Goal: Information Seeking & Learning: Learn about a topic

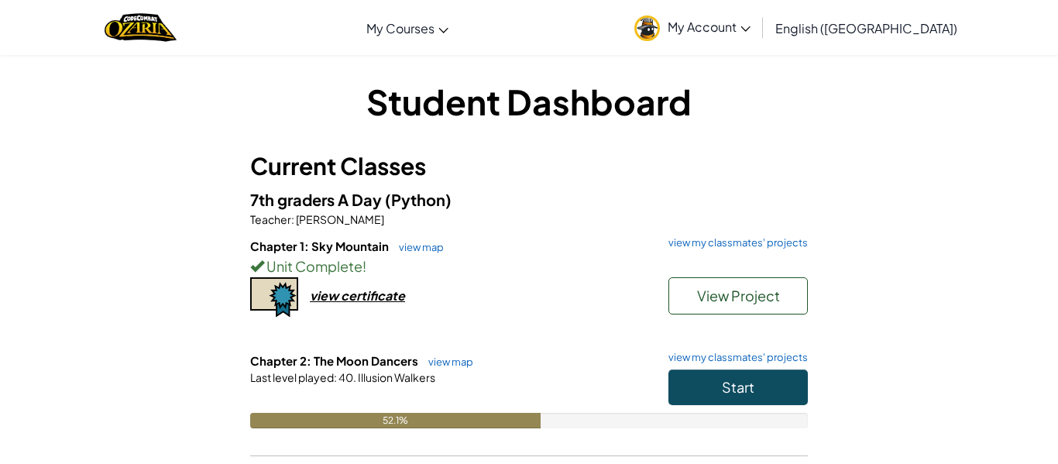
click at [761, 366] on h6 "Chapter 2: The Moon Dancers view map view my classmates' projects" at bounding box center [529, 360] width 558 height 17
click at [716, 390] on button "Start" at bounding box center [737, 387] width 139 height 36
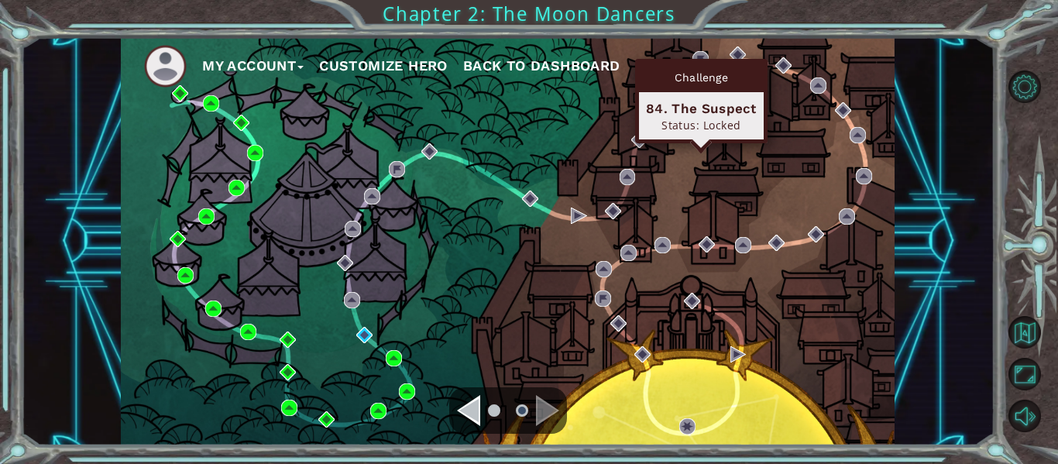
click at [680, 61] on div "Challenge 84. The Suspect Status: Locked" at bounding box center [701, 101] width 132 height 84
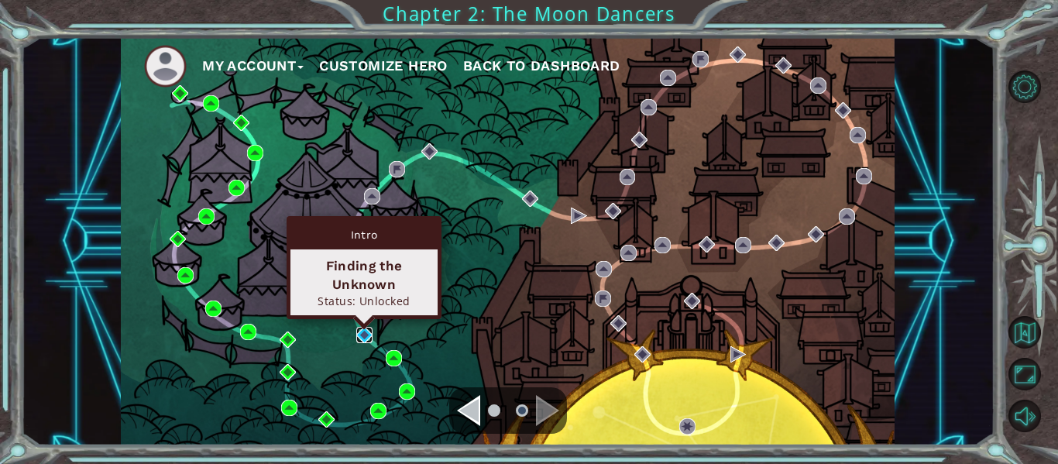
click at [358, 331] on img at bounding box center [364, 335] width 16 height 16
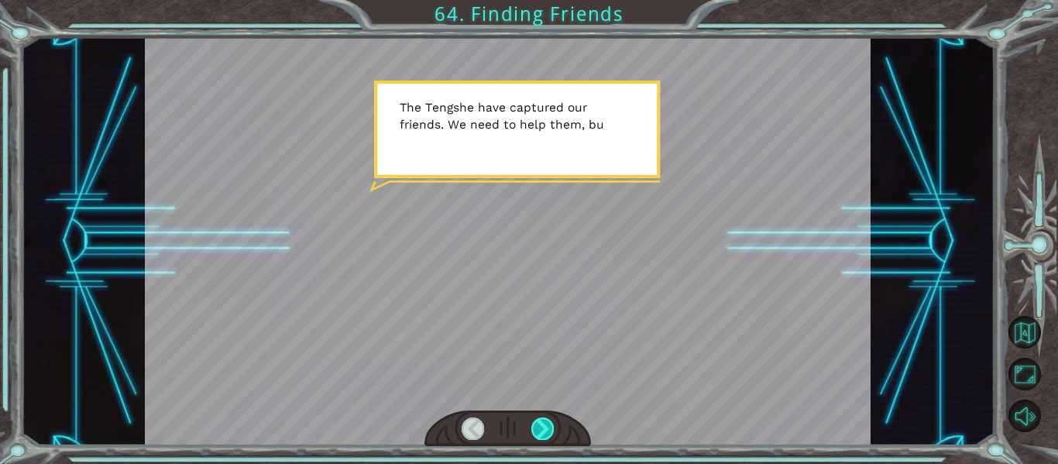
click at [534, 433] on div at bounding box center [542, 428] width 22 height 22
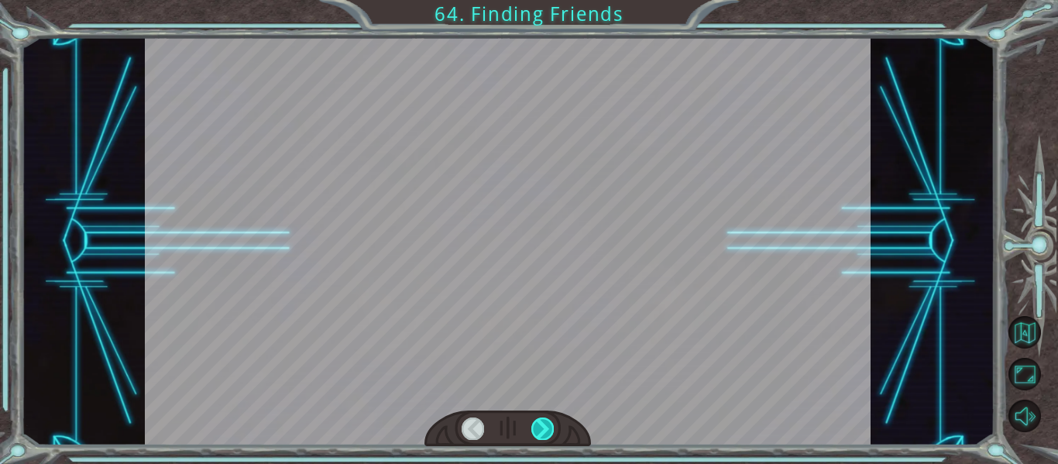
click at [534, 433] on div at bounding box center [542, 428] width 22 height 22
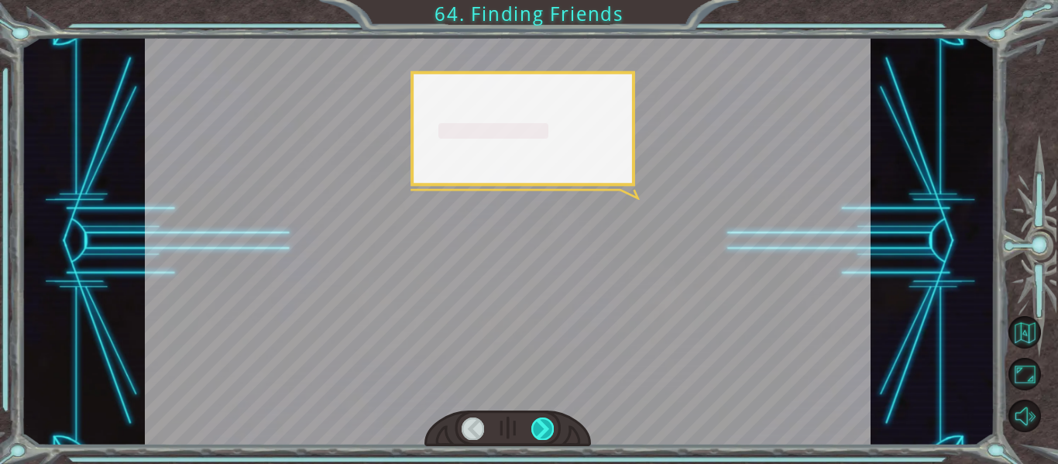
click at [534, 433] on div at bounding box center [542, 428] width 22 height 22
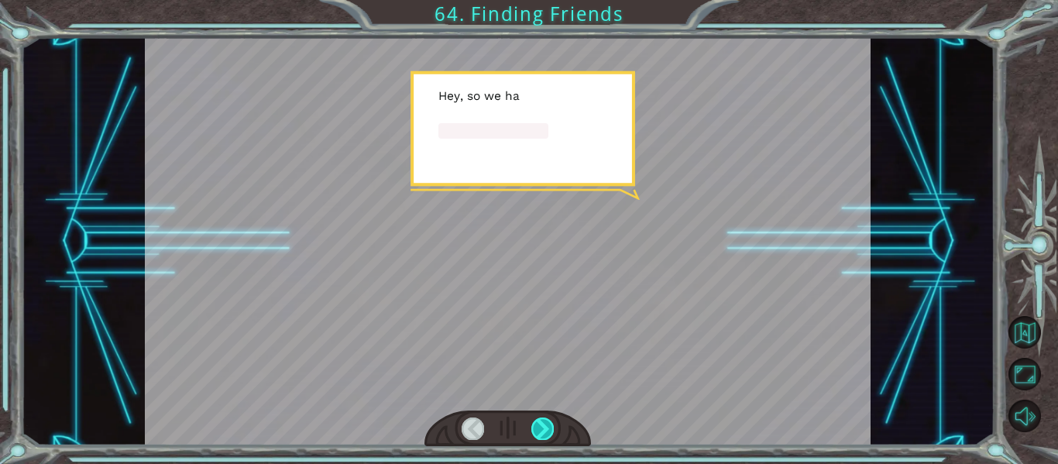
click at [534, 433] on div at bounding box center [542, 428] width 22 height 22
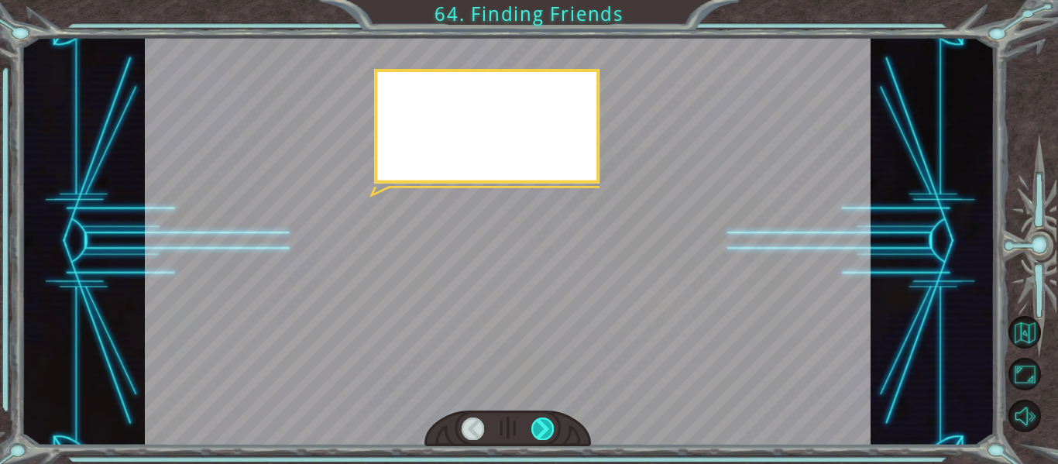
click at [534, 433] on div at bounding box center [542, 428] width 22 height 22
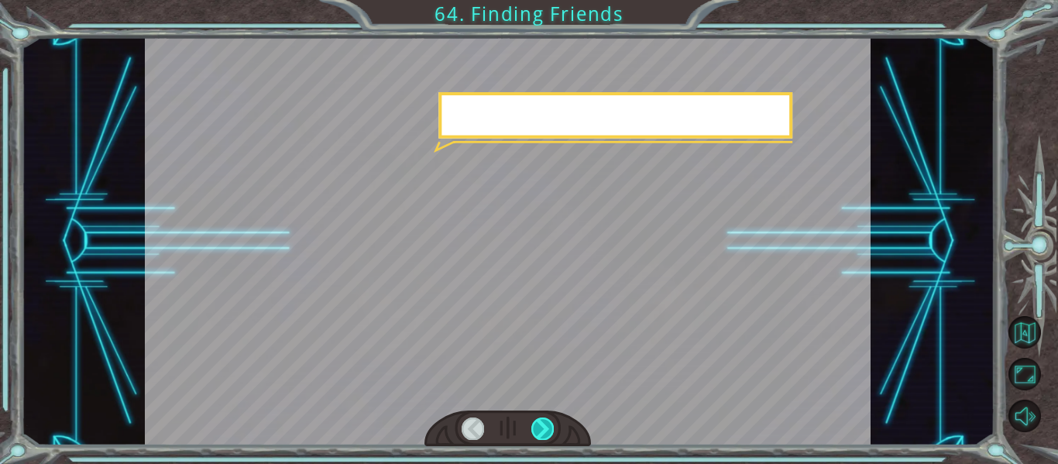
click at [534, 433] on div at bounding box center [542, 428] width 22 height 22
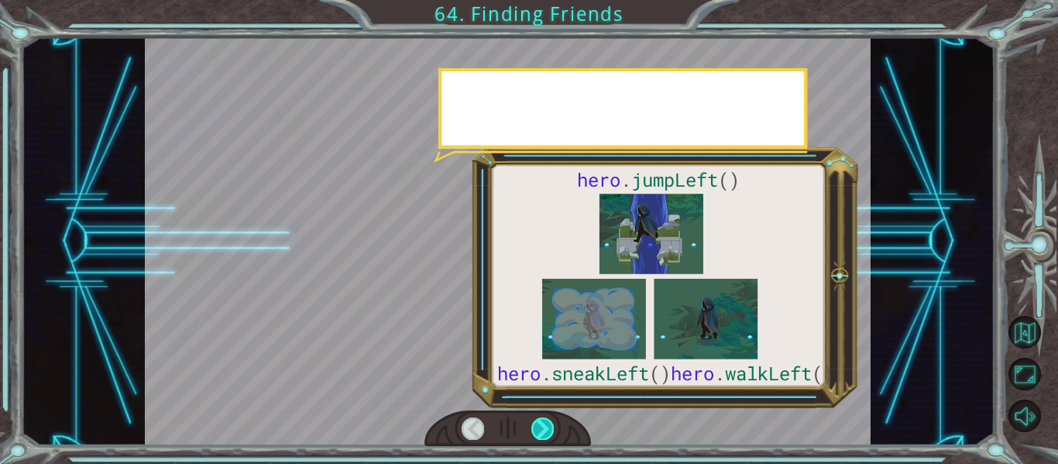
click at [534, 433] on div at bounding box center [542, 428] width 22 height 22
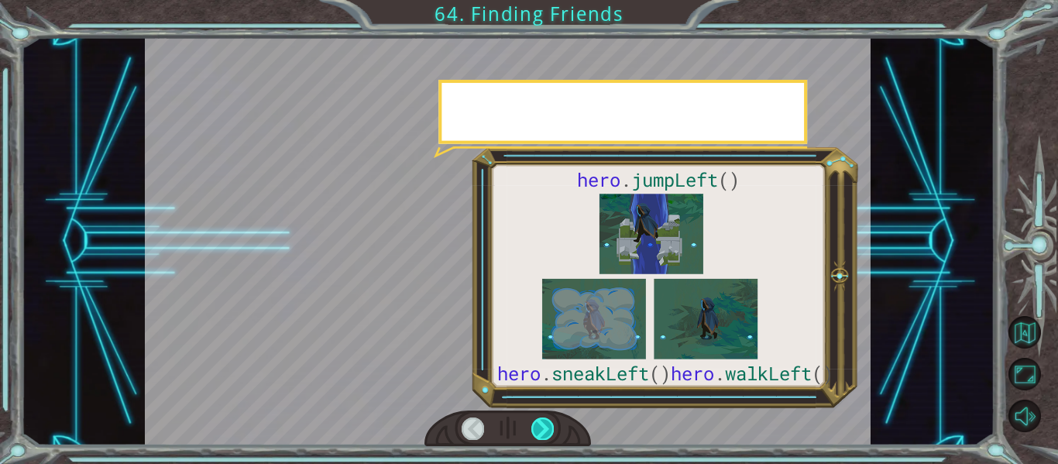
click at [534, 433] on div at bounding box center [542, 428] width 22 height 22
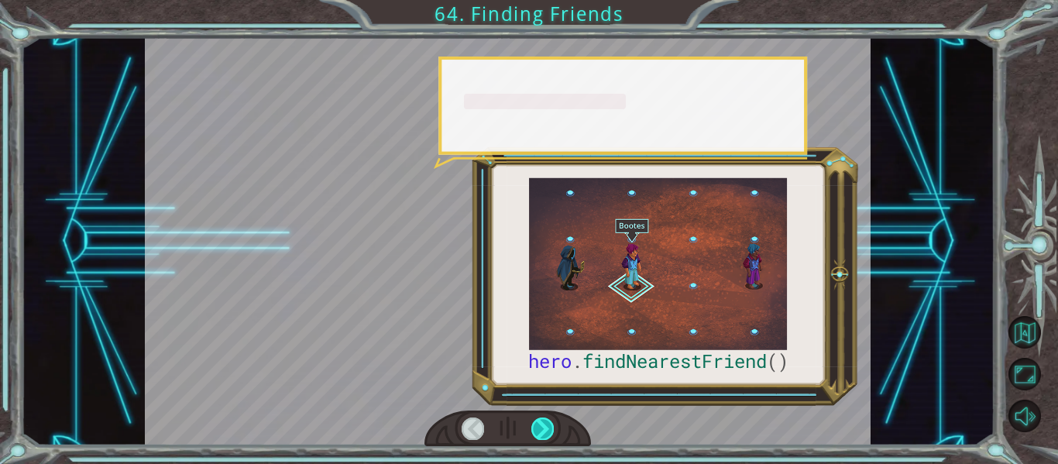
click at [534, 433] on div at bounding box center [542, 428] width 22 height 22
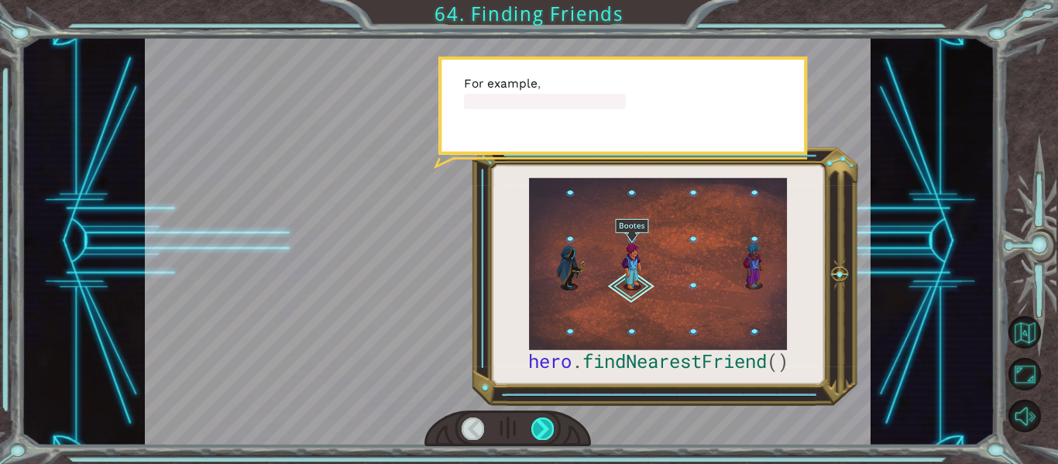
click at [534, 433] on div at bounding box center [542, 428] width 22 height 22
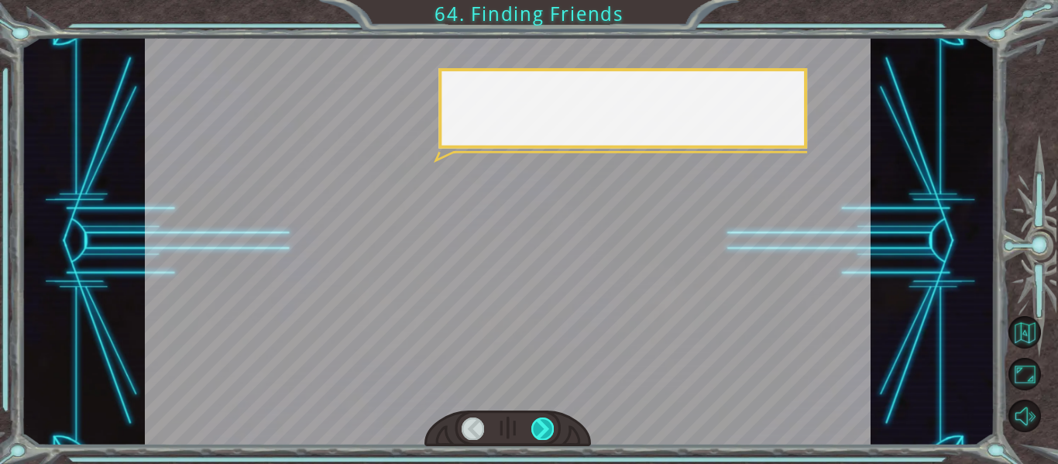
click at [534, 433] on div at bounding box center [542, 428] width 22 height 22
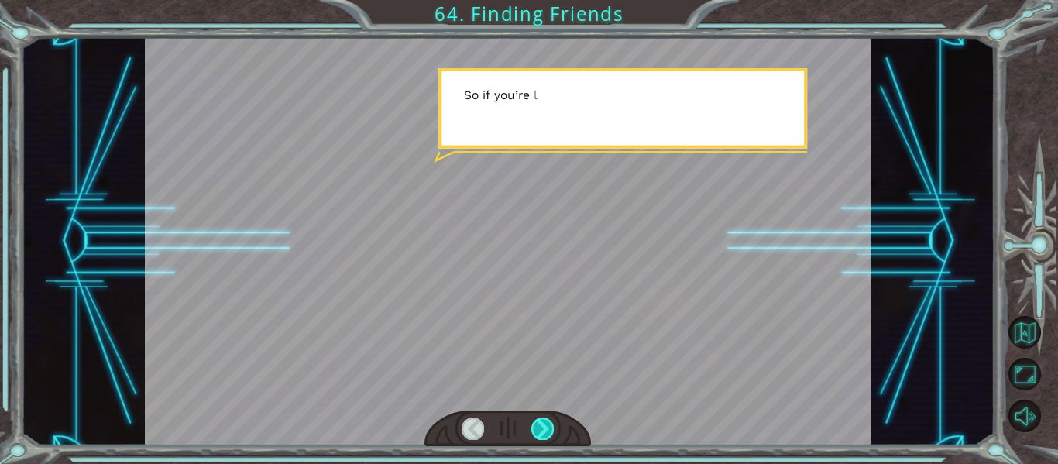
click at [534, 433] on div at bounding box center [542, 428] width 22 height 22
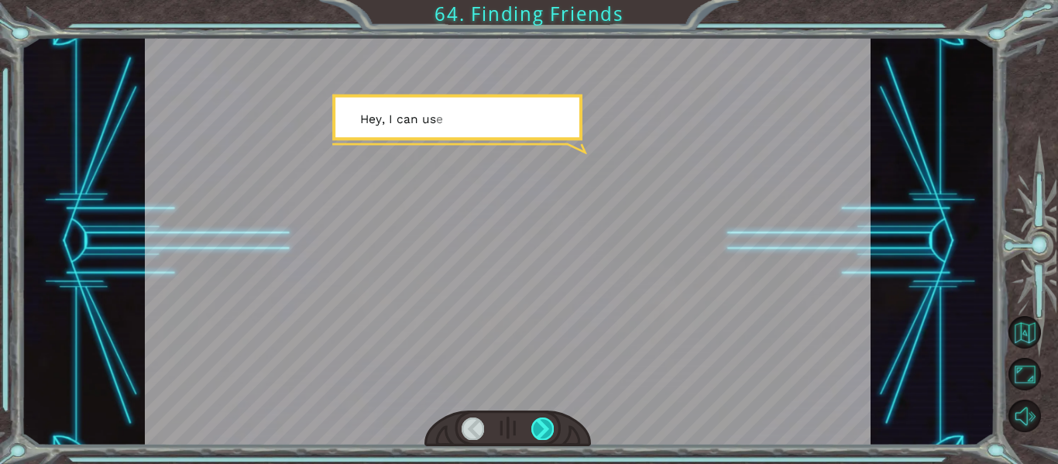
click at [534, 433] on div at bounding box center [542, 428] width 22 height 22
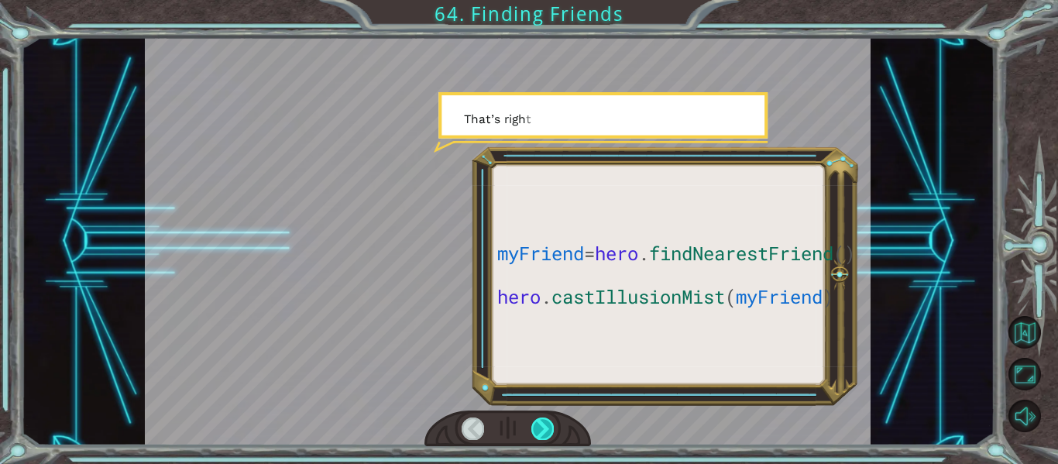
click at [534, 433] on div at bounding box center [542, 428] width 22 height 22
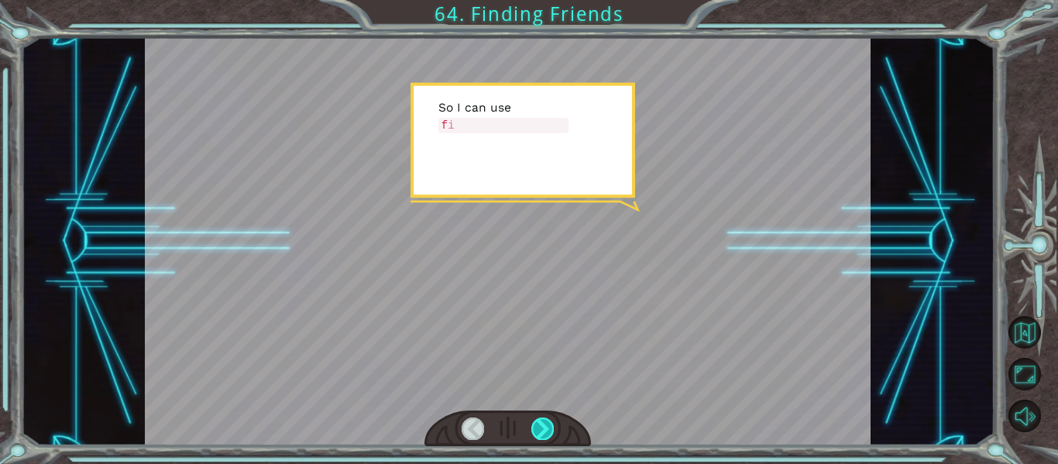
click at [534, 433] on div at bounding box center [542, 428] width 22 height 22
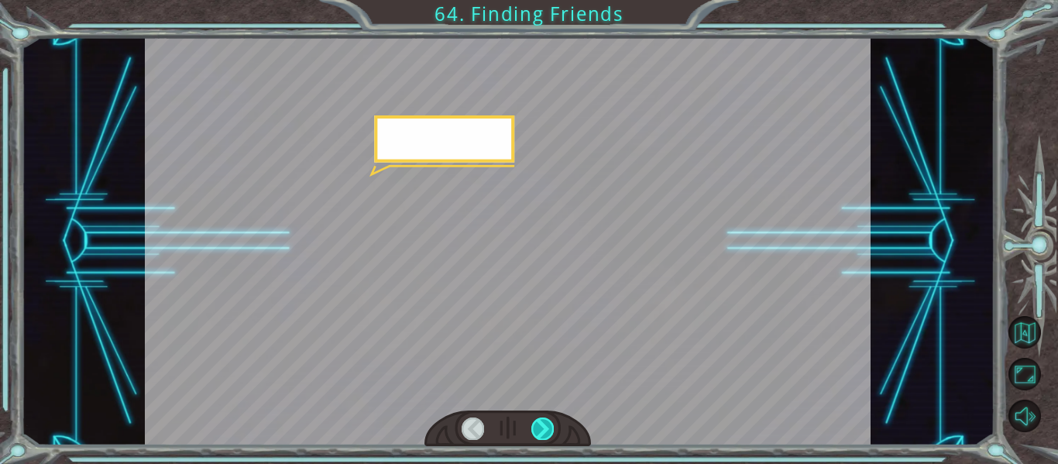
click at [534, 433] on div at bounding box center [542, 428] width 22 height 22
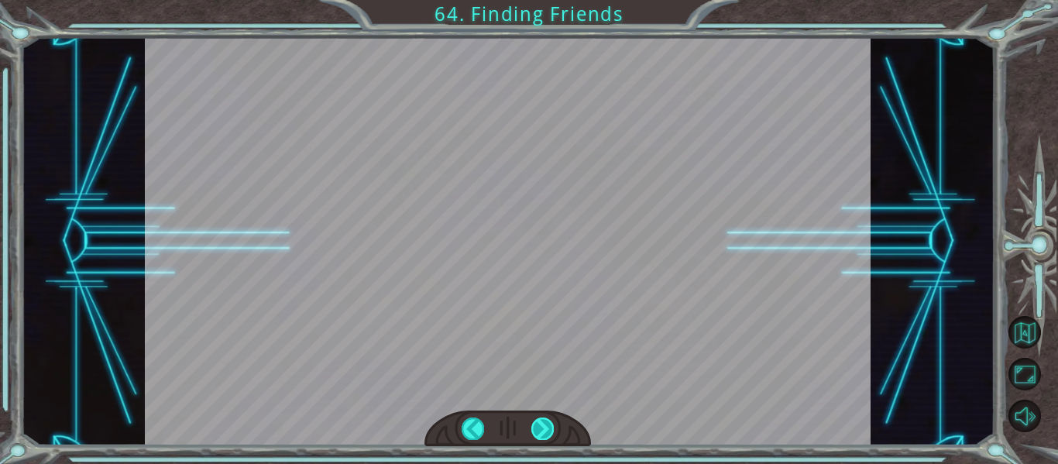
click at [534, 0] on div "myFriend = hero . findNearestFriend () hero . castIllusionMist ( myFriend ) T h…" at bounding box center [529, 0] width 1058 height 0
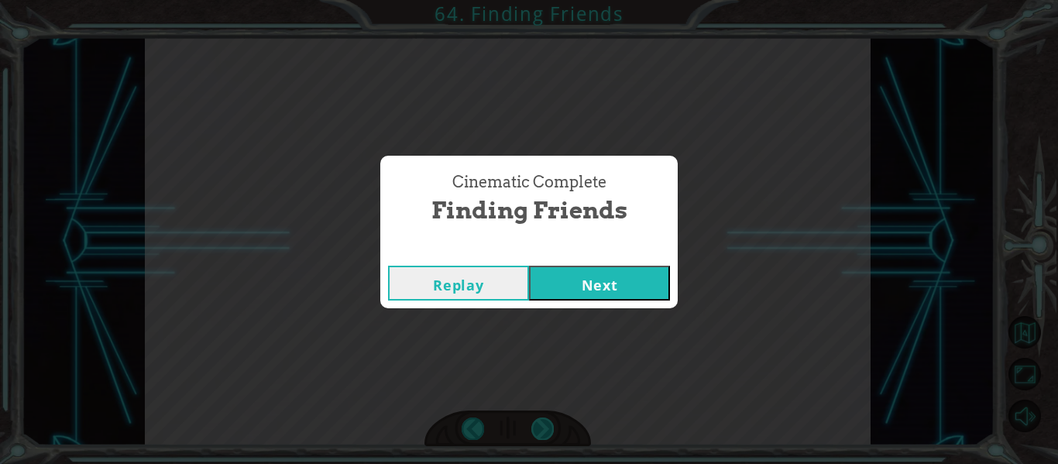
click at [534, 433] on div "Cinematic Complete Finding Friends Replay Next" at bounding box center [529, 232] width 1058 height 464
click at [599, 280] on button "Next" at bounding box center [599, 283] width 141 height 35
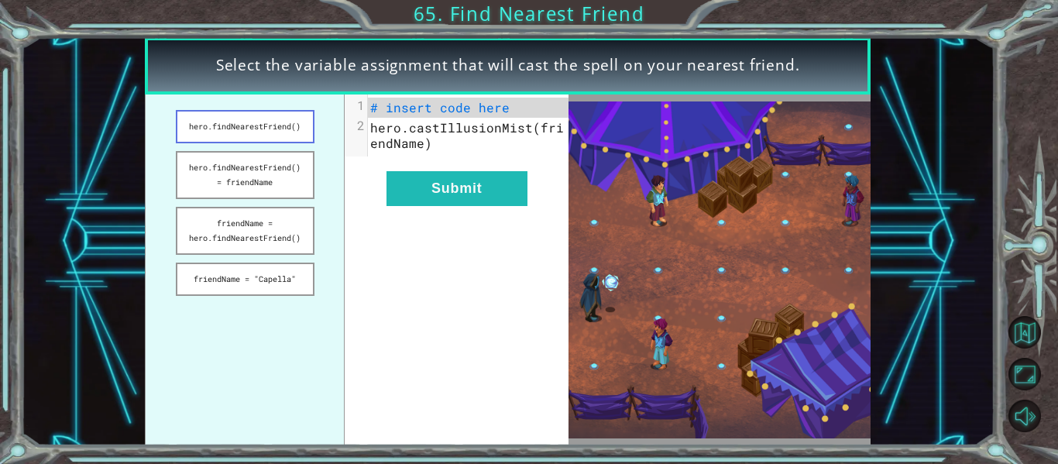
click at [294, 136] on button "hero.findNearestFriend()" at bounding box center [245, 126] width 139 height 33
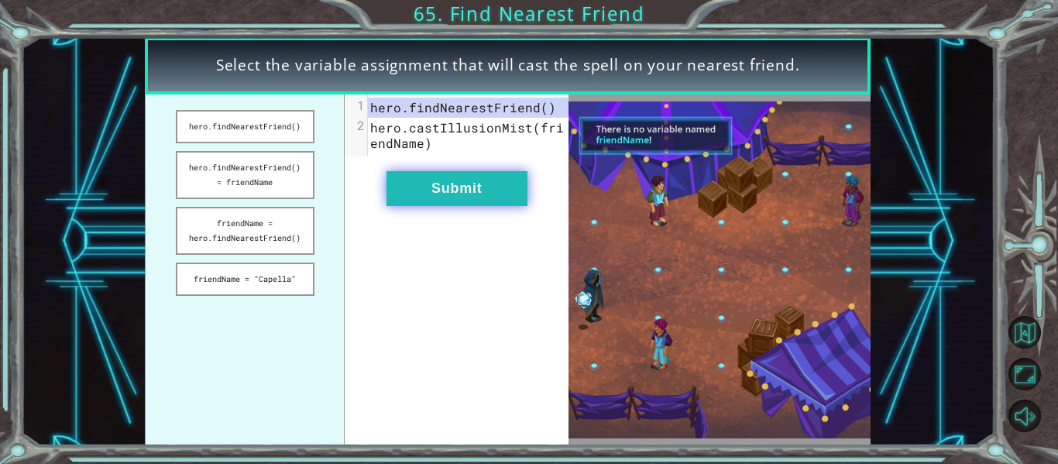
click at [447, 184] on button "Submit" at bounding box center [457, 188] width 141 height 35
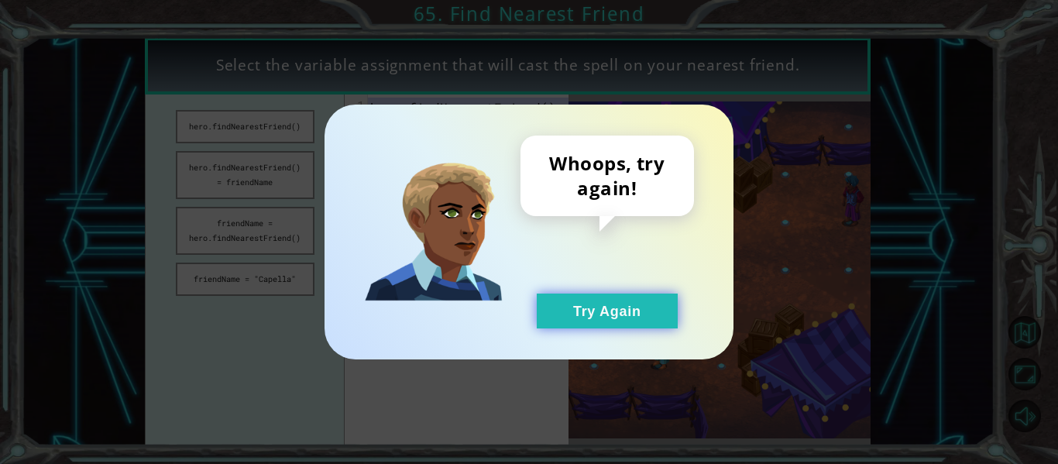
click at [644, 318] on button "Try Again" at bounding box center [607, 311] width 141 height 35
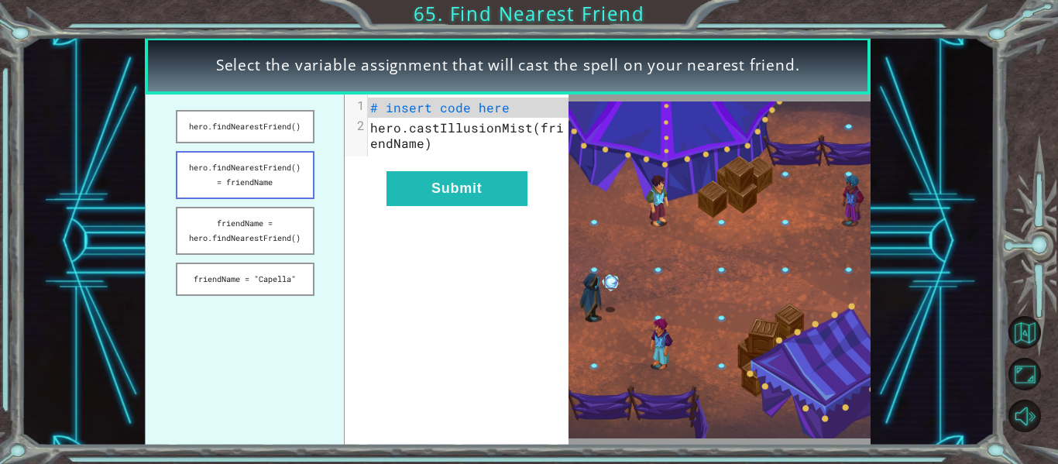
click at [256, 160] on button "hero.findNearestFriend() = friendName" at bounding box center [245, 175] width 139 height 48
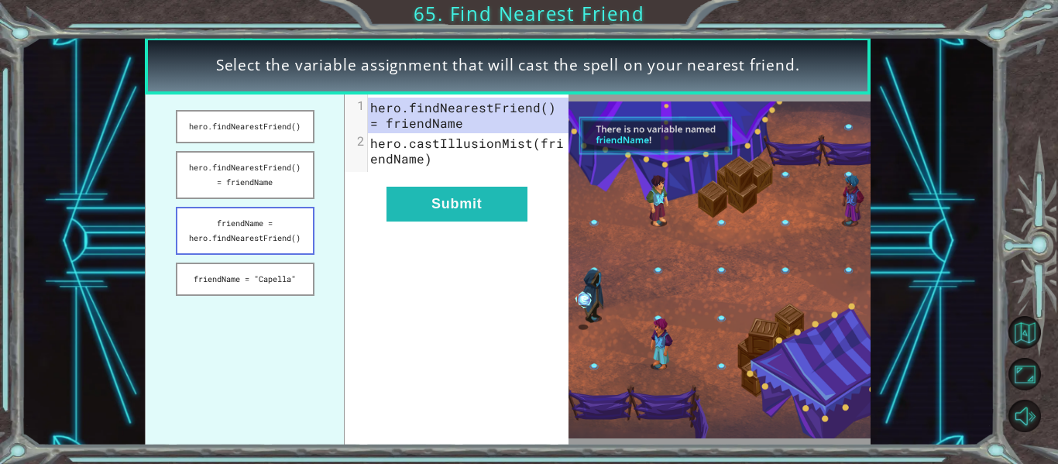
click at [275, 248] on button "friendName = hero.findNearestFriend()" at bounding box center [245, 231] width 139 height 48
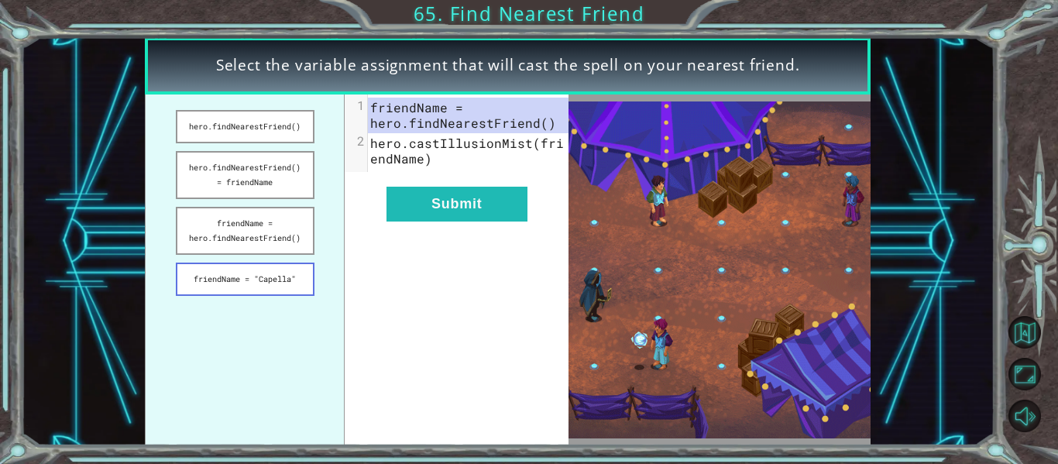
click at [287, 277] on button "friendName = "Capella"" at bounding box center [245, 279] width 139 height 33
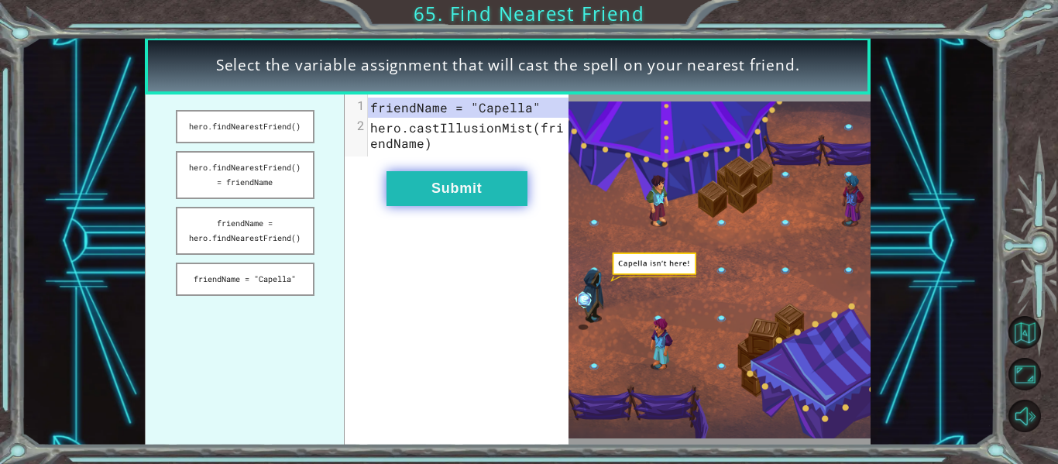
click at [453, 204] on button "Submit" at bounding box center [457, 188] width 141 height 35
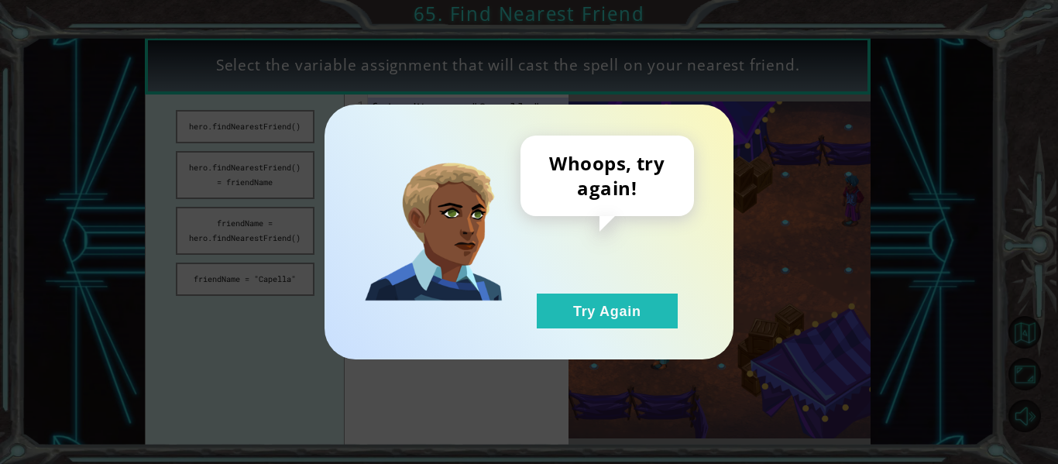
click at [595, 328] on div "Whoops, try again! Try Again" at bounding box center [529, 232] width 409 height 255
click at [592, 319] on button "Try Again" at bounding box center [607, 311] width 141 height 35
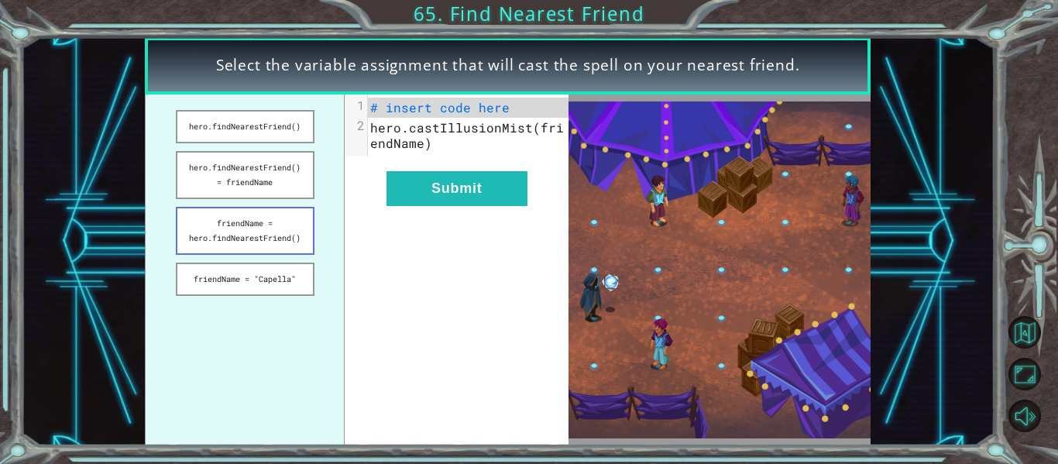
click at [289, 247] on button "friendName = hero.findNearestFriend()" at bounding box center [245, 231] width 139 height 48
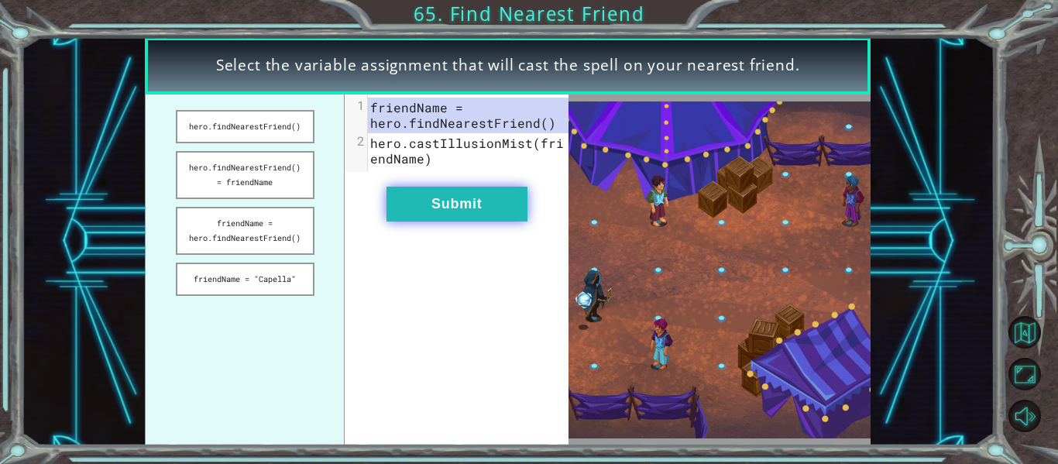
click at [484, 197] on button "Submit" at bounding box center [457, 204] width 141 height 35
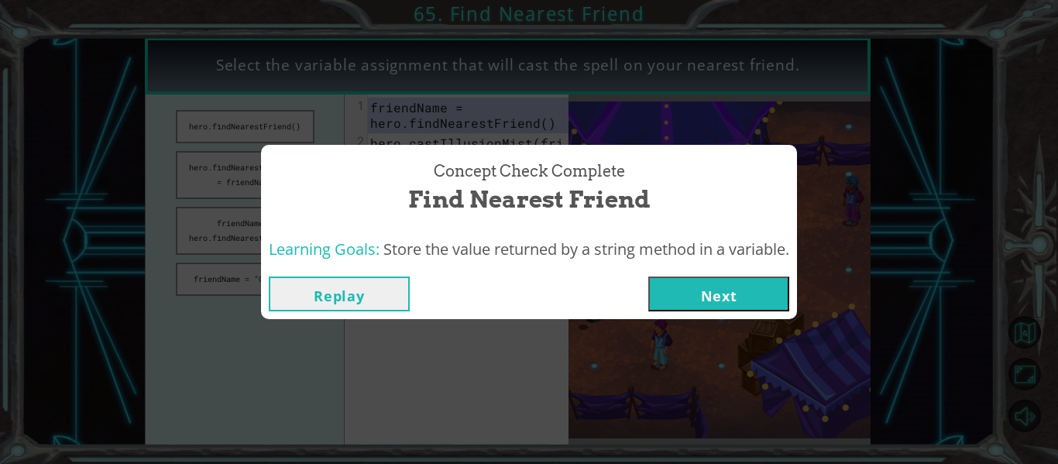
click at [699, 301] on button "Next" at bounding box center [718, 294] width 141 height 35
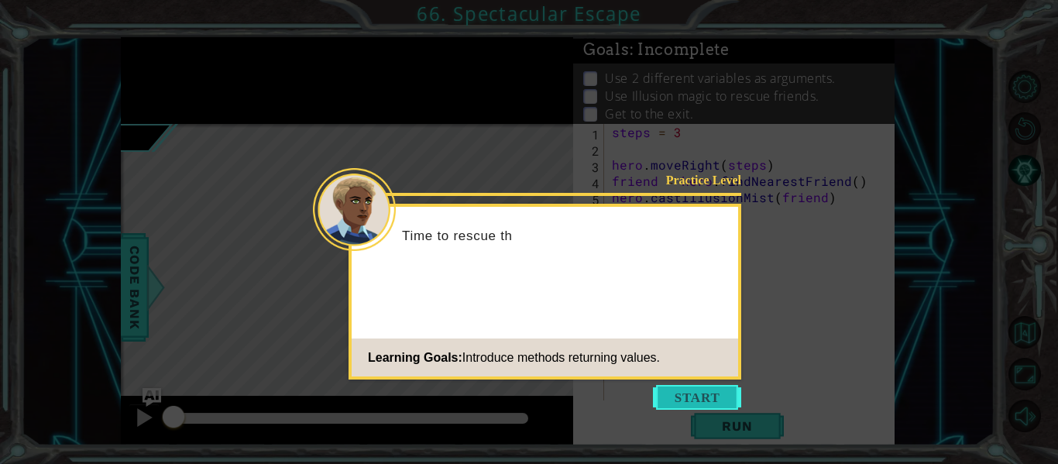
click at [691, 400] on button "Start" at bounding box center [697, 397] width 88 height 25
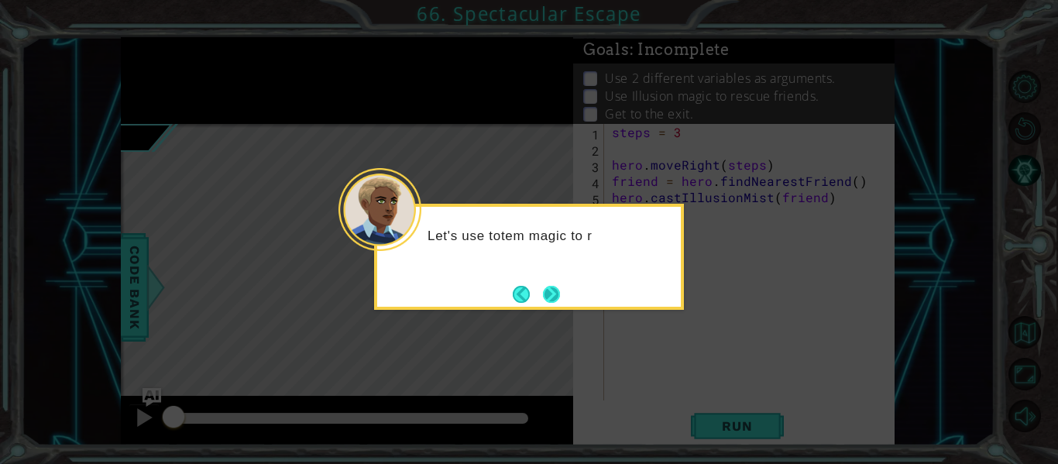
click at [548, 291] on button "Next" at bounding box center [552, 294] width 29 height 29
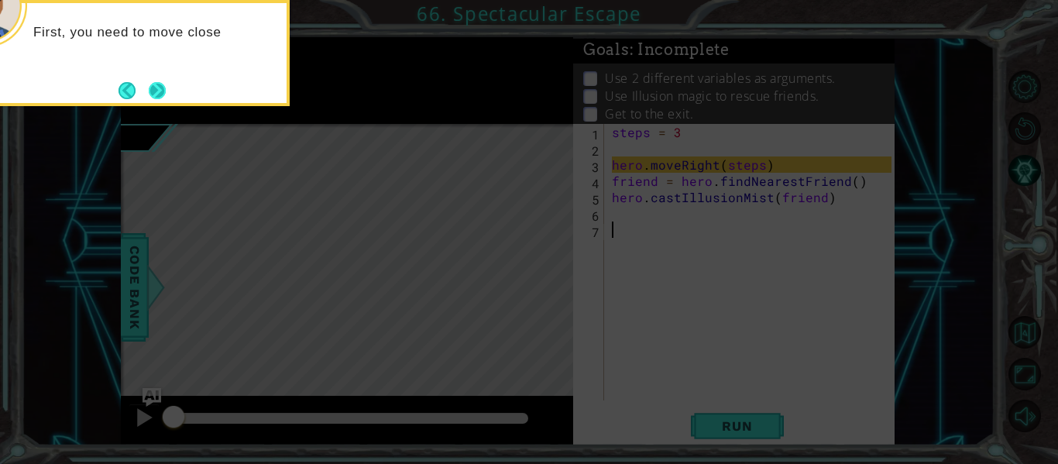
click at [162, 88] on button "Next" at bounding box center [157, 91] width 28 height 28
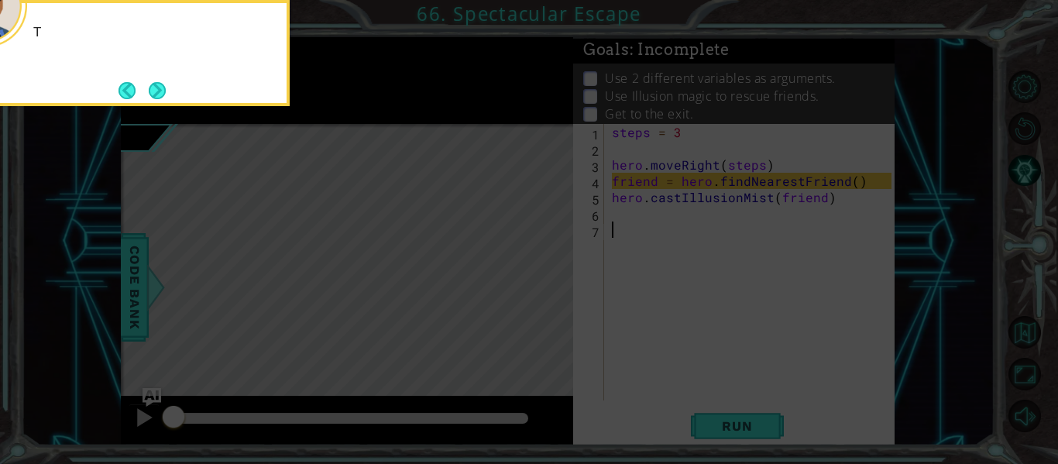
click at [162, 88] on button "Next" at bounding box center [157, 91] width 28 height 28
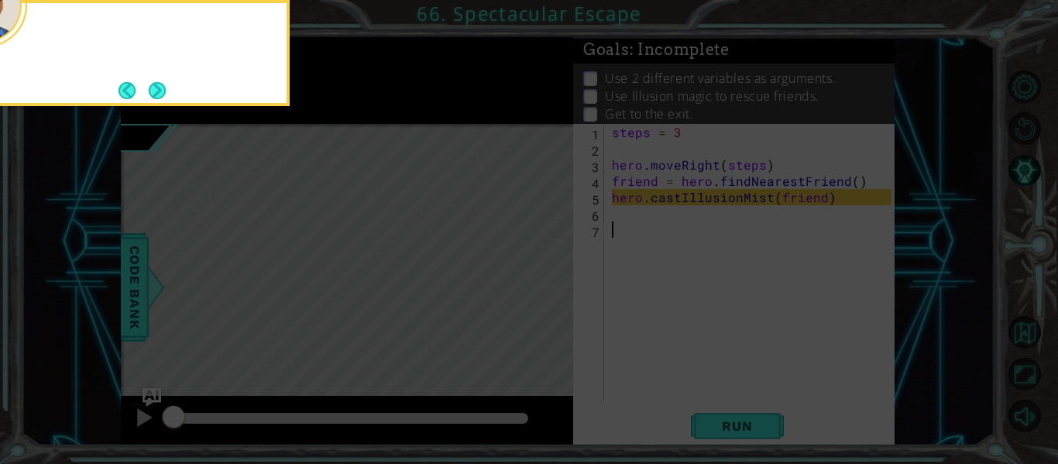
click at [162, 88] on button "Next" at bounding box center [157, 91] width 28 height 28
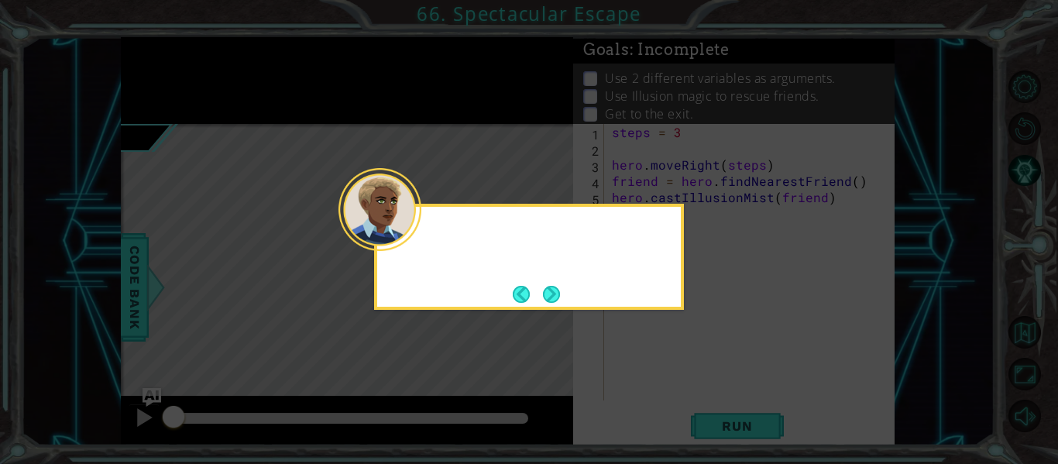
click at [162, 88] on icon at bounding box center [529, 232] width 1058 height 464
click at [557, 284] on button "Next" at bounding box center [551, 293] width 19 height 19
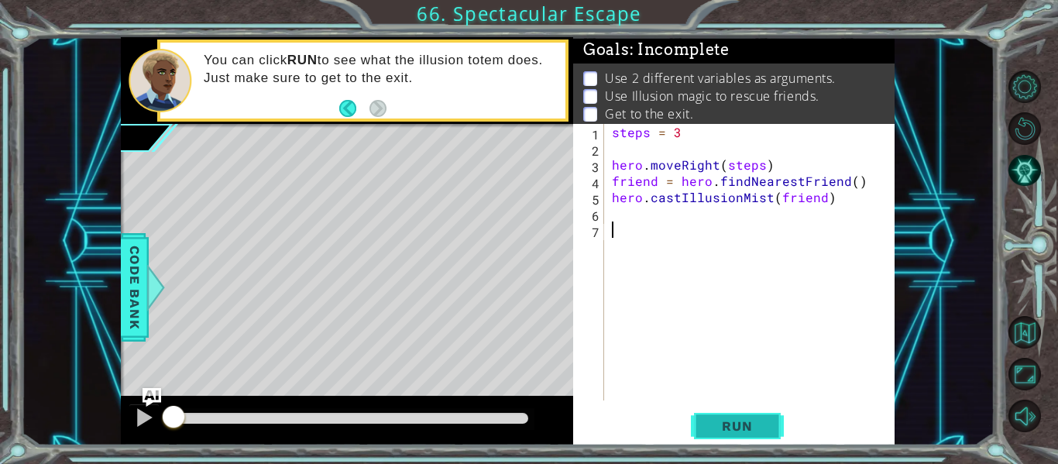
click at [739, 423] on span "Run" at bounding box center [736, 425] width 61 height 15
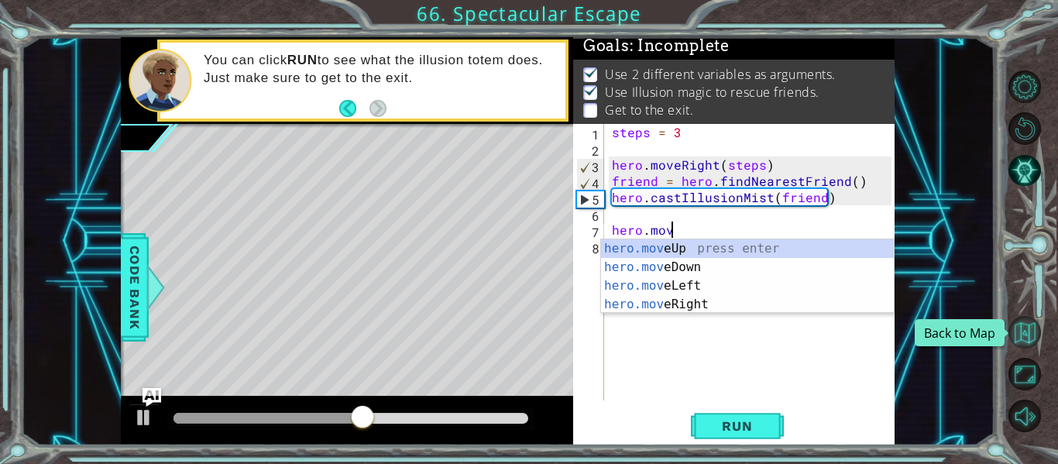
scroll to position [0, 3]
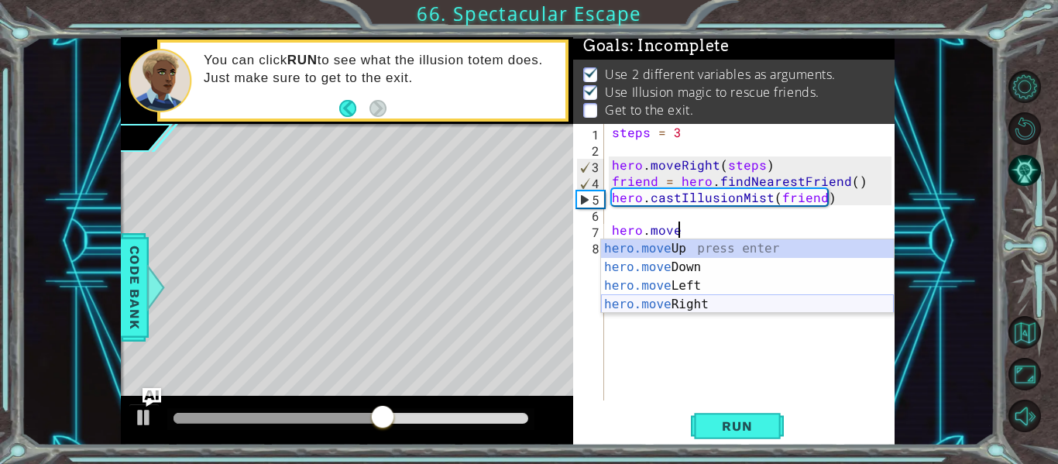
click at [722, 301] on div "hero.move Up press enter hero.move Down press enter hero.move Left press enter …" at bounding box center [747, 295] width 293 height 112
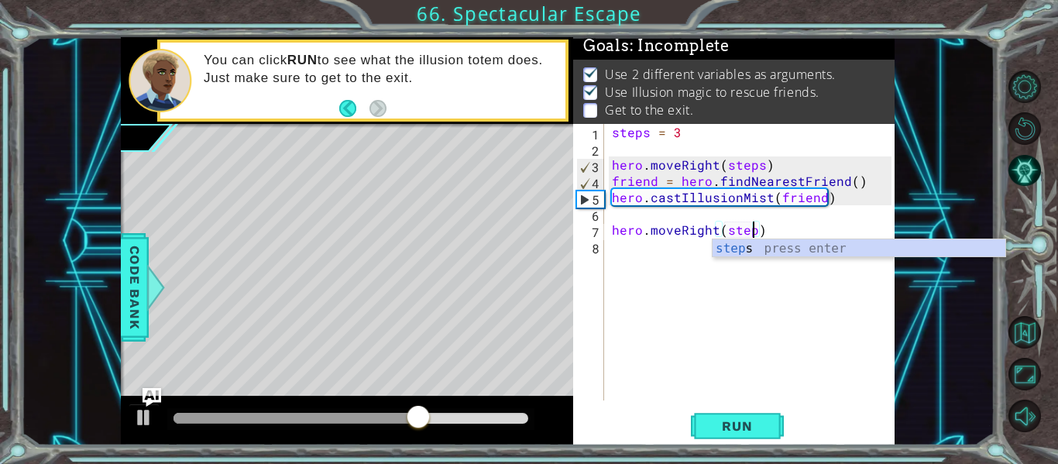
scroll to position [0, 9]
type textarea "hero.moveRight(steps)"
click at [716, 429] on span "Run" at bounding box center [736, 425] width 61 height 15
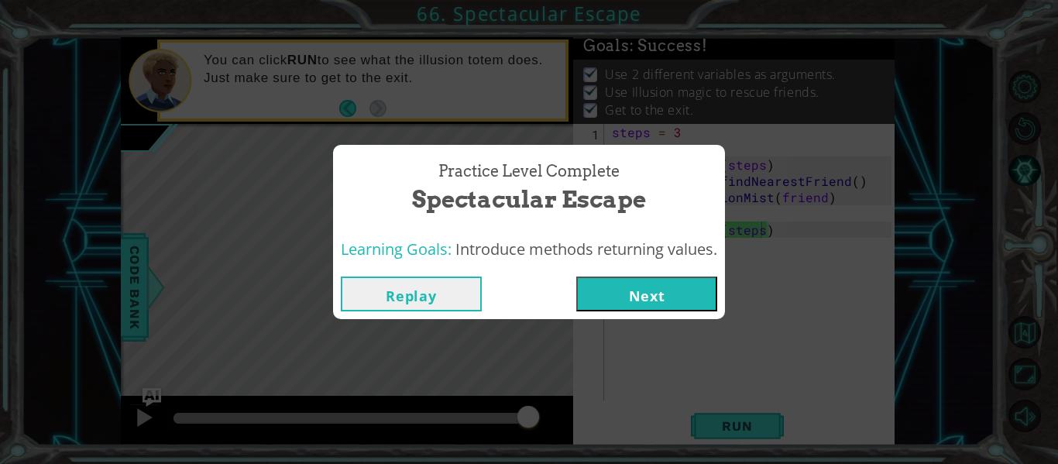
click at [620, 271] on div "Replay Next" at bounding box center [529, 294] width 392 height 50
click at [620, 289] on button "Next" at bounding box center [646, 294] width 141 height 35
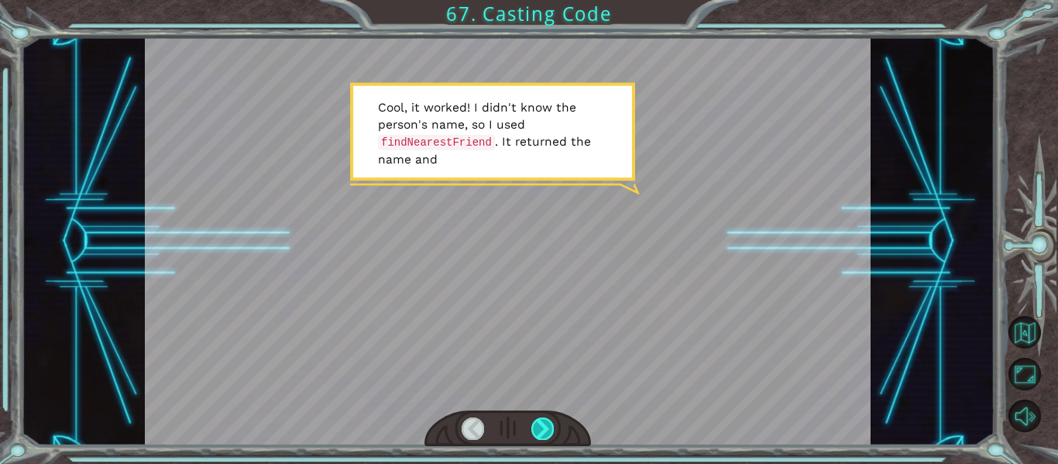
click at [549, 435] on div at bounding box center [542, 428] width 22 height 22
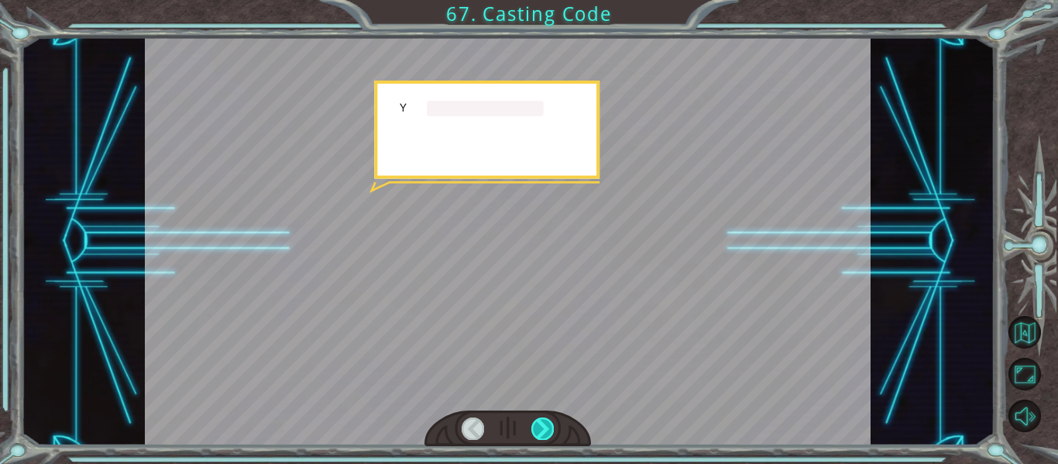
click at [549, 435] on div at bounding box center [542, 428] width 22 height 22
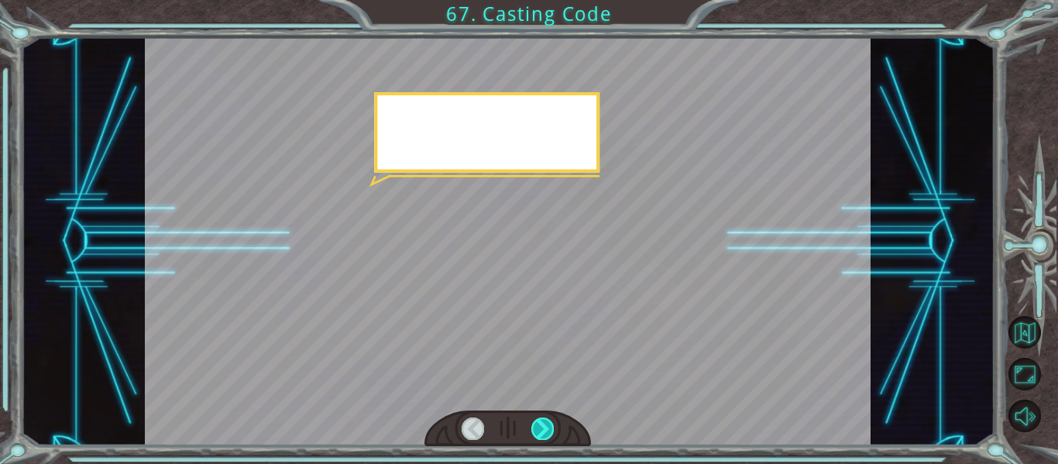
click at [549, 435] on div at bounding box center [542, 428] width 22 height 22
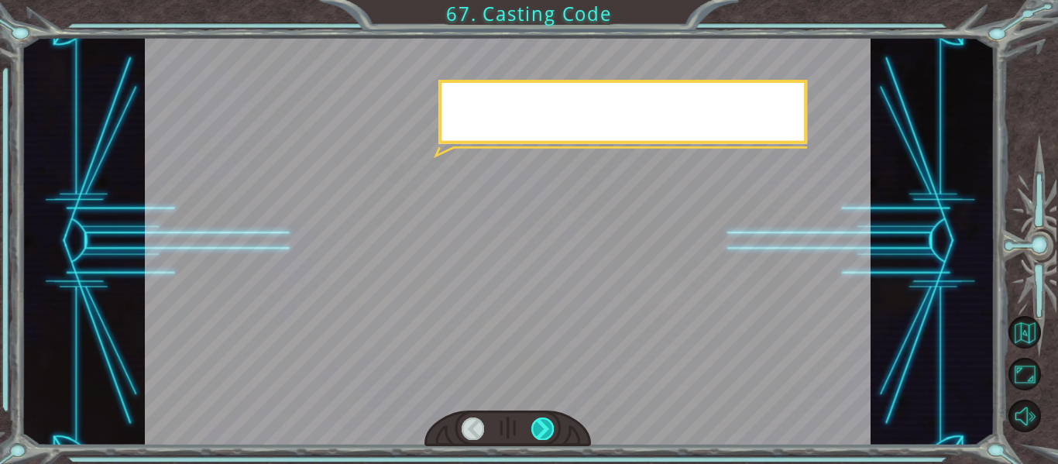
click at [549, 435] on div at bounding box center [542, 428] width 22 height 22
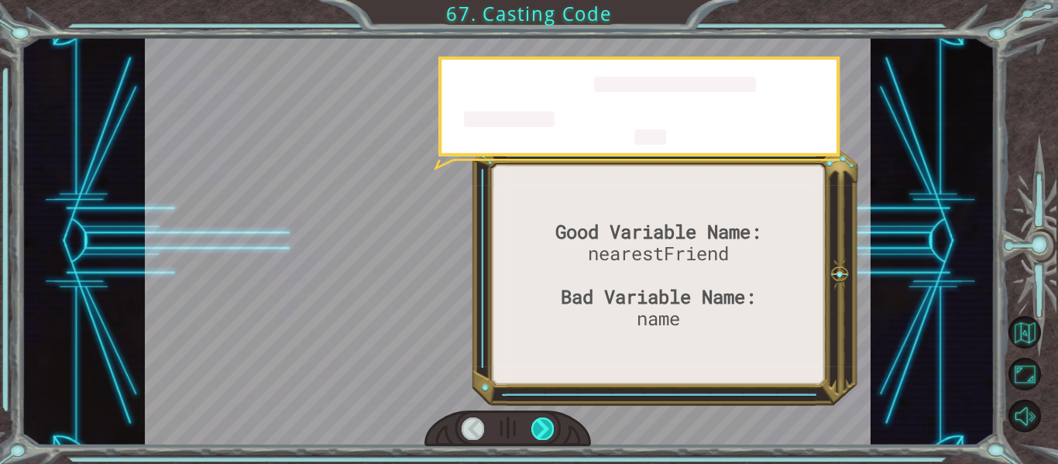
click at [549, 435] on div at bounding box center [542, 428] width 22 height 22
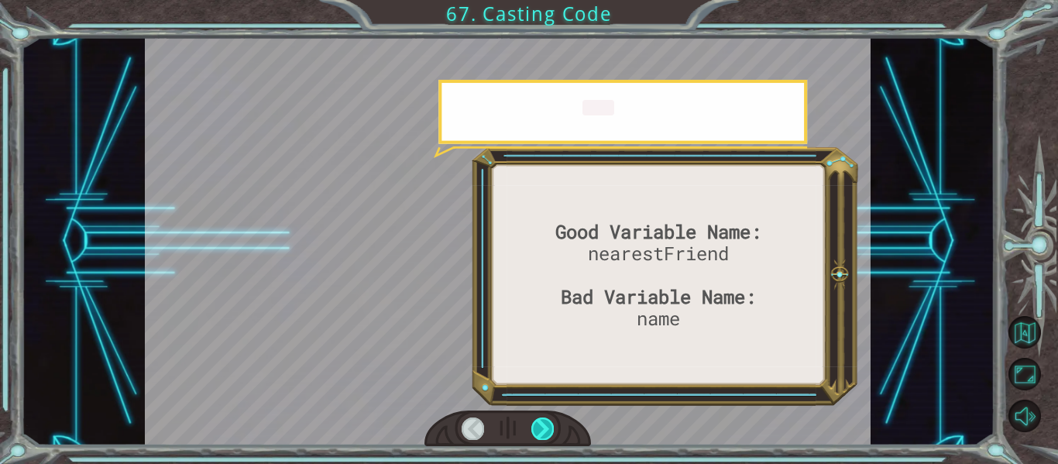
click at [549, 435] on div at bounding box center [542, 428] width 22 height 22
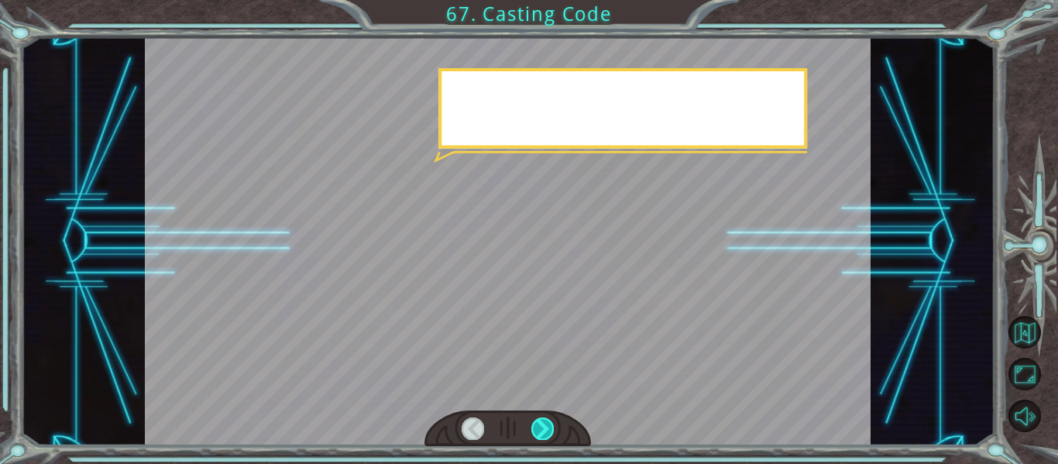
click at [549, 435] on div at bounding box center [542, 428] width 22 height 22
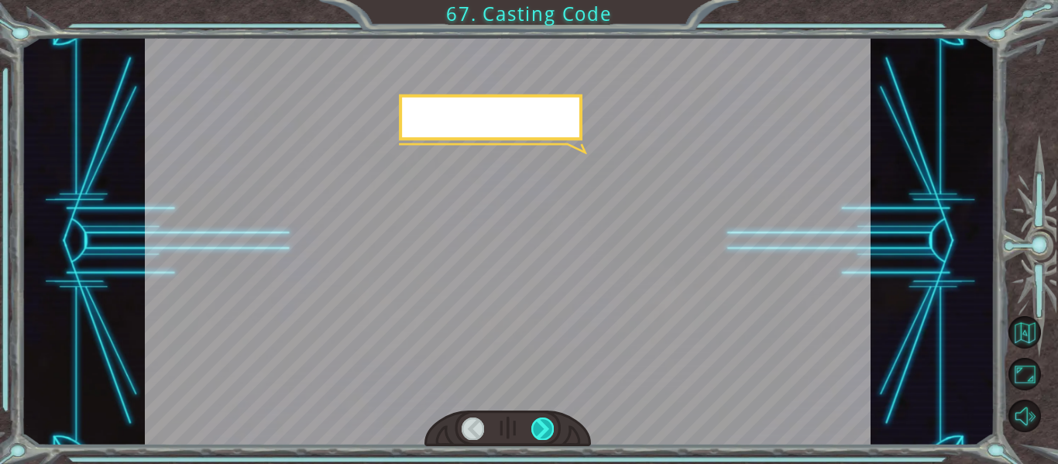
click at [549, 435] on div at bounding box center [542, 428] width 22 height 22
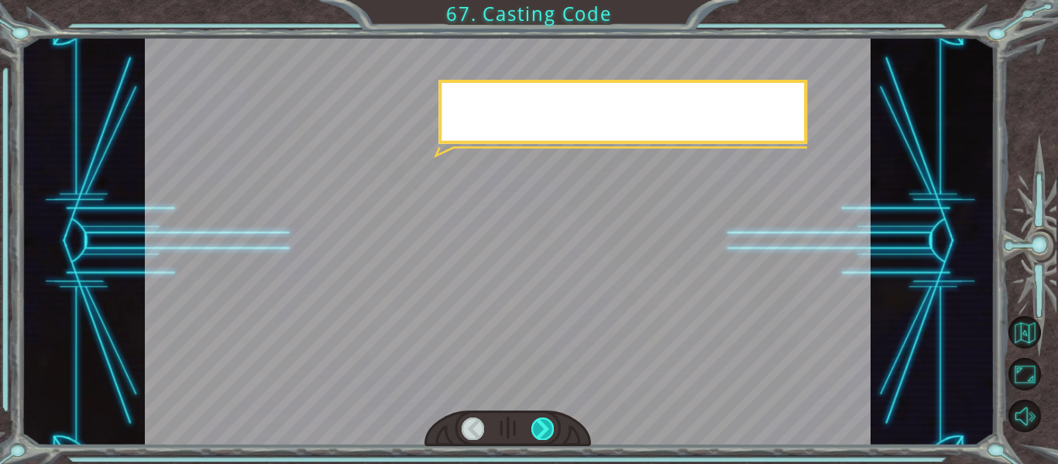
click at [549, 435] on div at bounding box center [542, 428] width 22 height 22
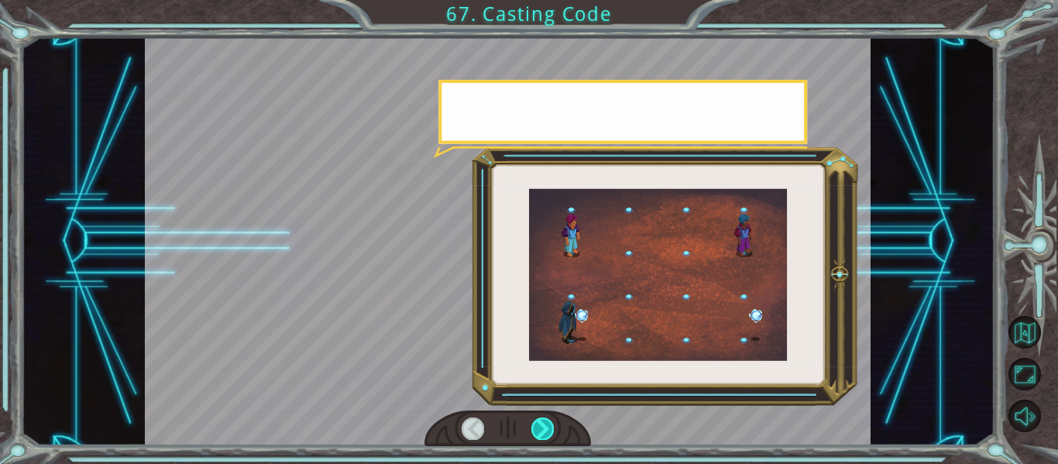
click at [549, 435] on div at bounding box center [542, 428] width 22 height 22
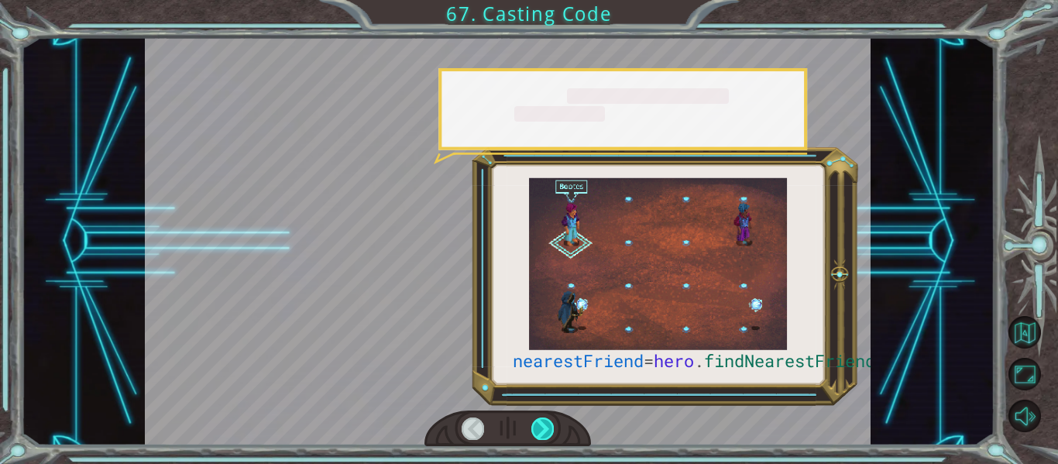
click at [549, 435] on div at bounding box center [542, 428] width 22 height 22
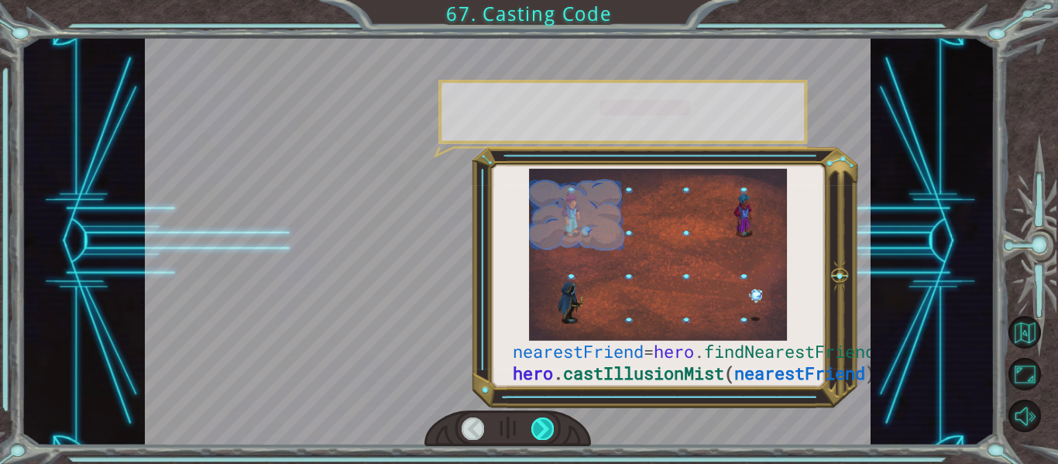
click at [549, 435] on div at bounding box center [542, 428] width 22 height 22
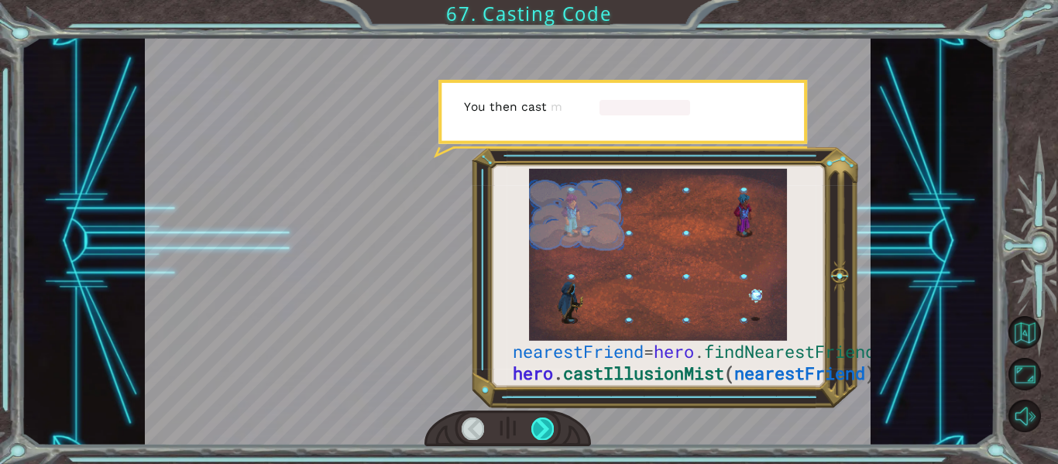
click at [549, 435] on div at bounding box center [542, 428] width 22 height 22
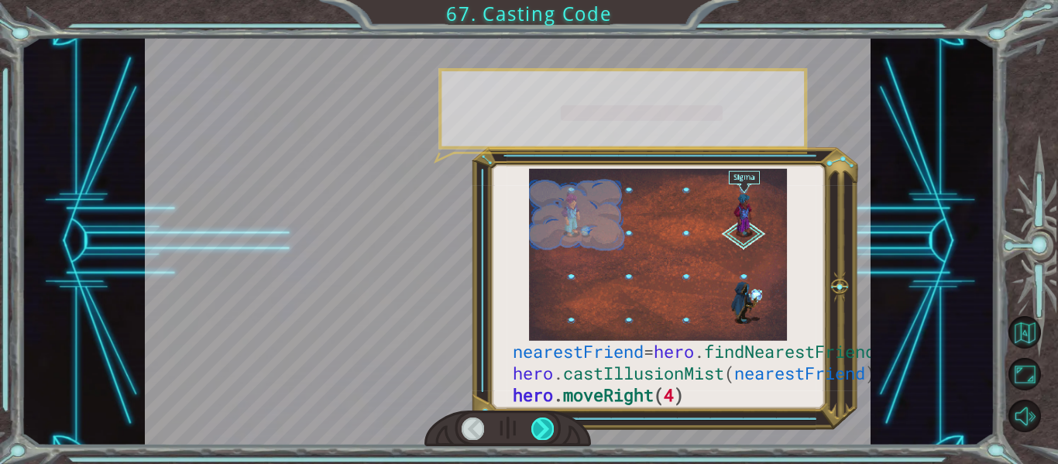
click at [549, 435] on div at bounding box center [542, 428] width 22 height 22
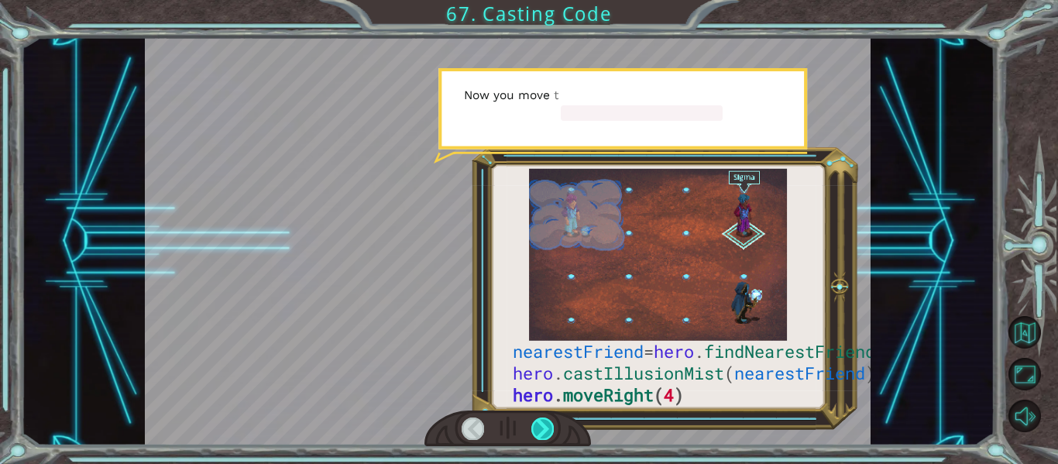
click at [549, 435] on div at bounding box center [542, 428] width 22 height 22
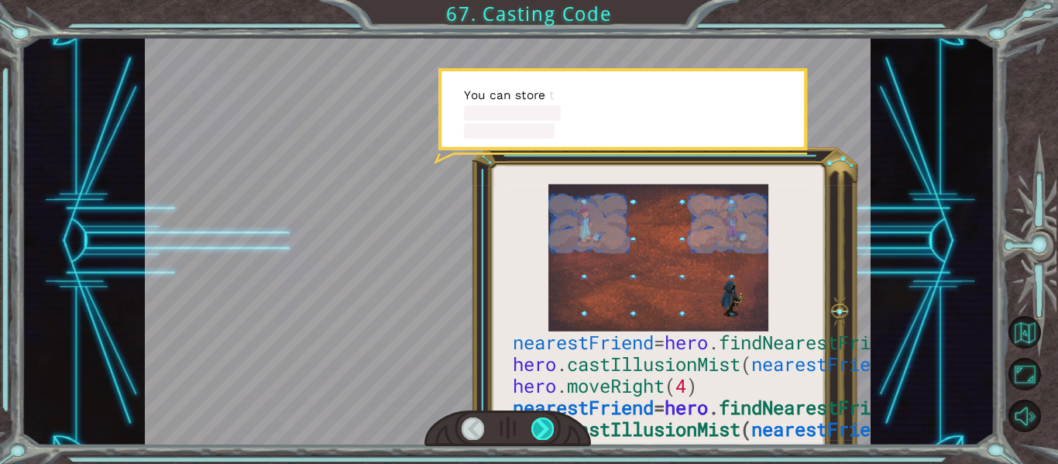
click at [549, 435] on div at bounding box center [542, 428] width 22 height 22
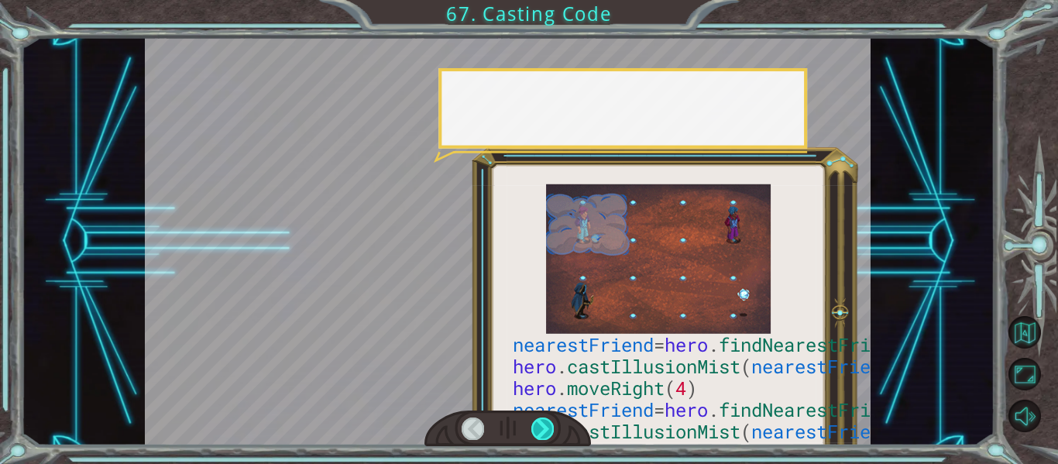
click at [549, 435] on div at bounding box center [542, 428] width 22 height 22
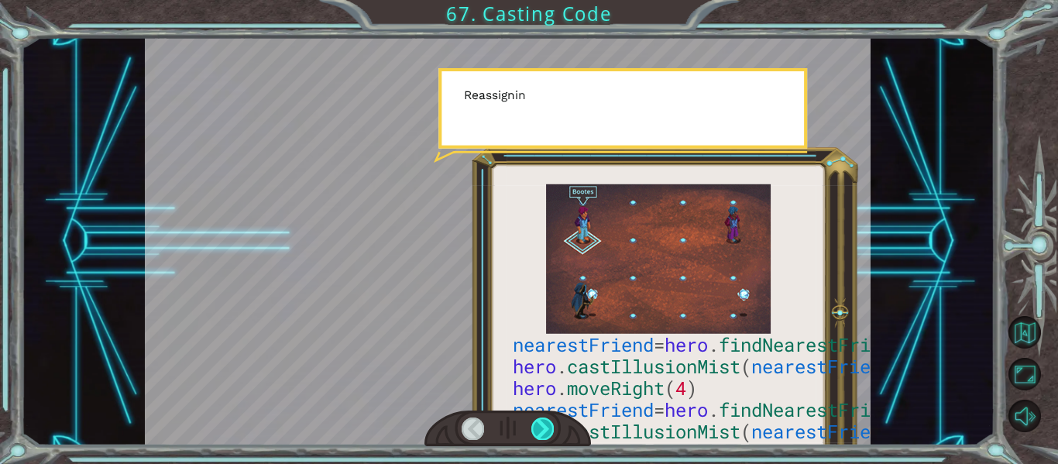
click at [549, 435] on div at bounding box center [542, 428] width 22 height 22
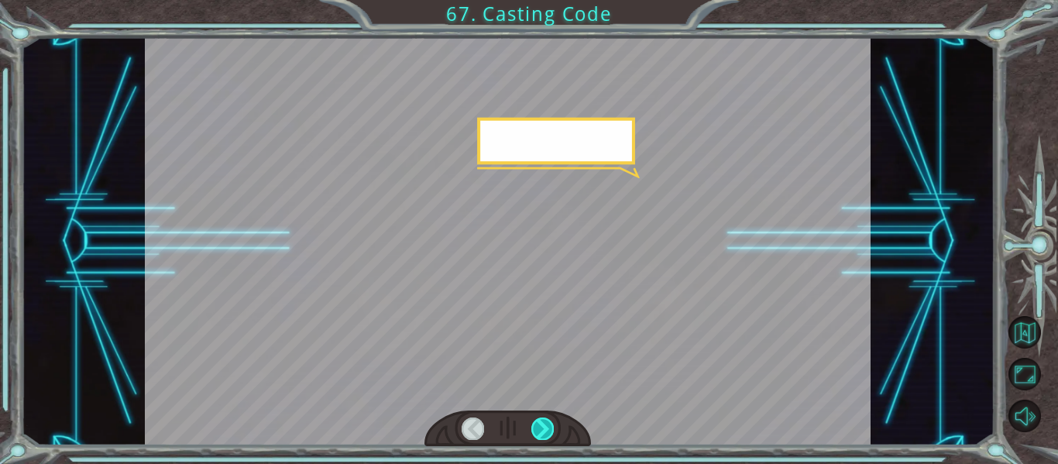
click at [549, 435] on div at bounding box center [542, 428] width 22 height 22
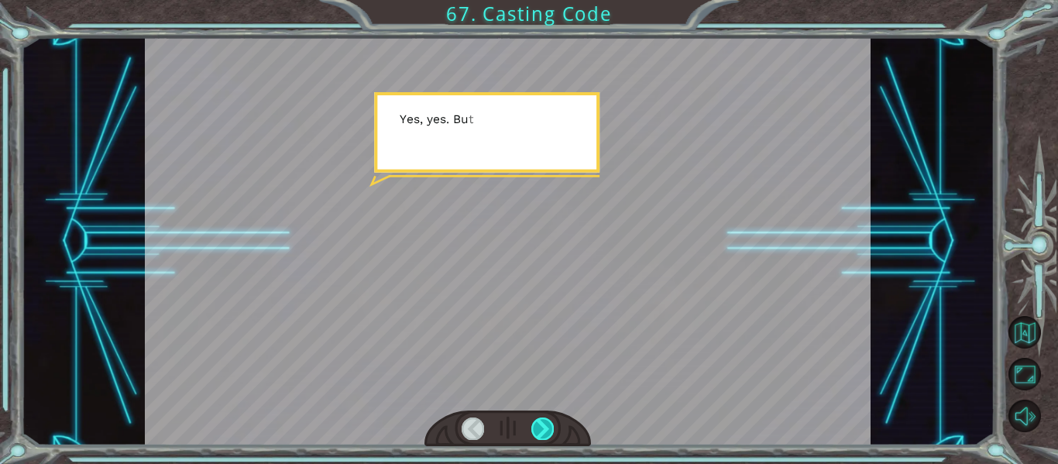
click at [549, 435] on div at bounding box center [542, 428] width 22 height 22
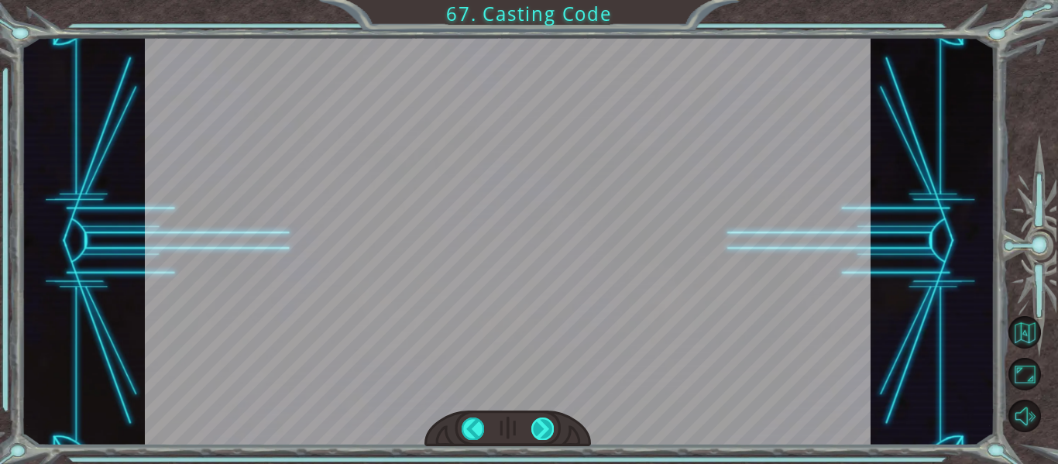
click at [549, 0] on div "nearestFriend = hero . findNearestFriend () hero . castIllusionMist ( nearestFr…" at bounding box center [529, 0] width 1058 height 0
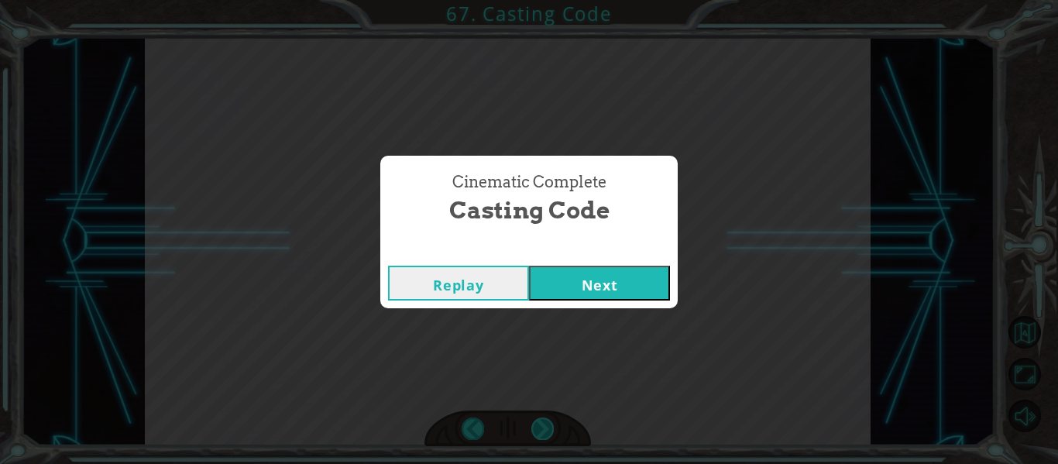
click at [549, 435] on div "Cinematic Complete Casting Code Replay Next" at bounding box center [529, 232] width 1058 height 464
click at [624, 277] on button "Next" at bounding box center [599, 283] width 141 height 35
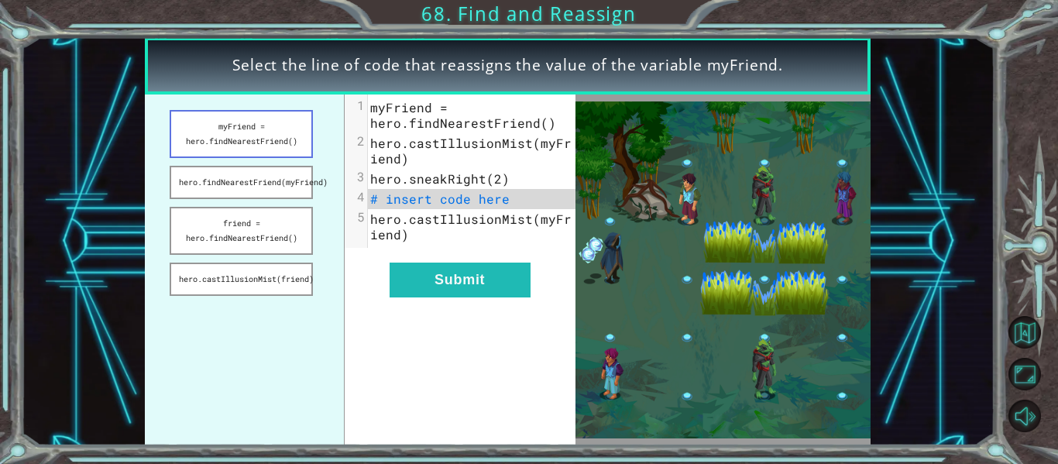
click at [297, 149] on button "myFriend = hero.findNearestFriend()" at bounding box center [241, 134] width 143 height 48
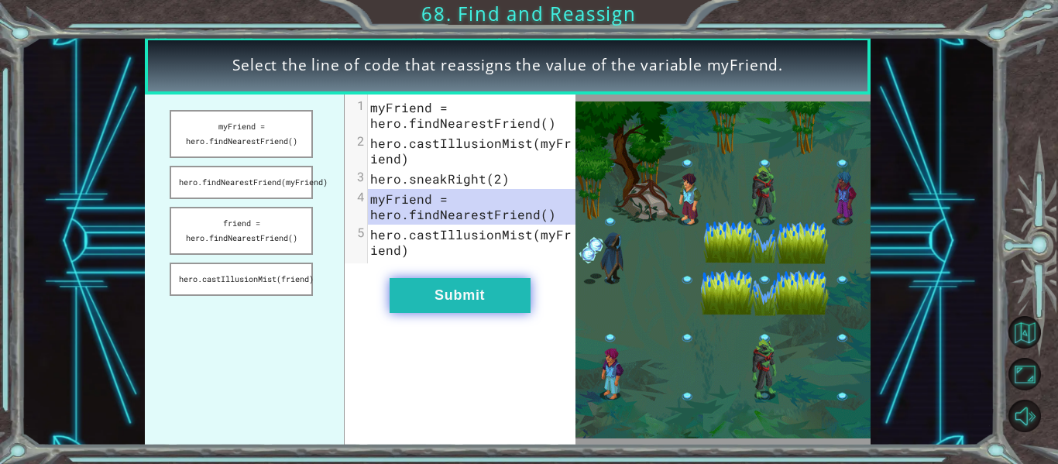
click at [448, 297] on button "Submit" at bounding box center [460, 295] width 141 height 35
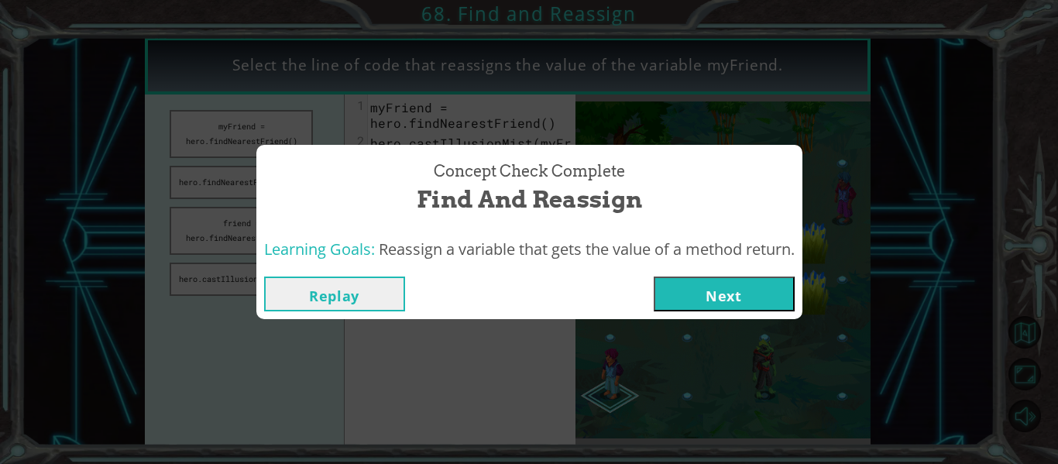
click at [673, 301] on button "Next" at bounding box center [724, 294] width 141 height 35
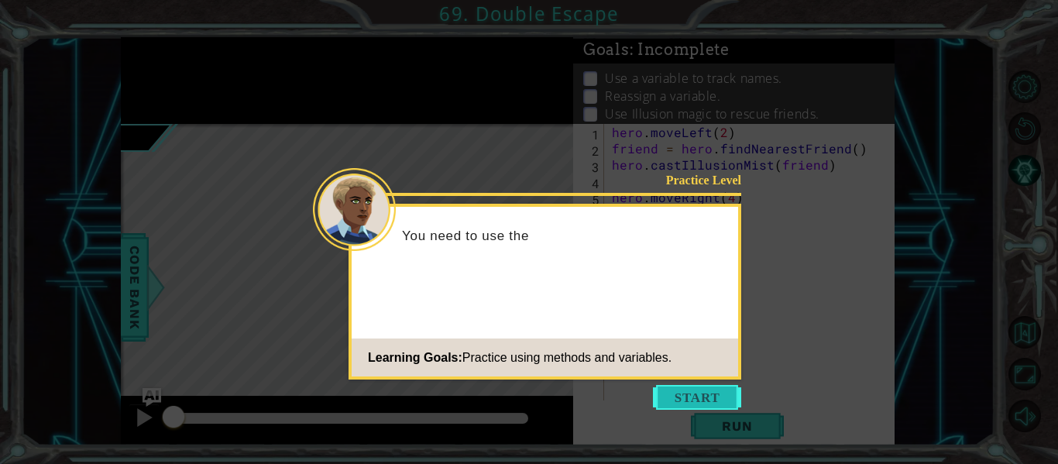
click at [685, 395] on button "Start" at bounding box center [697, 397] width 88 height 25
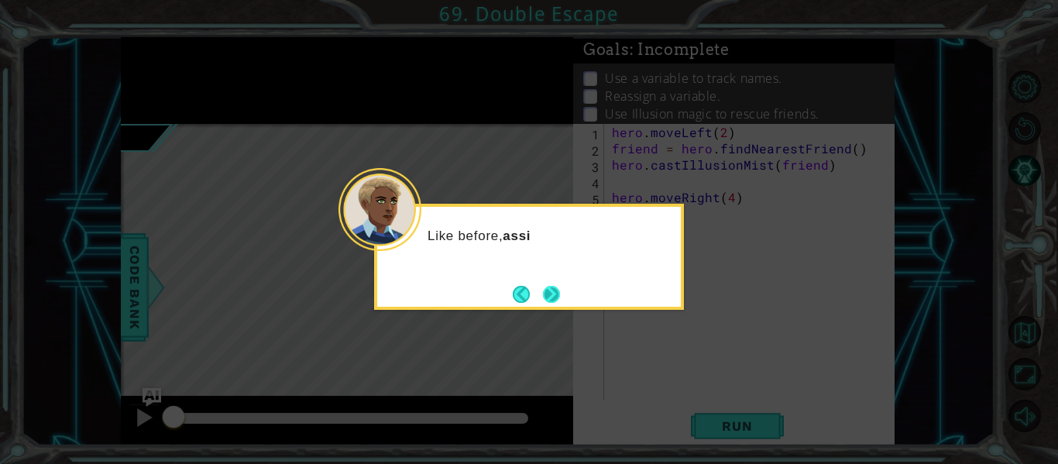
click at [555, 296] on button "Next" at bounding box center [551, 293] width 21 height 21
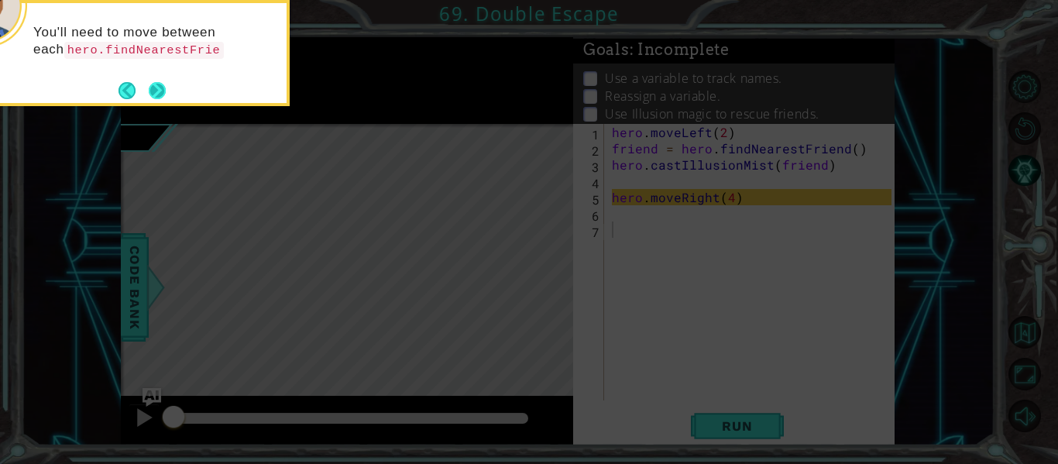
click at [159, 88] on button "Next" at bounding box center [157, 91] width 28 height 28
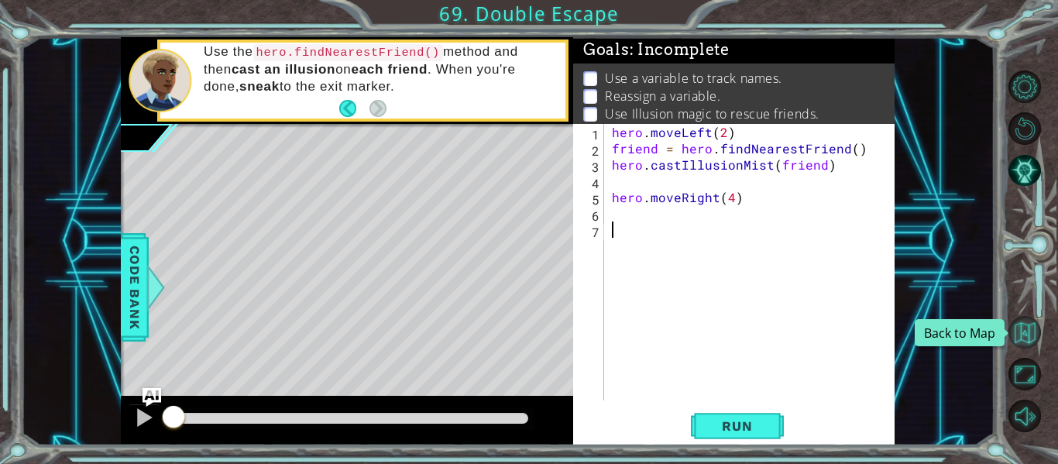
click at [1030, 334] on button "Back to Map" at bounding box center [1025, 332] width 33 height 33
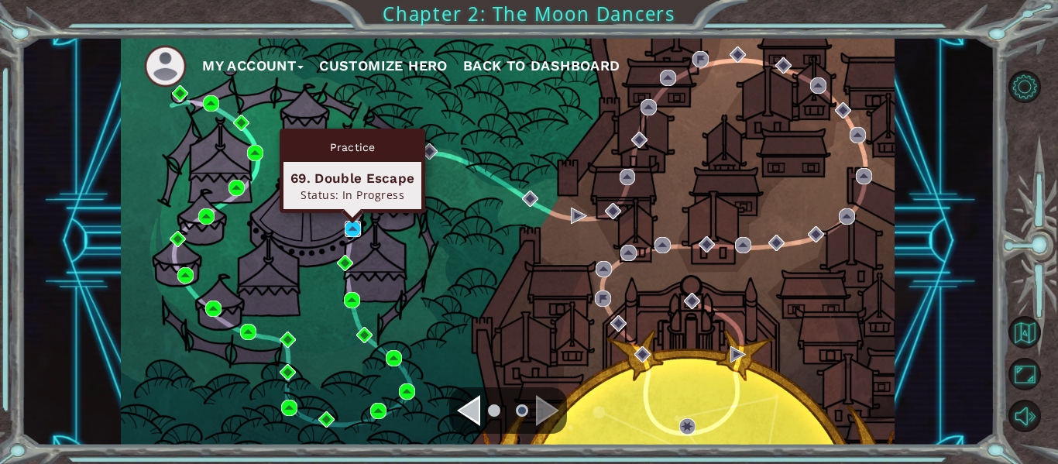
click at [356, 221] on img at bounding box center [353, 229] width 16 height 16
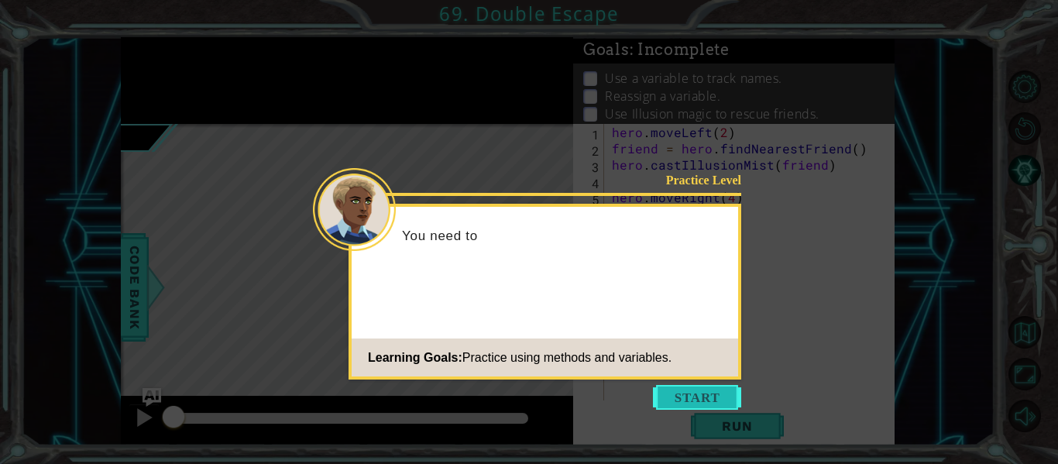
click at [692, 388] on button "Start" at bounding box center [697, 397] width 88 height 25
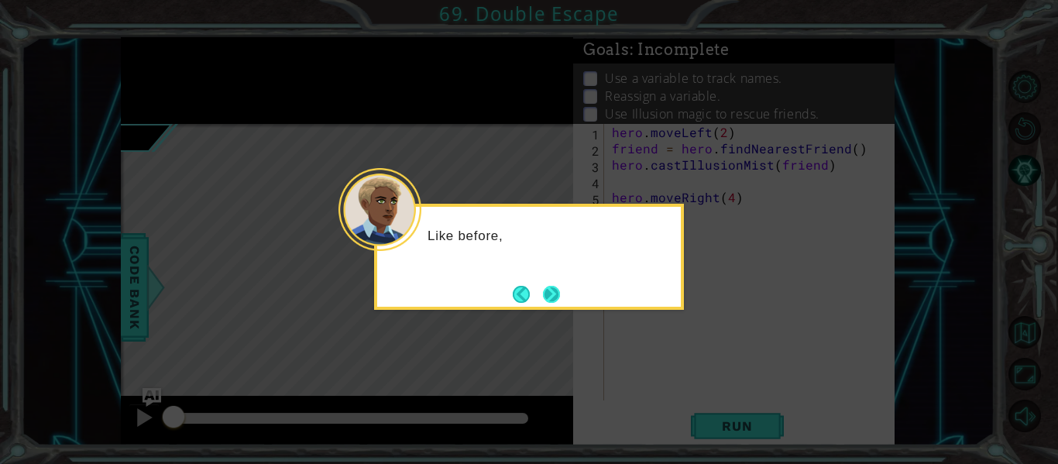
click at [550, 298] on button "Next" at bounding box center [551, 293] width 27 height 27
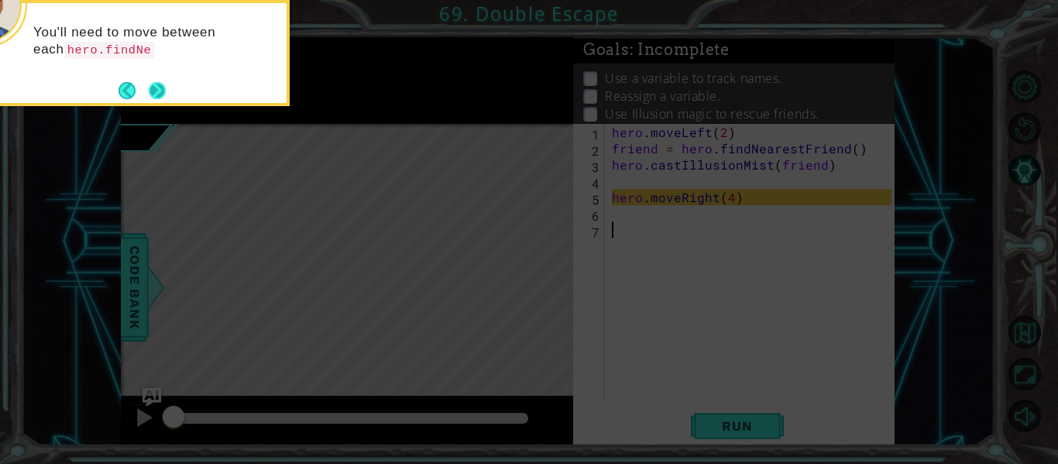
click at [154, 88] on button "Next" at bounding box center [157, 90] width 29 height 29
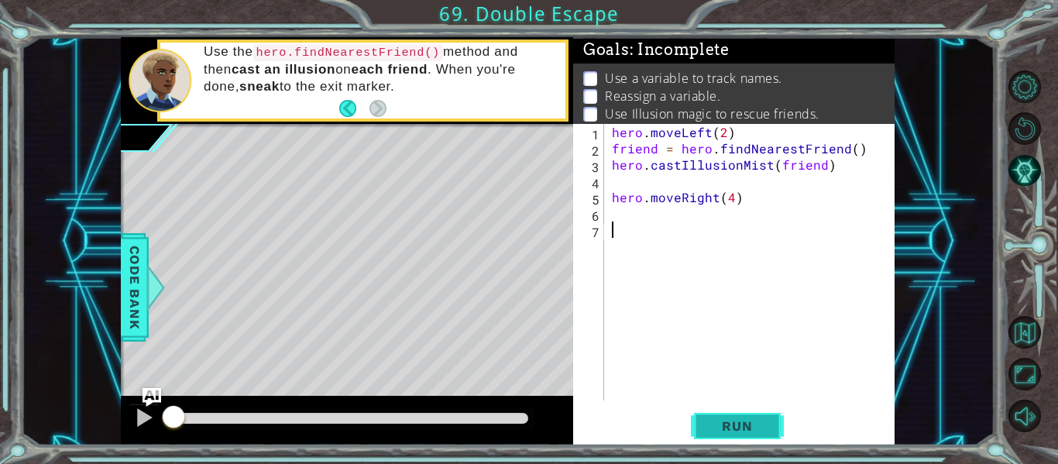
click at [747, 429] on span "Run" at bounding box center [736, 425] width 61 height 15
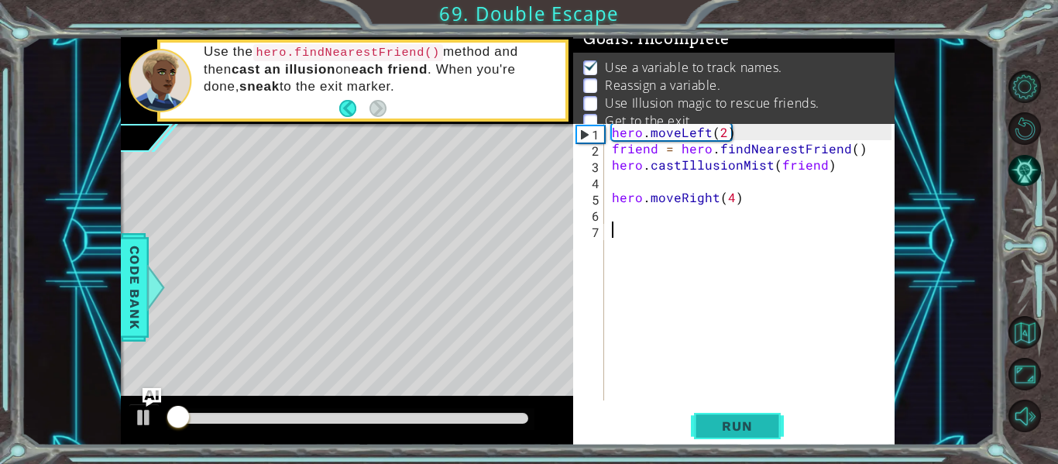
scroll to position [12, 0]
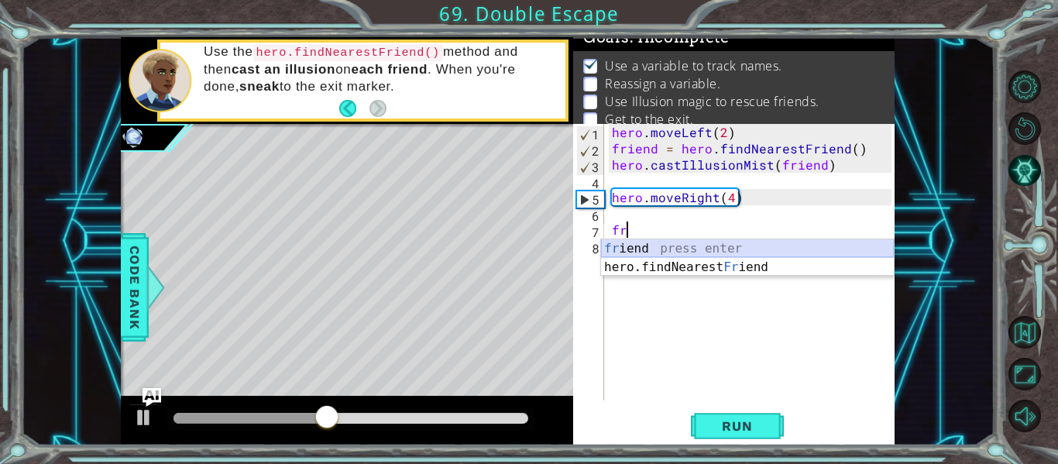
click at [692, 243] on div "fr iend press enter hero.findNearest Fr iend press enter" at bounding box center [747, 276] width 293 height 74
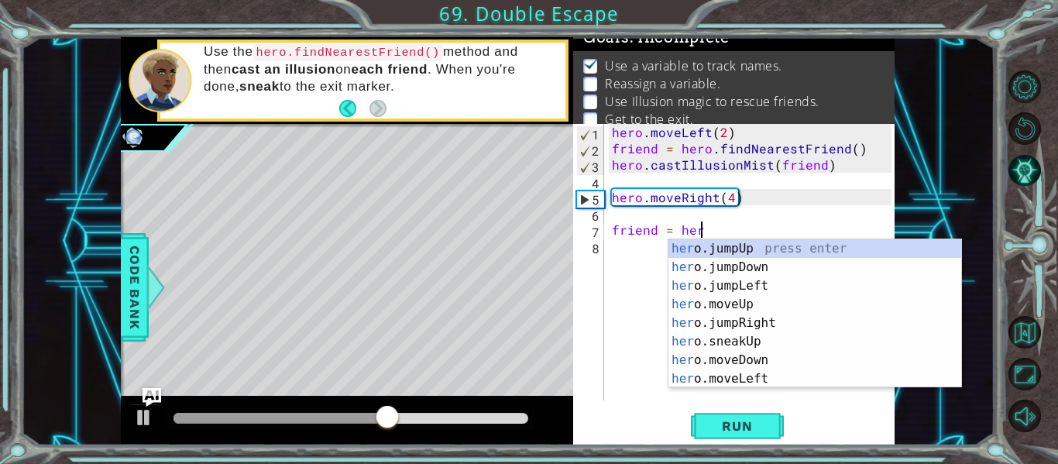
scroll to position [0, 5]
type textarea "friend = hero.f"
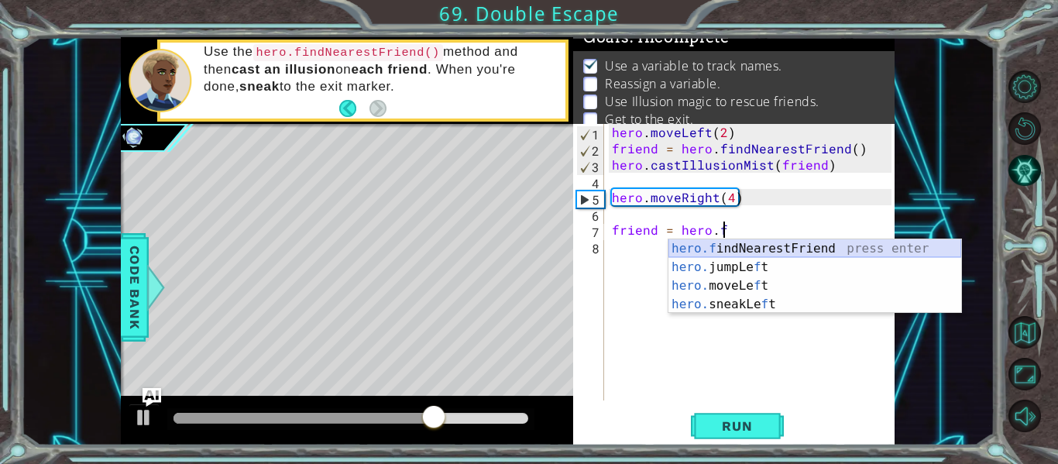
click at [841, 246] on div "hero.f indNearestFriend press enter hero. jumpLe f t press enter hero. moveLe f…" at bounding box center [814, 295] width 293 height 112
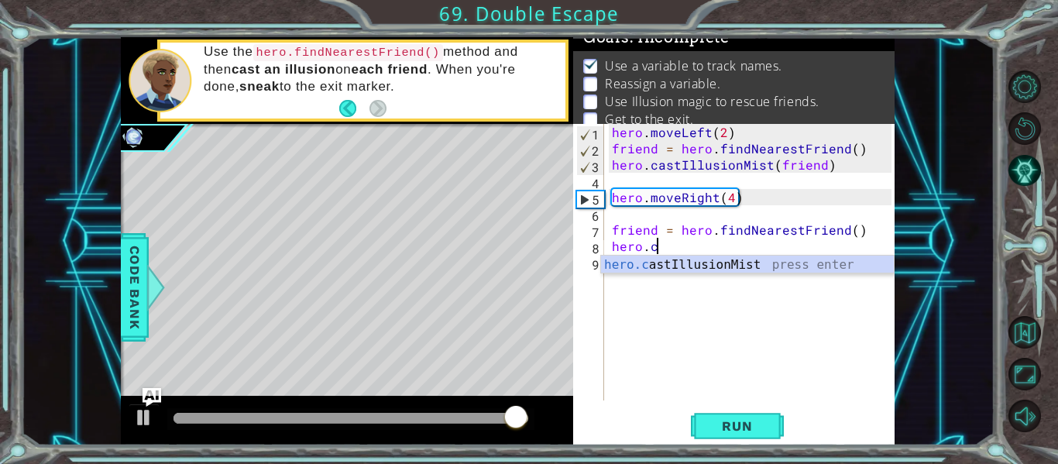
scroll to position [0, 2]
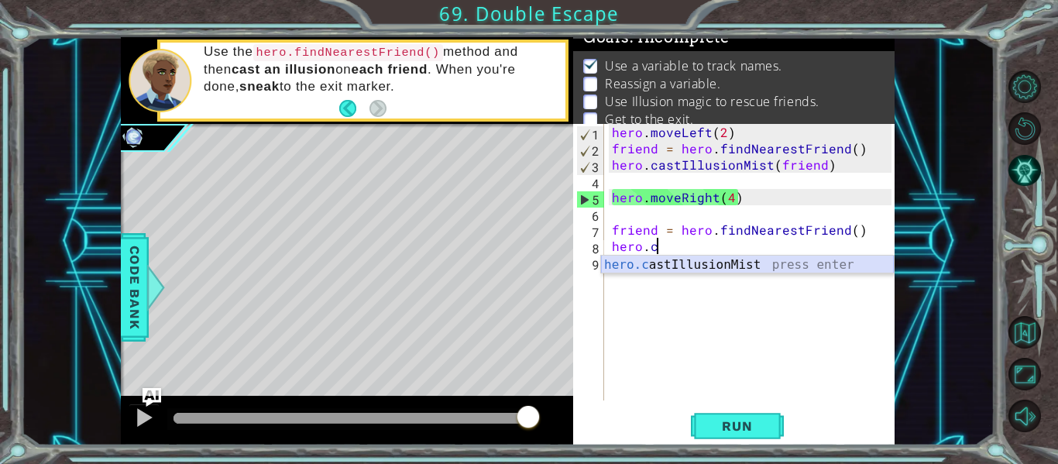
click at [766, 260] on div "hero.c astIllusionMist press enter" at bounding box center [747, 284] width 293 height 56
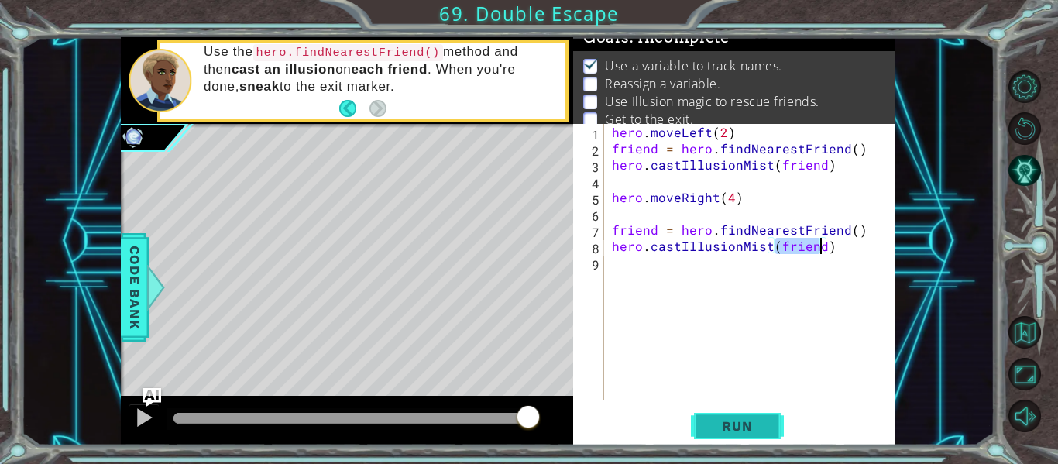
type textarea "hero.castIllusionMist(friend)"
click at [753, 422] on span "Run" at bounding box center [736, 425] width 61 height 15
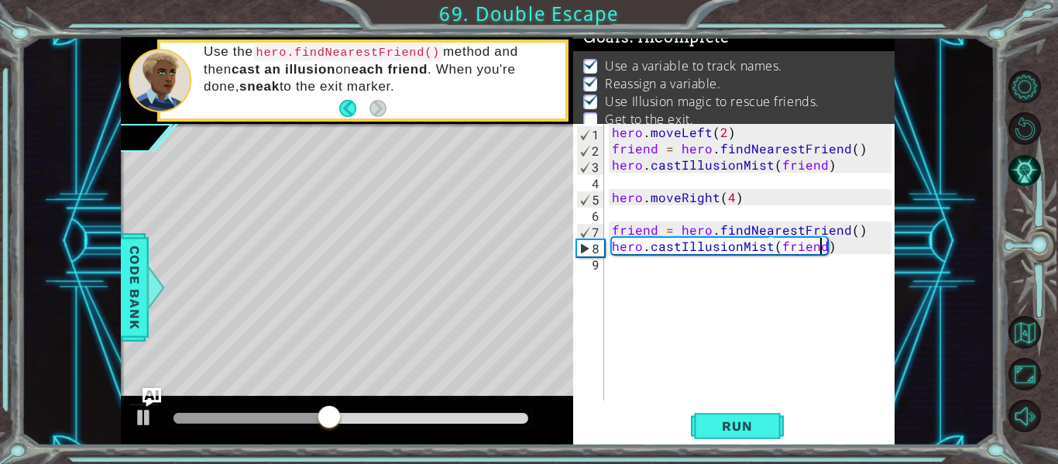
click at [643, 281] on div "hero . moveLeft ( 2 ) friend = hero . findNearestFriend ( ) hero . castIllusion…" at bounding box center [754, 278] width 290 height 309
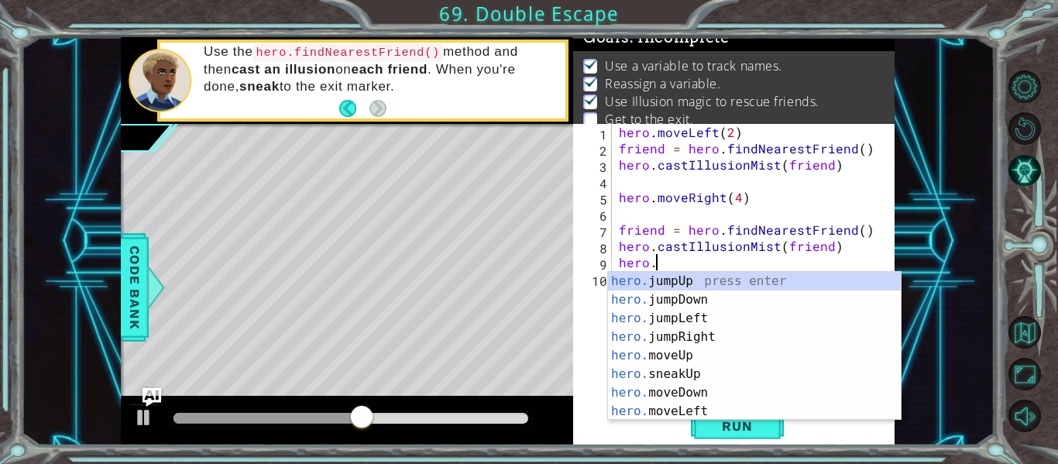
scroll to position [0, 2]
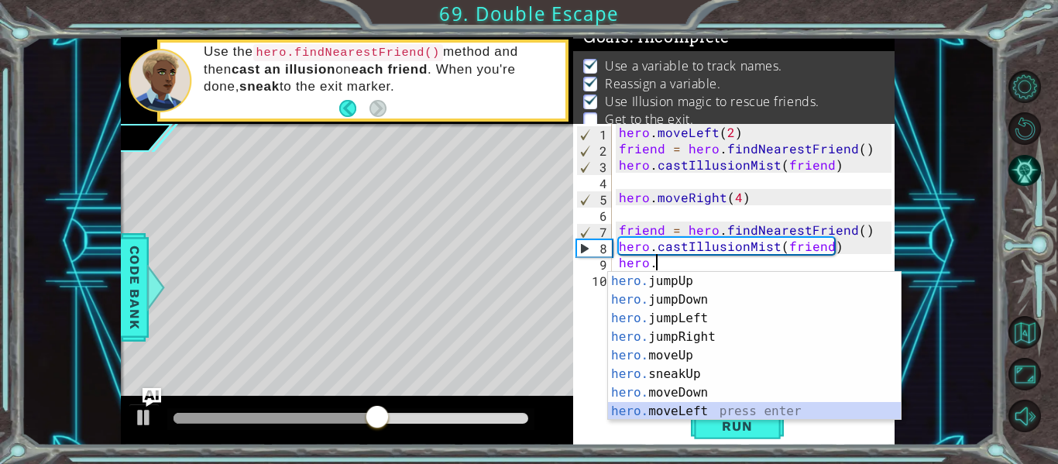
click at [708, 411] on div "hero. jumpUp press enter hero. jumpDown press enter hero. jumpLeft press enter …" at bounding box center [754, 365] width 293 height 186
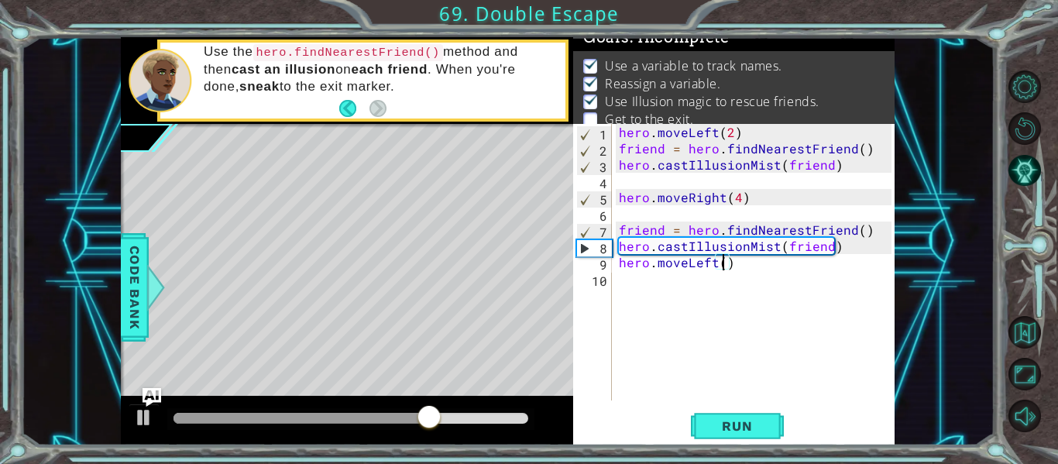
type textarea "hero.moveLeft(2)"
click at [641, 281] on div "hero . moveLeft ( 2 ) friend = hero . findNearestFriend ( ) hero . castIllusion…" at bounding box center [757, 278] width 283 height 309
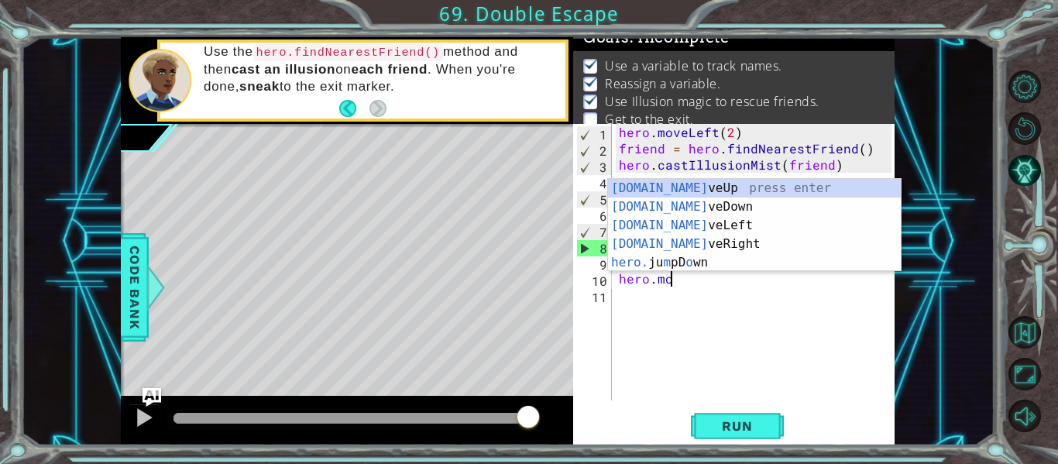
scroll to position [0, 3]
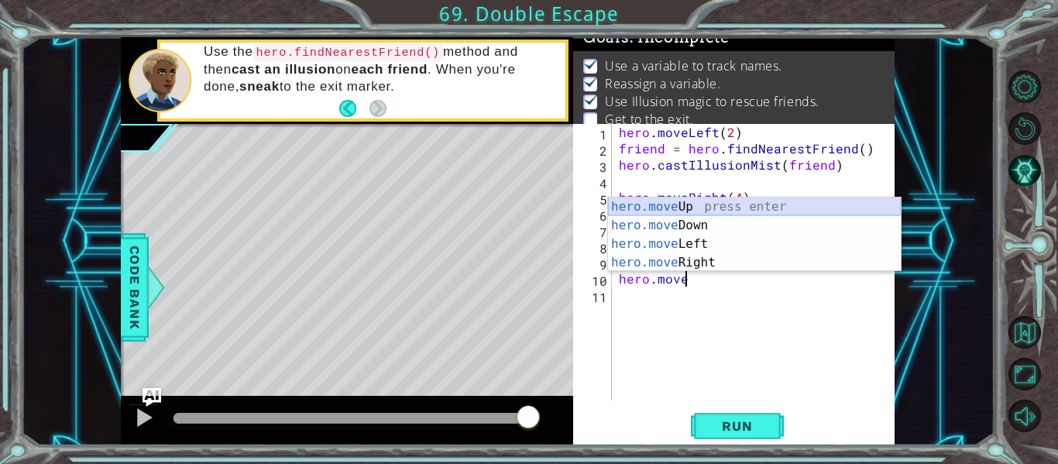
click at [683, 203] on div "hero.move Up press enter hero.move Down press enter hero.move Left press enter …" at bounding box center [754, 254] width 293 height 112
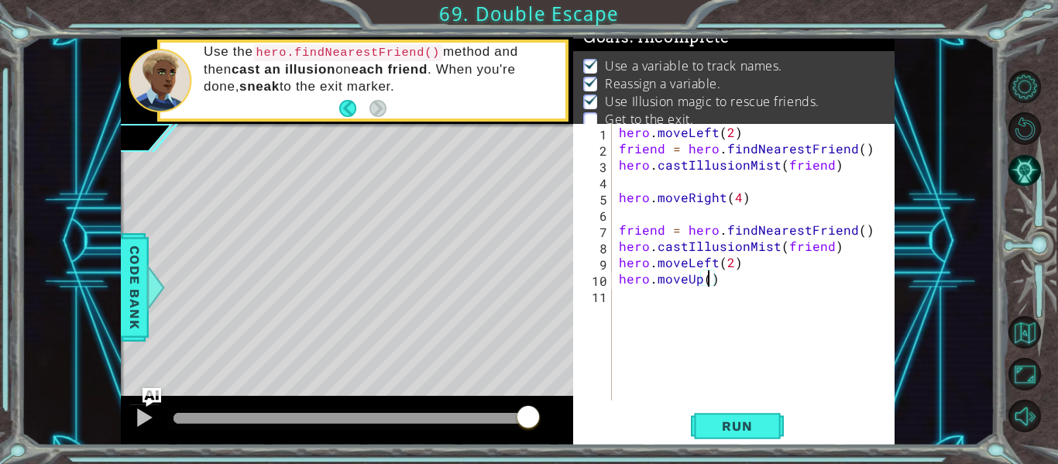
scroll to position [0, 5]
type textarea "hero.moveUp(4)"
click at [732, 413] on button "Run" at bounding box center [737, 427] width 93 height 32
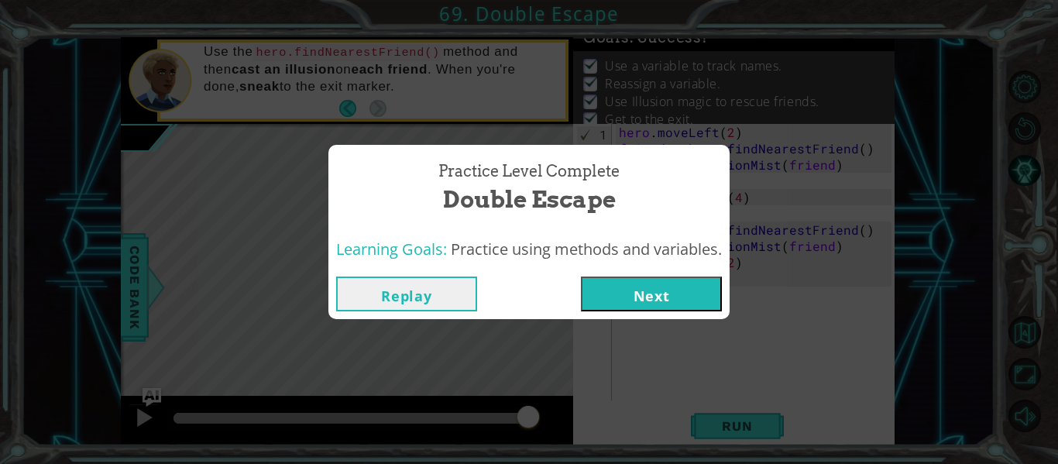
click at [664, 308] on button "Next" at bounding box center [651, 294] width 141 height 35
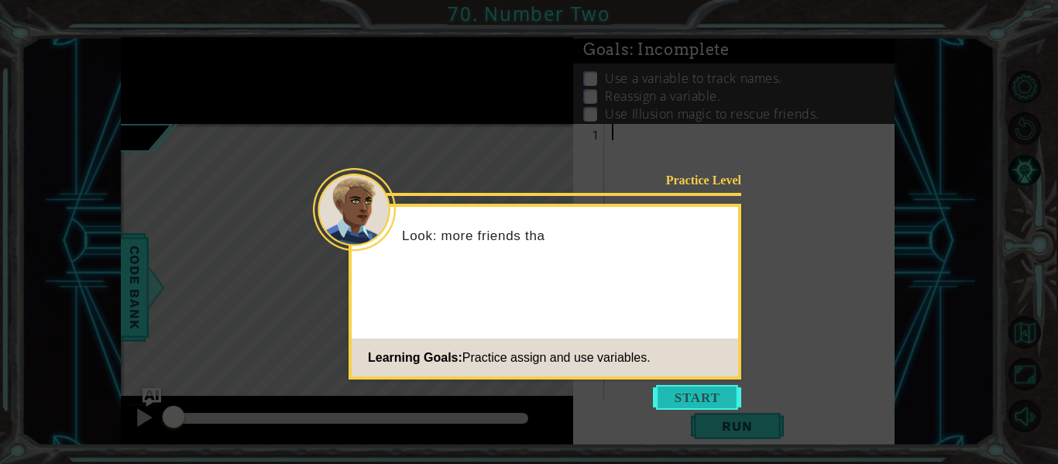
click at [694, 397] on button "Start" at bounding box center [697, 397] width 88 height 25
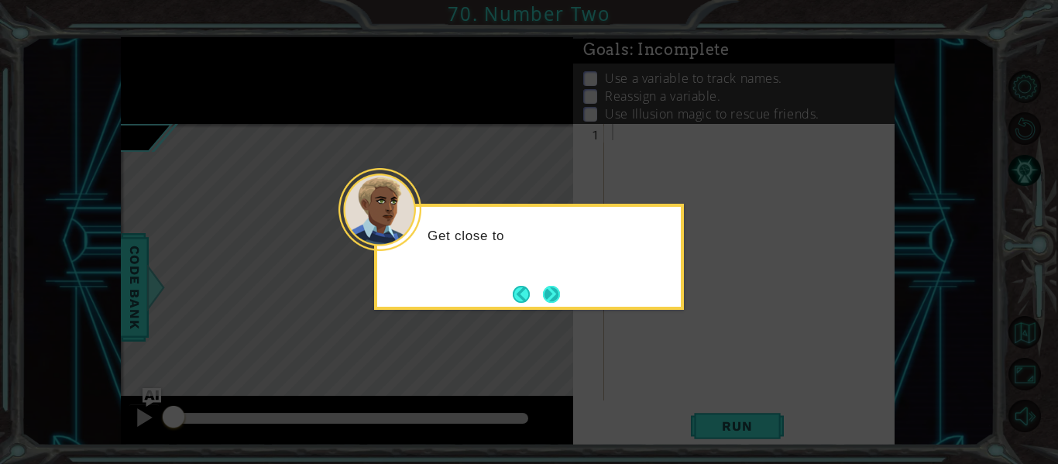
click at [558, 288] on button "Next" at bounding box center [552, 294] width 28 height 28
click at [558, 288] on button "Next" at bounding box center [551, 293] width 21 height 21
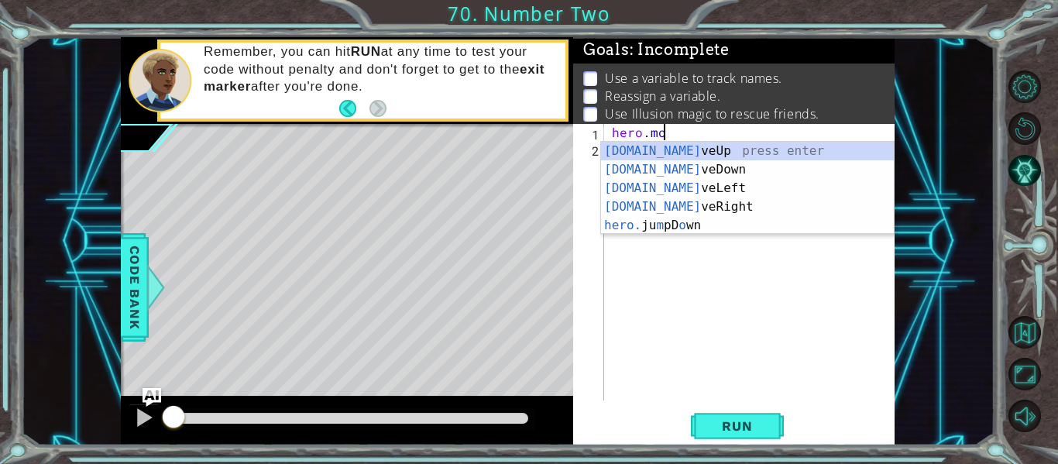
scroll to position [0, 3]
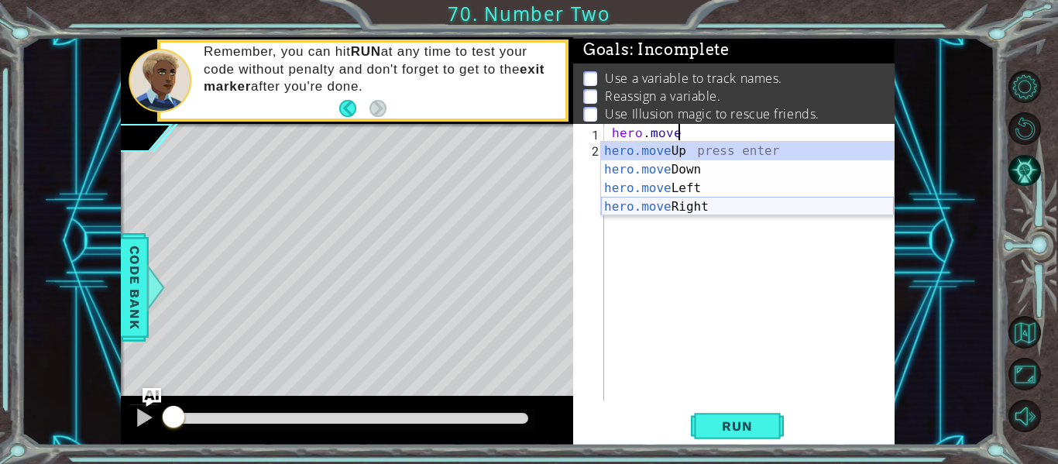
click at [677, 199] on div "hero.move Up press enter hero.move Down press enter hero.move Left press enter …" at bounding box center [747, 198] width 293 height 112
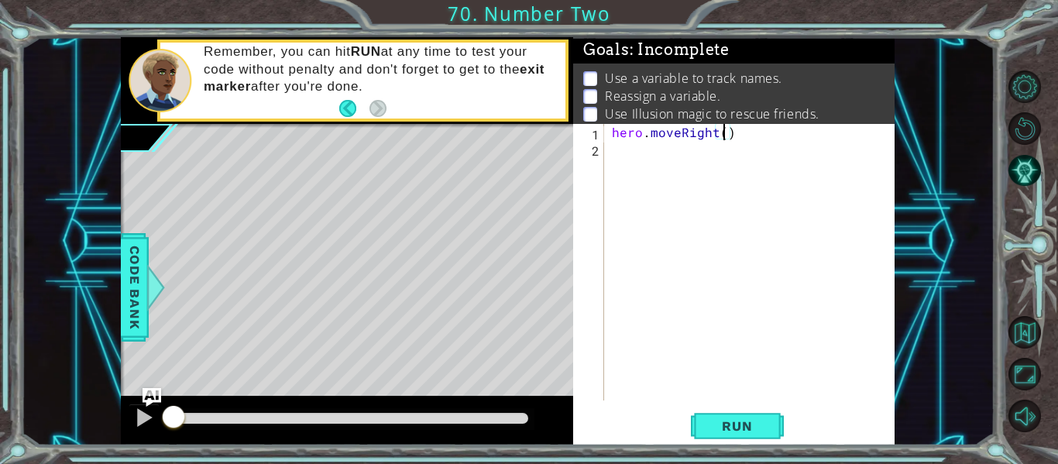
type textarea "hero.moveRight(2)"
click at [618, 143] on div "hero . moveRight ( 2 )" at bounding box center [754, 278] width 290 height 309
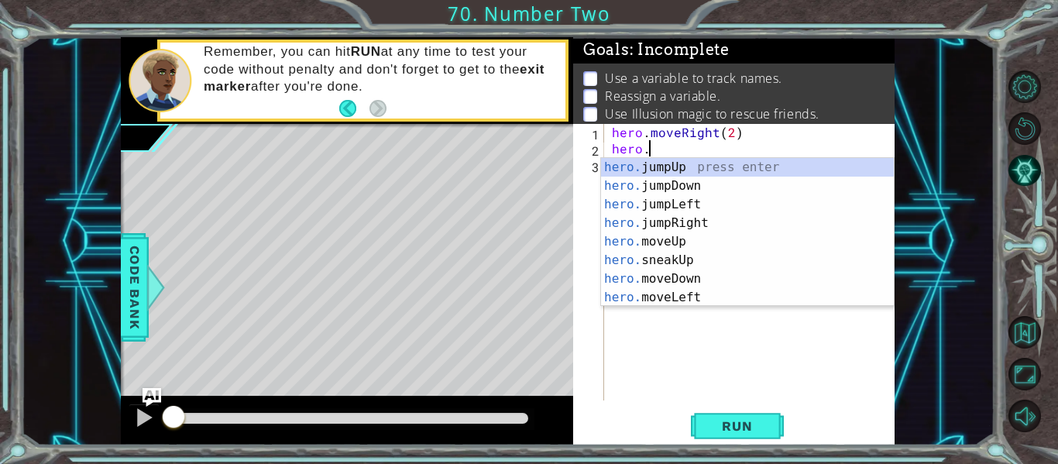
scroll to position [0, 2]
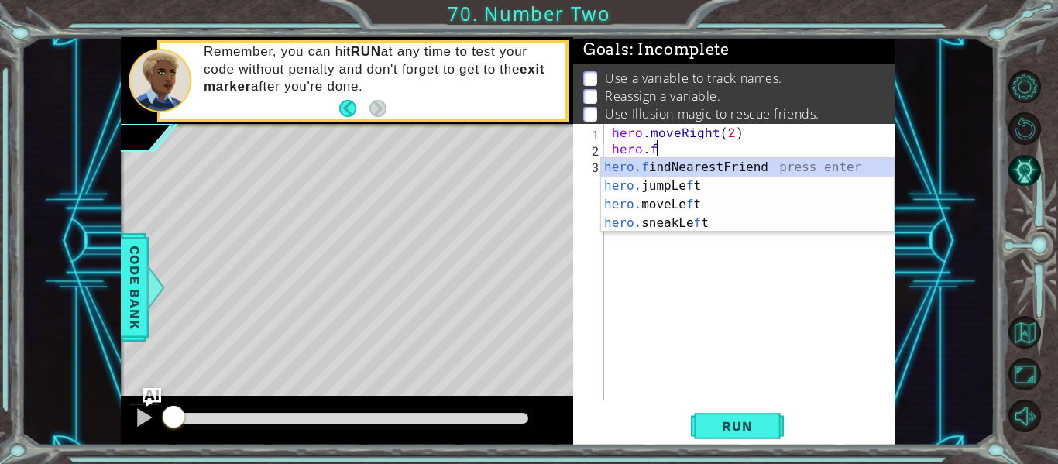
type textarea "[DOMAIN_NAME]"
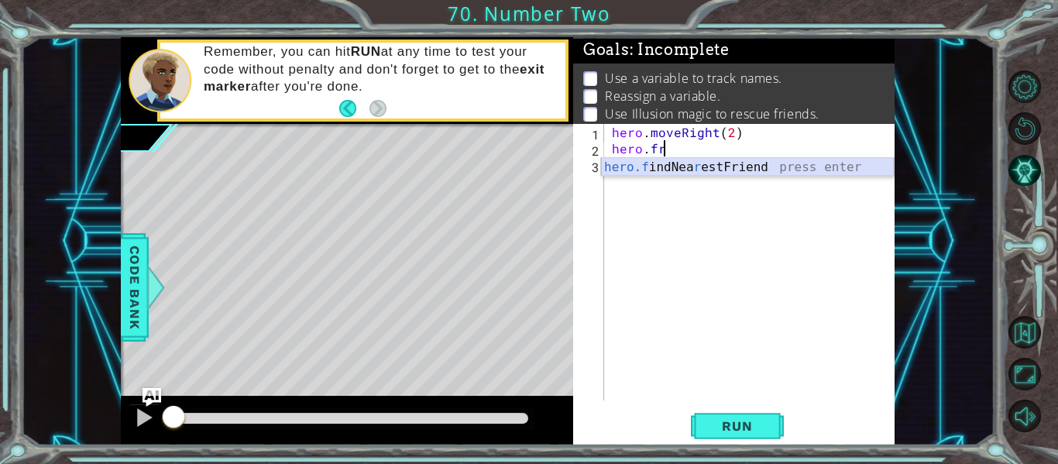
click at [734, 173] on div "hero.f indNea r estFriend press enter" at bounding box center [747, 186] width 293 height 56
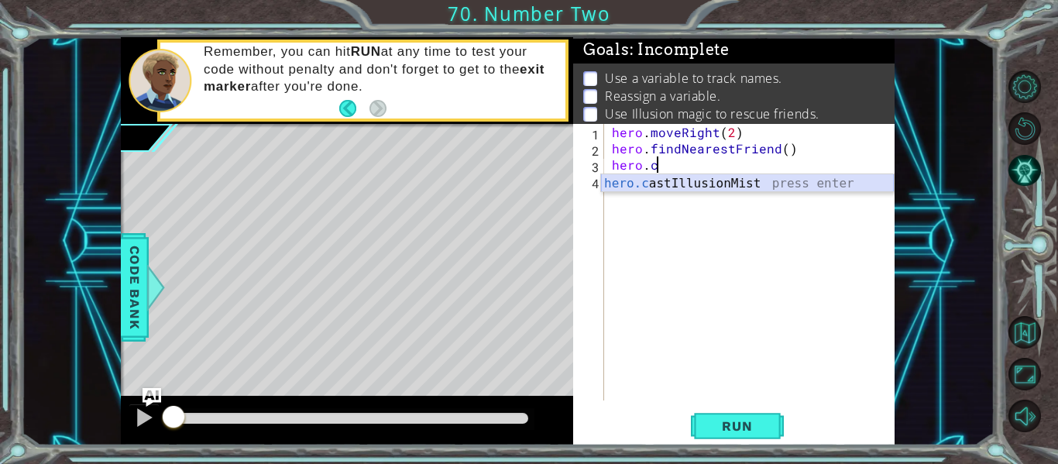
click at [695, 188] on div "hero.c astIllusionMist press enter" at bounding box center [747, 202] width 293 height 56
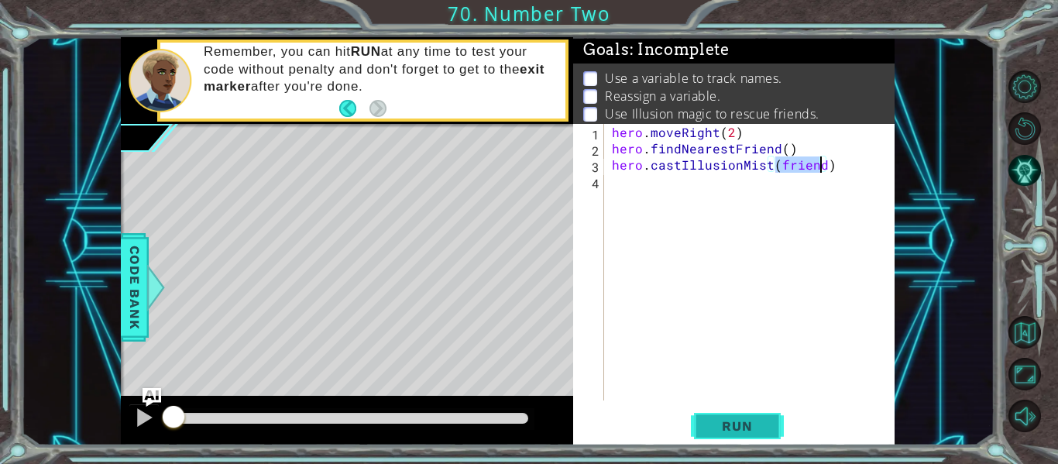
click at [744, 422] on span "Run" at bounding box center [736, 425] width 61 height 15
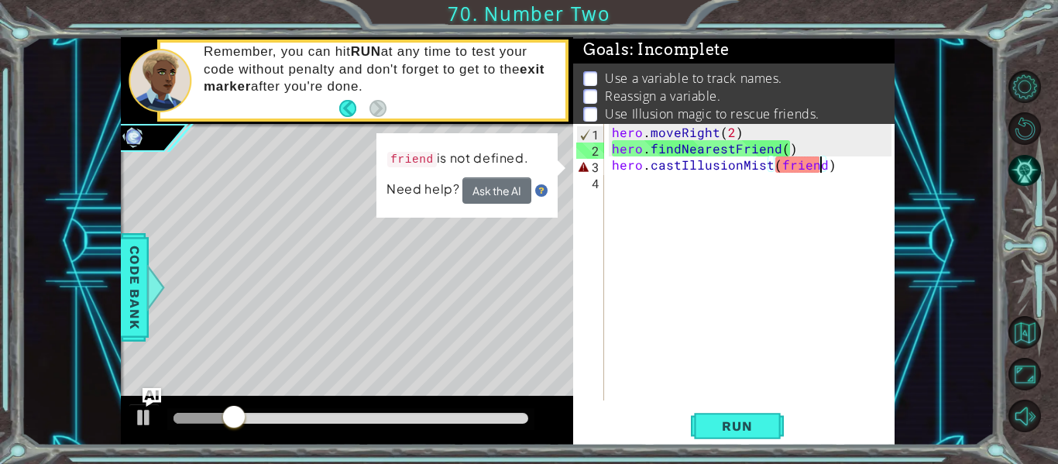
click at [778, 151] on div "hero . moveRight ( 2 ) hero . findNearestFriend ( ) hero . castIllusionMist ( f…" at bounding box center [754, 278] width 290 height 309
click at [782, 148] on div "hero . moveRight ( 2 ) hero . findNearestFriend ( ) hero . castIllusionMist ( f…" at bounding box center [754, 278] width 290 height 309
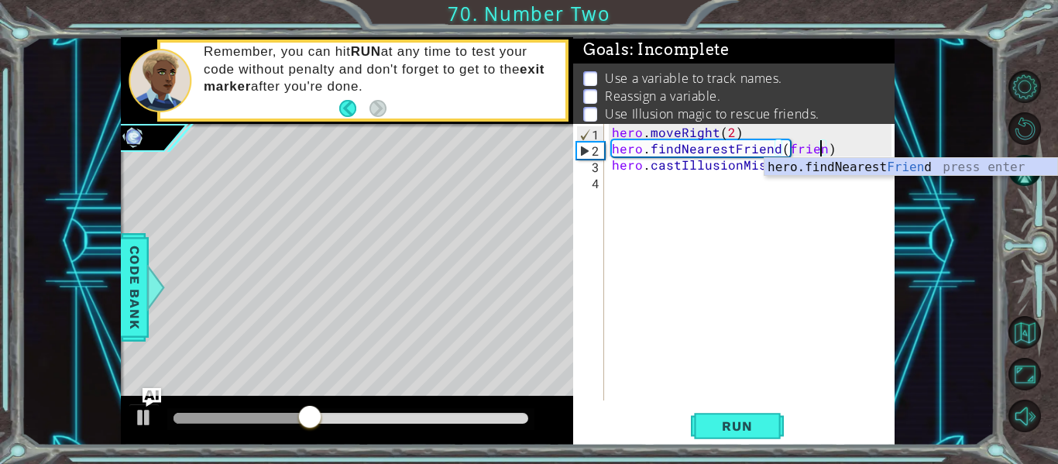
scroll to position [0, 13]
click at [734, 424] on span "Run" at bounding box center [736, 425] width 61 height 15
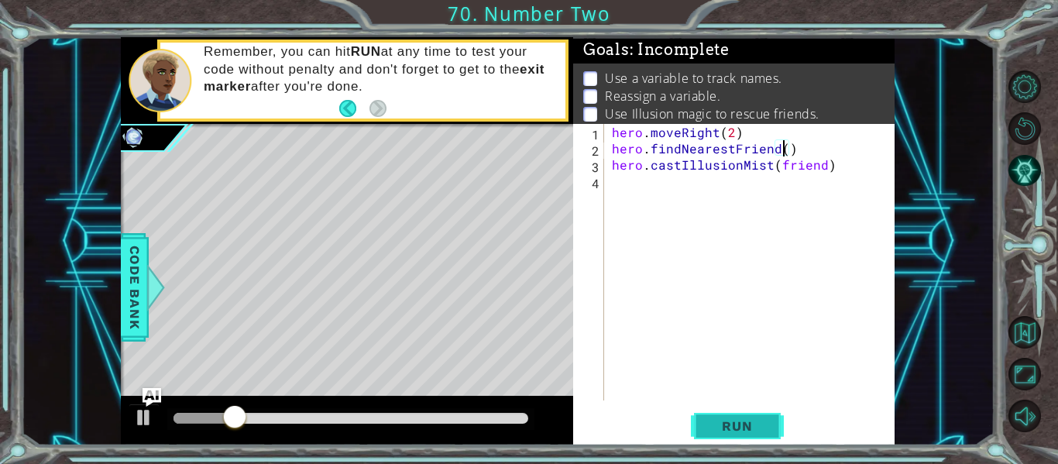
scroll to position [0, 10]
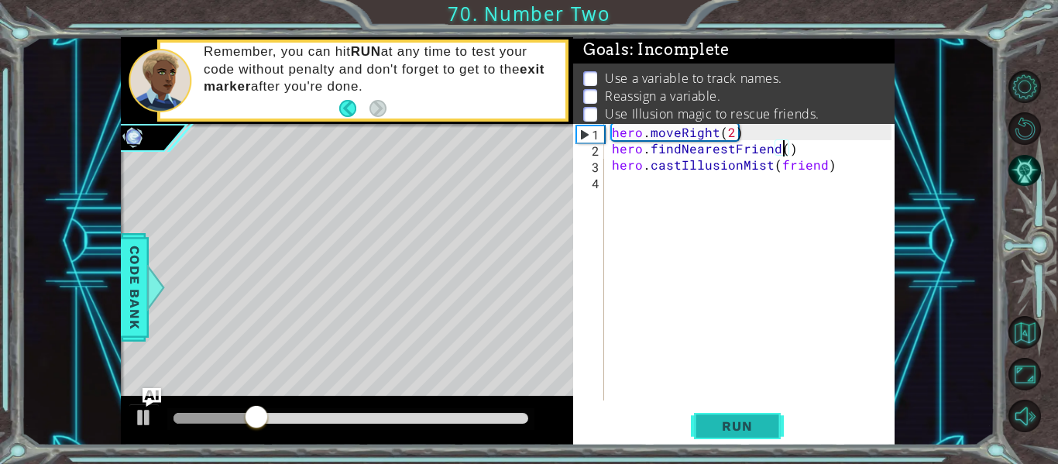
click at [776, 417] on button "Run" at bounding box center [737, 427] width 93 height 32
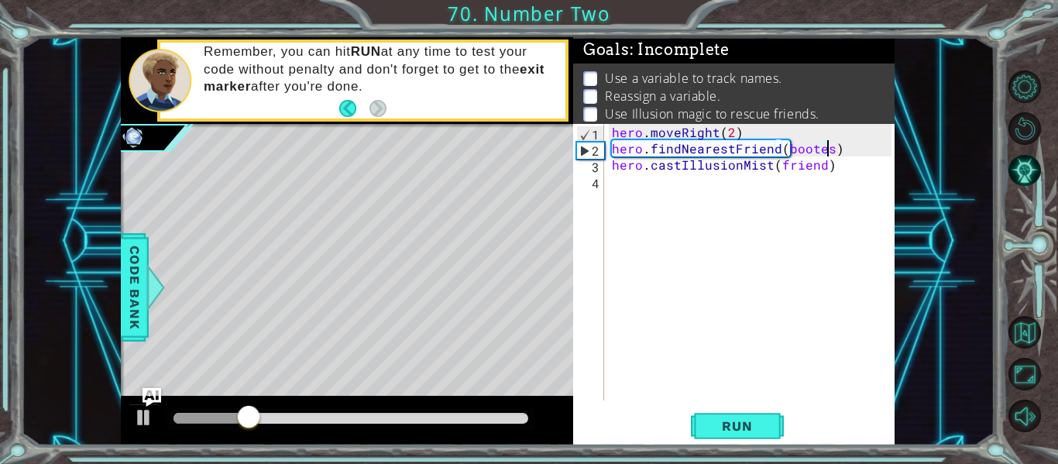
scroll to position [0, 13]
click at [715, 424] on span "Run" at bounding box center [736, 425] width 61 height 15
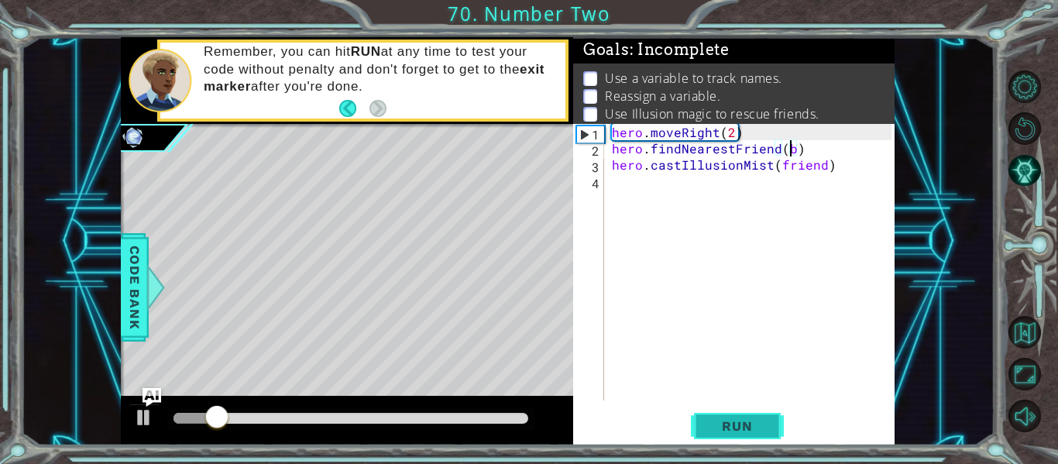
type textarea "hero.findNearestFriend()"
click at [718, 431] on span "Run" at bounding box center [736, 425] width 61 height 15
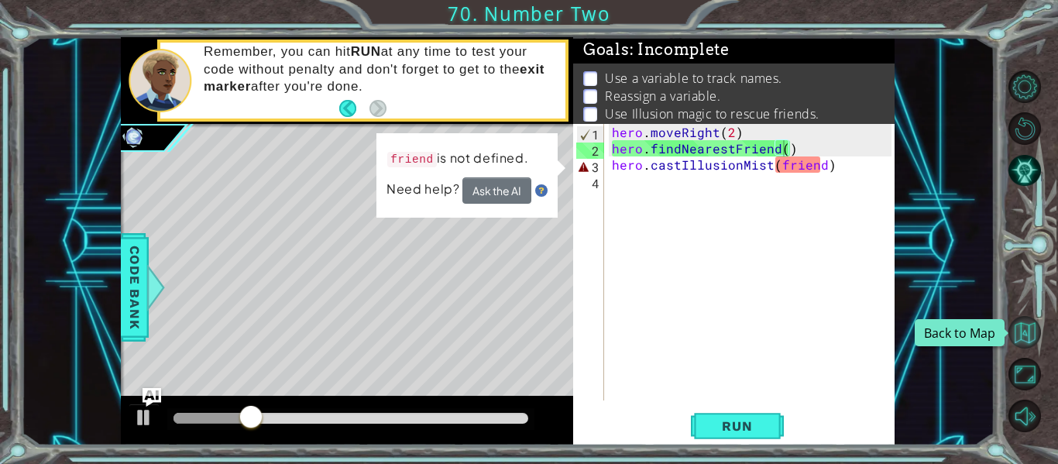
click at [1038, 329] on button "Back to Map" at bounding box center [1025, 332] width 33 height 33
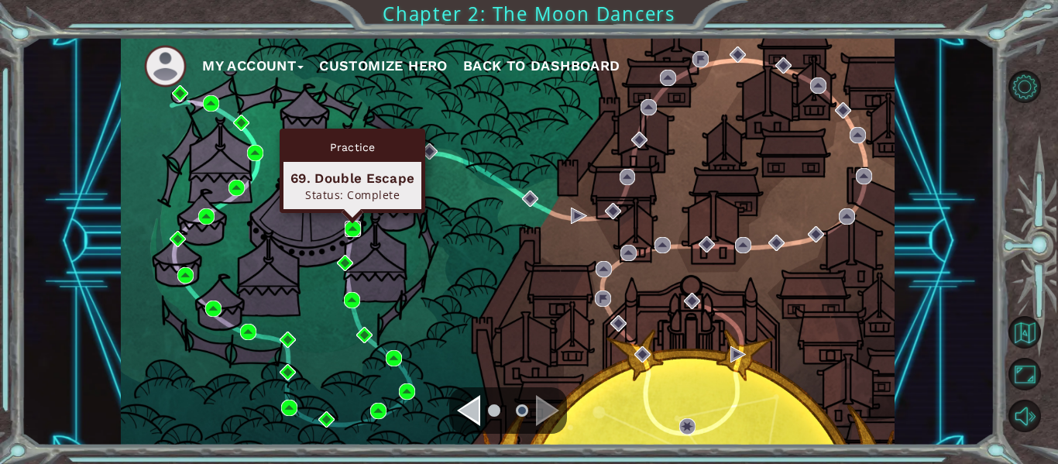
click at [358, 227] on img at bounding box center [353, 229] width 16 height 16
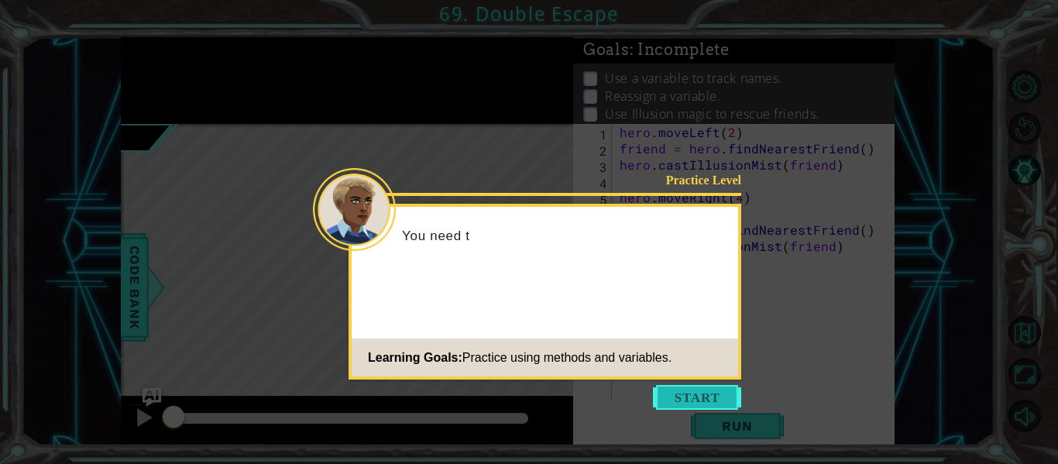
click at [692, 390] on button "Start" at bounding box center [697, 397] width 88 height 25
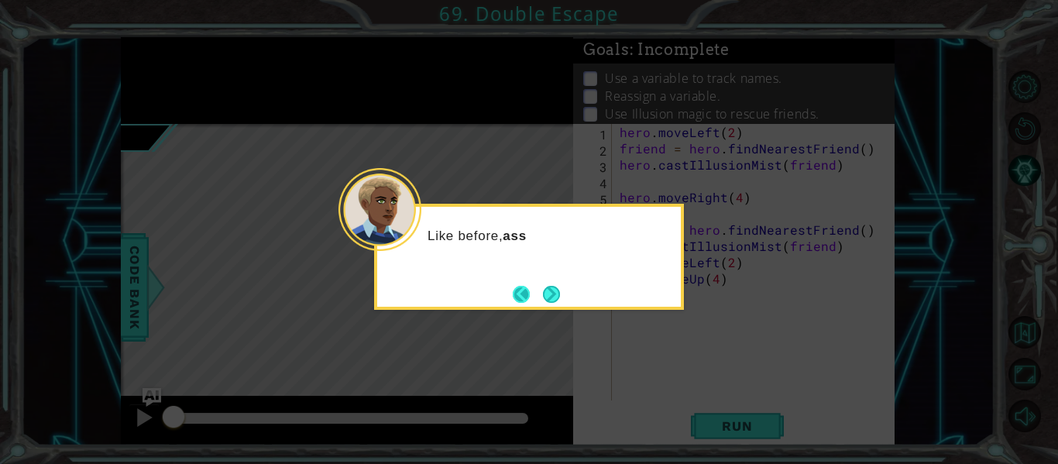
click at [534, 294] on button "Back" at bounding box center [528, 294] width 30 height 17
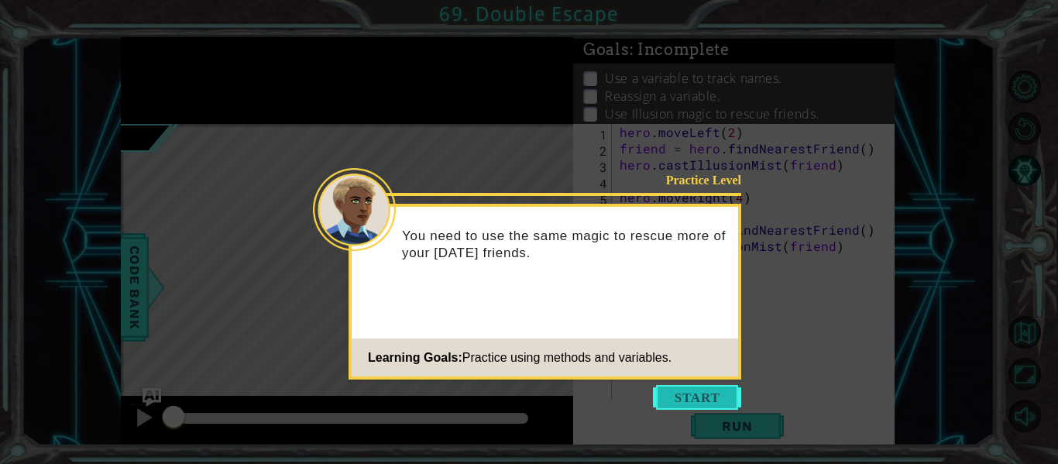
click at [665, 400] on button "Start" at bounding box center [697, 397] width 88 height 25
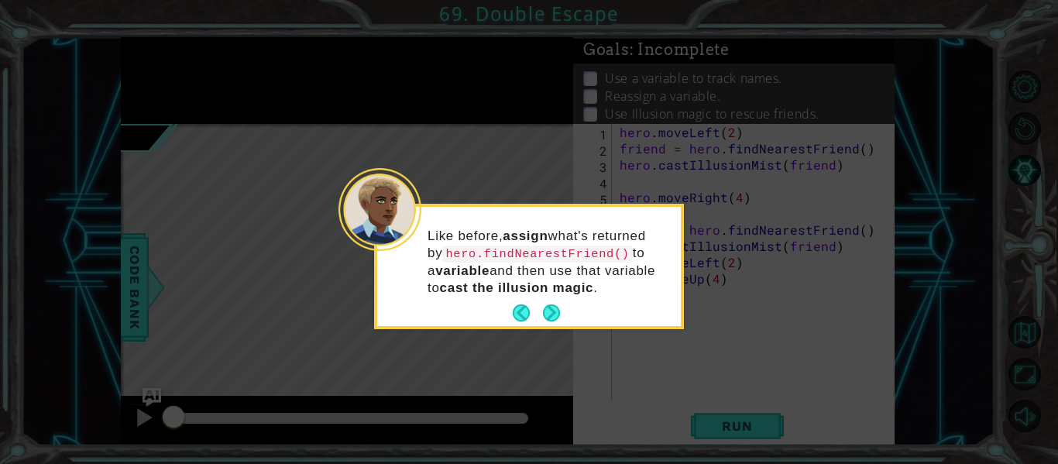
click at [534, 303] on footer at bounding box center [536, 312] width 47 height 23
click at [552, 309] on button "Next" at bounding box center [551, 313] width 18 height 18
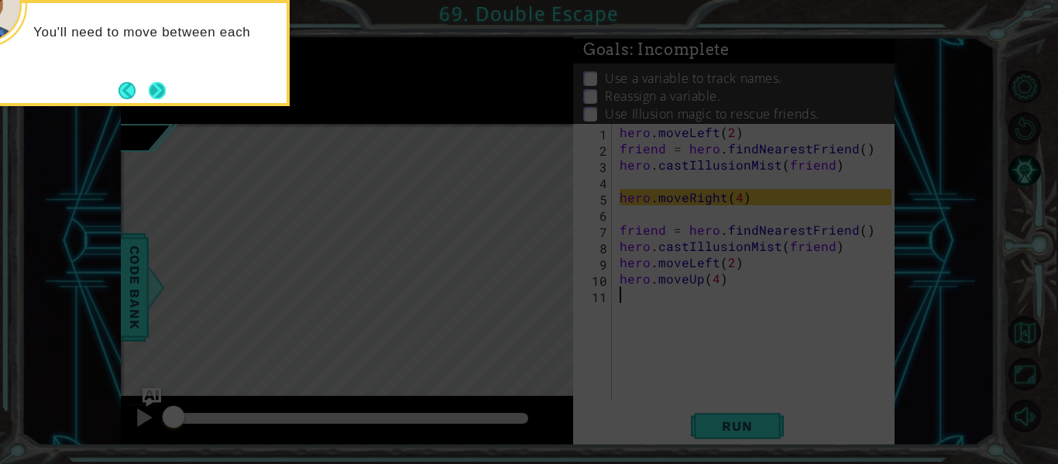
click at [156, 88] on button "Next" at bounding box center [157, 91] width 22 height 22
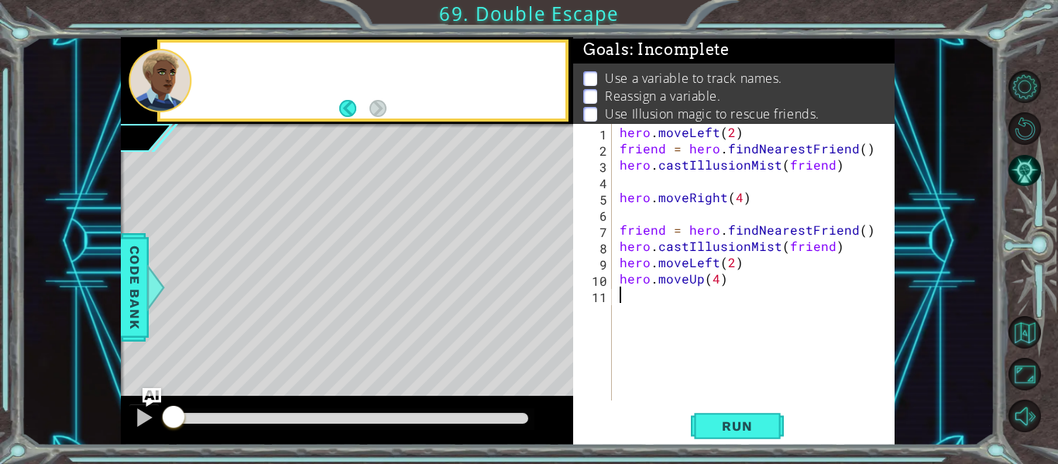
click at [156, 88] on div at bounding box center [160, 81] width 63 height 64
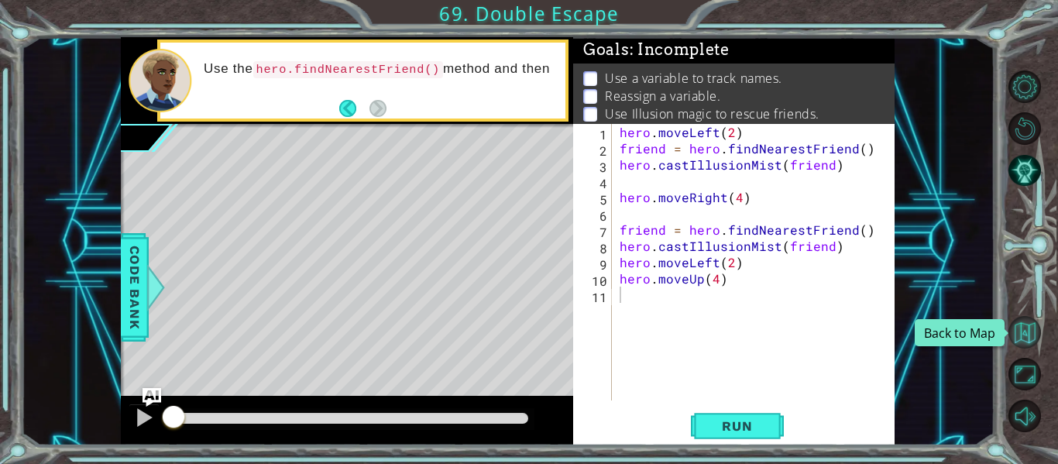
click at [1040, 335] on button "Back to Map" at bounding box center [1025, 332] width 33 height 33
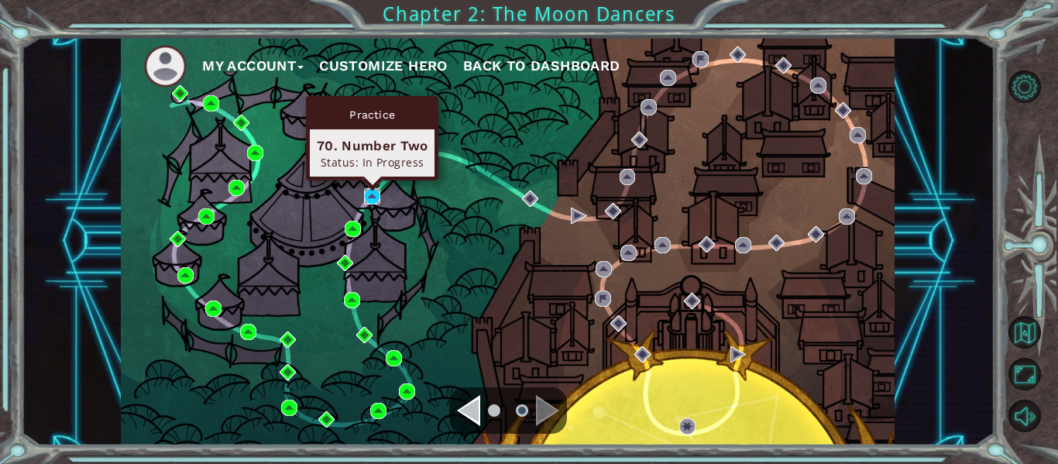
click at [373, 197] on img at bounding box center [372, 196] width 16 height 16
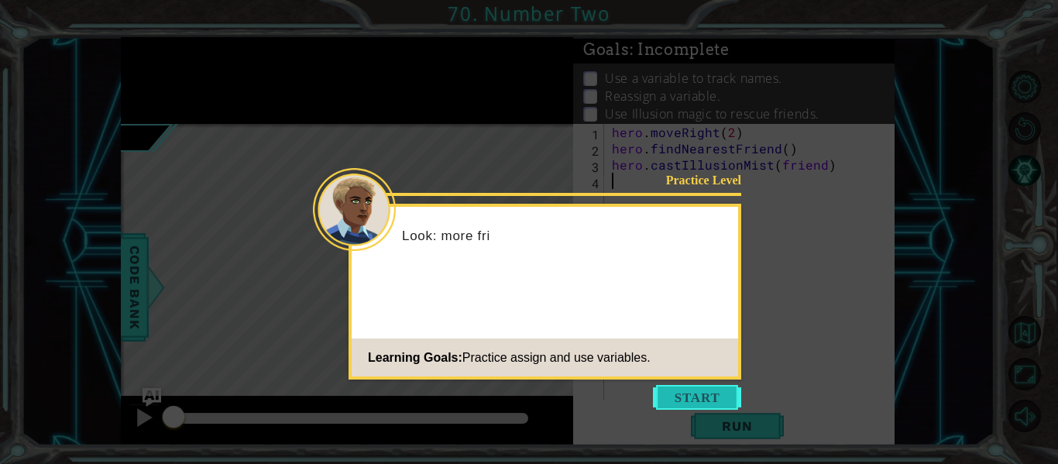
click at [663, 404] on button "Start" at bounding box center [697, 397] width 88 height 25
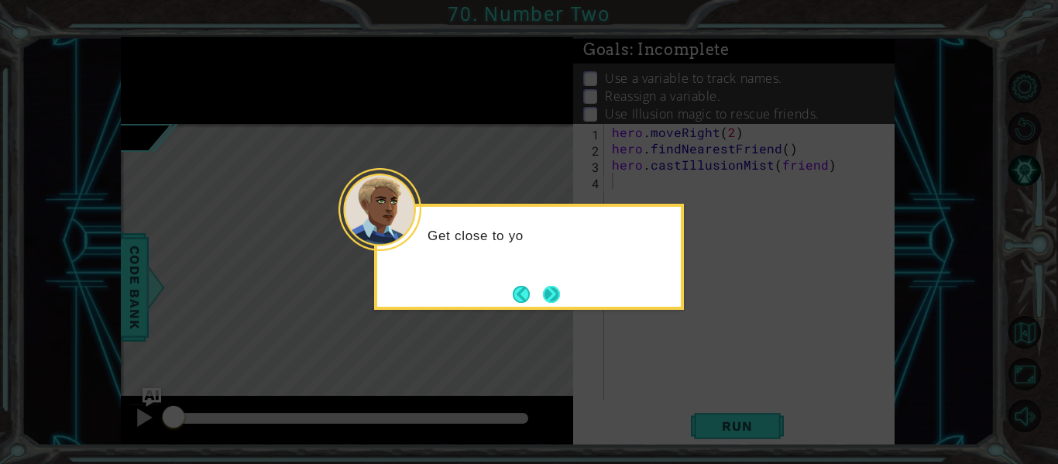
click at [552, 285] on button "Next" at bounding box center [551, 293] width 27 height 27
click at [552, 285] on button "Next" at bounding box center [551, 293] width 19 height 19
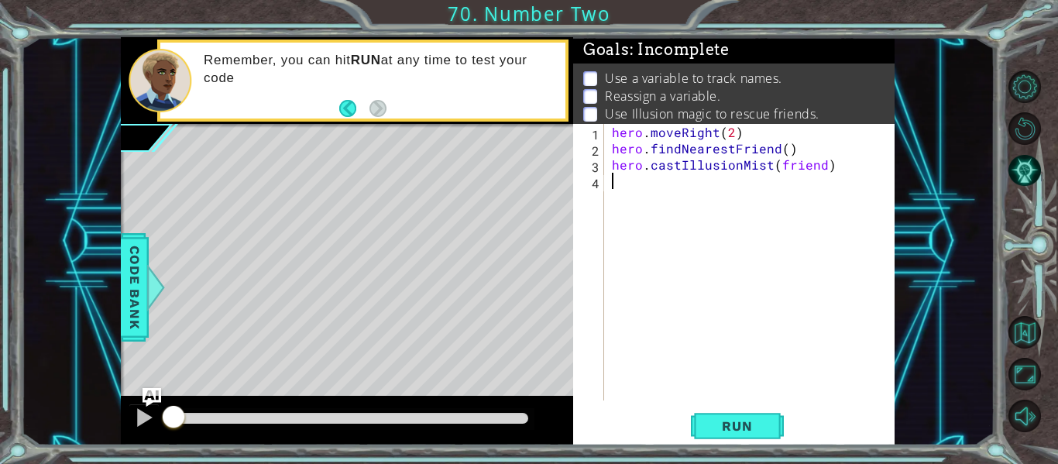
click at [610, 149] on div "hero . moveRight ( 2 ) hero . findNearestFriend ( ) hero . castIllusionMist ( f…" at bounding box center [754, 278] width 290 height 309
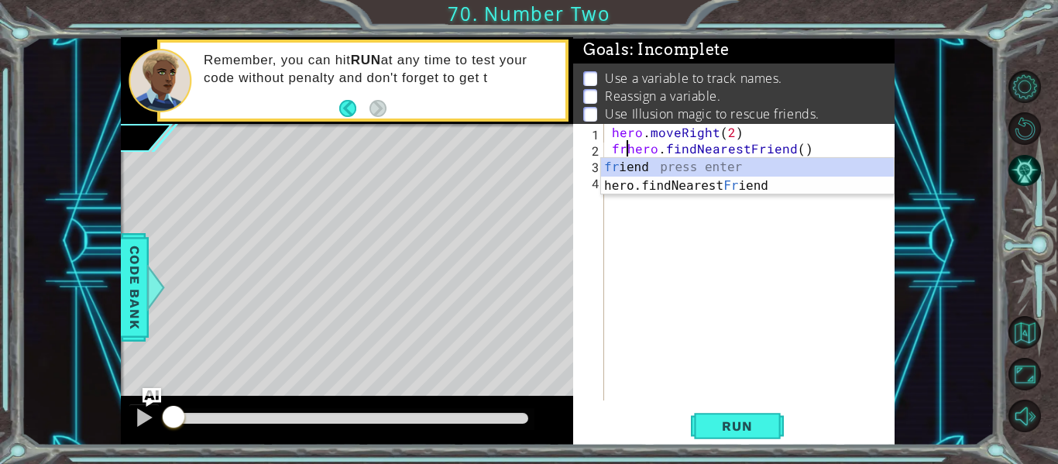
scroll to position [0, 2]
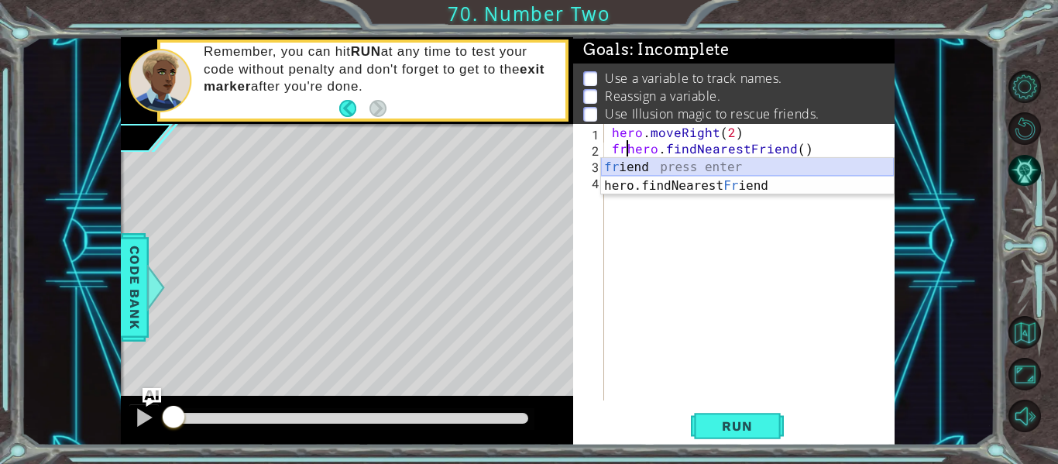
click at [747, 170] on div "fr iend press enter hero.findNearest Fr iend press enter" at bounding box center [747, 195] width 293 height 74
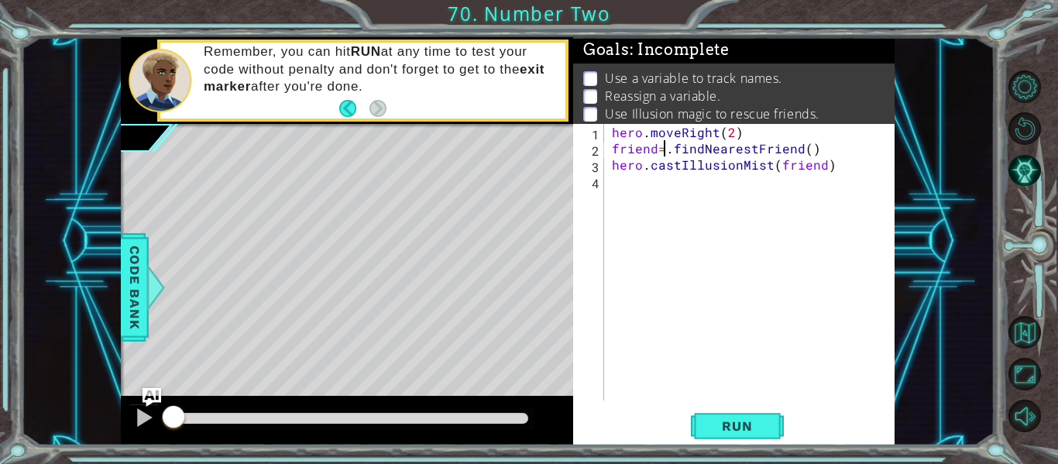
scroll to position [0, 4]
click at [658, 151] on div "hero . moveRight ( 2 ) friend = . findNearestFriend ( ) hero . castIllusionMist…" at bounding box center [754, 278] width 290 height 309
click at [672, 149] on div "hero . moveRight ( 2 ) friend = . findNearestFriend ( ) hero . castIllusionMist…" at bounding box center [754, 278] width 290 height 309
type textarea "friend = .findNearestFriend()"
click at [793, 248] on div "hero . moveRight ( 2 ) friend = . findNearestFriend ( ) hero . castIllusionMist…" at bounding box center [754, 278] width 290 height 309
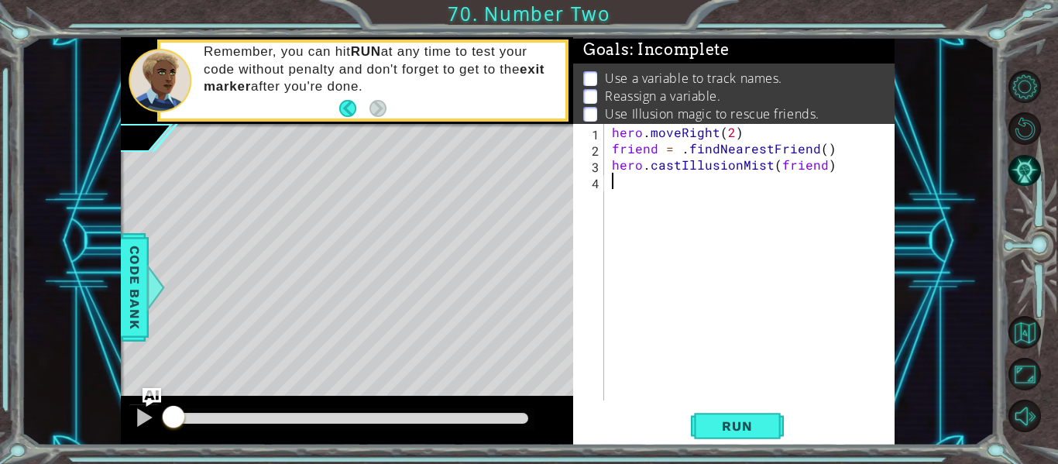
scroll to position [0, 0]
click at [748, 433] on span "Run" at bounding box center [736, 425] width 61 height 15
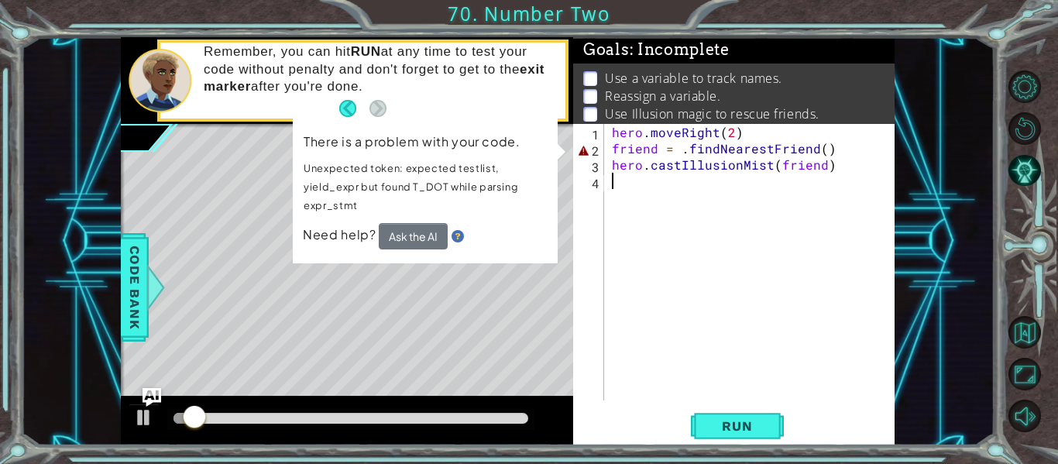
click at [663, 150] on div "hero . moveRight ( 2 ) friend = . findNearestFriend ( ) hero . castIllusionMist…" at bounding box center [754, 278] width 290 height 309
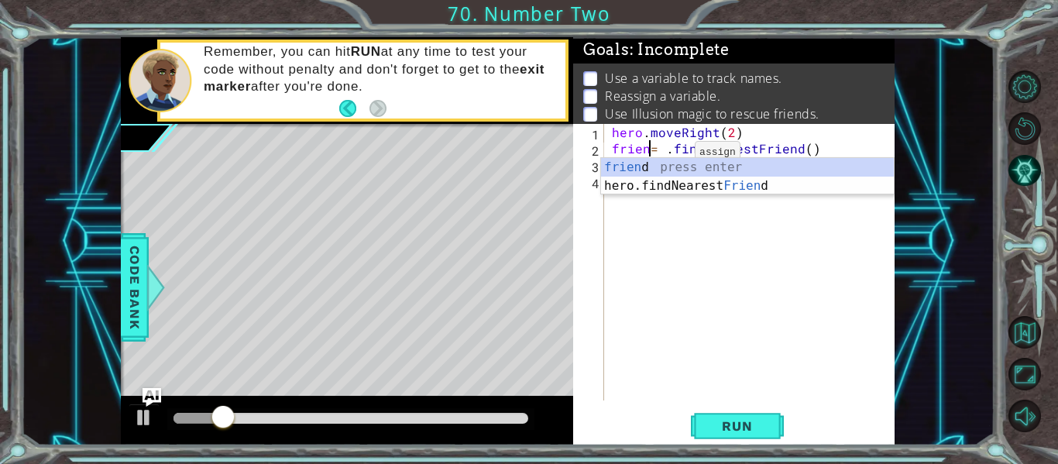
click at [668, 156] on div "hero . moveRight ( 2 ) frien = . findNearestFriend ( ) hero . castIllusionMist …" at bounding box center [754, 278] width 290 height 309
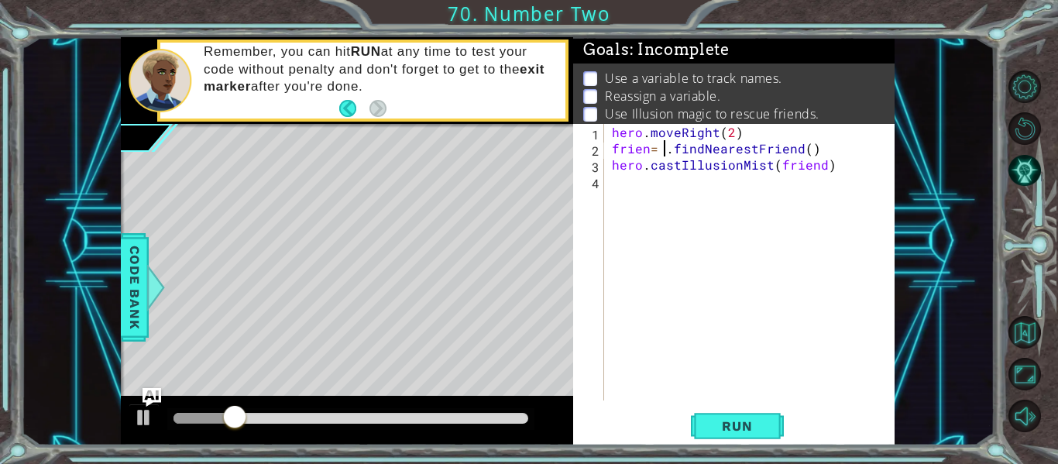
click at [663, 159] on div "hero . moveRight ( 2 ) frien = . findNearestFriend ( ) hero . castIllusionMist …" at bounding box center [754, 278] width 290 height 309
click at [663, 153] on div "hero . moveRight ( 2 ) frien = . findNearestFriend ( ) hero . castIllusionMist …" at bounding box center [754, 278] width 290 height 309
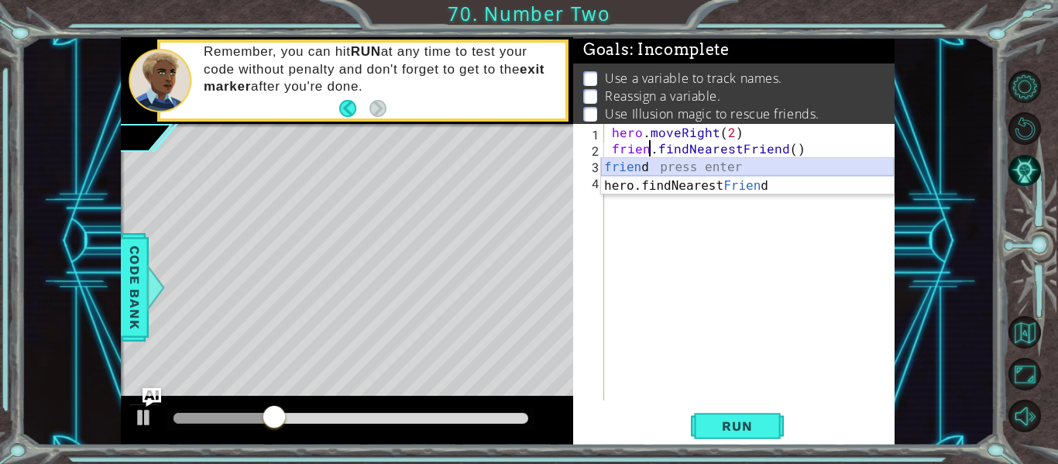
click at [658, 169] on div "frien d press enter hero.findNearest Frien d press enter" at bounding box center [747, 195] width 293 height 74
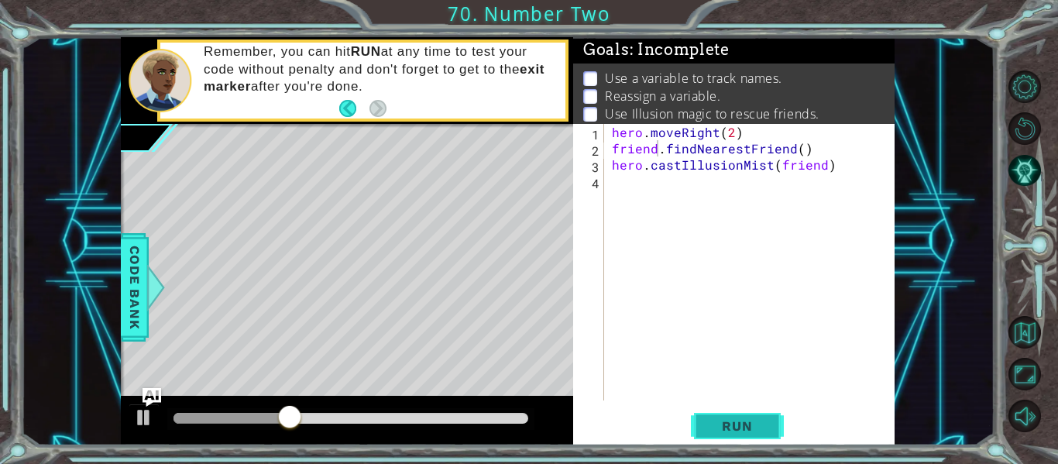
click at [761, 440] on button "Run" at bounding box center [737, 427] width 93 height 32
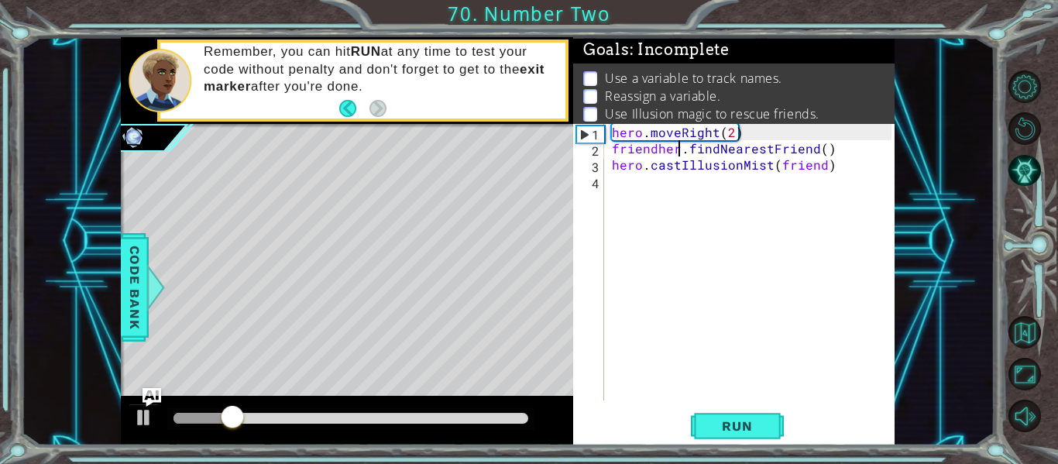
scroll to position [0, 5]
click at [658, 151] on div "hero . moveRight ( 2 ) friendhero . findNearestFriend ( ) hero . castIllusionMi…" at bounding box center [754, 278] width 290 height 309
click at [739, 436] on button "Run" at bounding box center [737, 427] width 93 height 32
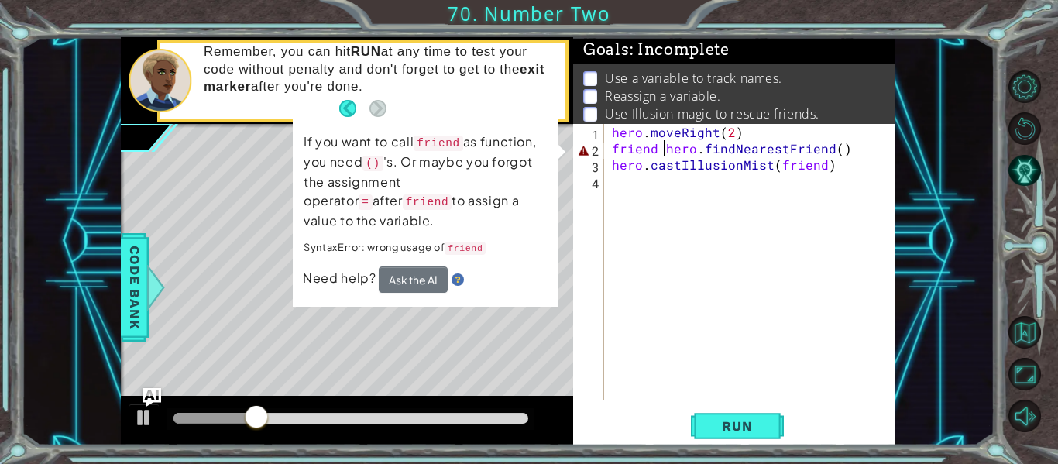
click at [656, 152] on div "hero . moveRight ( 2 ) friend hero . findNearestFriend ( ) hero . castIllusionM…" at bounding box center [754, 278] width 290 height 309
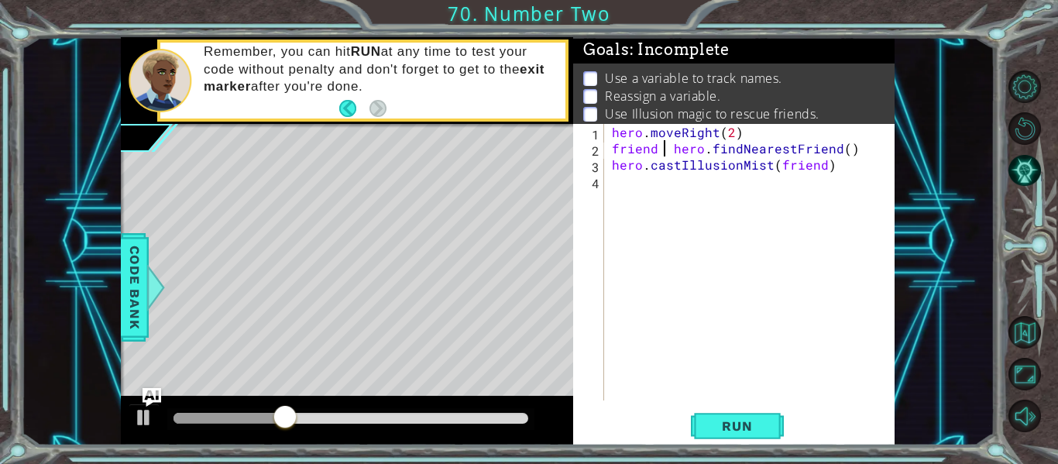
scroll to position [0, 4]
click at [678, 148] on div "hero . moveRight ( 2 ) friend = hero . findNearestFriend ( ) hero . castIllusio…" at bounding box center [754, 278] width 290 height 309
type textarea "friend = hero.findNearestFriend()"
click at [755, 431] on span "Run" at bounding box center [736, 425] width 61 height 15
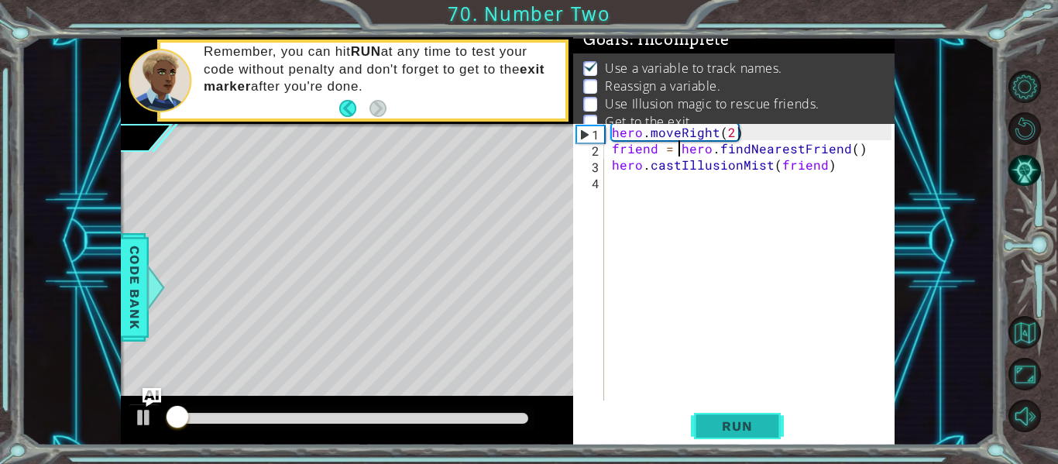
scroll to position [12, 0]
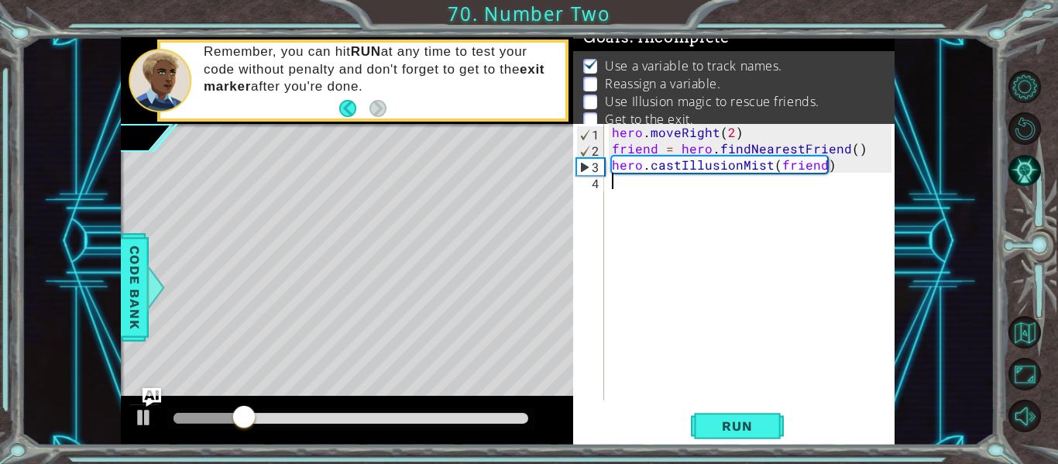
click at [610, 184] on div "hero . moveRight ( 2 ) friend = hero . findNearestFriend ( ) hero . castIllusio…" at bounding box center [754, 278] width 290 height 309
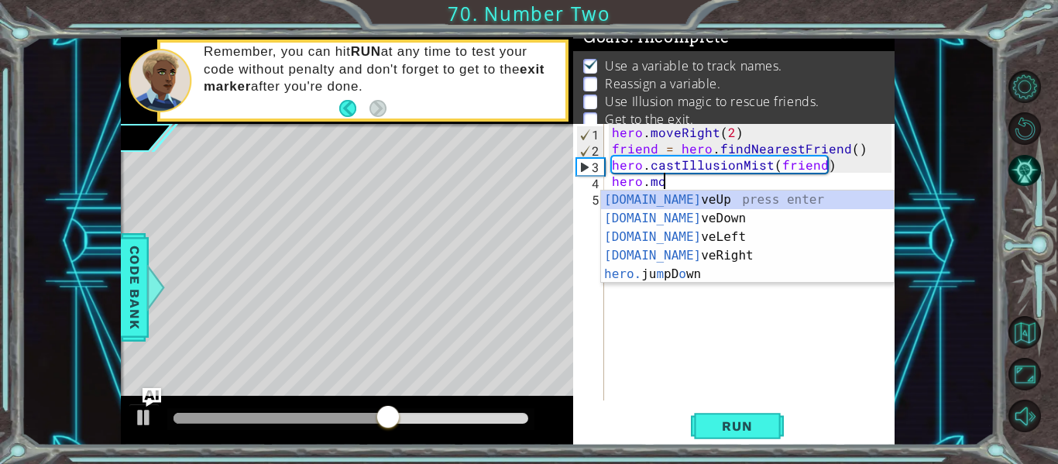
scroll to position [0, 3]
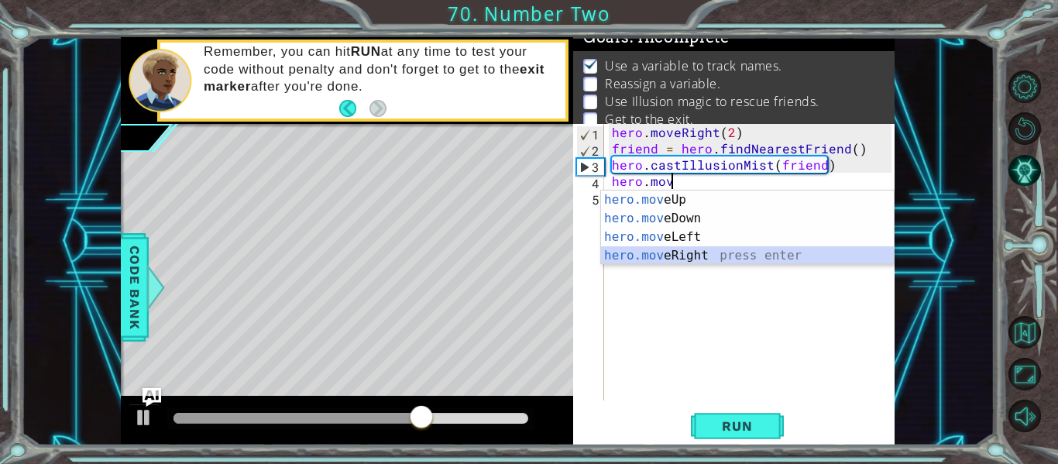
click at [695, 251] on div "hero.mov eUp press enter hero.mov eDown press enter hero.mov eLeft press enter …" at bounding box center [747, 247] width 293 height 112
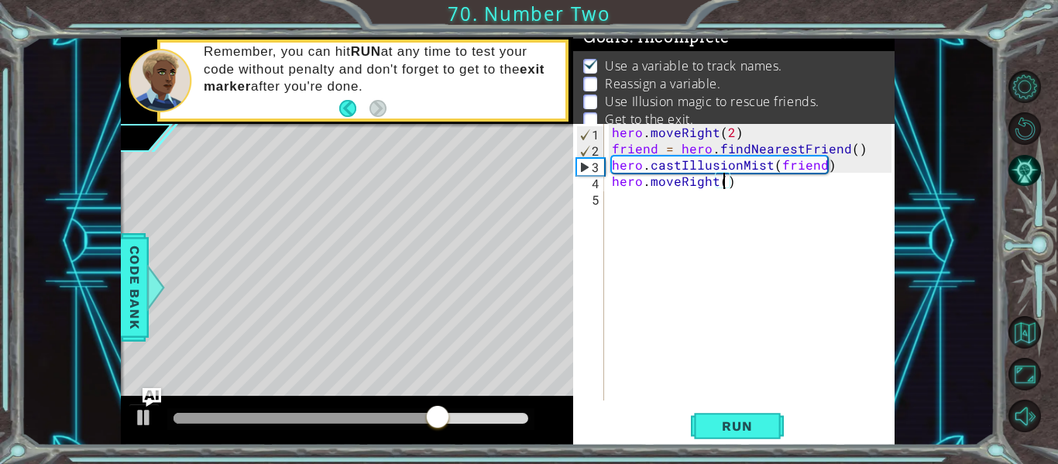
type textarea "hero.moveRight(2)"
click at [615, 201] on div "hero . moveRight ( 2 ) friend = hero . findNearestFriend ( ) hero . castIllusio…" at bounding box center [754, 278] width 290 height 309
type textarea "h"
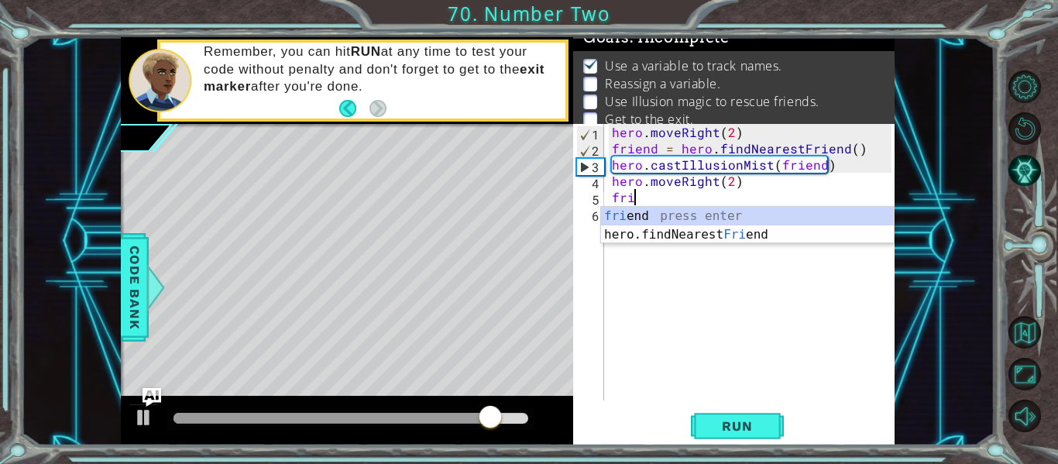
scroll to position [0, 1]
click at [720, 208] on div "fri end press enter hero.findNearest Fri end press enter" at bounding box center [747, 244] width 293 height 74
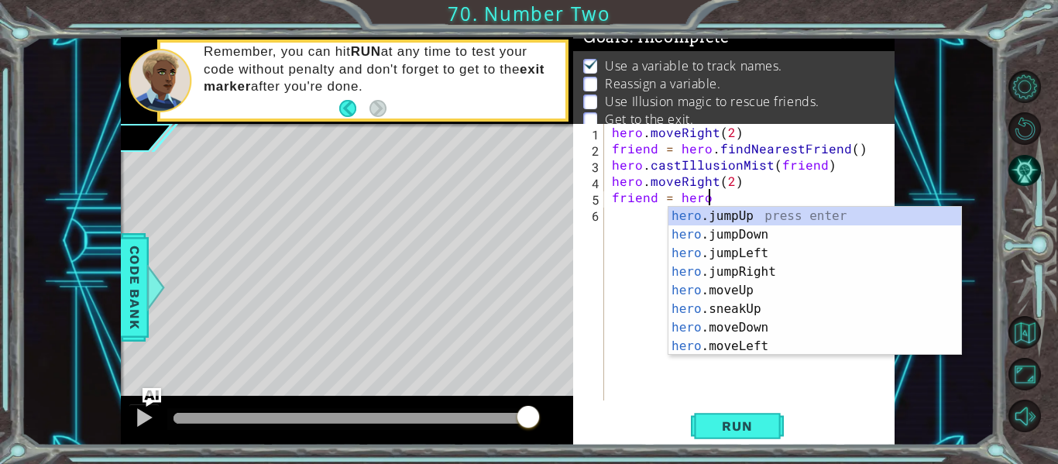
scroll to position [0, 5]
type textarea "friend = hero.f"
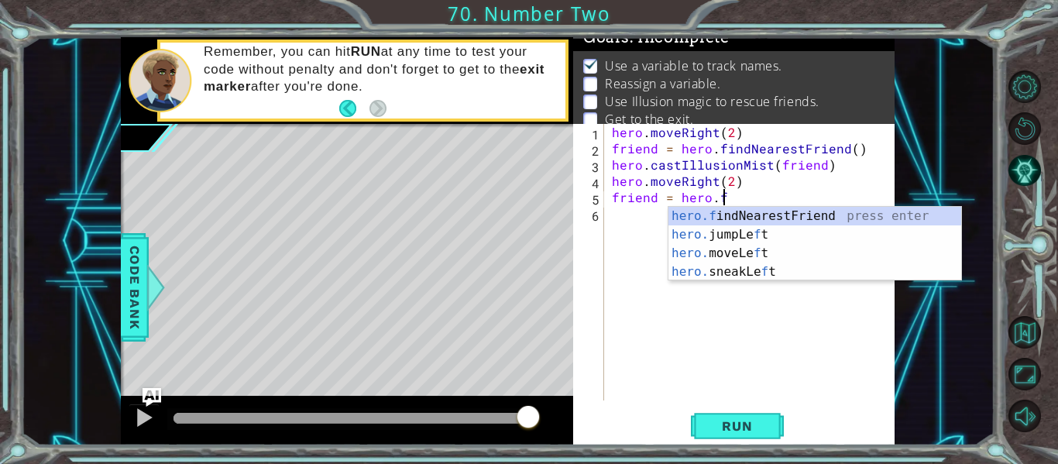
scroll to position [0, 6]
click at [795, 213] on div "hero.f indNearestFriend press enter hero. jumpLe f t press enter hero. moveLe f…" at bounding box center [814, 263] width 293 height 112
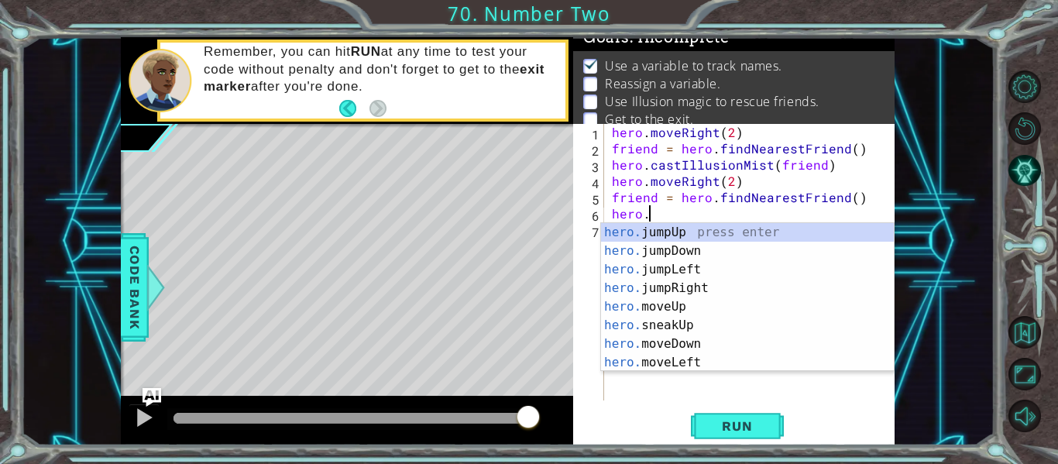
scroll to position [0, 2]
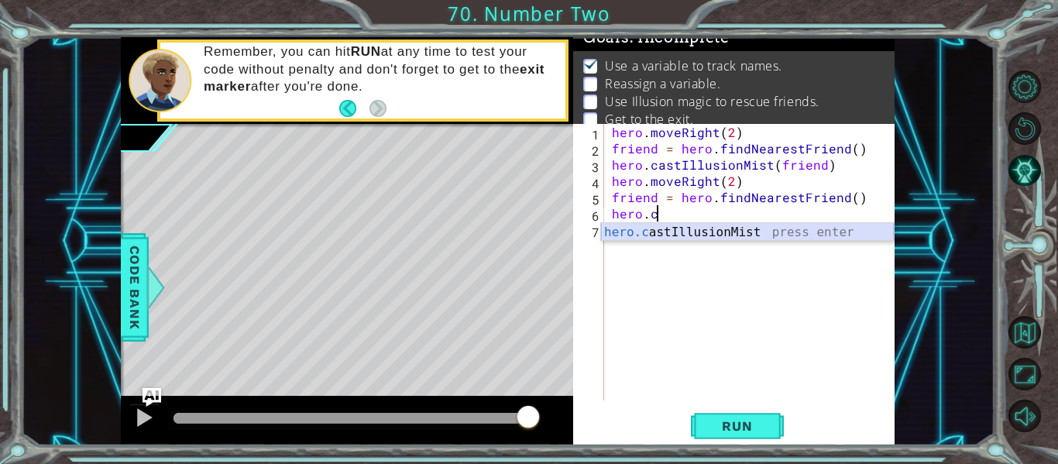
click at [803, 230] on div "hero.c astIllusionMist press enter" at bounding box center [747, 251] width 293 height 56
type textarea "hero.castIllusionMist(friend)"
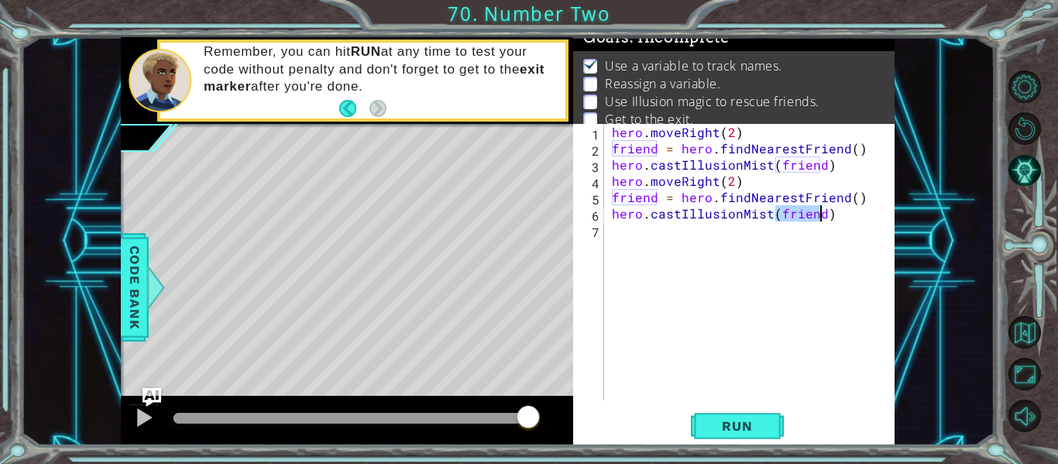
click at [651, 239] on div "hero . moveRight ( 2 ) friend = hero . findNearestFriend ( ) hero . castIllusio…" at bounding box center [754, 278] width 290 height 309
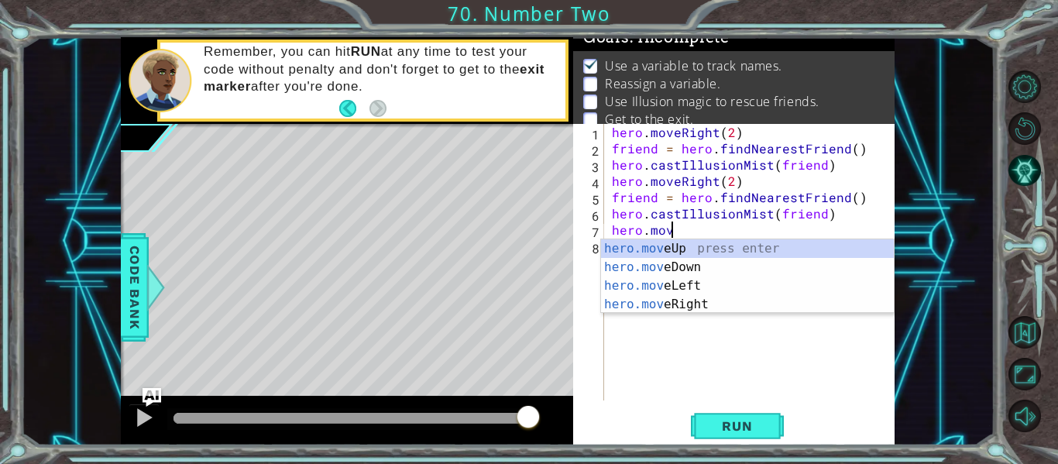
scroll to position [0, 3]
click at [730, 301] on div "hero.move Up press enter hero.move Down press enter hero.move Left press enter …" at bounding box center [747, 295] width 293 height 112
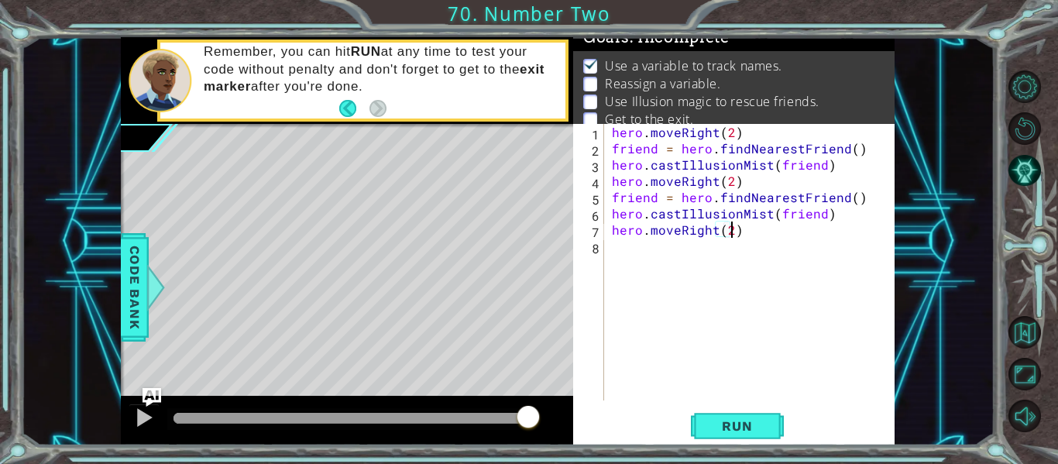
scroll to position [0, 7]
type textarea "hero.moveRight(2)"
click at [762, 437] on button "Run" at bounding box center [737, 427] width 93 height 32
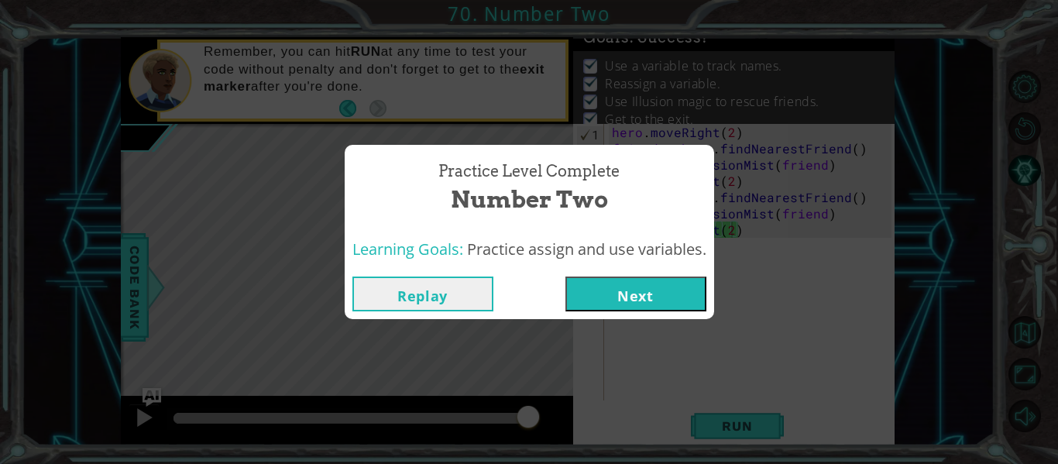
click at [624, 279] on button "Next" at bounding box center [635, 294] width 141 height 35
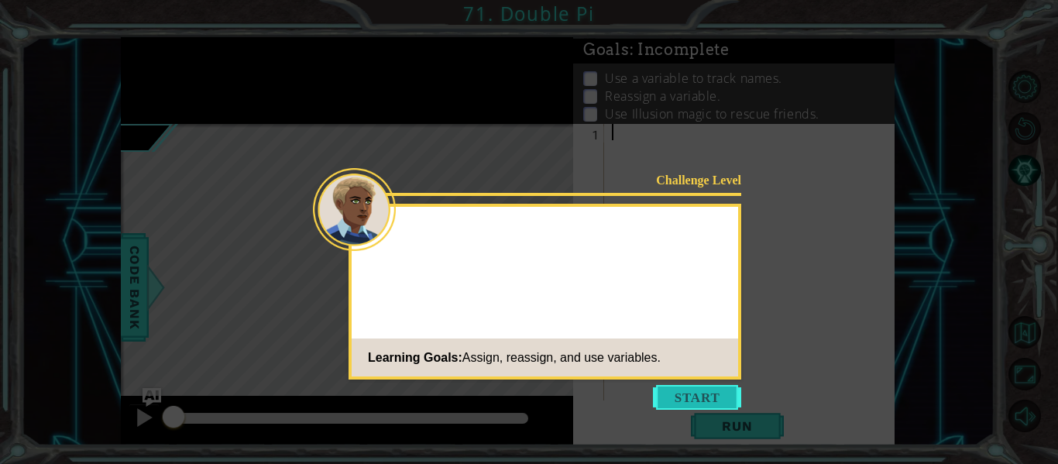
click at [686, 391] on button "Start" at bounding box center [697, 397] width 88 height 25
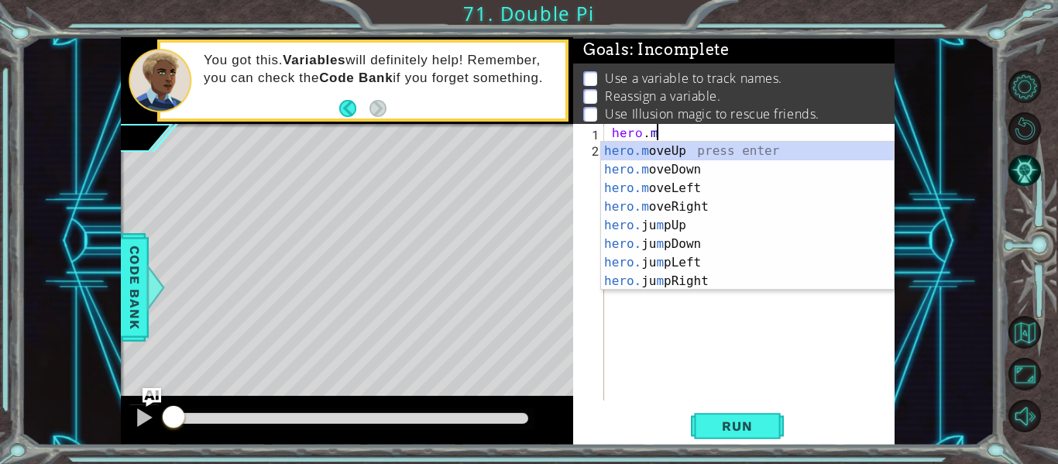
scroll to position [0, 2]
click at [685, 146] on div "hero.m oveUp press enter hero.m oveDown press enter hero.m oveLeft press enter …" at bounding box center [747, 235] width 293 height 186
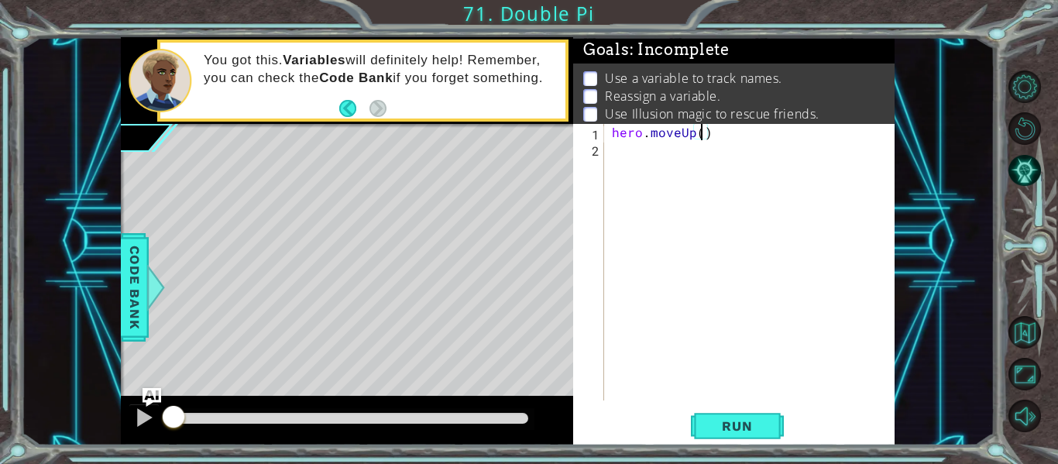
type textarea "hero.moveUp(2)"
click at [617, 158] on div "hero . moveUp ( 2 )" at bounding box center [754, 278] width 290 height 309
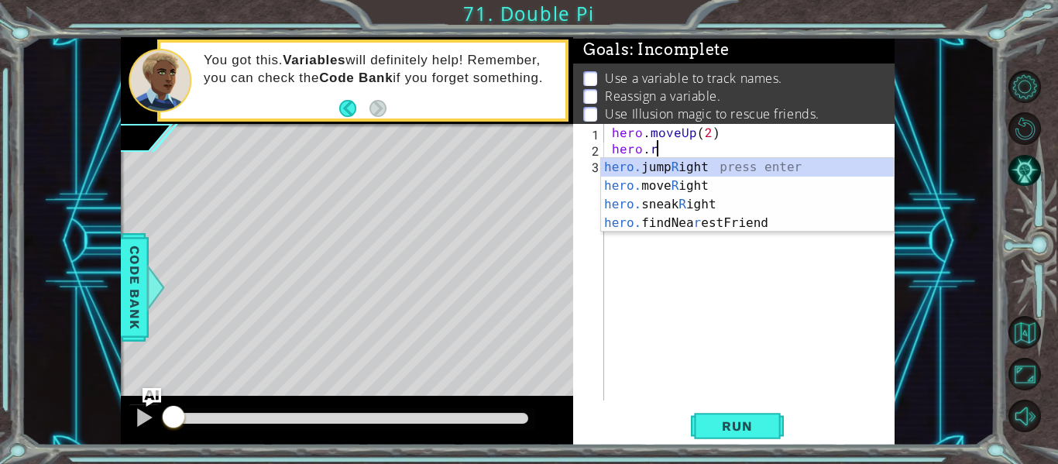
scroll to position [0, 2]
click at [664, 188] on div "hero. jump R ight press enter hero. move R ight press enter hero. sneak R ight …" at bounding box center [747, 214] width 293 height 112
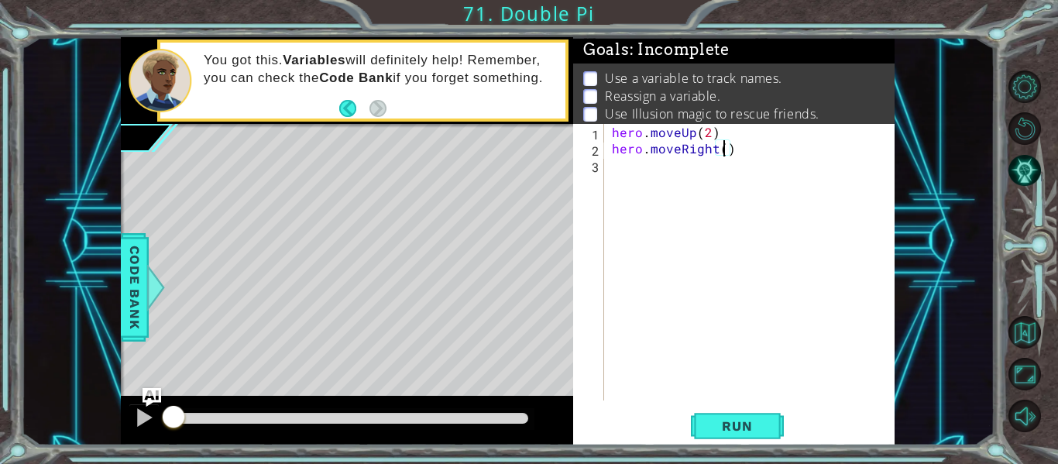
type textarea "hero.moveRight(2)"
click at [641, 175] on div "hero . moveUp ( 2 ) hero . moveRight ( 2 )" at bounding box center [754, 278] width 290 height 309
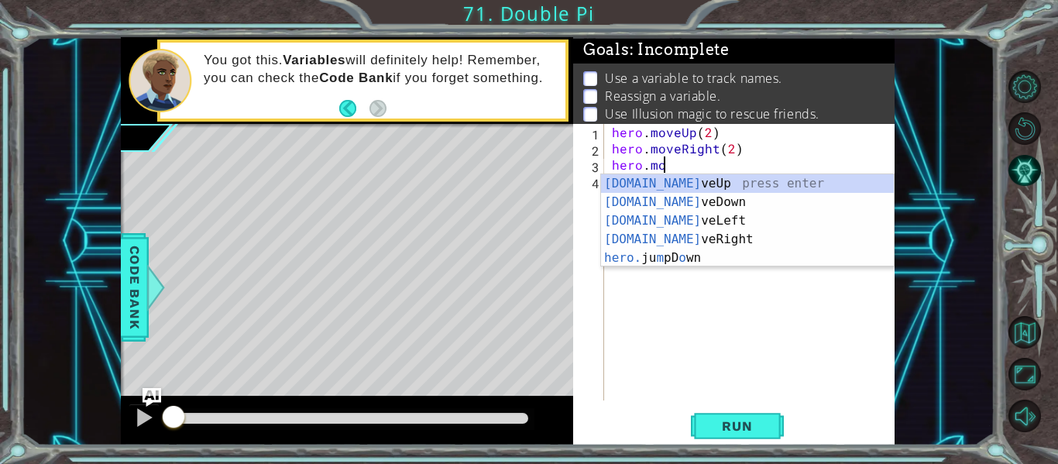
scroll to position [0, 2]
click at [688, 203] on div "[DOMAIN_NAME] veUp press enter [DOMAIN_NAME] veDown press enter [DOMAIN_NAME] v…" at bounding box center [747, 239] width 293 height 130
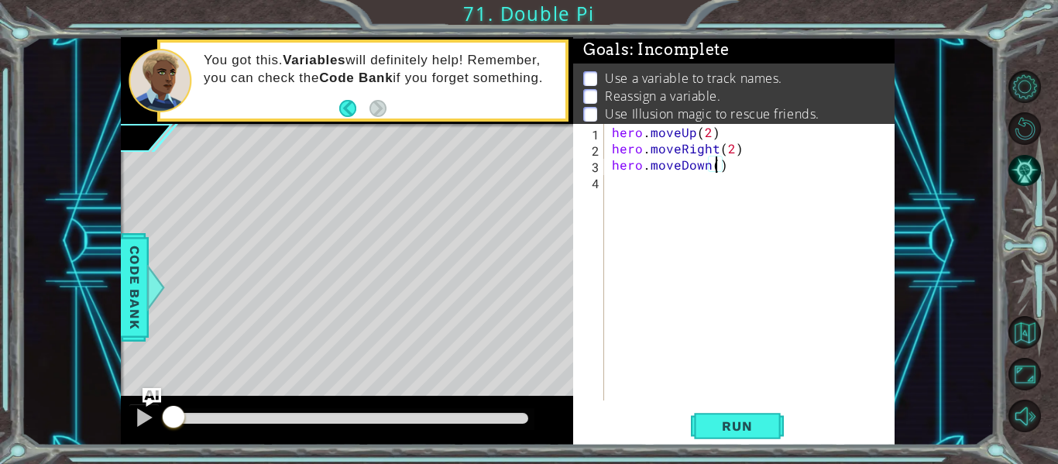
scroll to position [0, 7]
type textarea "hero.moveDown(2)"
click at [756, 422] on span "Run" at bounding box center [736, 425] width 61 height 15
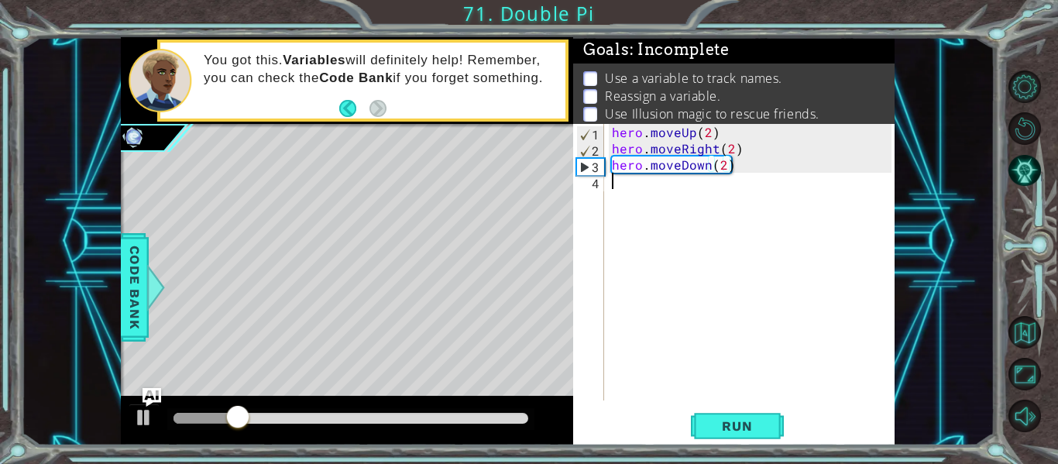
click at [617, 187] on div "hero . moveUp ( 2 ) hero . moveRight ( 2 ) hero . moveDown ( 2 )" at bounding box center [754, 278] width 290 height 309
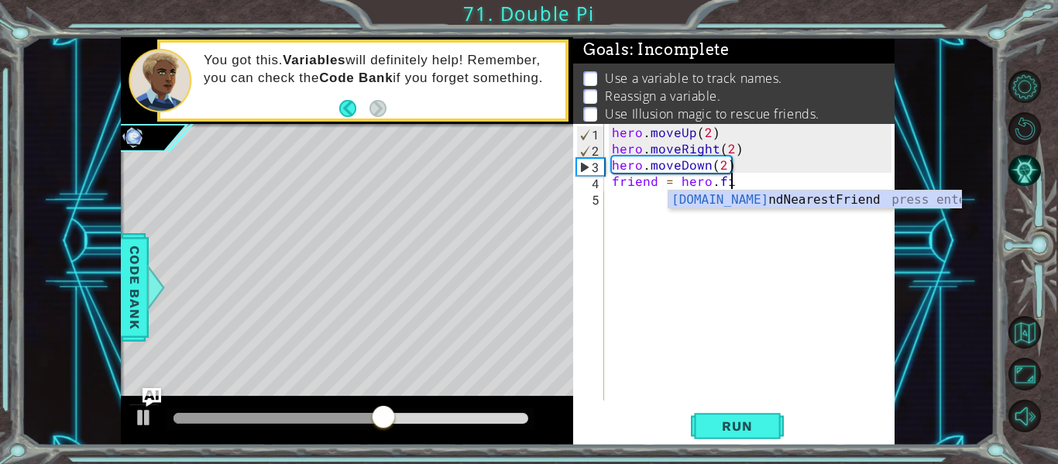
type textarea "friend = hero.fin"
click at [730, 193] on div "hero.fin dNearestFriend press enter" at bounding box center [814, 219] width 293 height 56
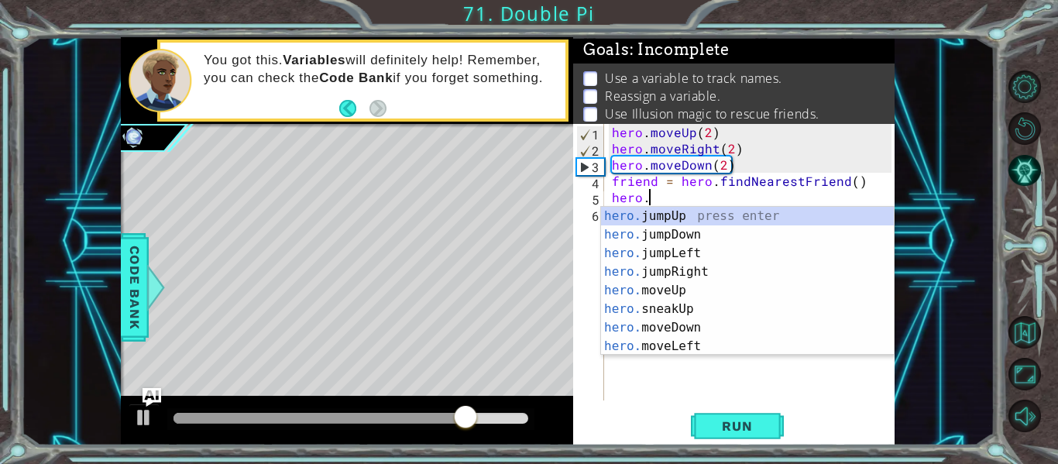
scroll to position [0, 2]
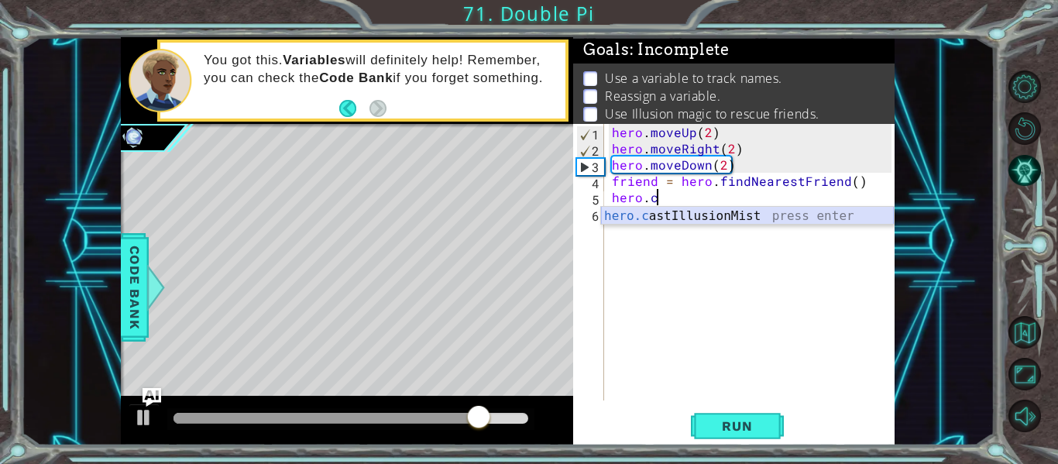
click at [789, 207] on div "hero.c astIllusionMist press enter" at bounding box center [747, 235] width 293 height 56
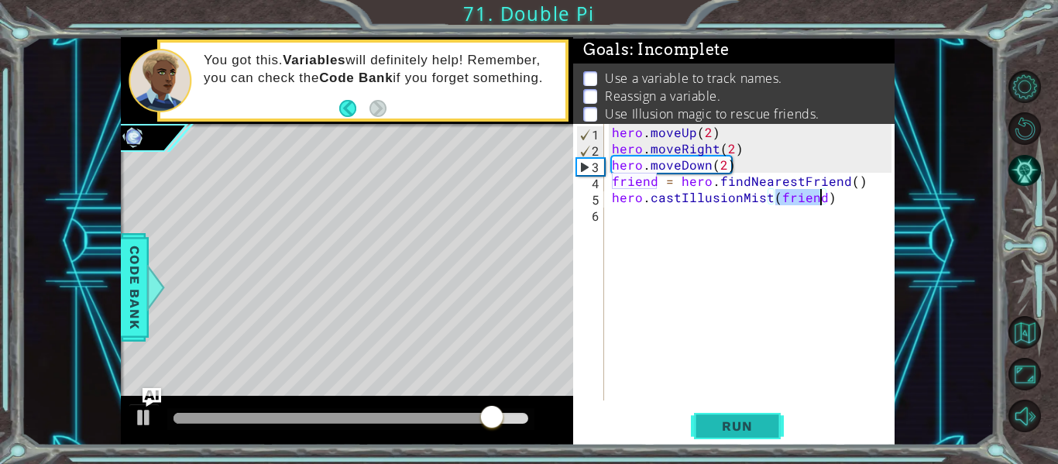
type textarea "hero.castIllusionMist(friend)"
click at [731, 437] on button "Run" at bounding box center [737, 427] width 93 height 32
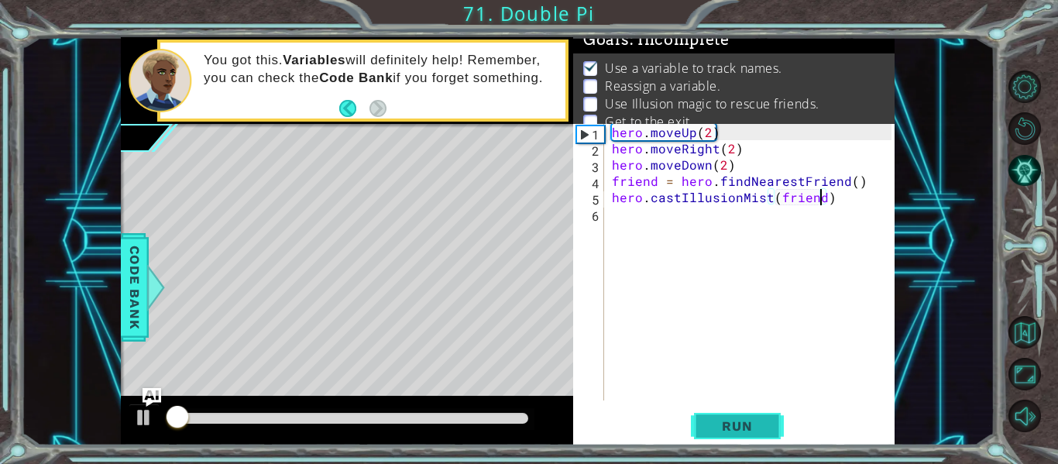
scroll to position [12, 0]
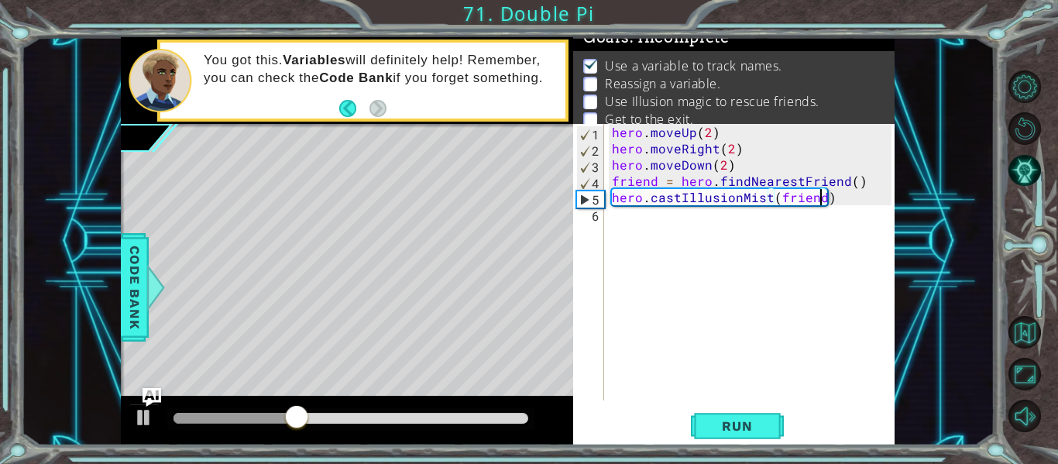
click at [615, 211] on div "hero . moveUp ( 2 ) hero . moveRight ( 2 ) hero . moveDown ( 2 ) friend = hero …" at bounding box center [754, 278] width 290 height 309
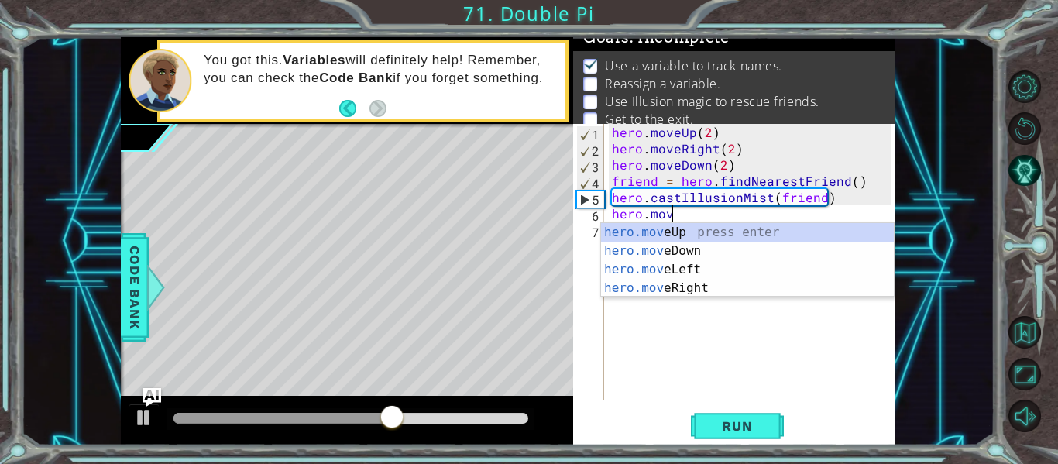
scroll to position [0, 3]
click at [700, 235] on div "hero.move Up press enter hero.move Down press enter hero.move Left press enter …" at bounding box center [747, 279] width 293 height 112
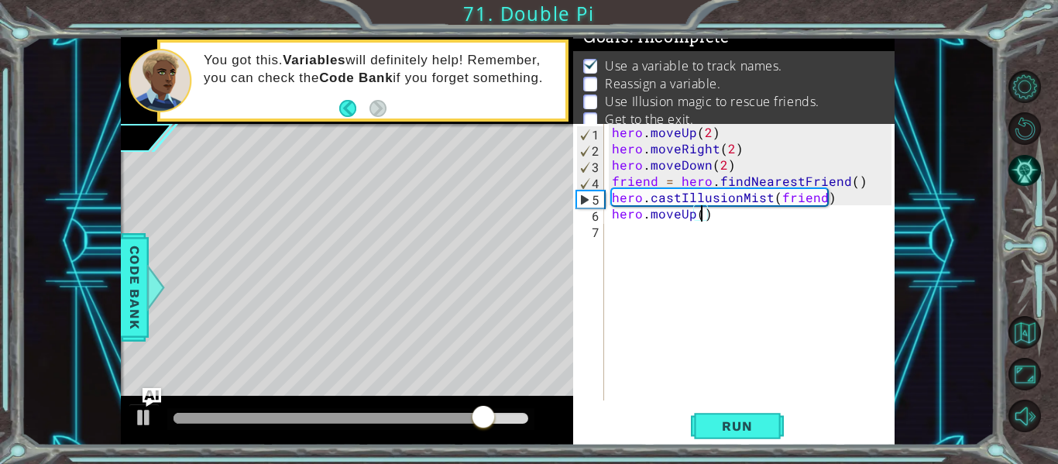
type textarea "hero.moveUp(3)"
click at [623, 231] on div "hero . moveUp ( 2 ) hero . moveRight ( 2 ) hero . moveDown ( 2 ) friend = hero …" at bounding box center [754, 278] width 290 height 309
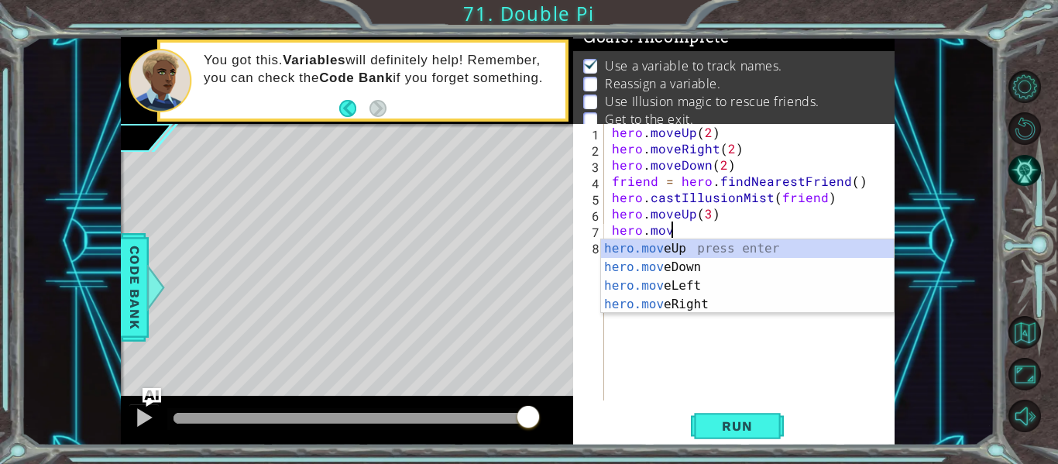
scroll to position [0, 3]
click at [703, 301] on div "hero.mov eUp press enter hero.mov eDown press enter hero.mov eLeft press enter …" at bounding box center [747, 295] width 293 height 112
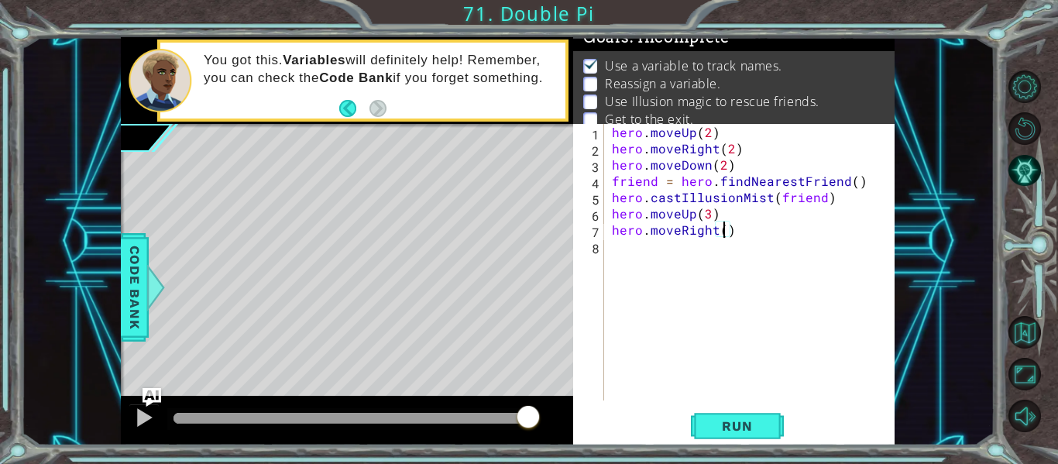
type textarea "hero.moveRight(3)"
click at [632, 256] on div "hero . moveUp ( 2 ) hero . moveRight ( 2 ) hero . moveDown ( 2 ) friend = hero …" at bounding box center [754, 278] width 290 height 309
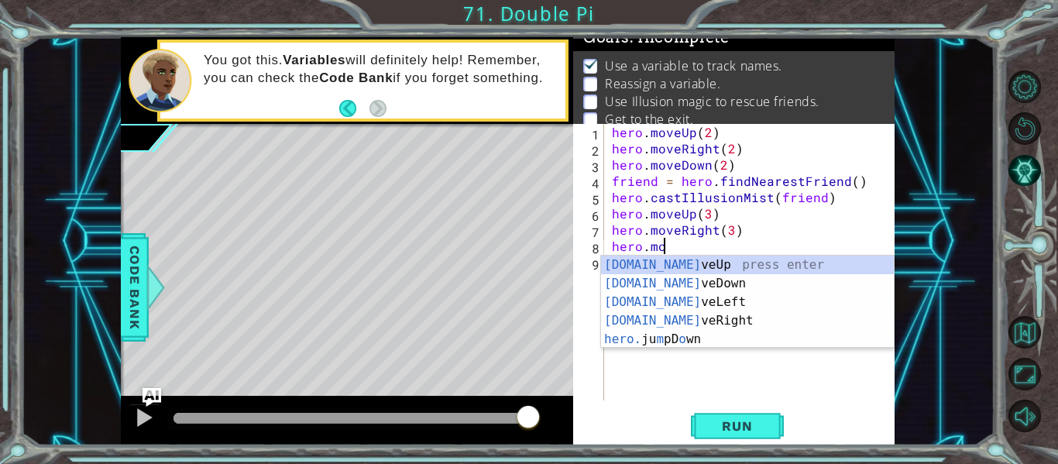
scroll to position [0, 3]
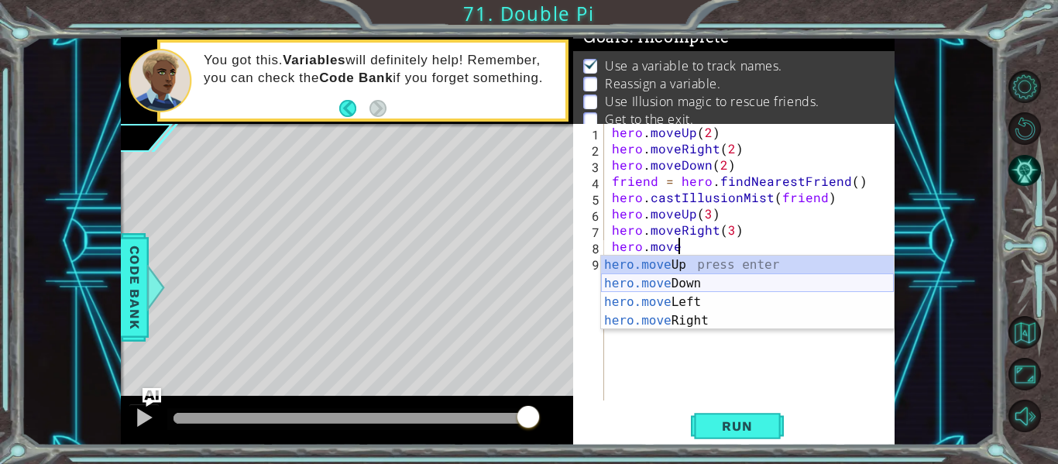
click at [700, 280] on div "hero.move Up press enter hero.move Down press enter hero.move Left press enter …" at bounding box center [747, 312] width 293 height 112
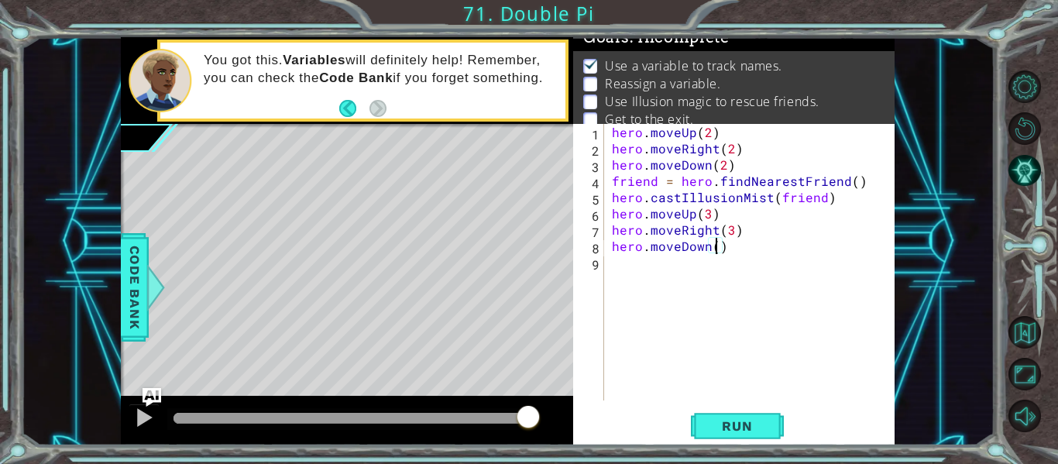
scroll to position [0, 7]
type textarea "hero.moveDown(3)"
click at [730, 416] on button "Run" at bounding box center [737, 427] width 93 height 32
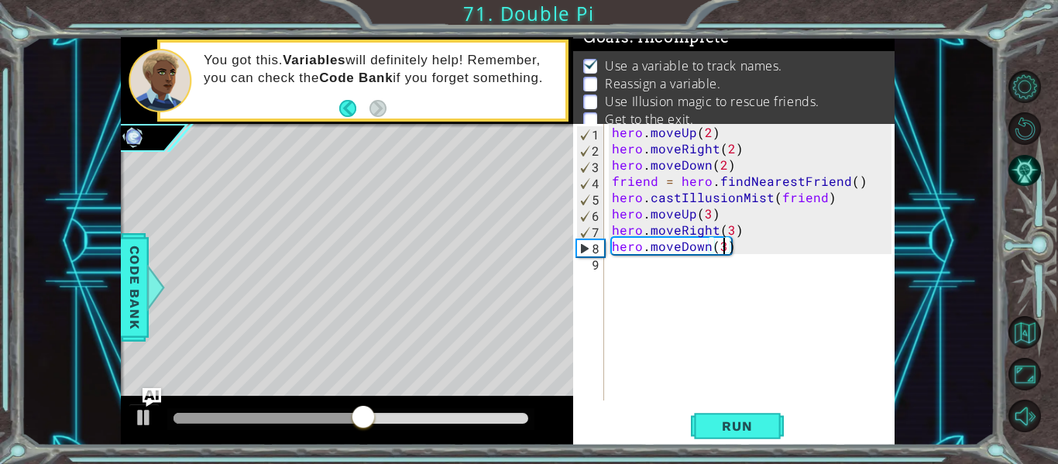
click at [620, 273] on div "hero . moveUp ( 2 ) hero . moveRight ( 2 ) hero . moveDown ( 2 ) friend = hero …" at bounding box center [754, 278] width 290 height 309
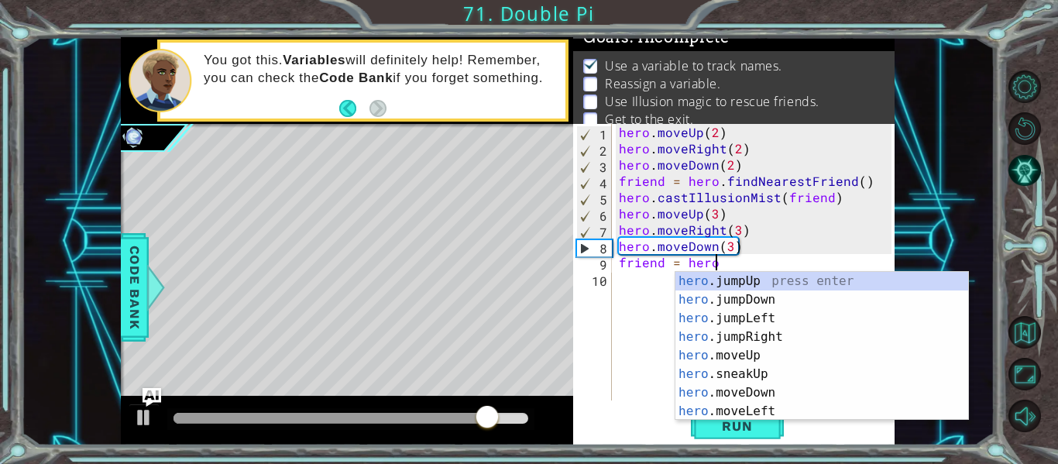
scroll to position [0, 5]
type textarea "friend = hero.f"
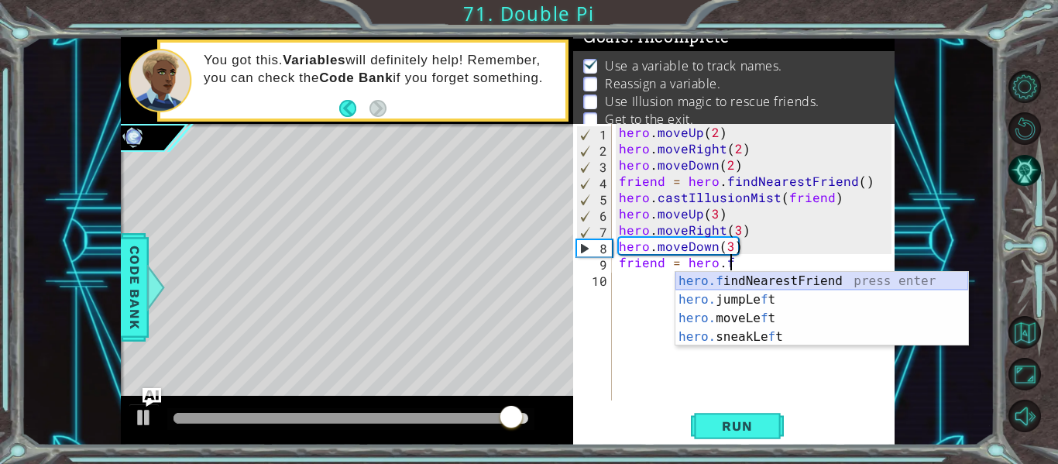
click at [770, 280] on div "hero.f indNearestFriend press enter hero. jumpLe f t press enter hero. moveLe f…" at bounding box center [821, 328] width 293 height 112
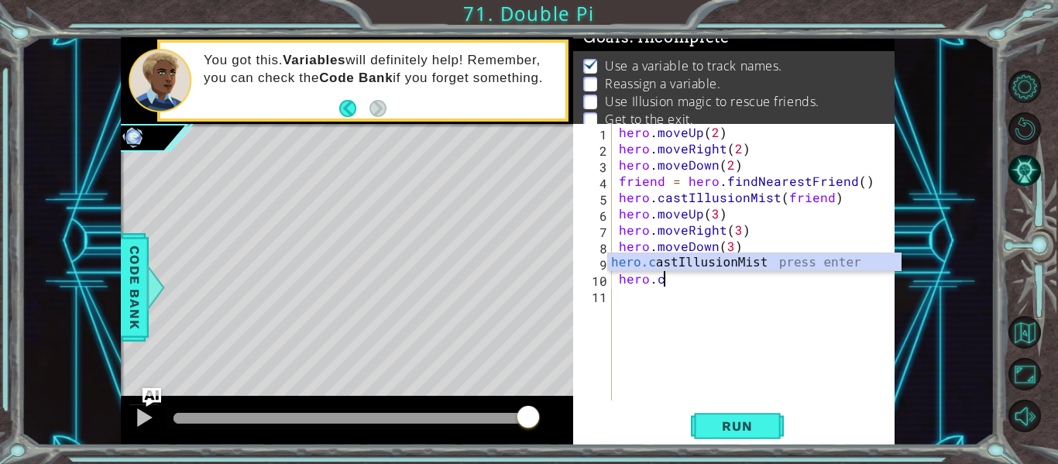
scroll to position [0, 2]
click at [695, 257] on div "hero.c astIllusionMist press enter" at bounding box center [754, 281] width 293 height 56
type textarea "hero.castIllusionMist(friend)"
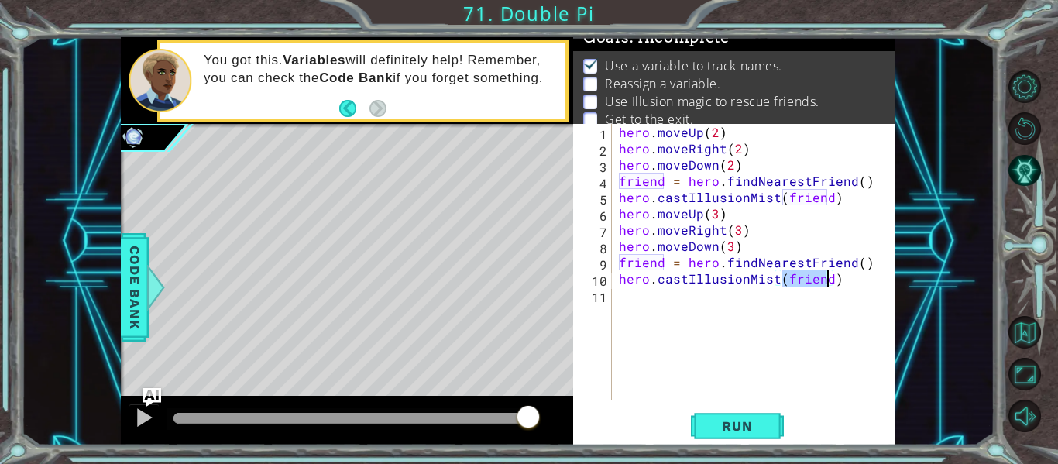
click at [647, 305] on div "hero . moveUp ( 2 ) hero . moveRight ( 2 ) hero . moveDown ( 2 ) friend = hero …" at bounding box center [757, 278] width 283 height 309
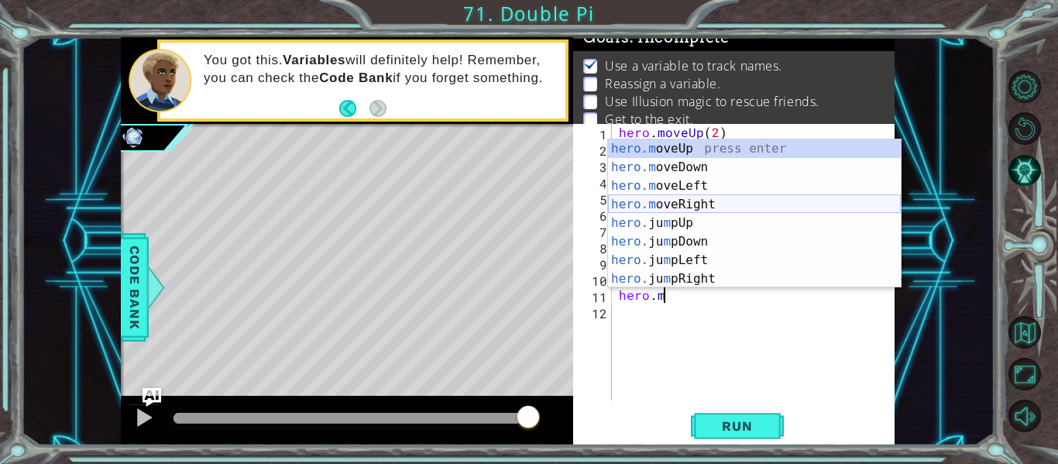
click at [743, 204] on div "hero.m oveUp press enter hero.m oveDown press enter hero.m oveLeft press enter …" at bounding box center [754, 232] width 293 height 186
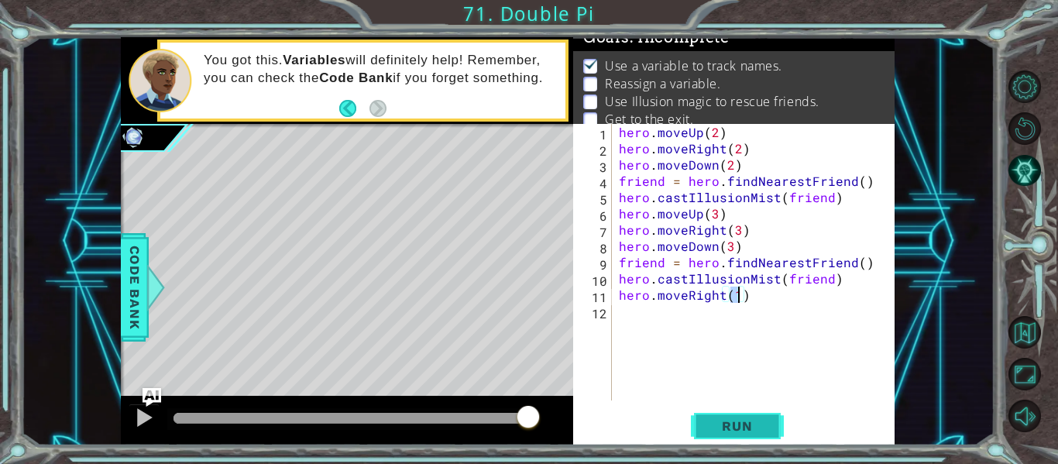
type textarea "hero.moveRight(1)"
click at [749, 427] on span "Run" at bounding box center [736, 425] width 61 height 15
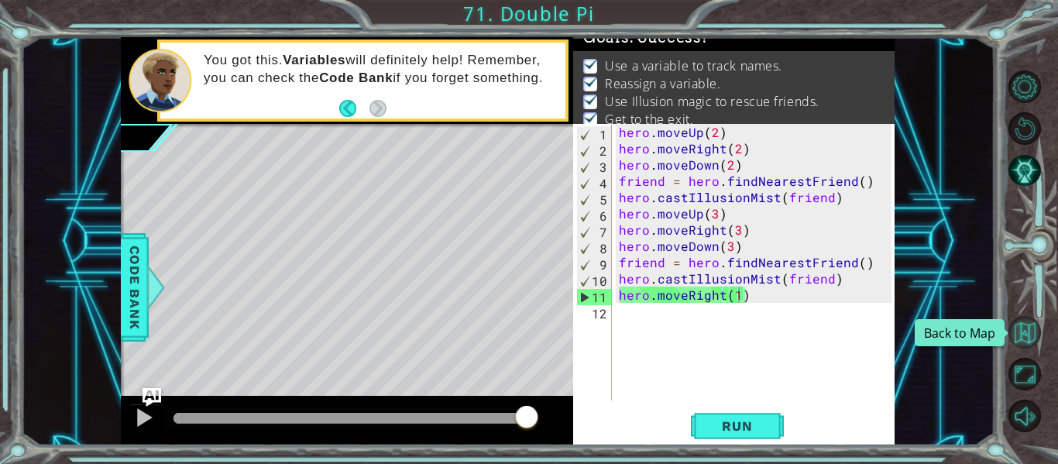
click at [0, 0] on div "Challenge Level Complete Double Pi Learning Goals: Assign, reassign, and use va…" at bounding box center [0, 0] width 0 height 0
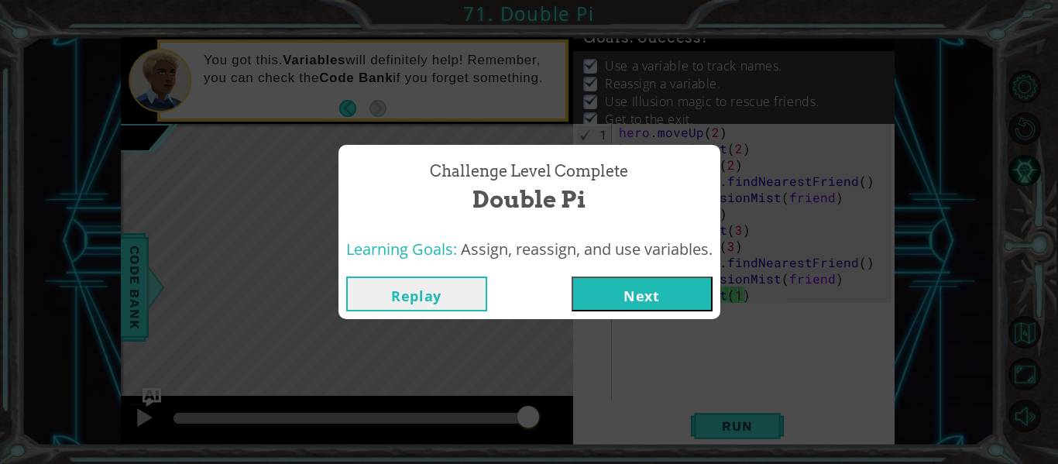
click at [675, 301] on button "Next" at bounding box center [642, 294] width 141 height 35
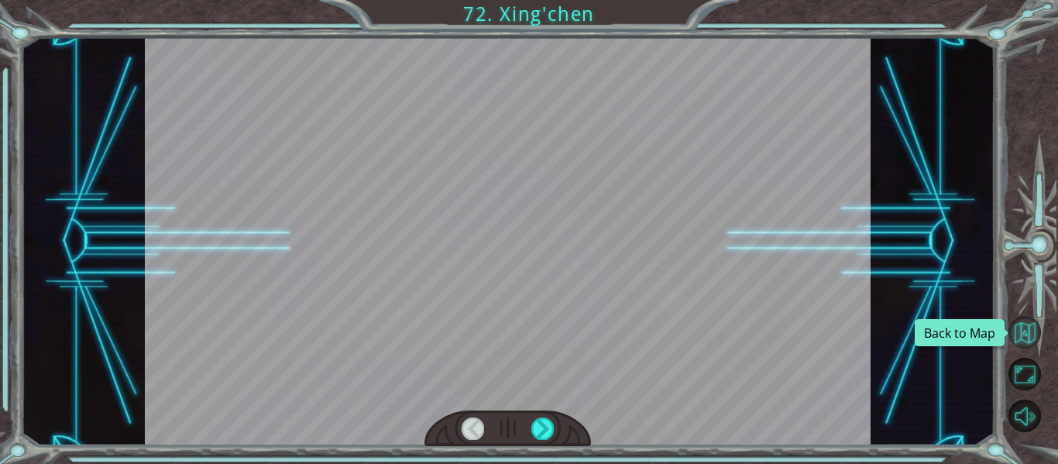
click at [1026, 317] on button "Back to Map" at bounding box center [1025, 332] width 33 height 33
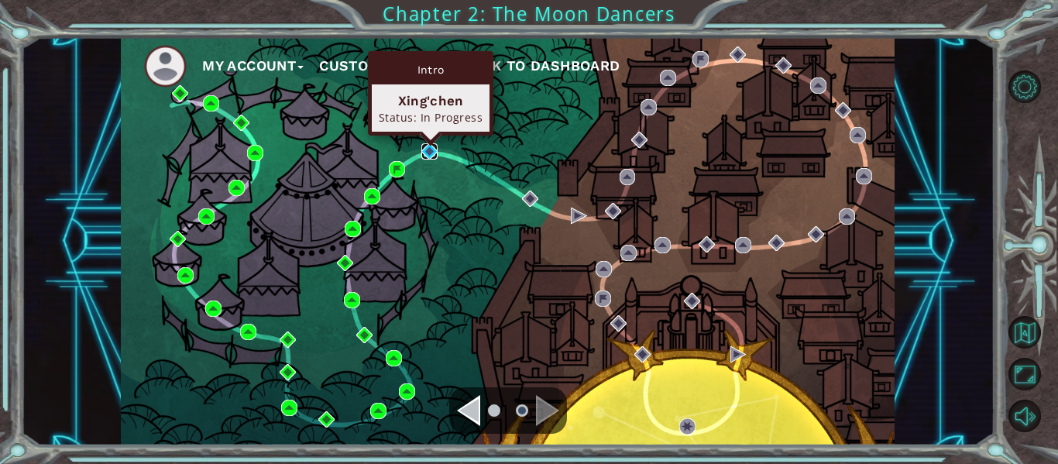
click at [434, 148] on img at bounding box center [429, 151] width 16 height 16
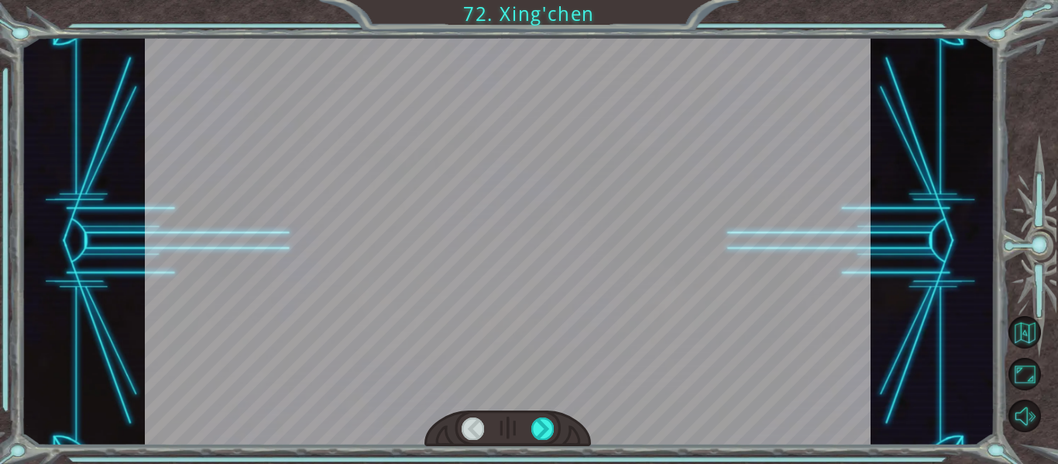
click at [558, 426] on div at bounding box center [507, 429] width 167 height 36
click at [538, 430] on div at bounding box center [542, 428] width 22 height 22
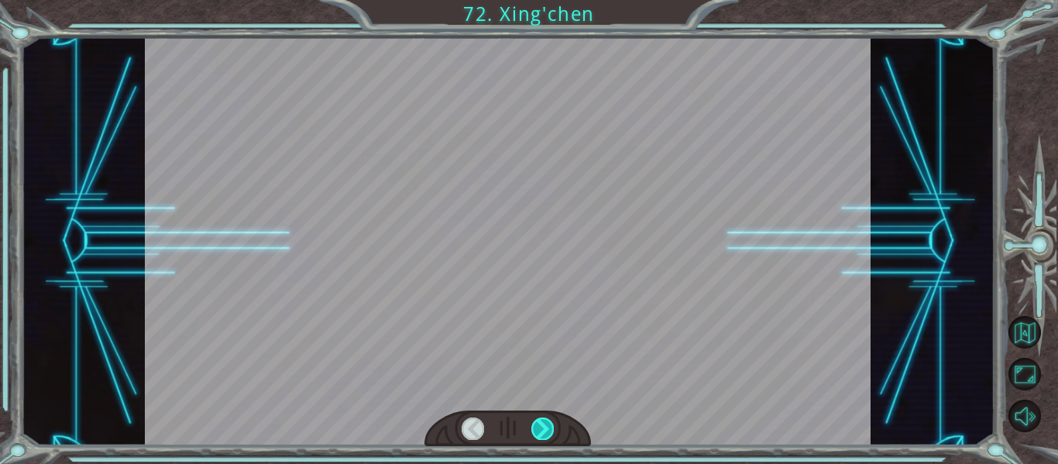
click at [538, 430] on div at bounding box center [542, 428] width 22 height 22
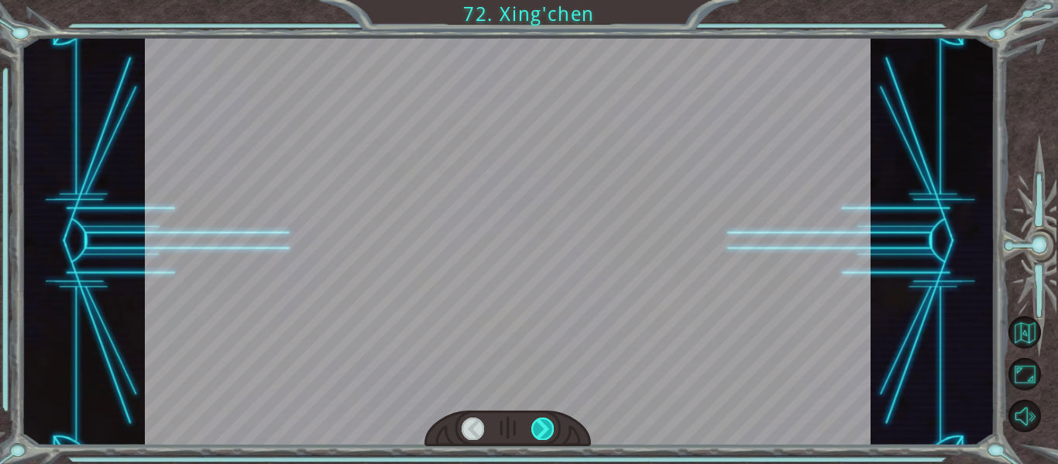
click at [538, 430] on div at bounding box center [542, 428] width 22 height 22
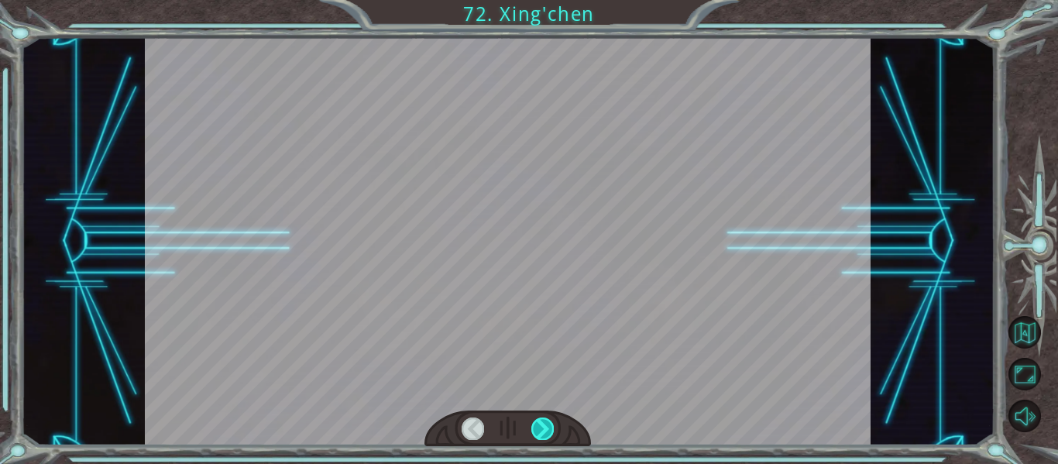
click at [538, 430] on div at bounding box center [542, 428] width 22 height 22
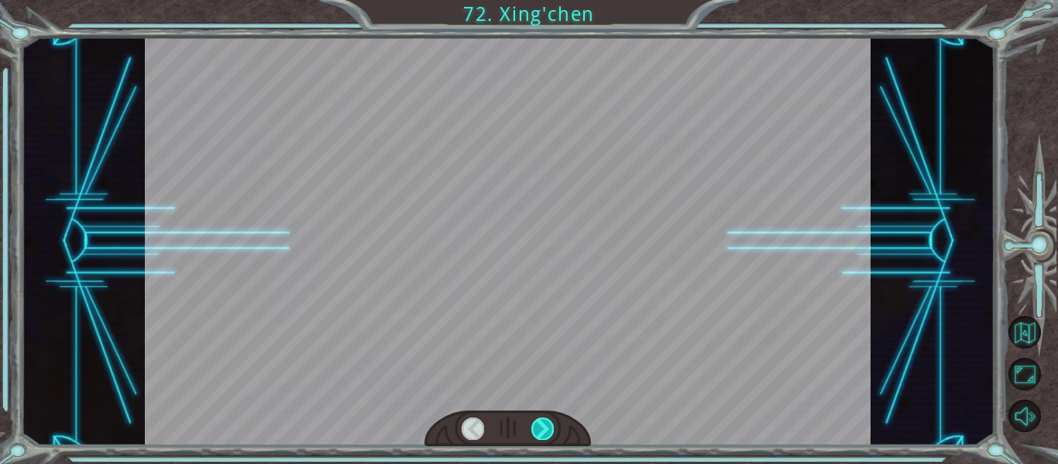
click at [538, 430] on div at bounding box center [542, 428] width 22 height 22
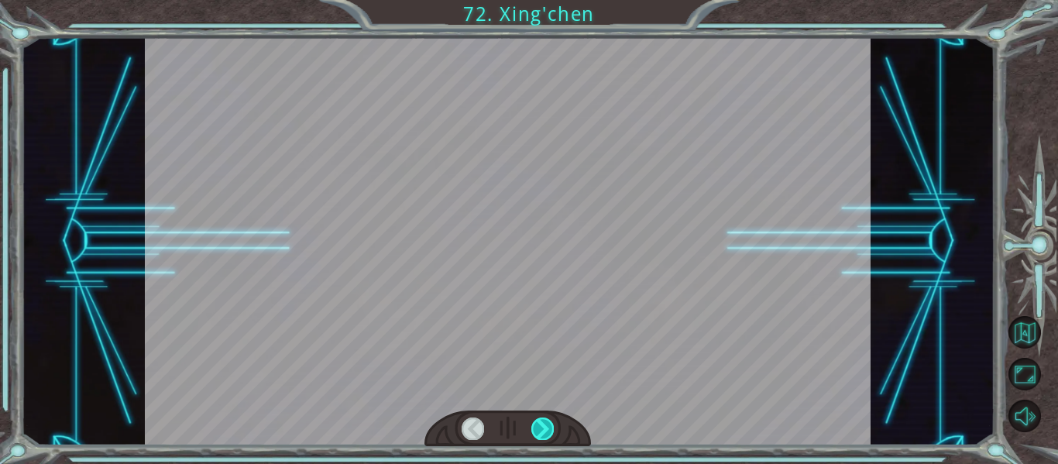
click at [538, 430] on div at bounding box center [542, 428] width 22 height 22
click at [538, 0] on div "Temporary Text M a n y t h a n k s t o y o u ! Y o u ’ v e s a v e d m y p e o …" at bounding box center [529, 0] width 1058 height 0
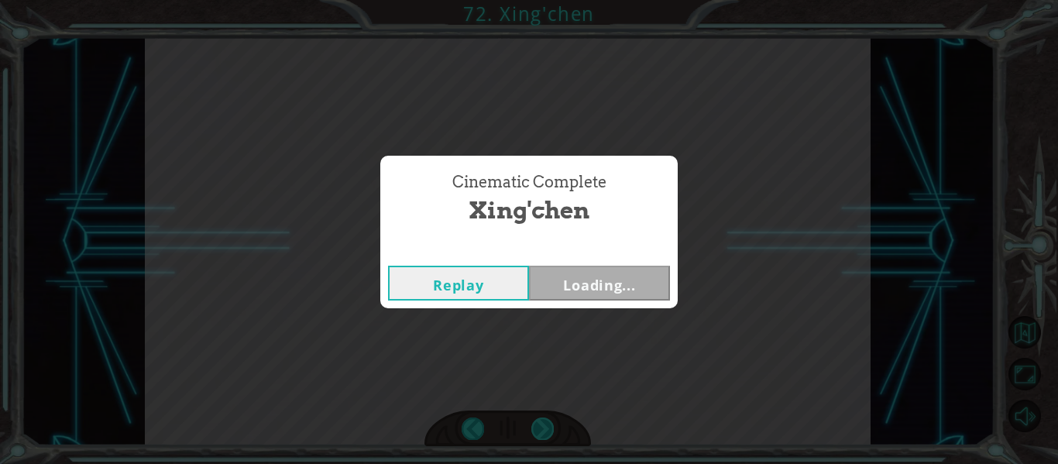
click at [538, 430] on div "Cinematic Complete [PERSON_NAME] Loading..." at bounding box center [529, 232] width 1058 height 464
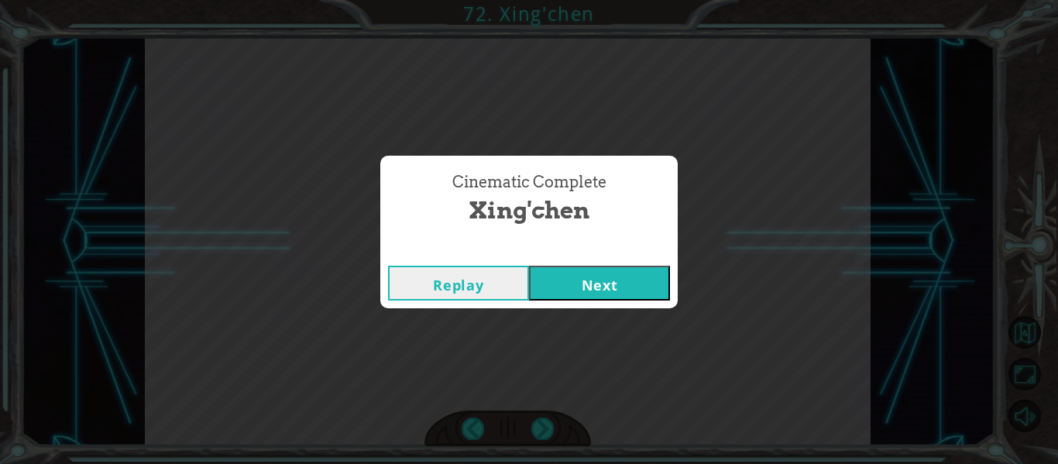
click at [596, 273] on button "Next" at bounding box center [599, 283] width 141 height 35
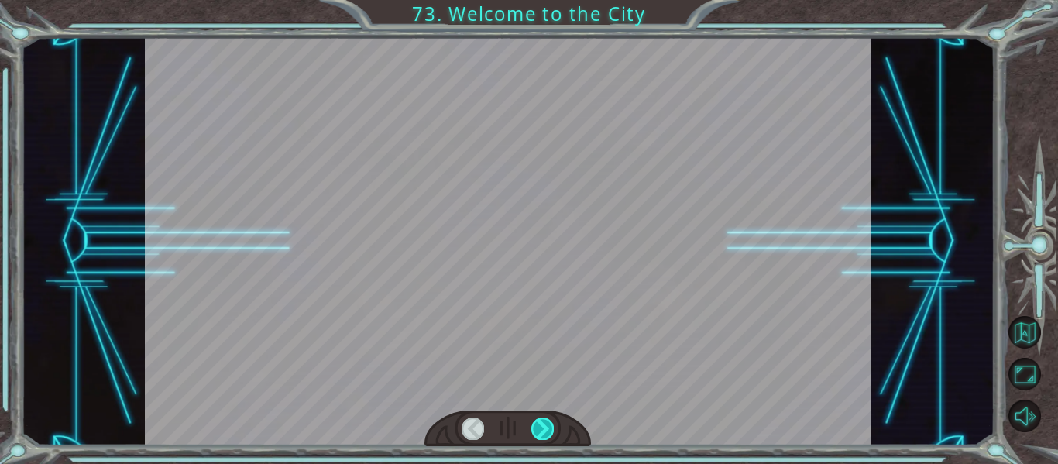
click at [552, 427] on div at bounding box center [542, 428] width 22 height 22
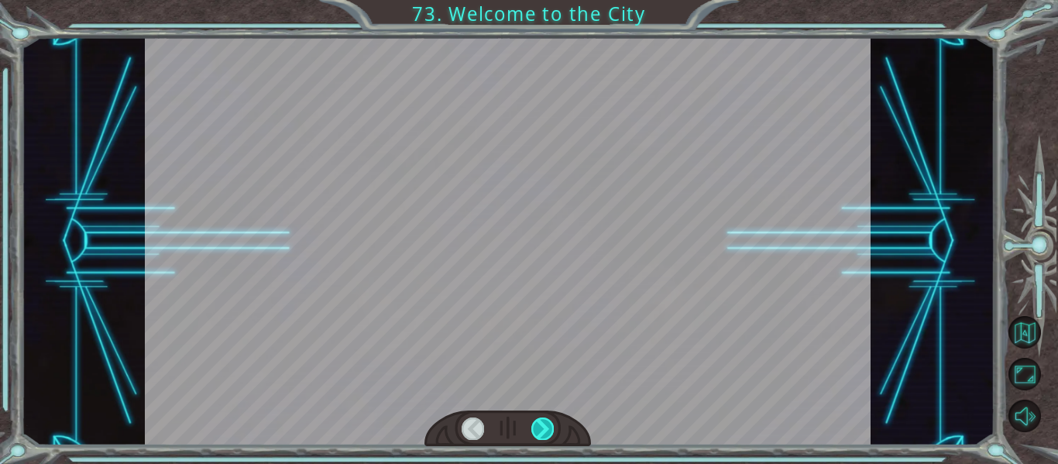
click at [552, 427] on div at bounding box center [542, 428] width 22 height 22
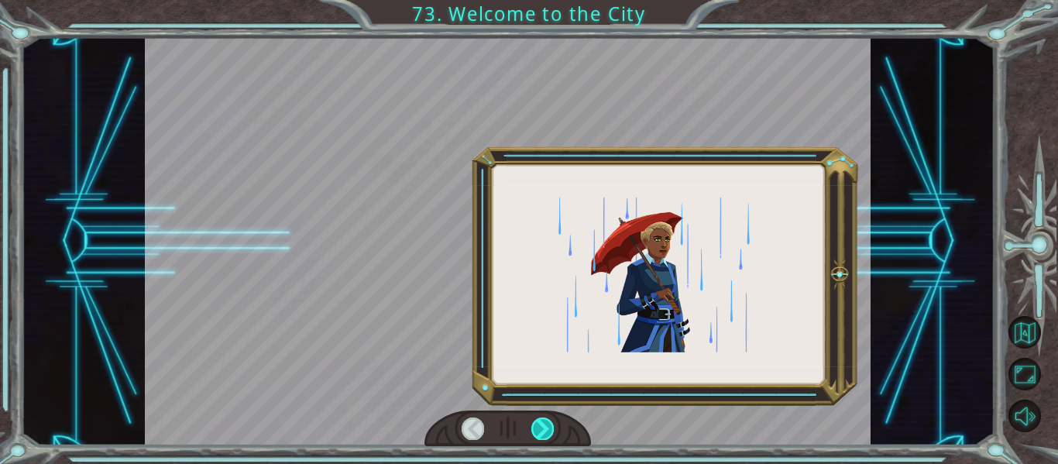
click at [552, 427] on div at bounding box center [542, 428] width 22 height 22
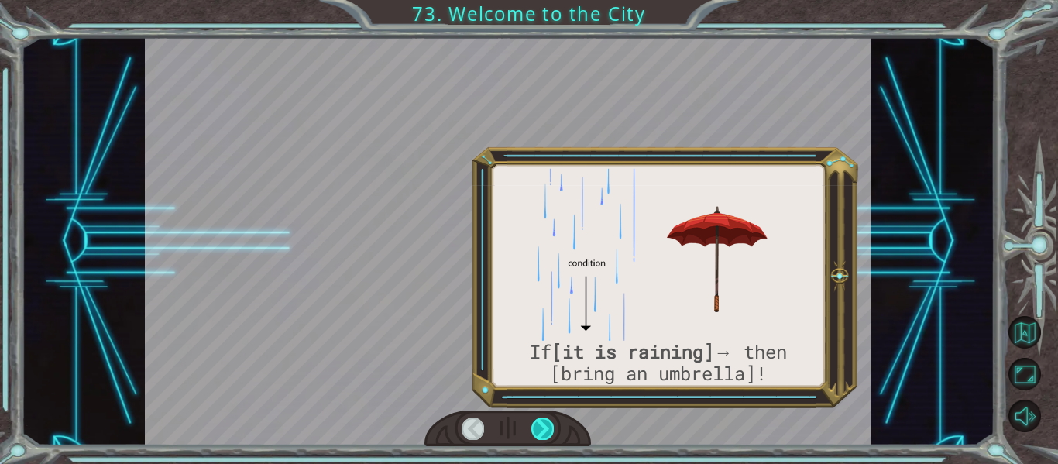
click at [552, 427] on div at bounding box center [542, 428] width 22 height 22
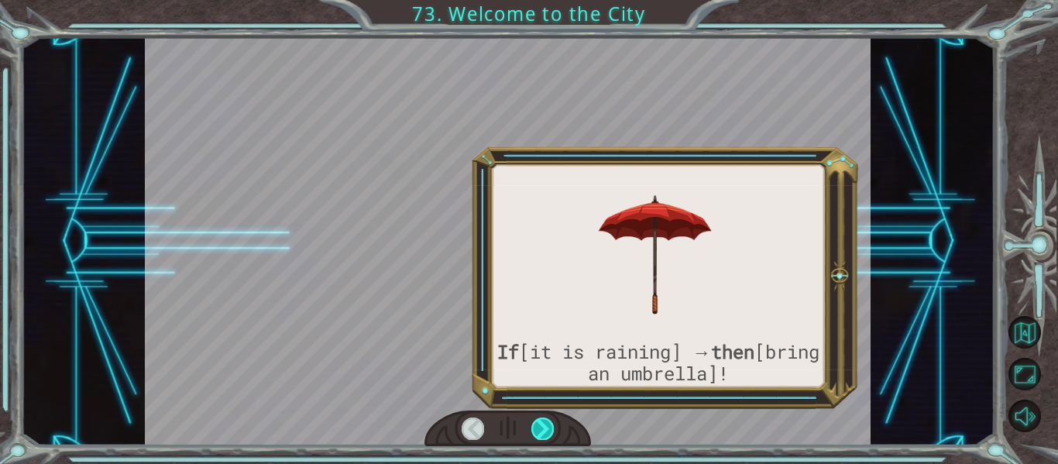
click at [552, 427] on div at bounding box center [542, 428] width 22 height 22
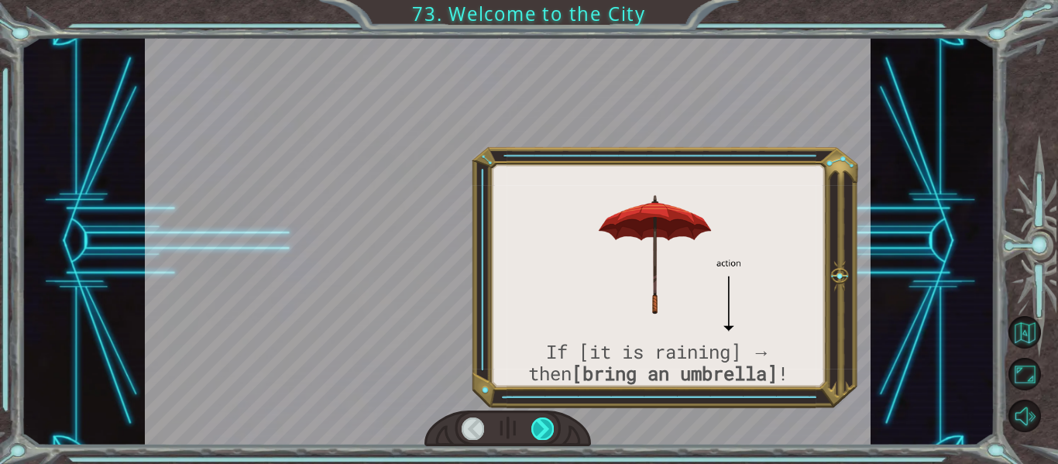
click at [552, 427] on div at bounding box center [542, 428] width 22 height 22
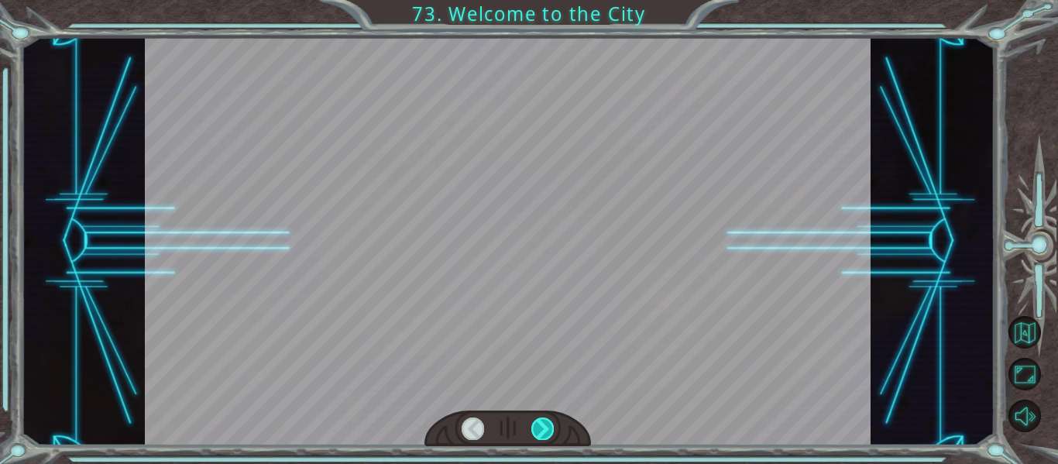
click at [552, 427] on div at bounding box center [542, 428] width 22 height 22
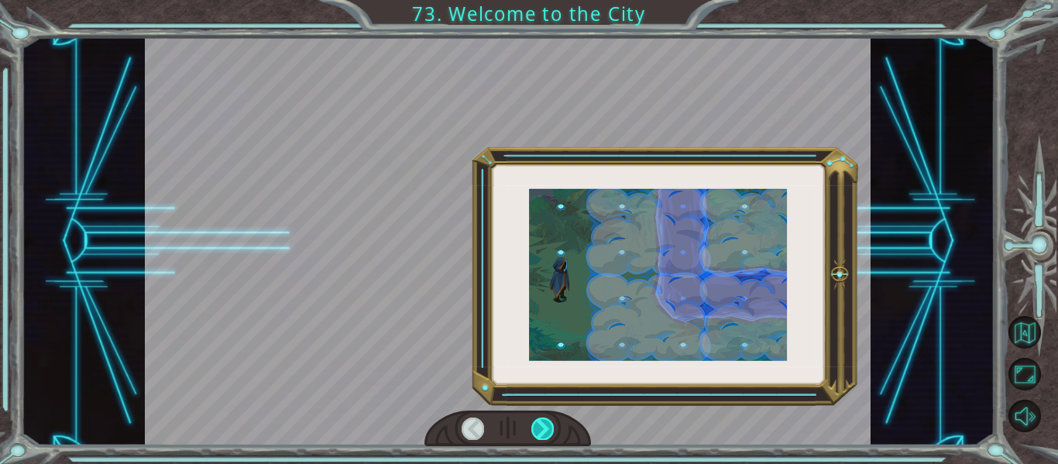
click at [552, 427] on div at bounding box center [542, 428] width 22 height 22
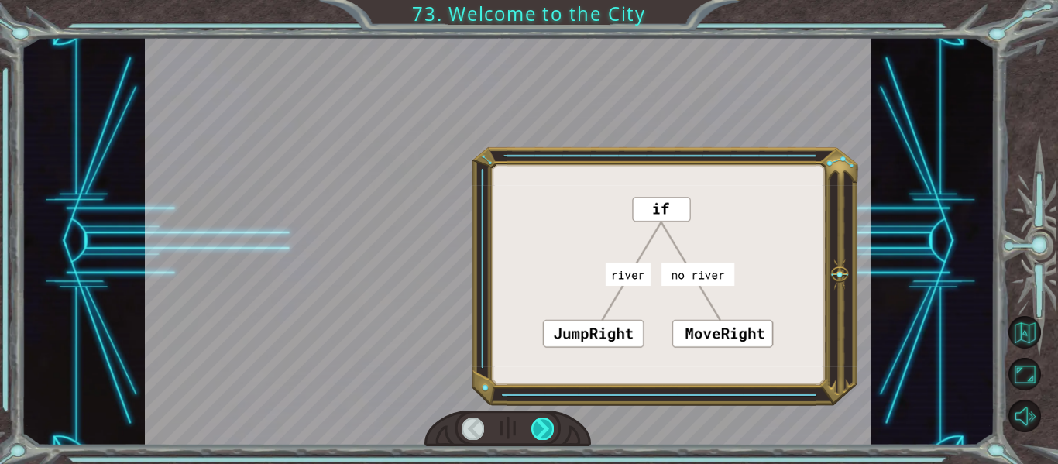
click at [552, 427] on div at bounding box center [542, 428] width 22 height 22
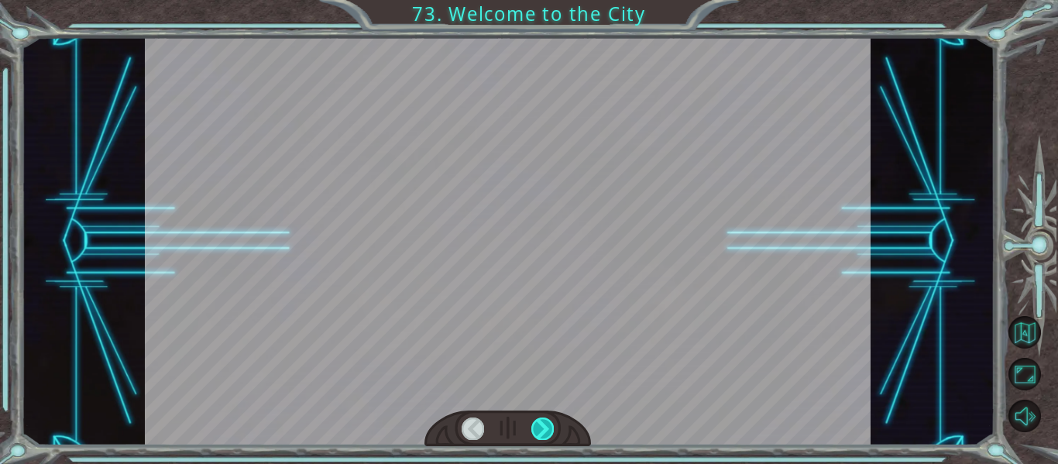
click at [552, 427] on div at bounding box center [542, 428] width 22 height 22
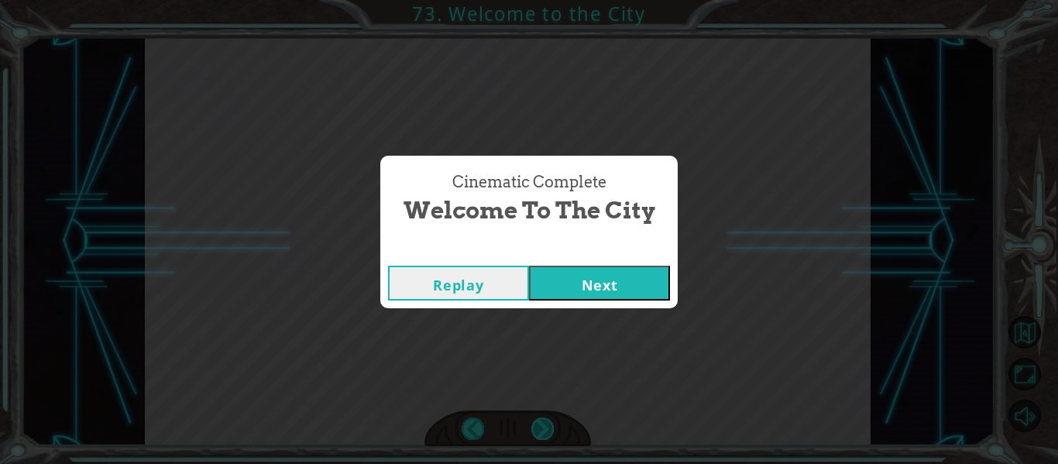
click at [552, 427] on div "Cinematic Complete Welcome to the City Replay Next" at bounding box center [529, 232] width 1058 height 464
click at [622, 274] on button "Next" at bounding box center [599, 283] width 141 height 35
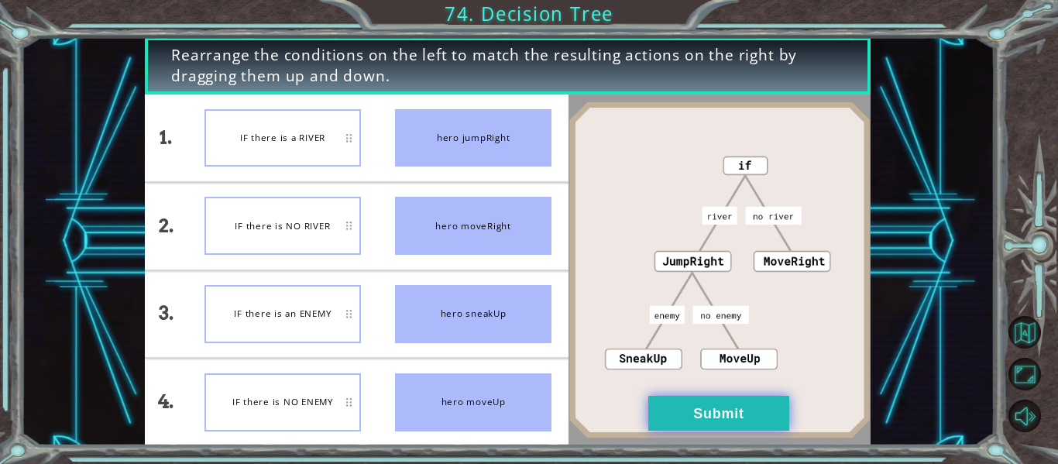
click at [714, 411] on button "Submit" at bounding box center [718, 413] width 141 height 35
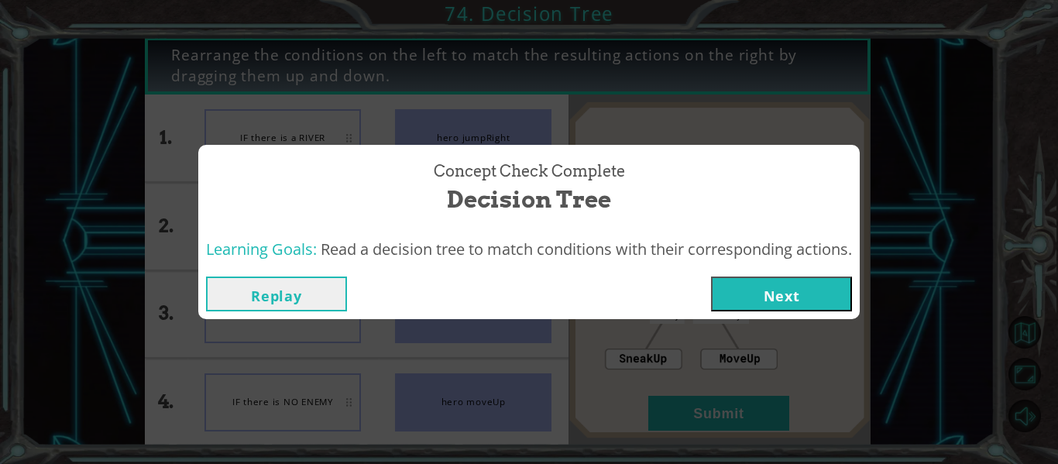
click at [782, 297] on button "Next" at bounding box center [781, 294] width 141 height 35
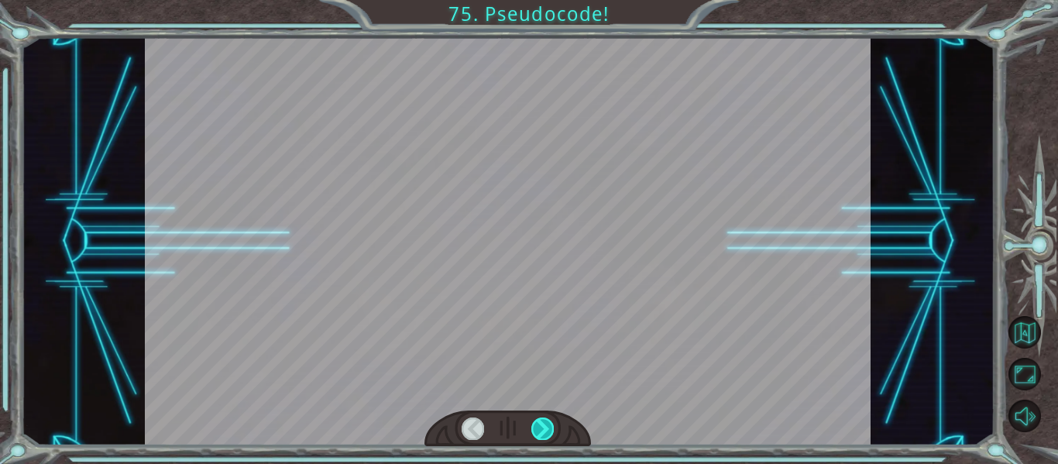
click at [550, 428] on div at bounding box center [542, 428] width 22 height 22
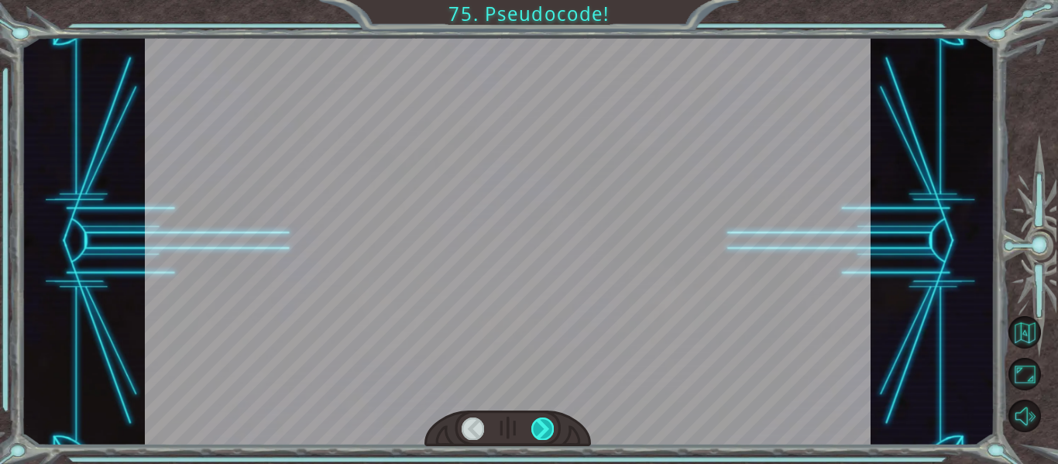
click at [550, 428] on div at bounding box center [542, 428] width 22 height 22
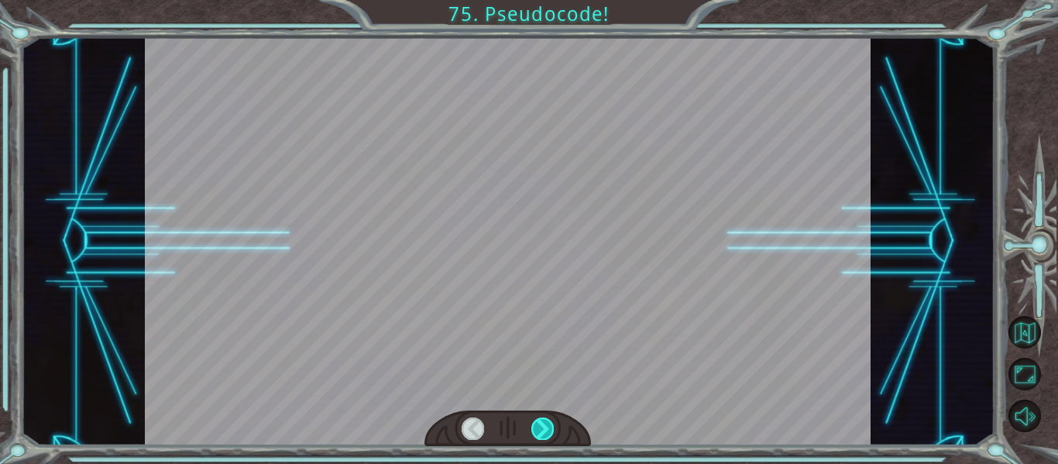
click at [550, 428] on div at bounding box center [542, 428] width 22 height 22
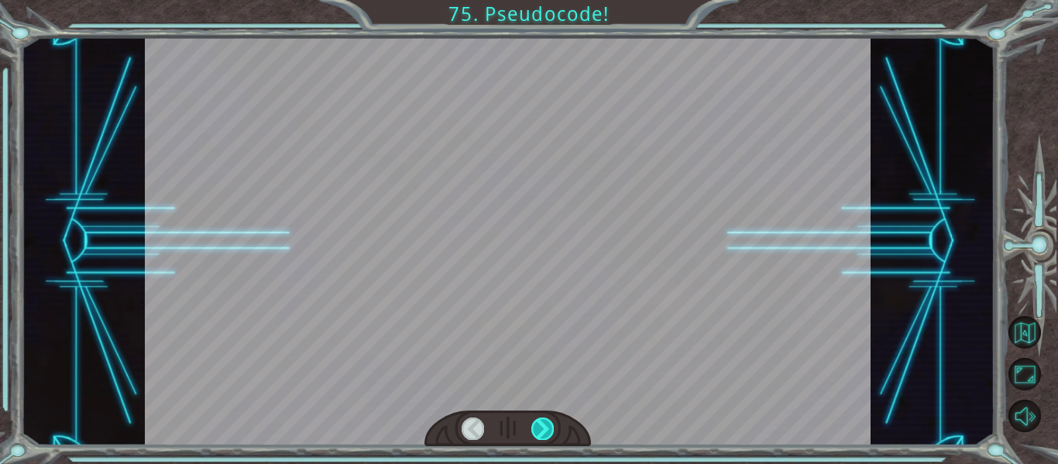
click at [550, 428] on div at bounding box center [542, 428] width 22 height 22
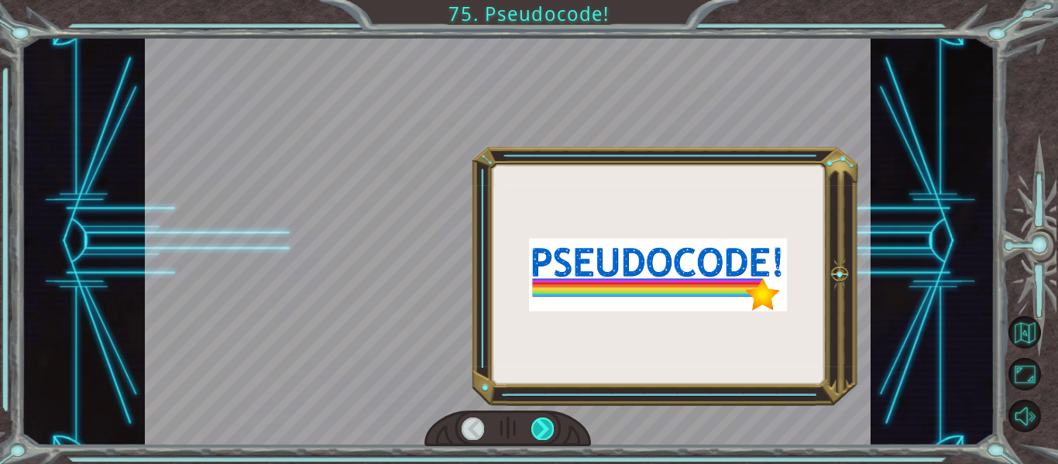
click at [550, 428] on div at bounding box center [542, 428] width 22 height 22
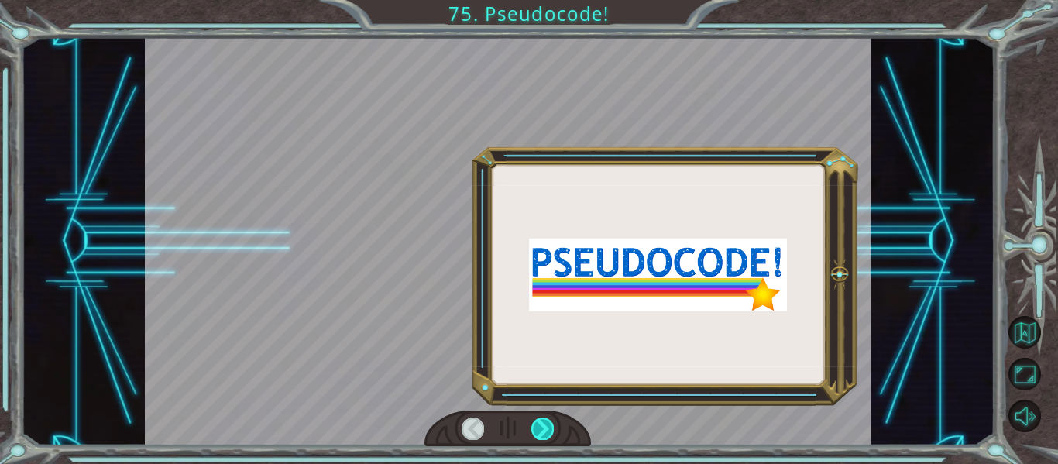
click at [550, 428] on div at bounding box center [542, 428] width 22 height 22
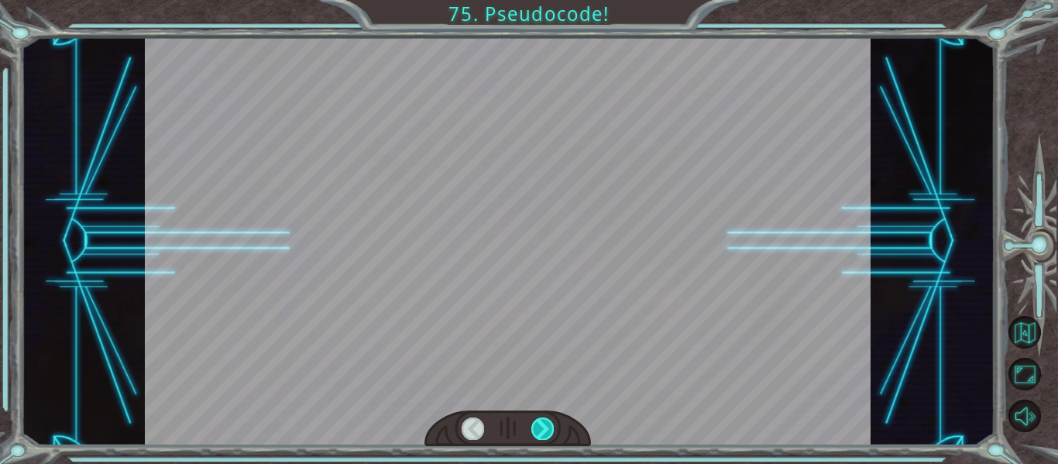
click at [550, 428] on div at bounding box center [542, 428] width 22 height 22
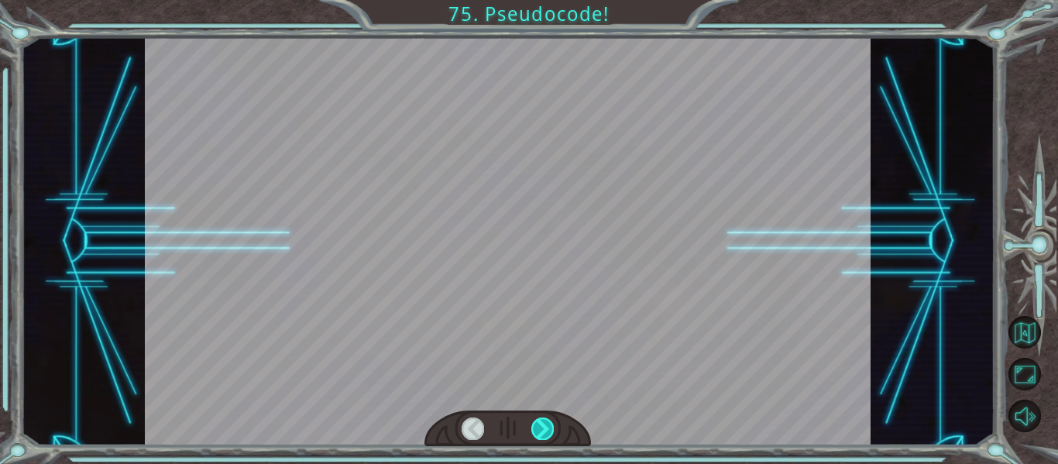
click at [550, 428] on div at bounding box center [542, 428] width 22 height 22
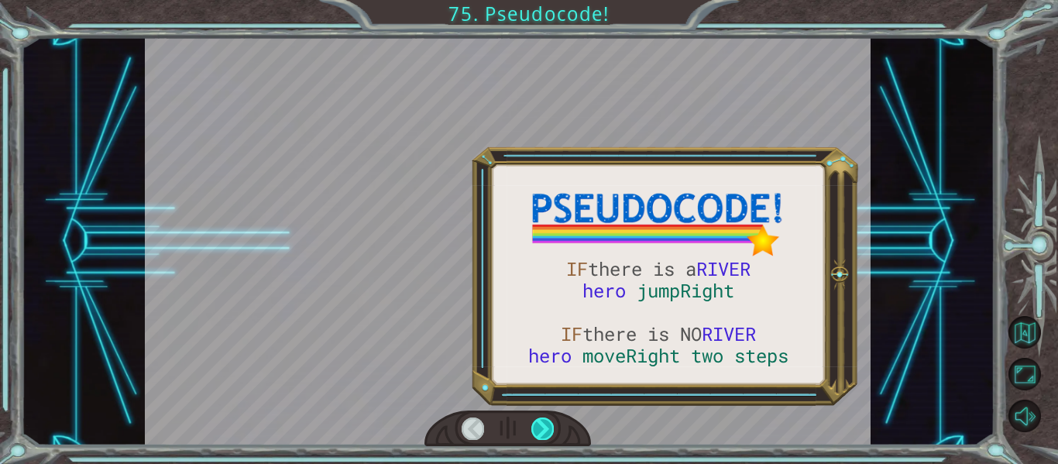
click at [550, 428] on div at bounding box center [542, 428] width 22 height 22
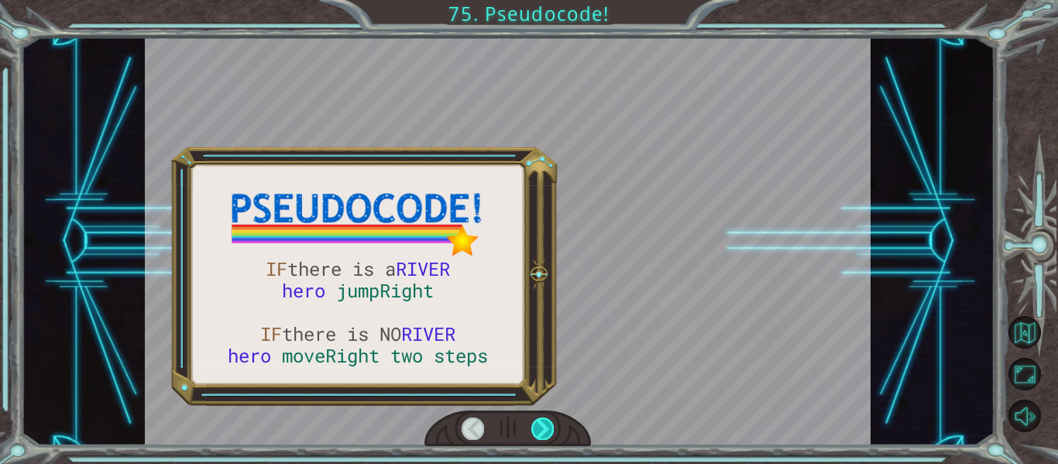
click at [550, 428] on div at bounding box center [542, 428] width 22 height 22
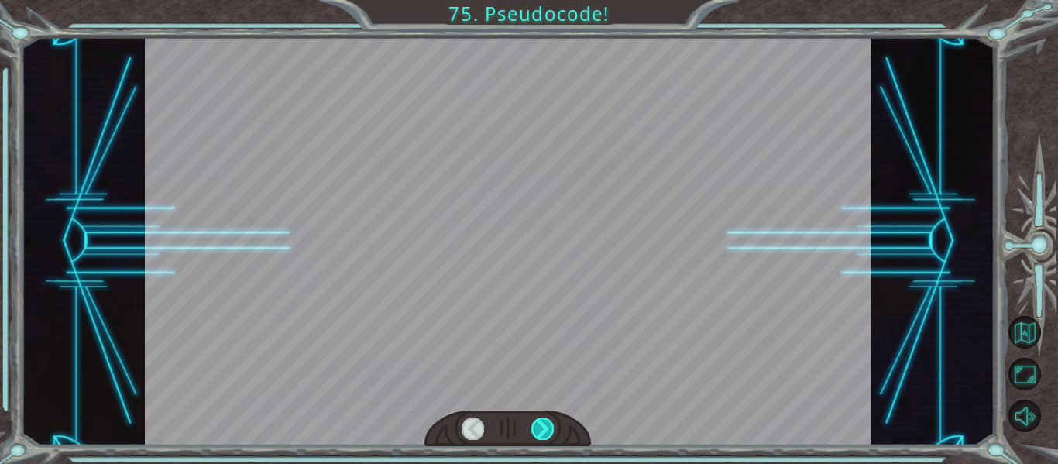
click at [550, 428] on div at bounding box center [542, 428] width 22 height 22
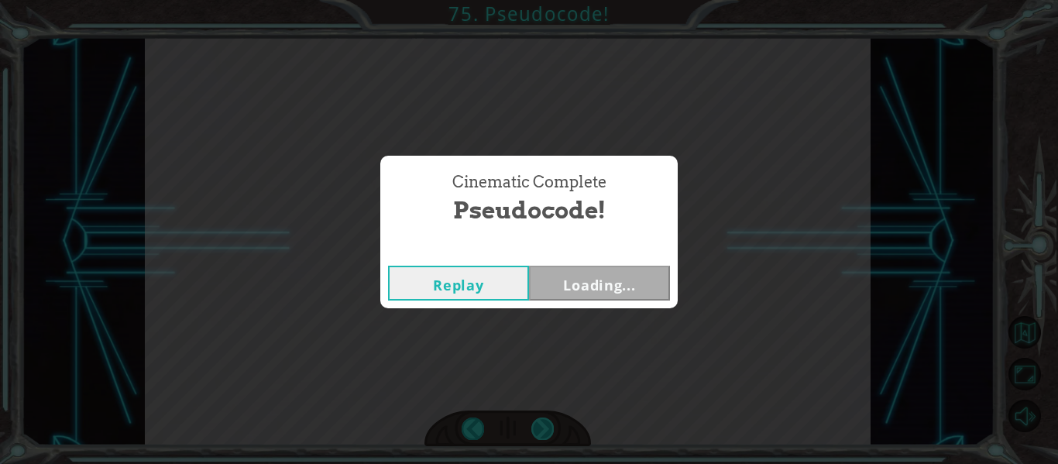
click at [550, 428] on div "Cinematic Complete Pseudocode! Replay Loading..." at bounding box center [529, 232] width 1058 height 464
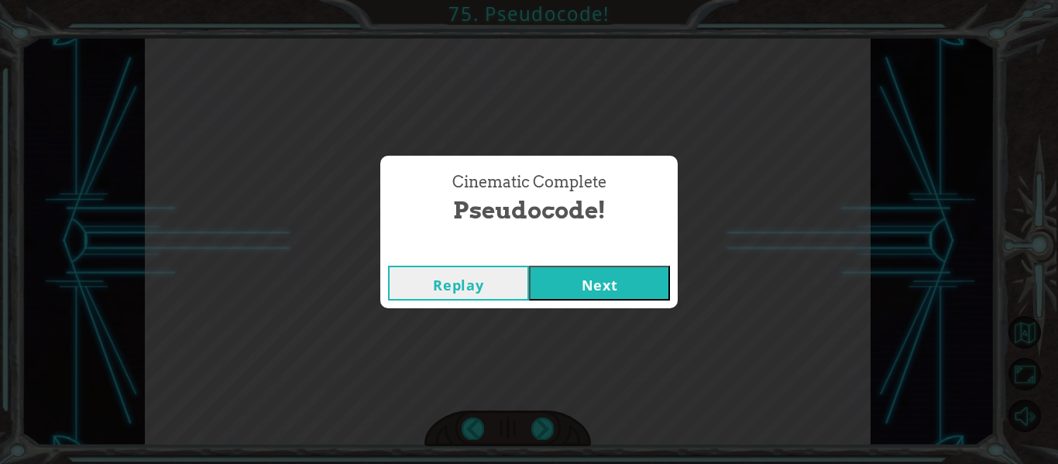
click at [585, 294] on button "Next" at bounding box center [599, 283] width 141 height 35
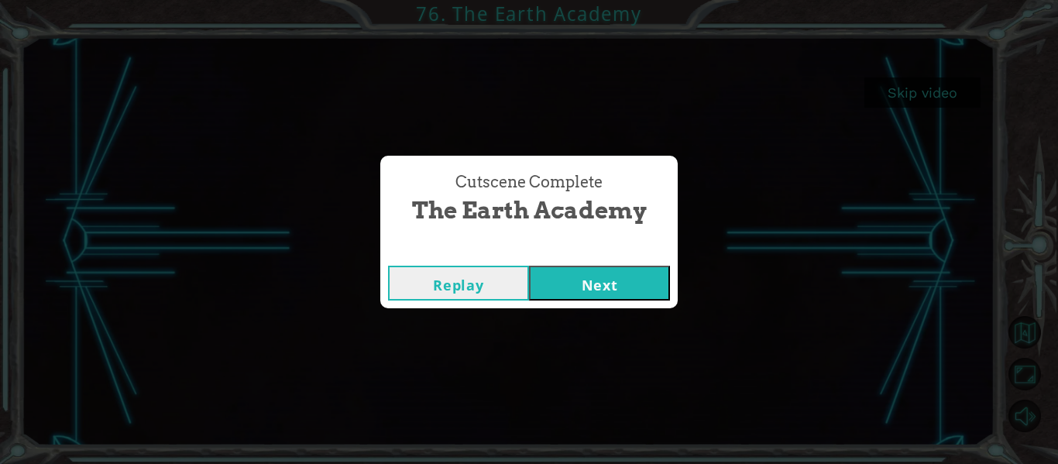
click at [618, 277] on button "Next" at bounding box center [599, 283] width 141 height 35
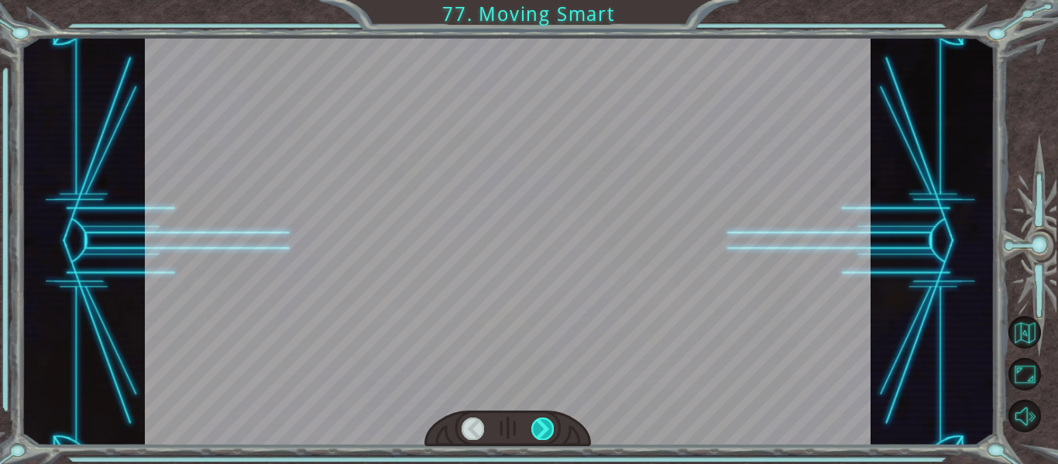
click at [547, 438] on div at bounding box center [542, 428] width 22 height 22
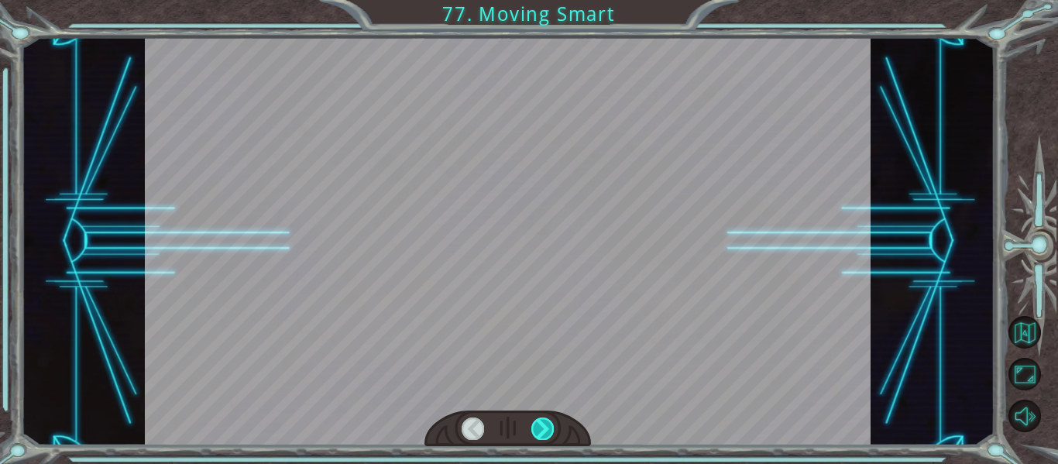
click at [547, 438] on div at bounding box center [542, 428] width 22 height 22
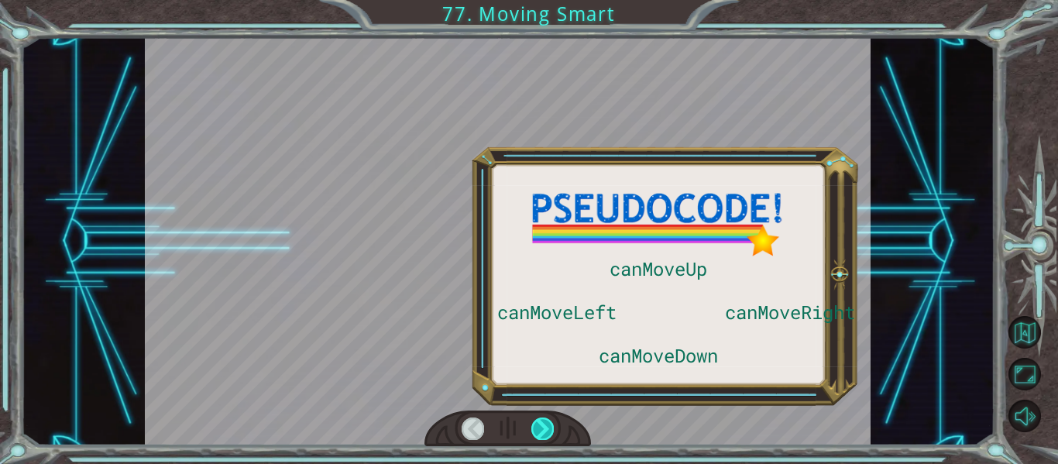
click at [547, 438] on div at bounding box center [542, 428] width 22 height 22
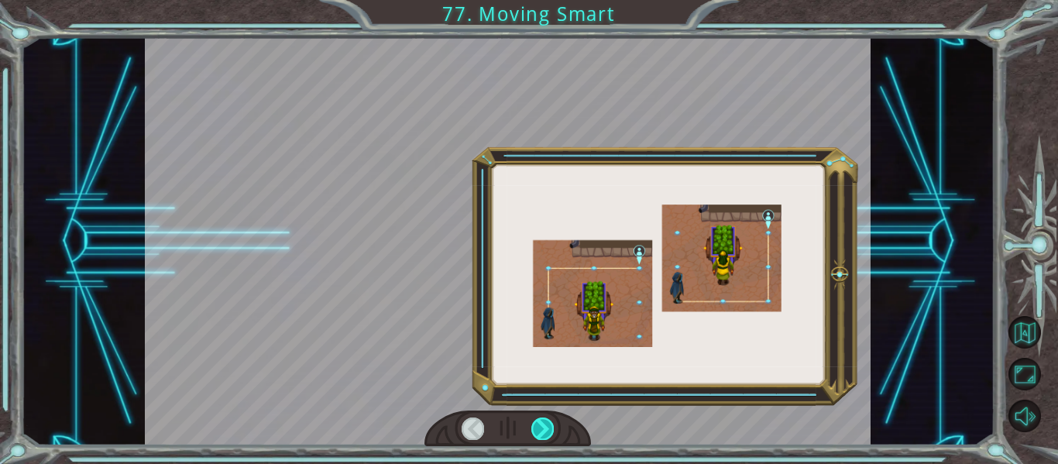
click at [547, 438] on div at bounding box center [542, 428] width 22 height 22
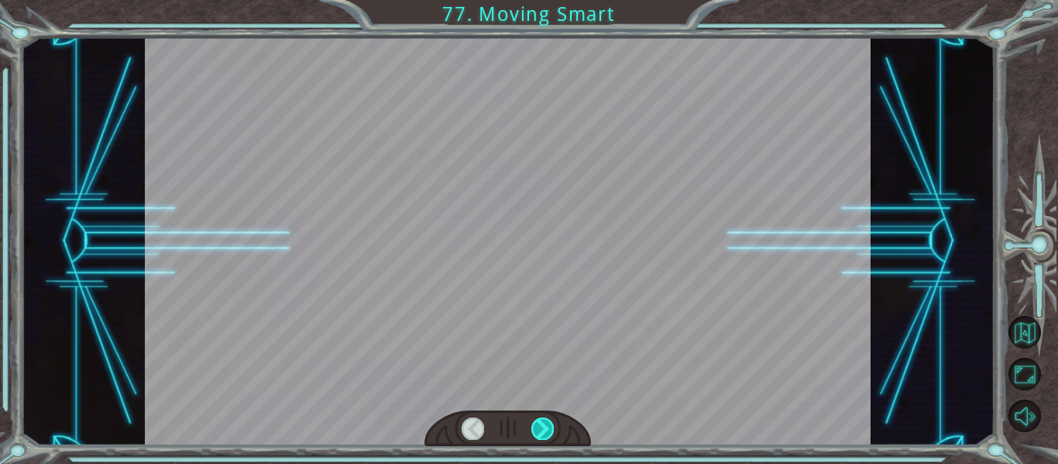
click at [547, 438] on div at bounding box center [542, 428] width 22 height 22
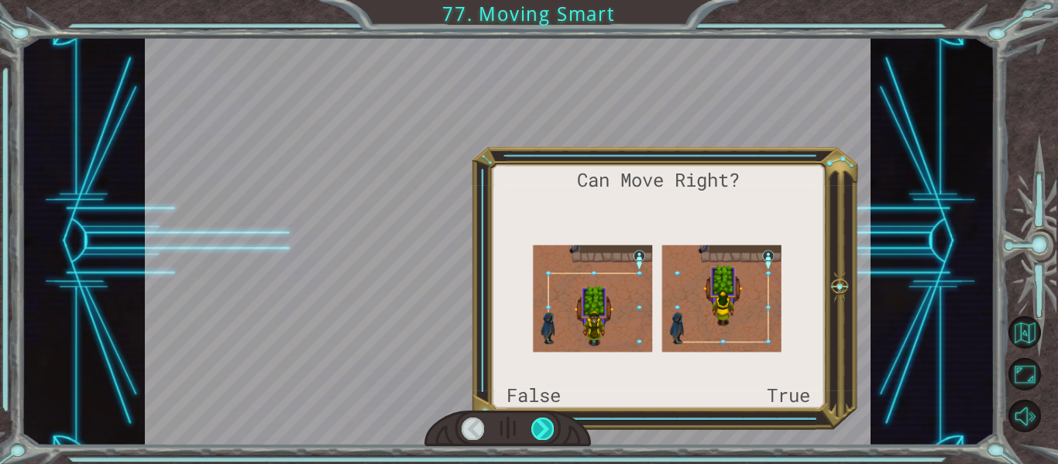
click at [547, 438] on div at bounding box center [542, 428] width 22 height 22
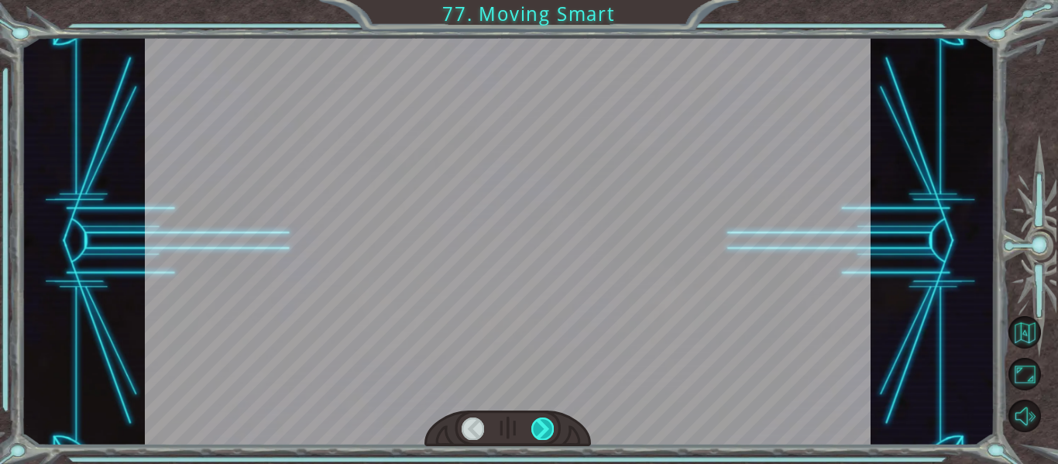
click at [547, 438] on div at bounding box center [542, 428] width 22 height 22
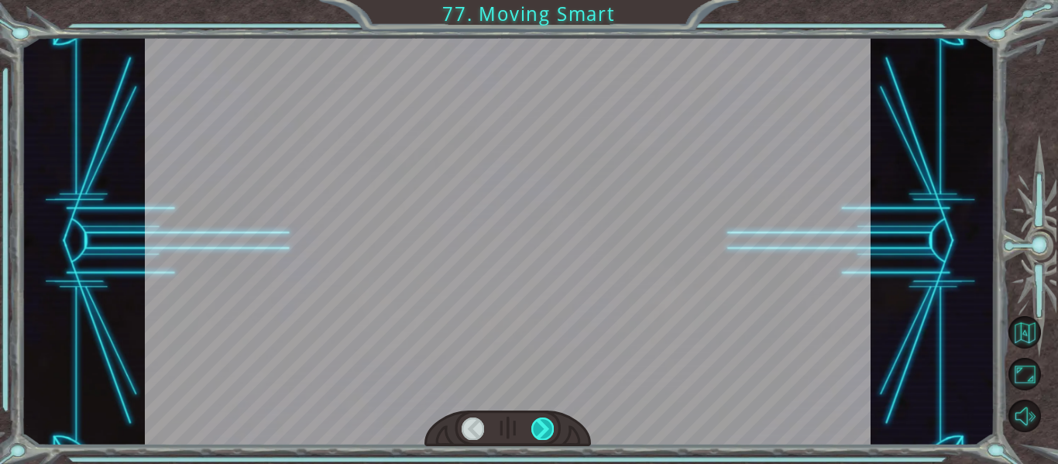
click at [547, 438] on div at bounding box center [542, 428] width 22 height 22
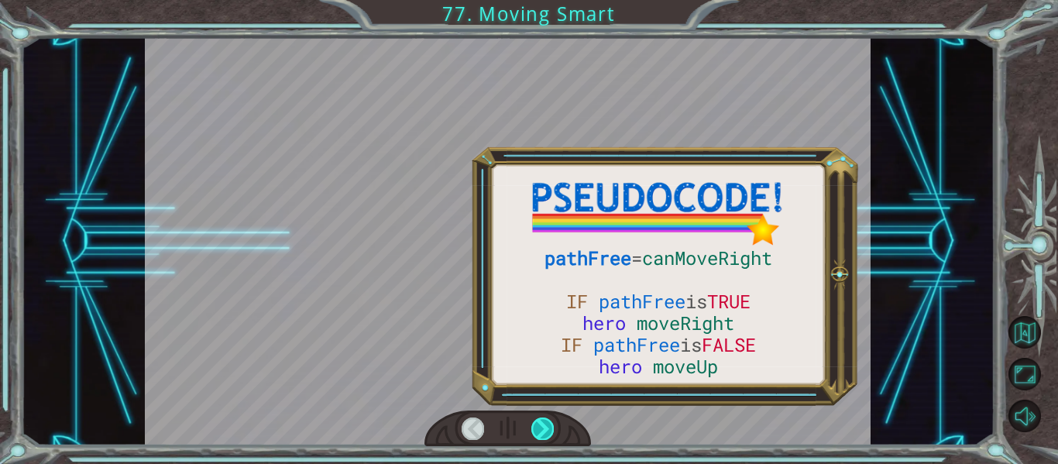
click at [547, 438] on div at bounding box center [542, 428] width 22 height 22
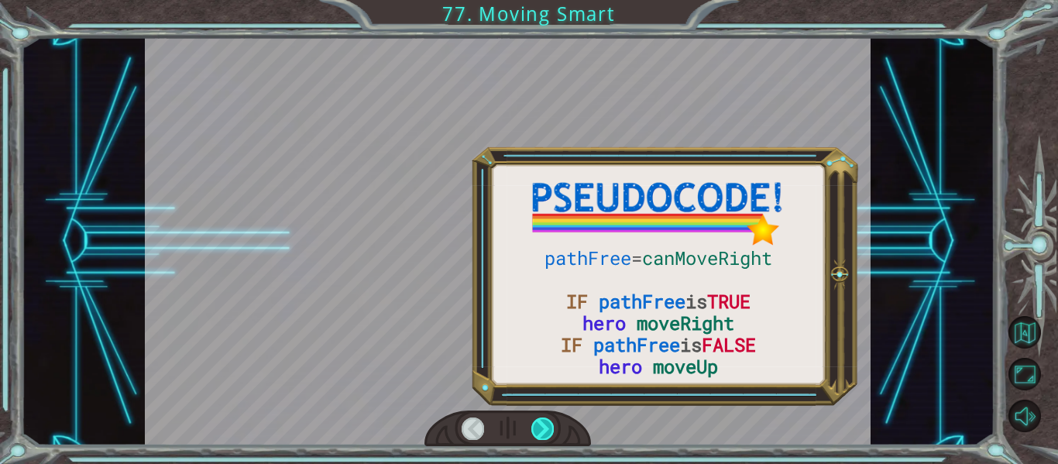
click at [547, 438] on div at bounding box center [542, 428] width 22 height 22
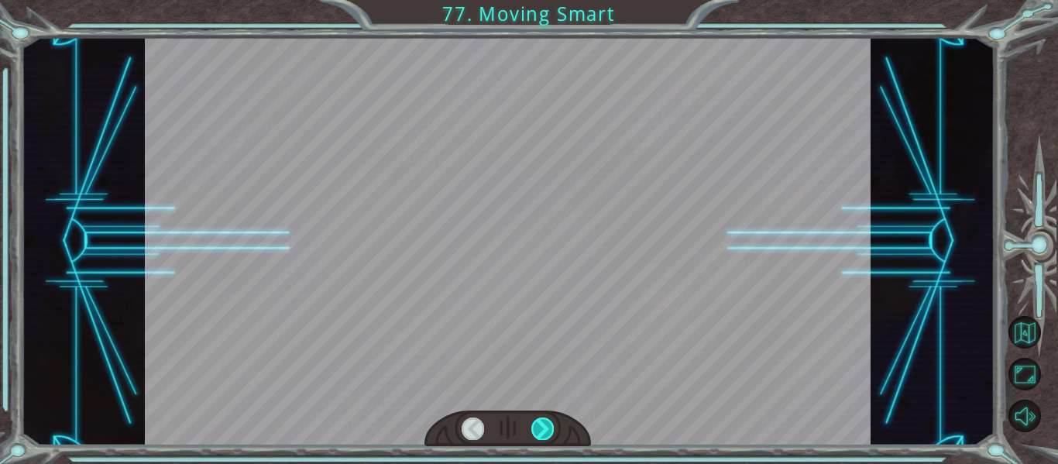
click at [547, 438] on div at bounding box center [542, 428] width 22 height 22
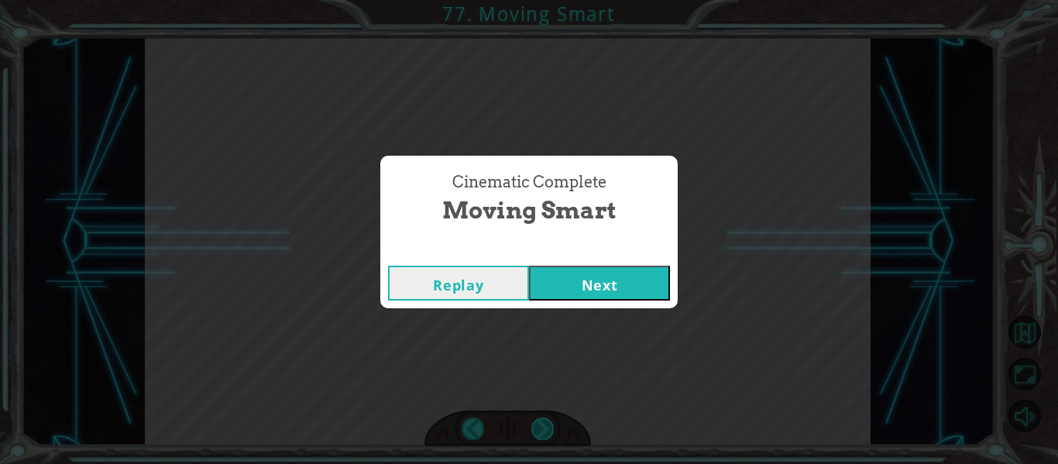
click at [547, 438] on div "Cinematic Complete Moving Smart Replay Next" at bounding box center [529, 232] width 1058 height 464
click at [621, 273] on button "Next" at bounding box center [599, 283] width 141 height 35
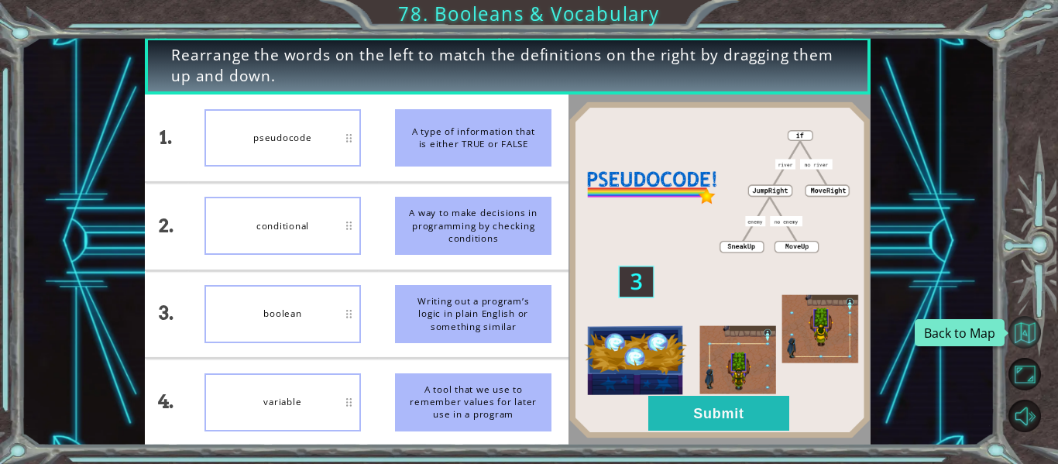
click at [1022, 320] on button "Back to Map" at bounding box center [1025, 332] width 33 height 33
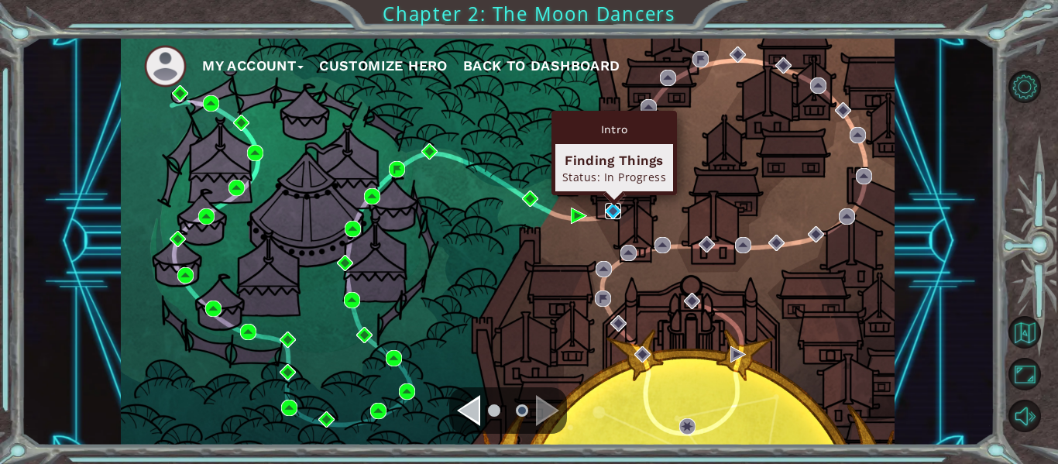
click at [612, 218] on img at bounding box center [613, 211] width 16 height 16
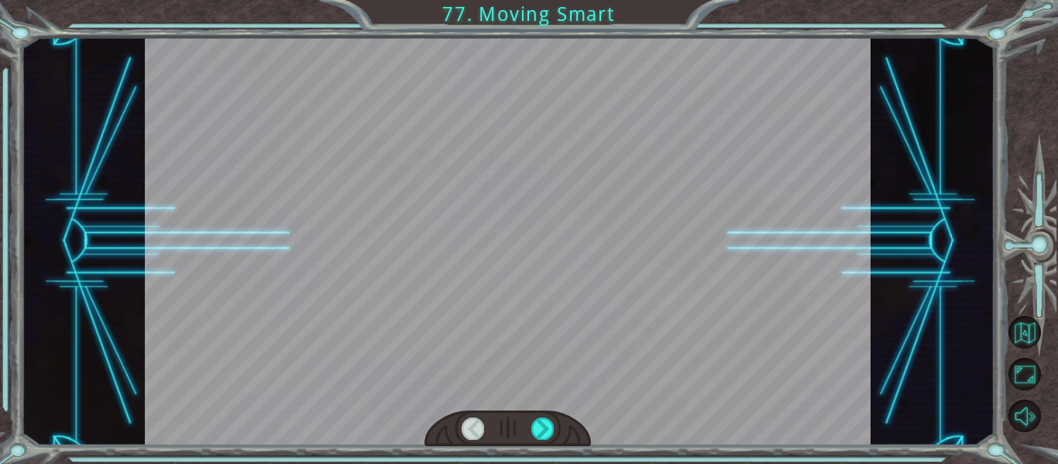
click at [553, 432] on div at bounding box center [507, 429] width 167 height 36
click at [546, 431] on div at bounding box center [542, 428] width 22 height 22
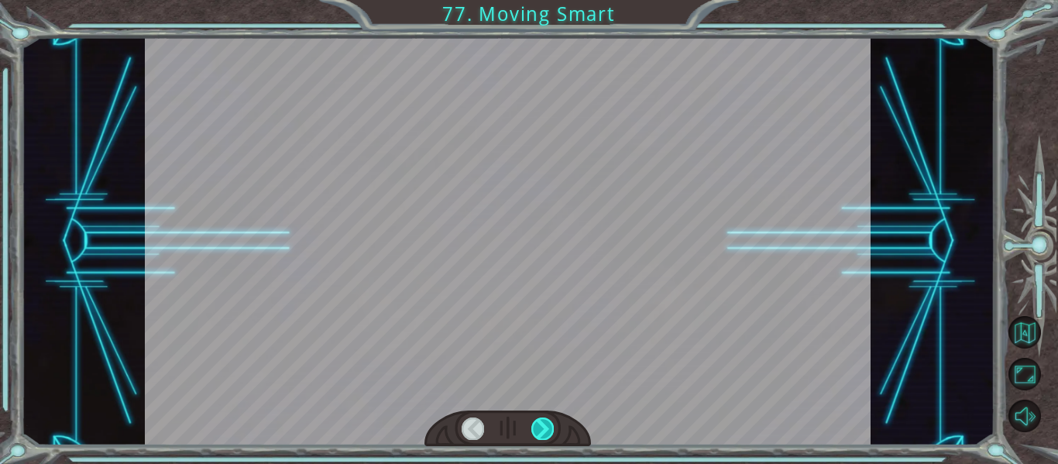
click at [546, 431] on div at bounding box center [542, 428] width 22 height 22
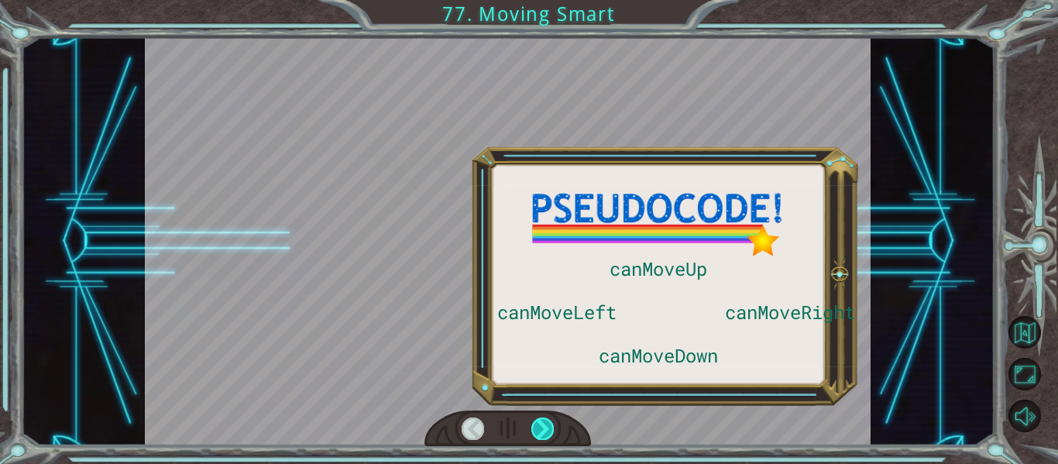
click at [546, 431] on div at bounding box center [542, 428] width 22 height 22
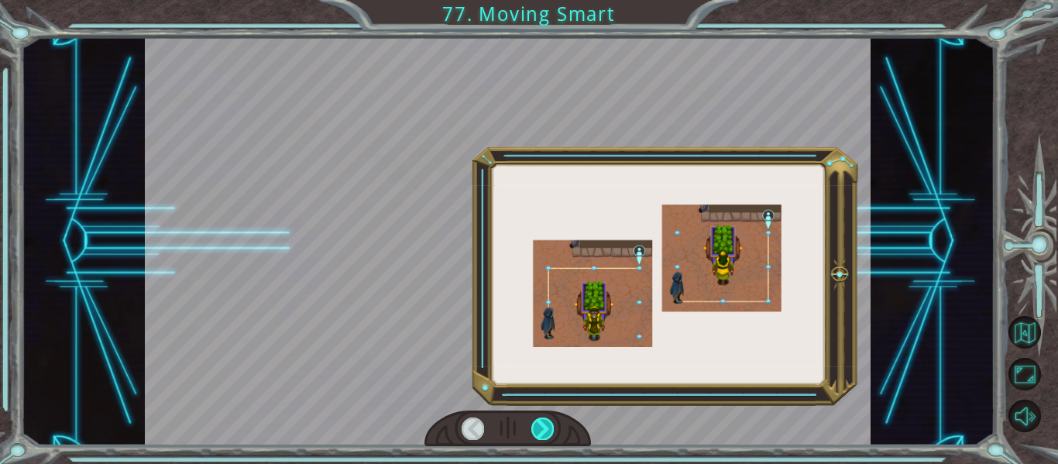
click at [546, 431] on div at bounding box center [542, 428] width 22 height 22
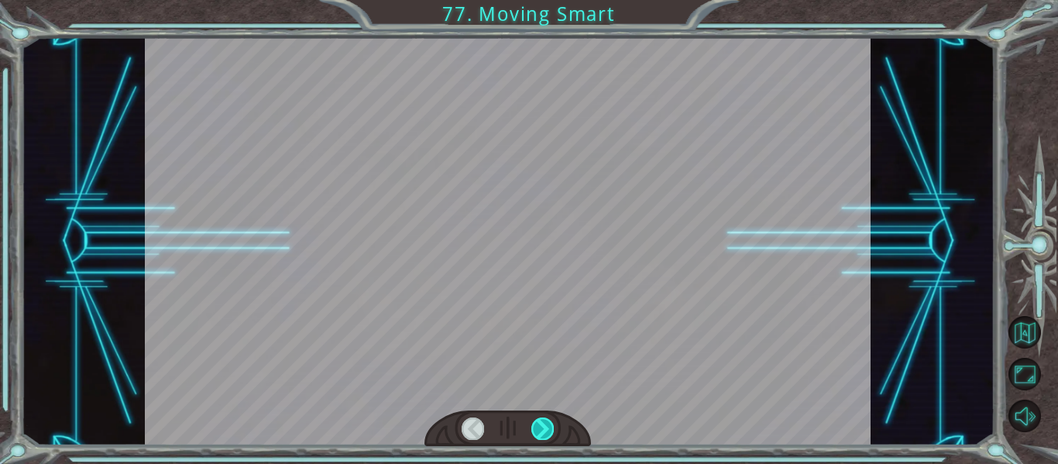
click at [546, 431] on div at bounding box center [542, 428] width 22 height 22
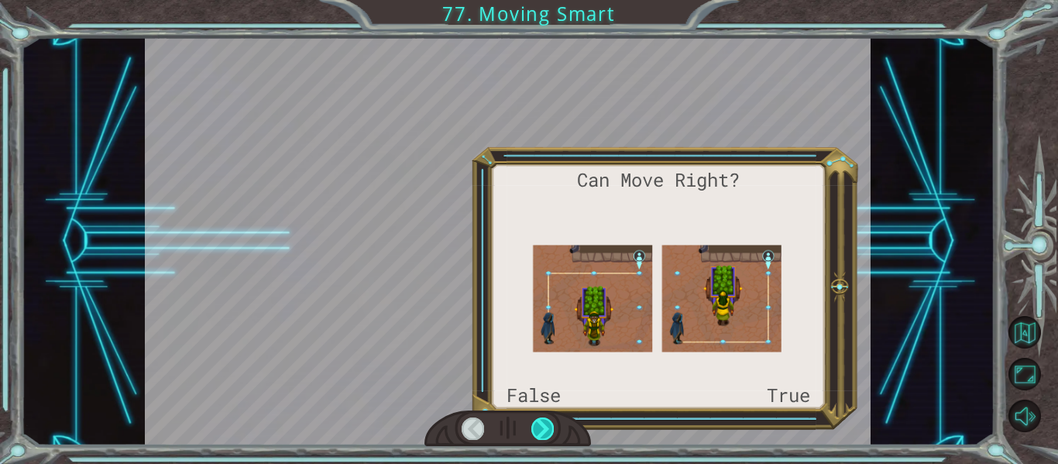
click at [546, 431] on div at bounding box center [542, 428] width 22 height 22
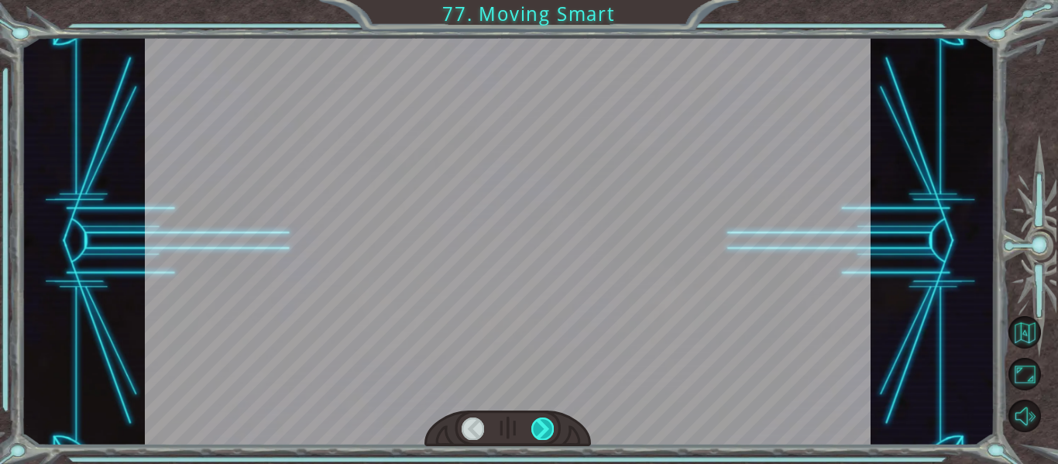
click at [546, 431] on div at bounding box center [542, 428] width 22 height 22
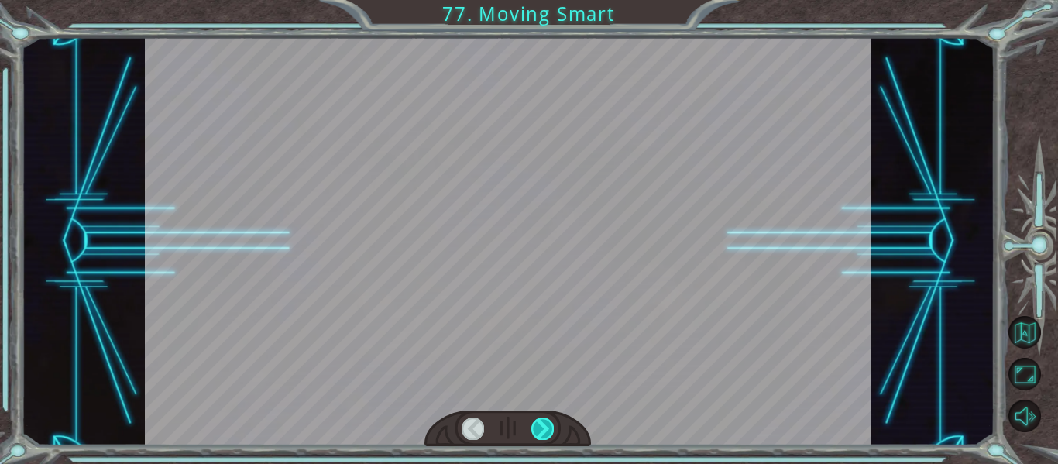
click at [546, 431] on div at bounding box center [542, 428] width 22 height 22
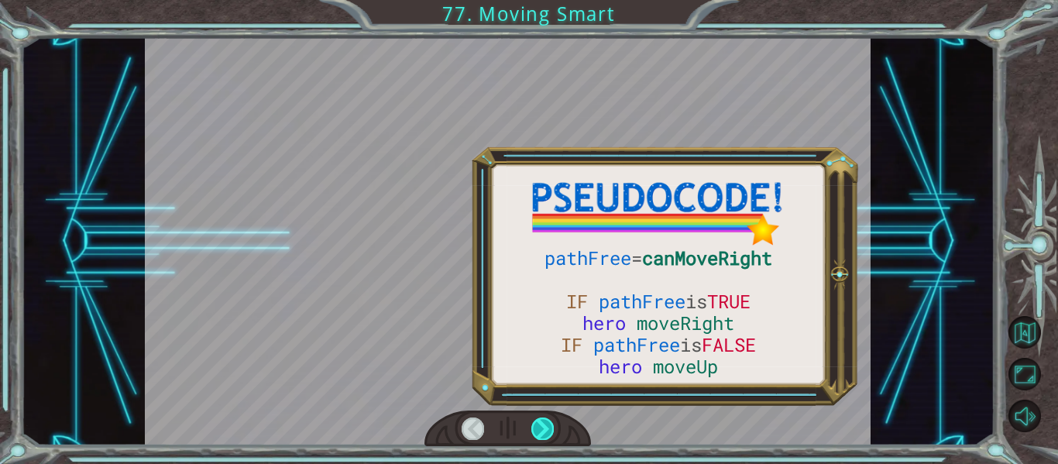
click at [546, 431] on div at bounding box center [542, 428] width 22 height 22
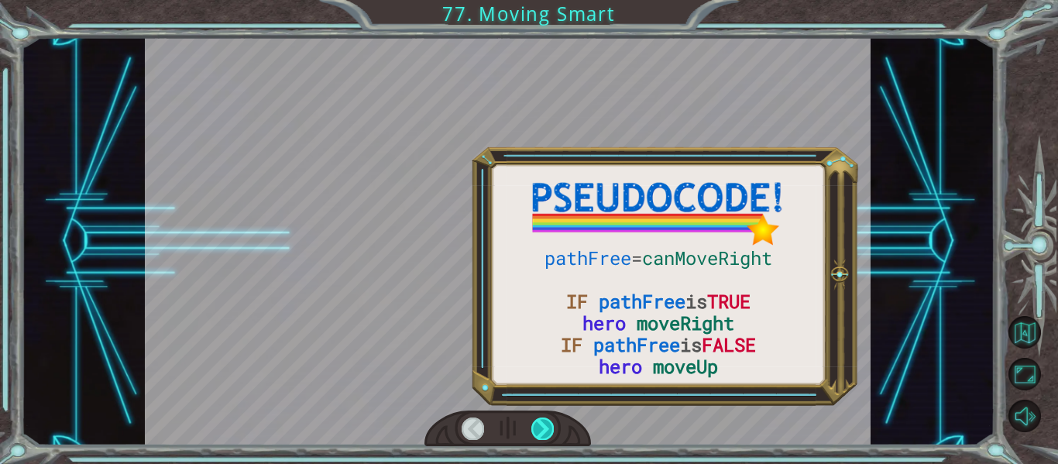
click at [546, 431] on div at bounding box center [542, 428] width 22 height 22
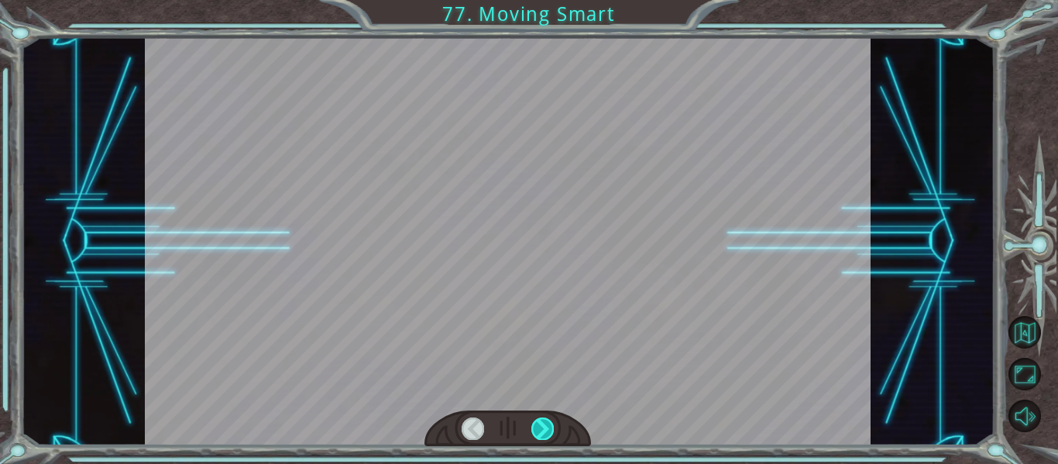
click at [546, 431] on div at bounding box center [542, 428] width 22 height 22
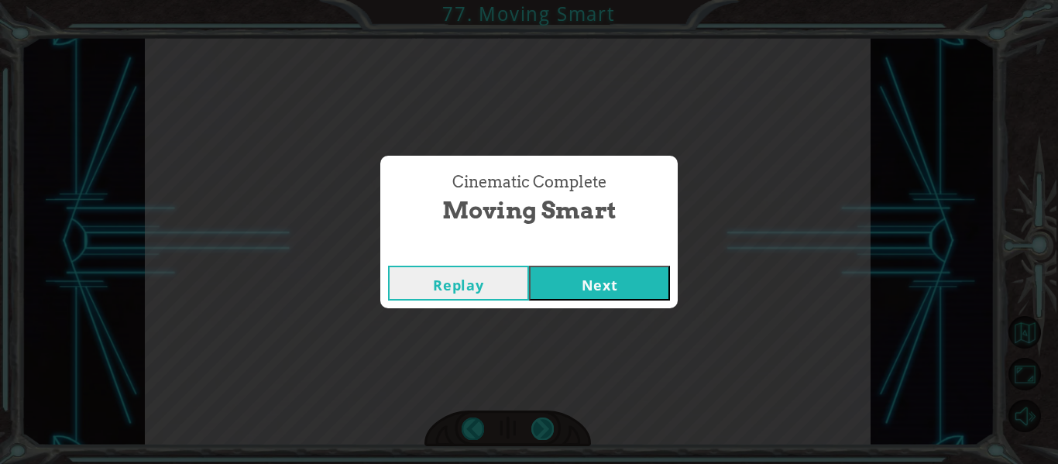
click at [546, 431] on div "Cinematic Complete Moving Smart Replay Next" at bounding box center [529, 232] width 1058 height 464
click at [593, 275] on button "Next" at bounding box center [599, 283] width 141 height 35
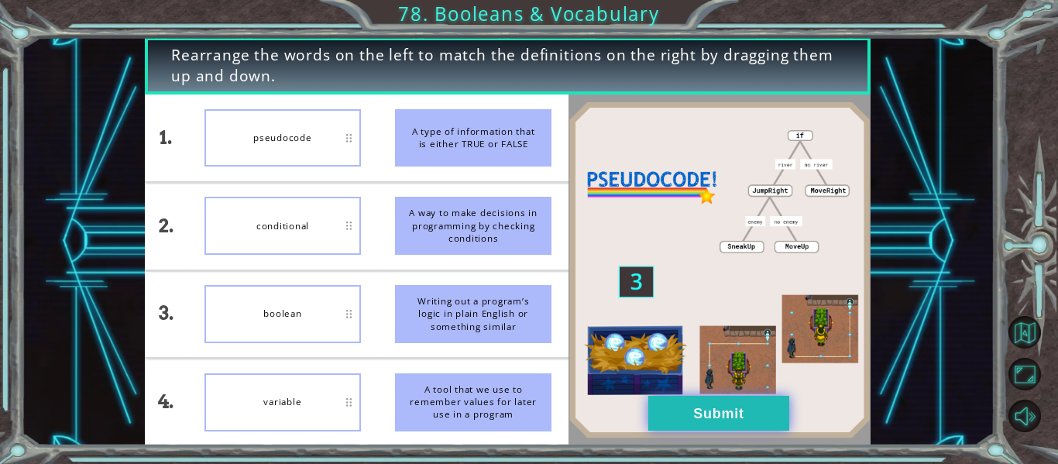
click at [714, 418] on button "Submit" at bounding box center [718, 413] width 141 height 35
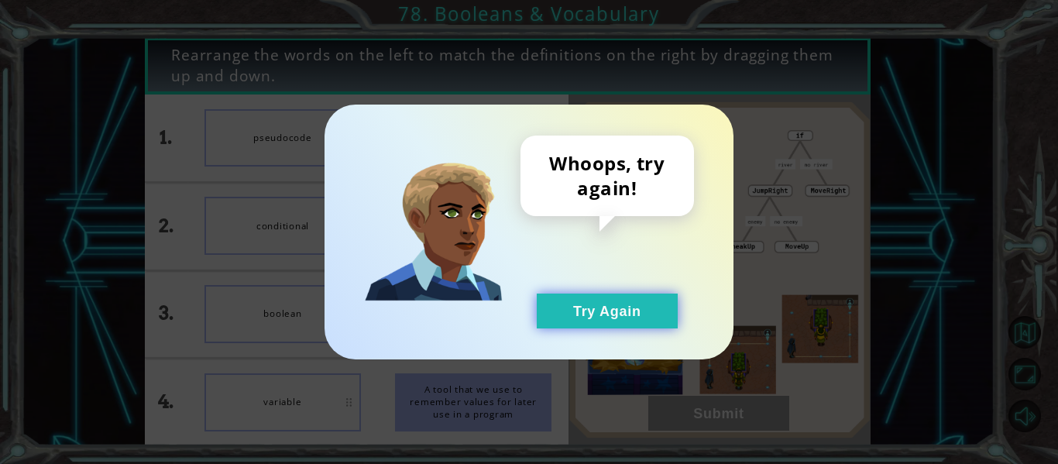
click at [593, 294] on button "Try Again" at bounding box center [607, 311] width 141 height 35
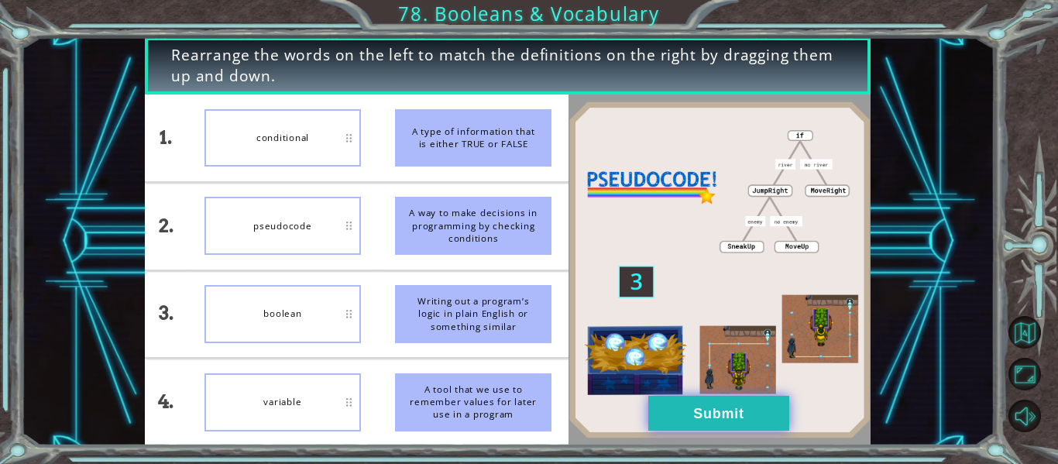
click at [680, 398] on button "Submit" at bounding box center [718, 413] width 141 height 35
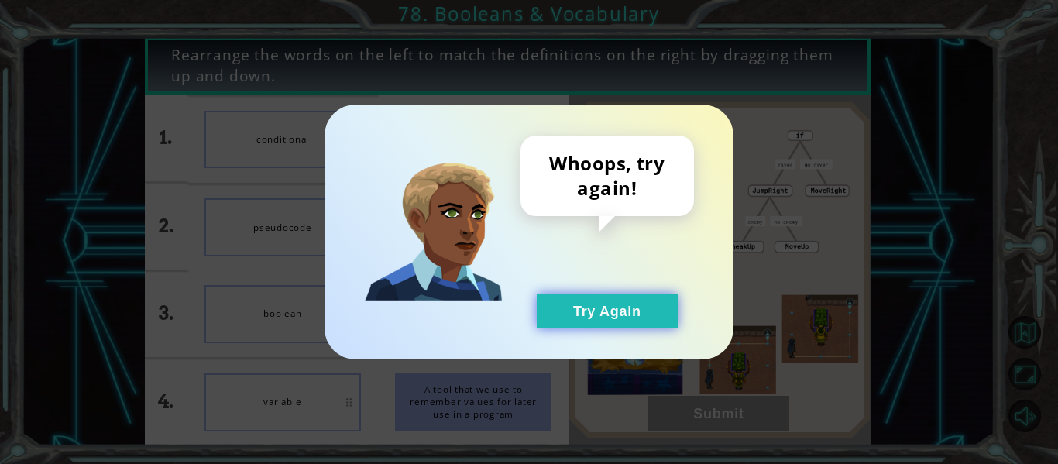
click at [648, 316] on button "Try Again" at bounding box center [607, 311] width 141 height 35
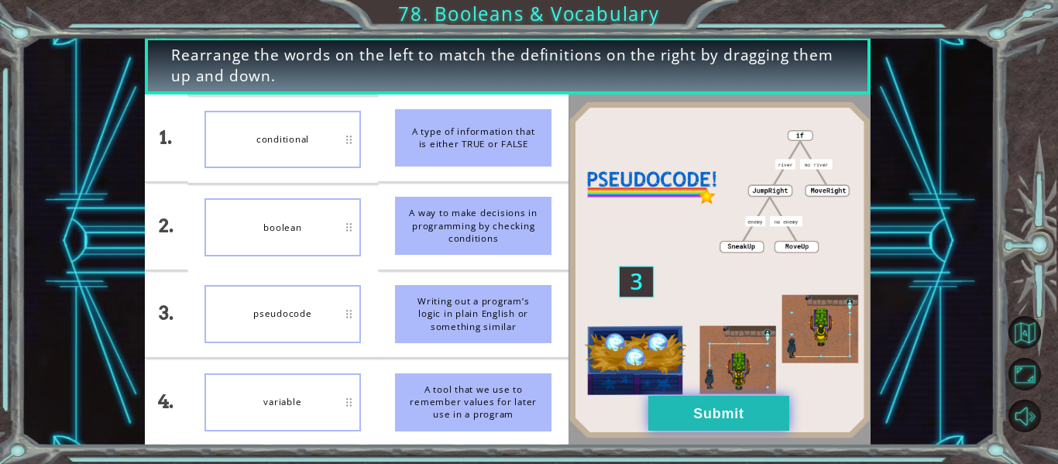
click at [733, 421] on button "Submit" at bounding box center [718, 413] width 141 height 35
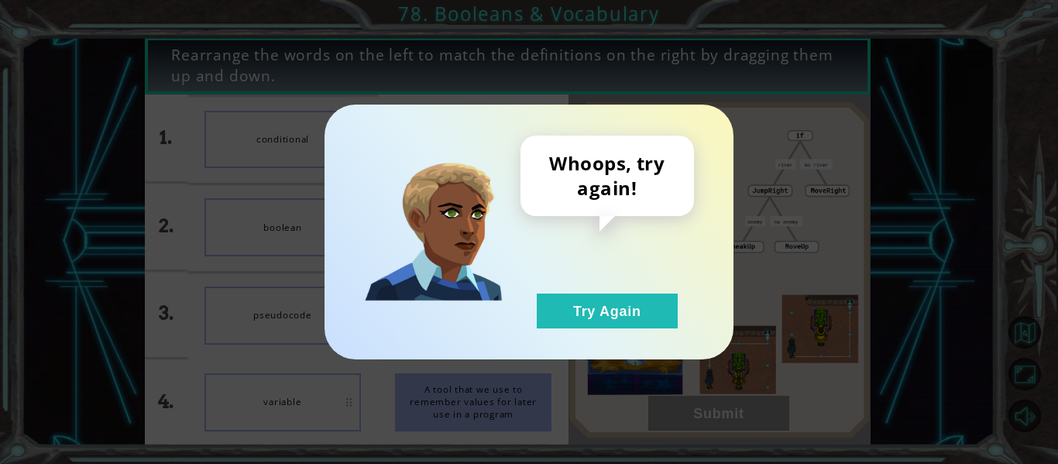
click at [624, 291] on div "Whoops, try again! Try Again" at bounding box center [608, 232] width 174 height 193
click at [612, 306] on button "Try Again" at bounding box center [607, 311] width 141 height 35
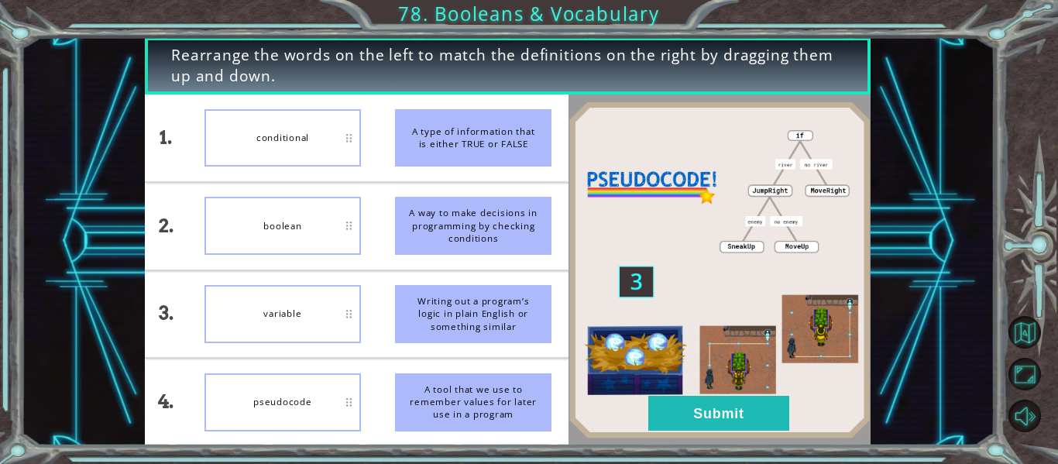
click at [696, 442] on div at bounding box center [720, 269] width 302 height 351
click at [726, 406] on button "Submit" at bounding box center [718, 413] width 141 height 35
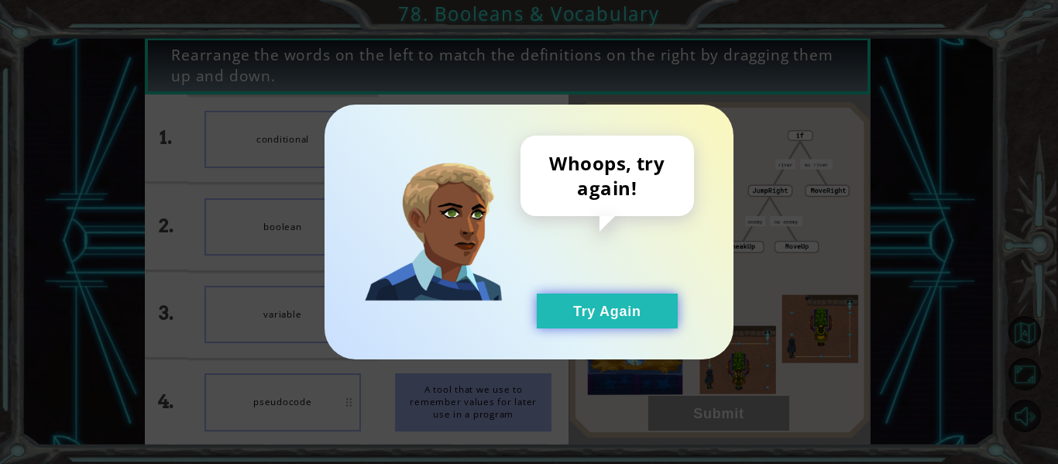
click at [644, 313] on button "Try Again" at bounding box center [607, 311] width 141 height 35
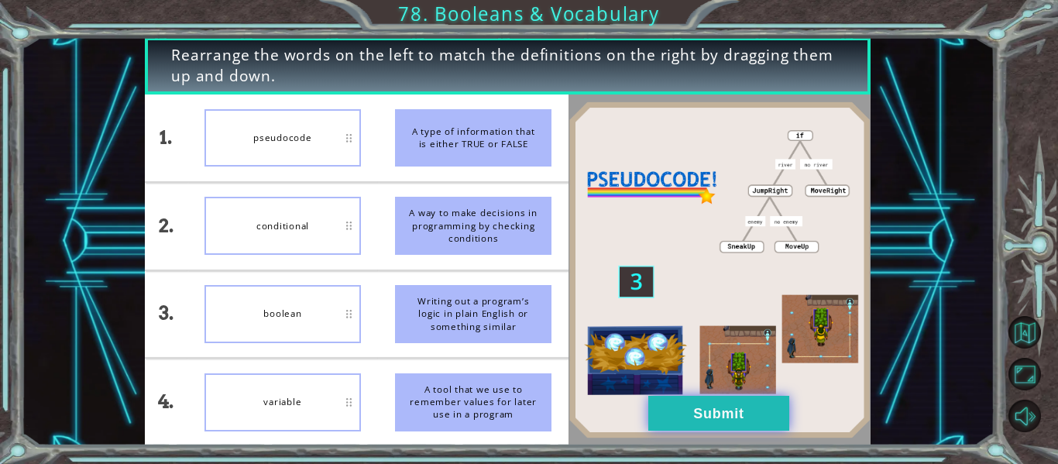
click at [737, 406] on button "Submit" at bounding box center [718, 413] width 141 height 35
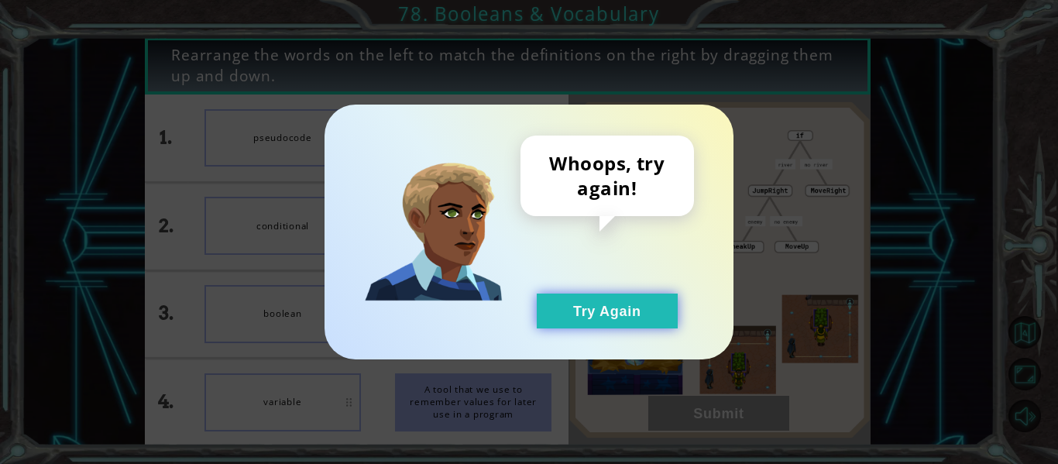
click at [586, 301] on button "Try Again" at bounding box center [607, 311] width 141 height 35
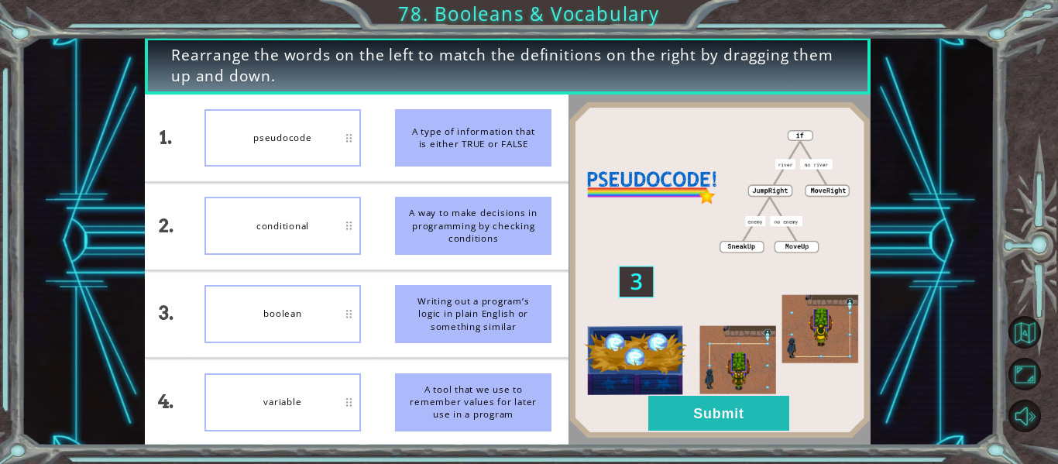
drag, startPoint x: 408, startPoint y: 209, endPoint x: 501, endPoint y: 222, distance: 93.9
click at [501, 222] on div "A way to make decisions in programming by checking conditions" at bounding box center [473, 226] width 156 height 58
drag, startPoint x: 407, startPoint y: 127, endPoint x: 481, endPoint y: 143, distance: 75.2
click at [481, 143] on div "A type of information that is either TRUE or FALSE" at bounding box center [473, 138] width 156 height 58
click at [703, 426] on button "Submit" at bounding box center [718, 413] width 141 height 35
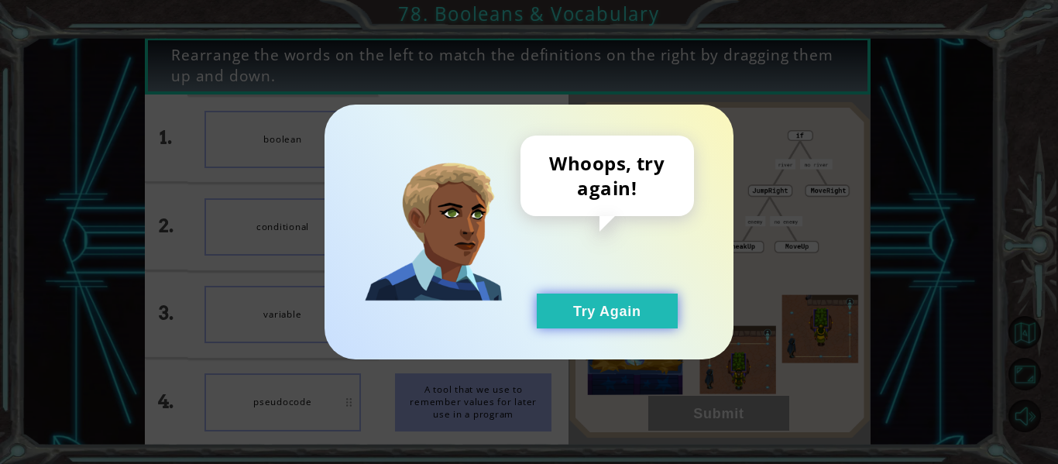
click at [644, 318] on button "Try Again" at bounding box center [607, 311] width 141 height 35
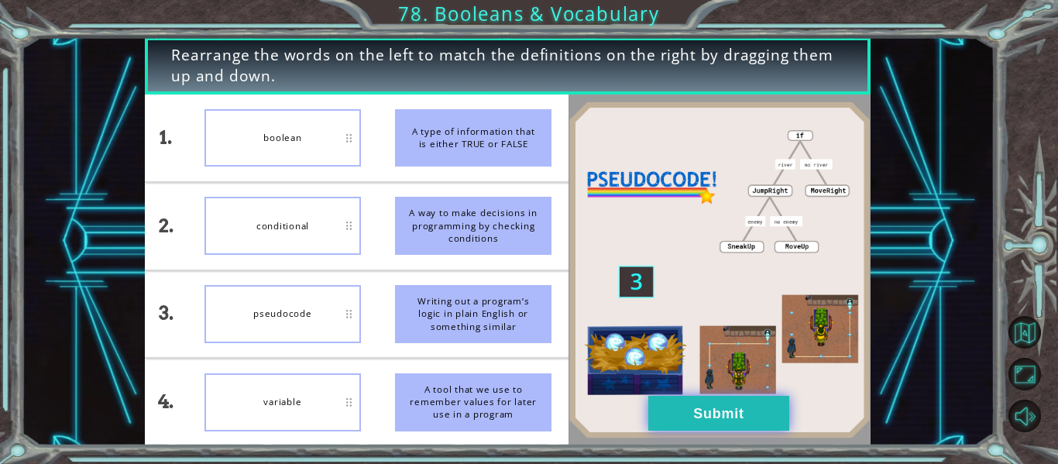
click at [686, 402] on button "Submit" at bounding box center [718, 413] width 141 height 35
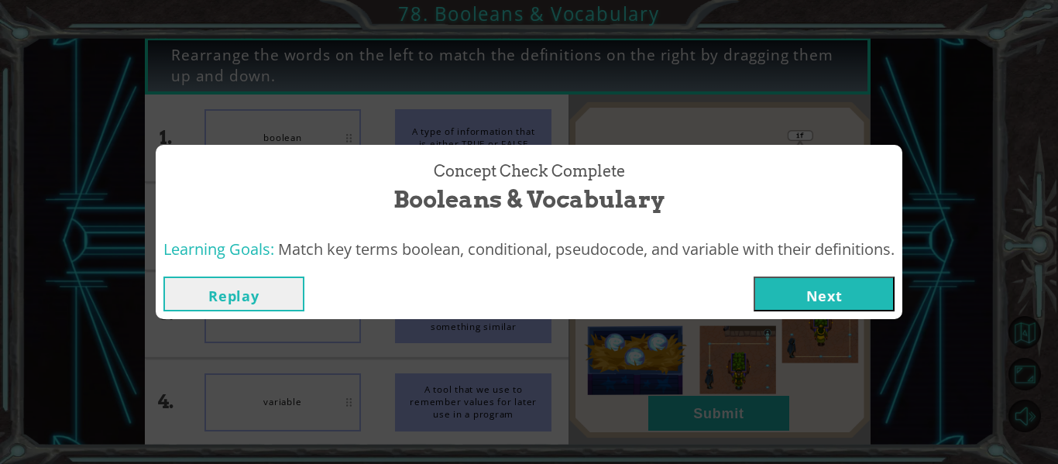
click at [759, 293] on button "Next" at bounding box center [824, 294] width 141 height 35
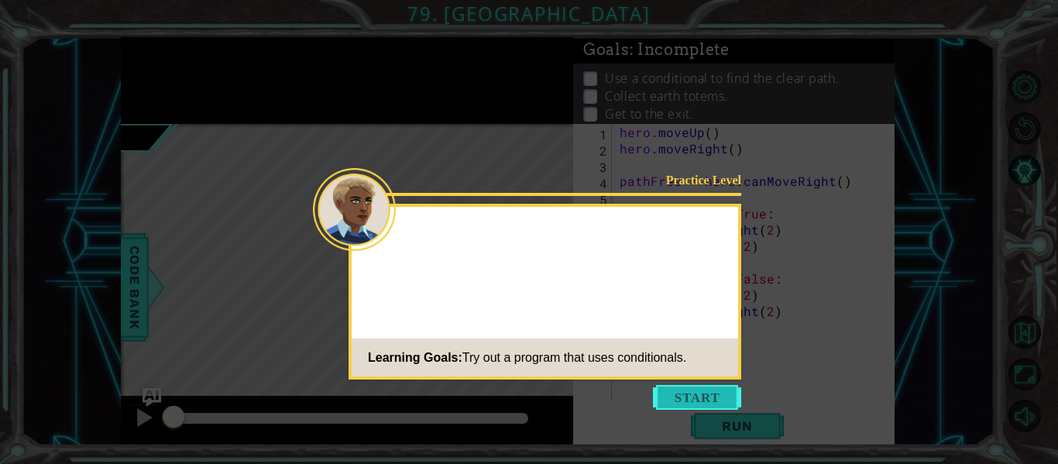
click at [706, 401] on button "Start" at bounding box center [697, 397] width 88 height 25
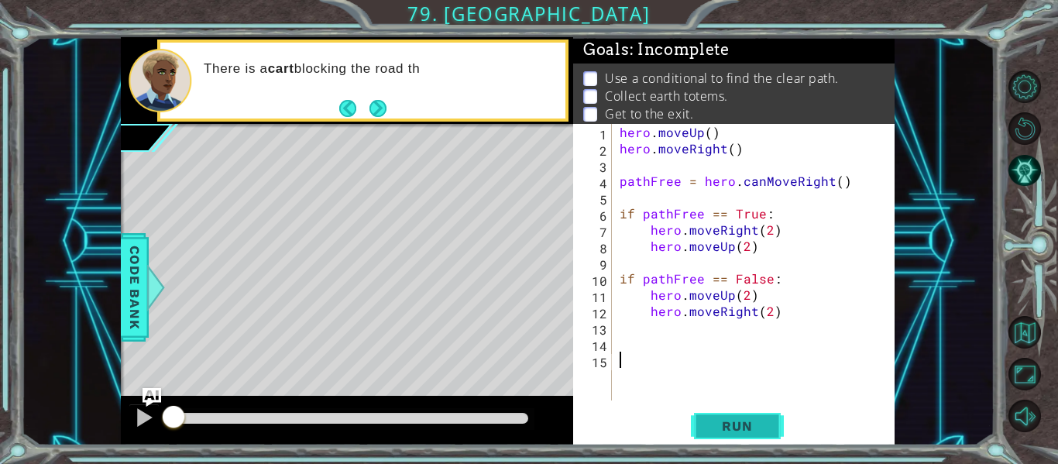
click at [722, 411] on button "Run" at bounding box center [737, 427] width 93 height 32
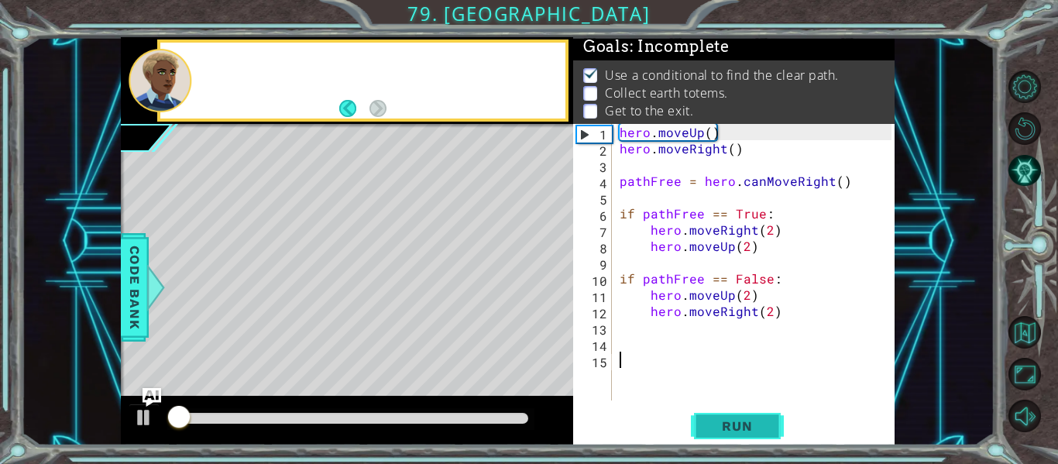
scroll to position [4, 0]
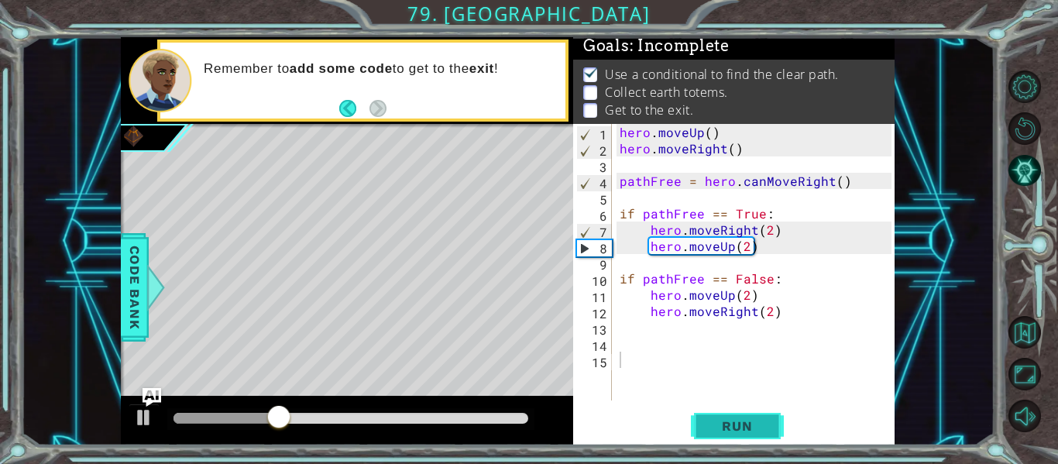
click at [732, 421] on span "Run" at bounding box center [736, 425] width 61 height 15
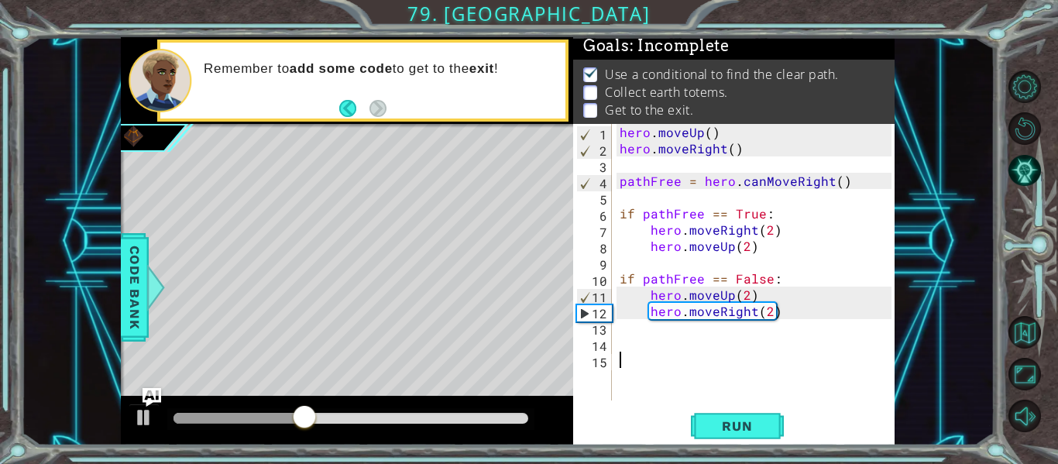
click at [765, 295] on div "hero . moveUp ( ) hero . moveRight ( ) pathFree = hero . canMoveRight ( ) if pa…" at bounding box center [758, 278] width 283 height 309
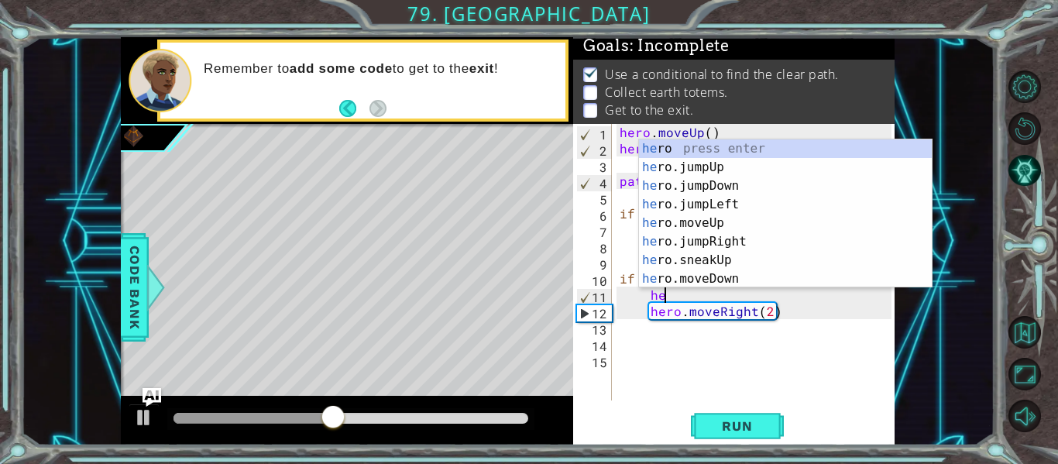
type textarea "h"
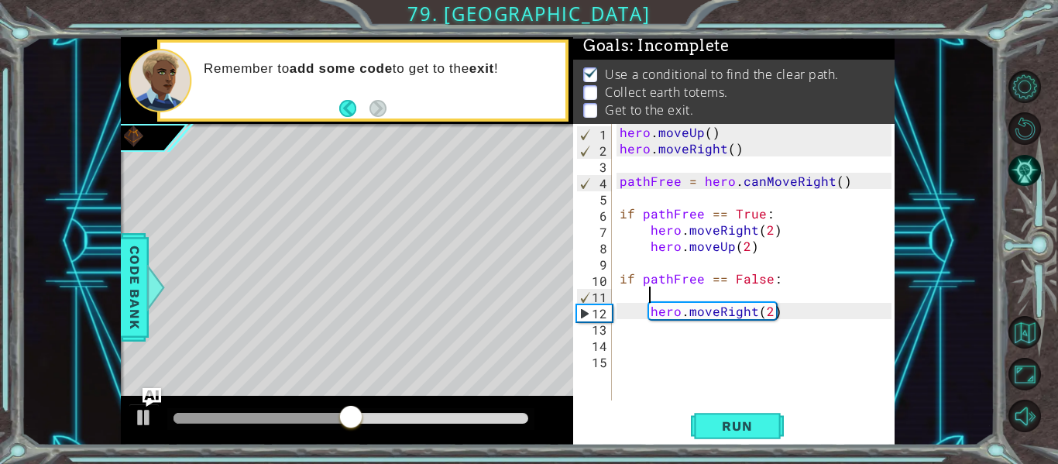
click at [718, 321] on div "hero . moveUp ( ) hero . moveRight ( ) pathFree = hero . canMoveRight ( ) if pa…" at bounding box center [758, 278] width 283 height 309
click at [715, 311] on div "hero . moveUp ( ) hero . moveRight ( ) pathFree = hero . canMoveRight ( ) if pa…" at bounding box center [758, 278] width 283 height 309
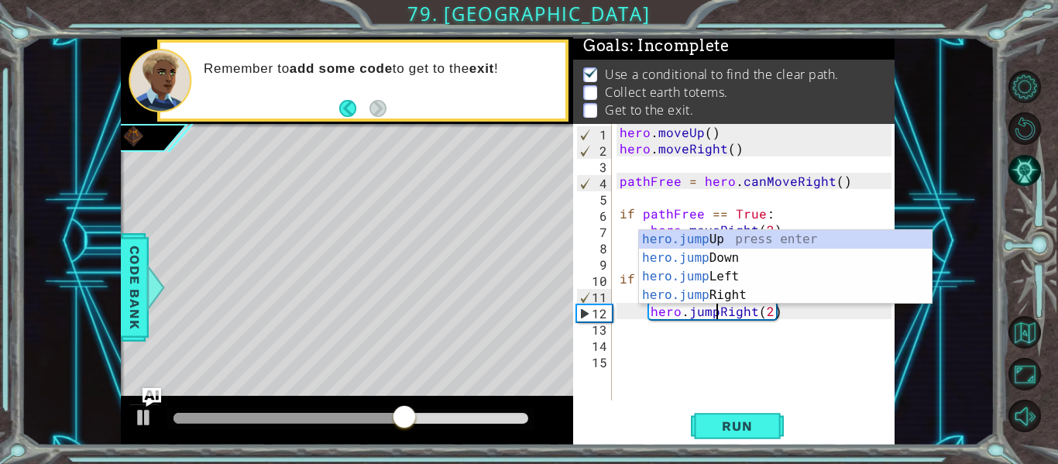
scroll to position [0, 7]
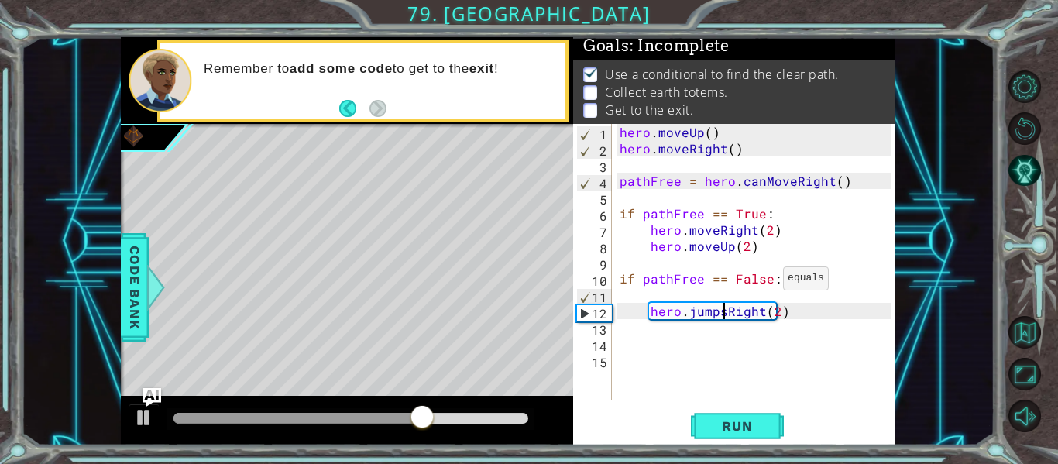
click at [764, 282] on div "hero . moveUp ( ) hero . moveRight ( ) pathFree = hero . canMoveRight ( ) if pa…" at bounding box center [758, 278] width 283 height 309
click at [768, 280] on div "hero . moveUp ( ) hero . moveRight ( ) pathFree = hero . canMoveRight ( ) if pa…" at bounding box center [758, 278] width 283 height 309
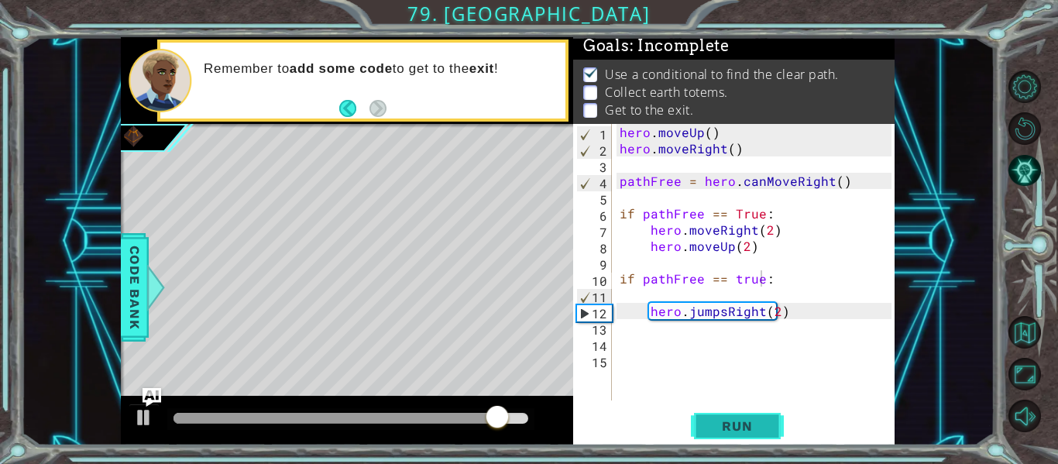
click at [748, 421] on span "Run" at bounding box center [736, 425] width 61 height 15
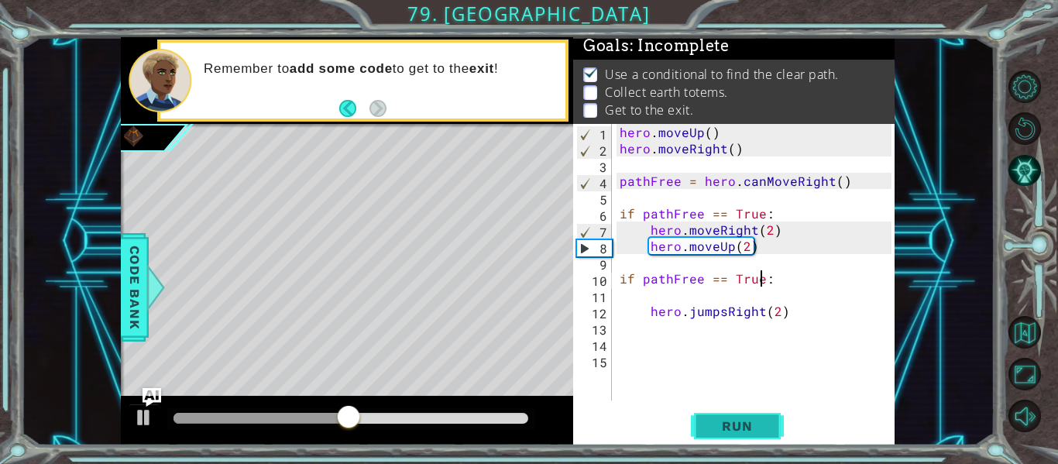
click at [735, 435] on button "Run" at bounding box center [737, 427] width 93 height 32
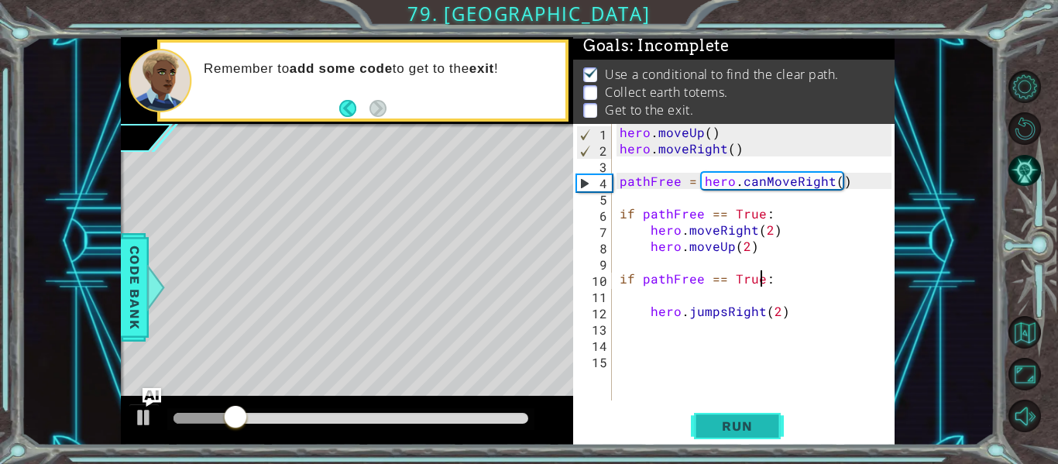
click at [725, 416] on button "Run" at bounding box center [737, 427] width 93 height 32
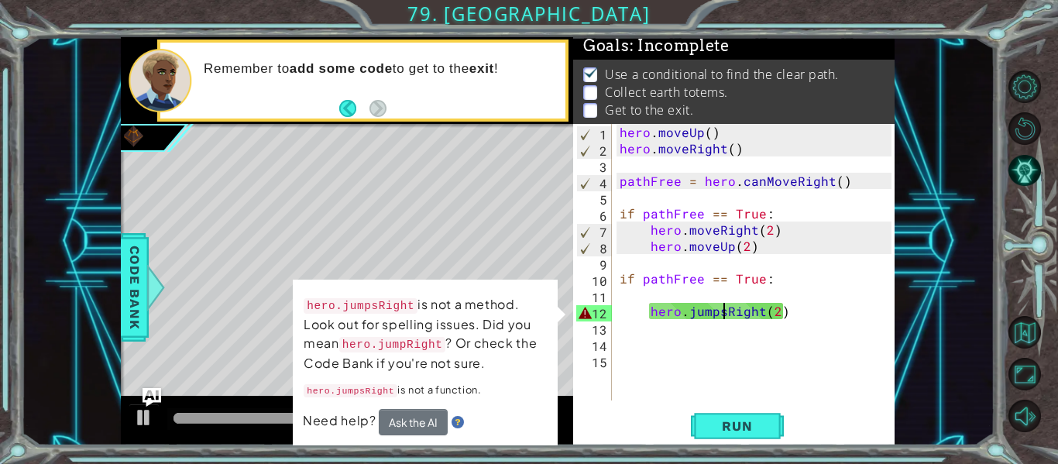
click at [724, 315] on div "hero . moveUp ( ) hero . moveRight ( ) pathFree = hero . canMoveRight ( ) if pa…" at bounding box center [758, 278] width 283 height 309
type textarea "hero.jumpRight(2)"
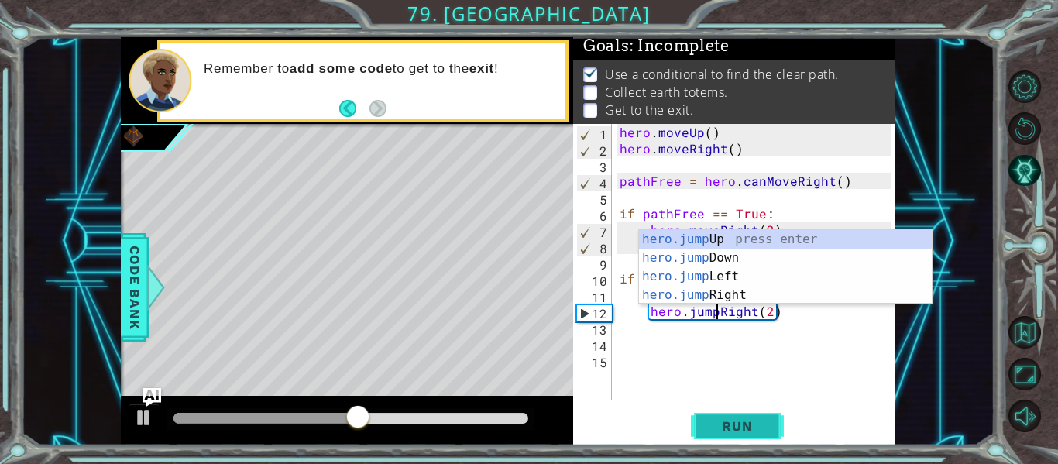
click at [761, 434] on button "Run" at bounding box center [737, 427] width 93 height 32
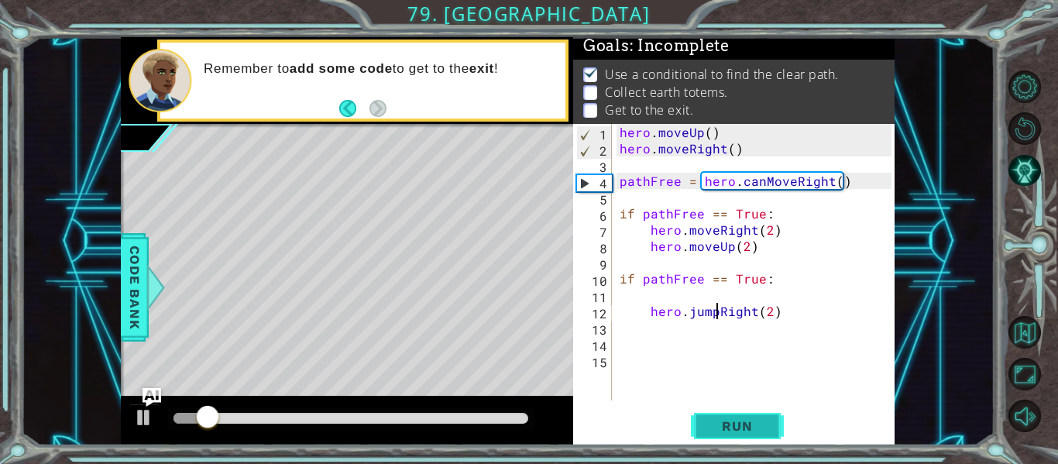
click at [768, 430] on button "Run" at bounding box center [737, 427] width 93 height 32
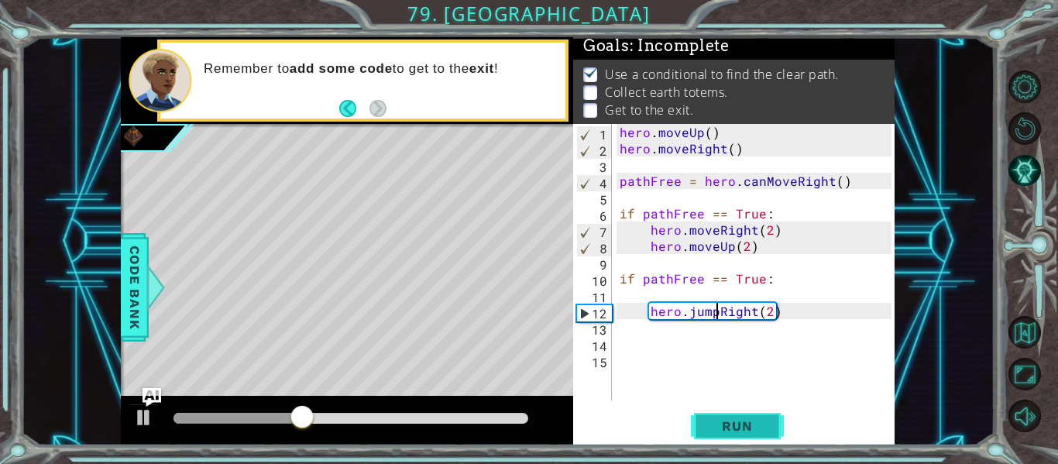
click at [747, 431] on span "Run" at bounding box center [736, 425] width 61 height 15
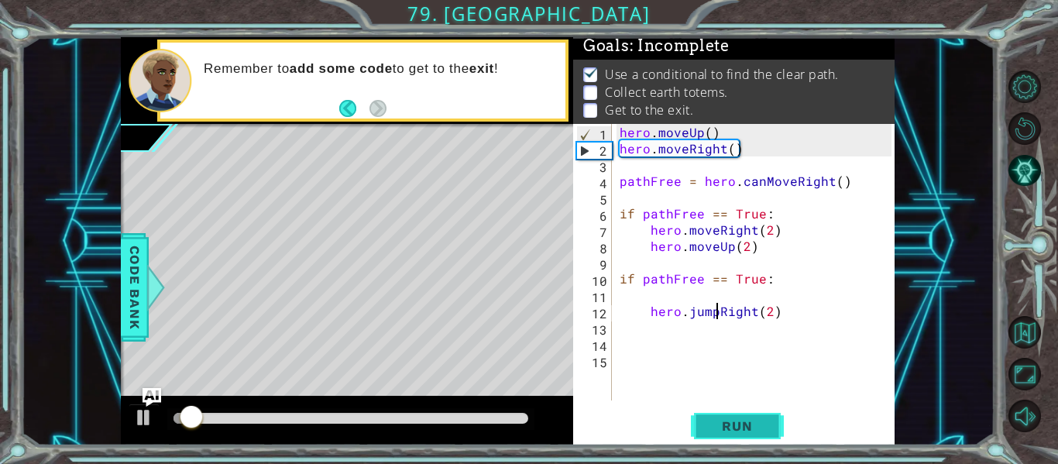
click at [747, 431] on span "Run" at bounding box center [736, 425] width 61 height 15
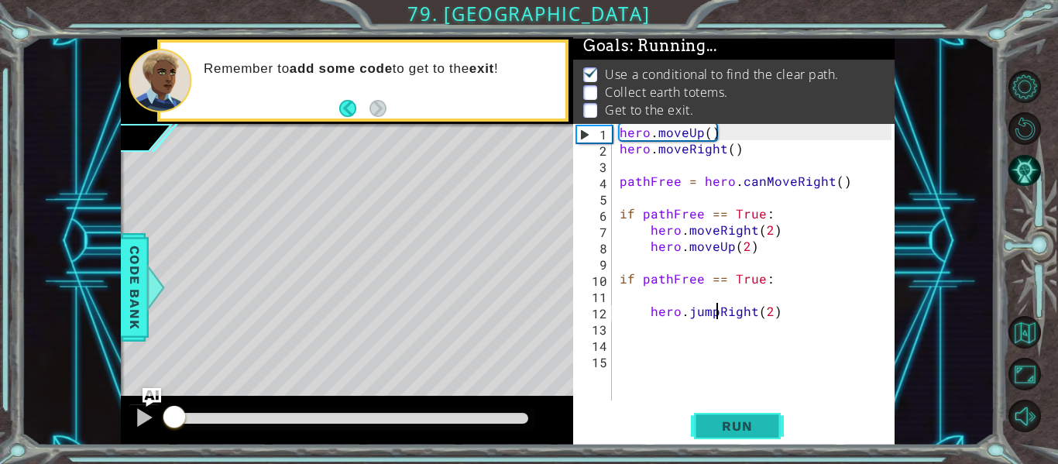
click at [747, 431] on span "Run" at bounding box center [736, 425] width 61 height 15
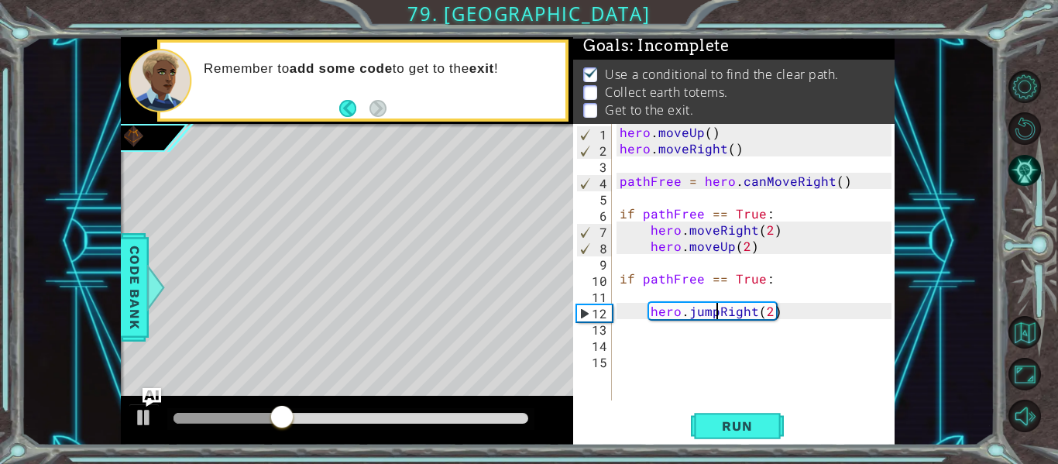
click at [617, 335] on div "hero . moveUp ( ) hero . moveRight ( ) pathFree = hero . canMoveRight ( ) if pa…" at bounding box center [758, 278] width 283 height 309
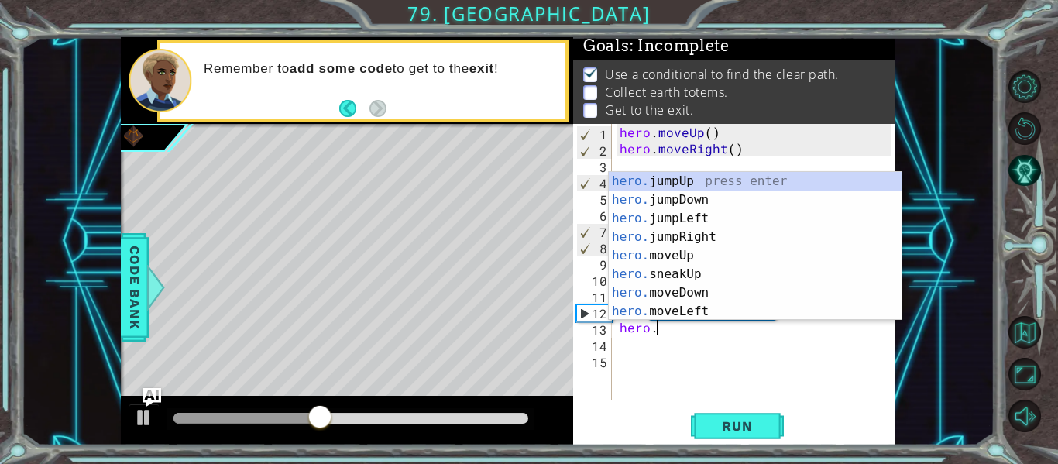
scroll to position [0, 2]
click at [703, 229] on div "hero.m oveUp press enter hero.m oveDown press enter hero.m oveLeft press enter …" at bounding box center [755, 265] width 293 height 186
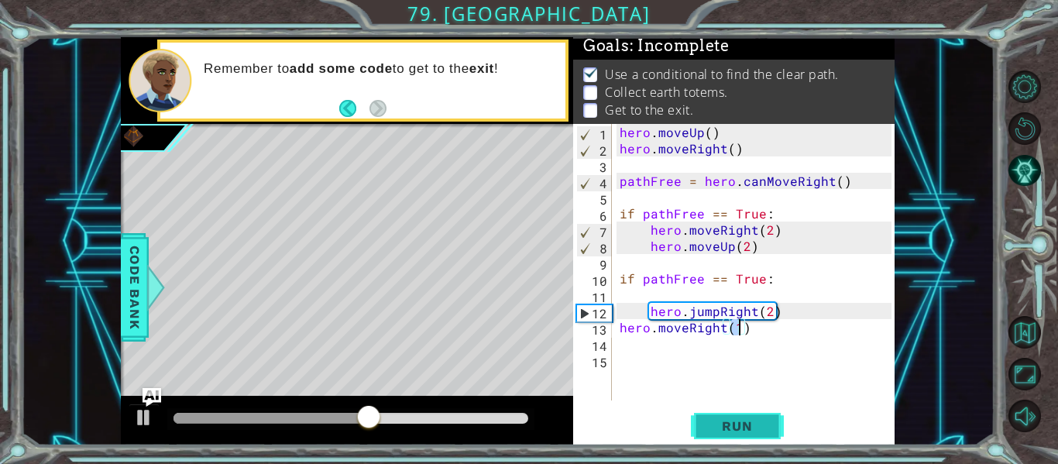
click at [761, 430] on span "Run" at bounding box center [736, 425] width 61 height 15
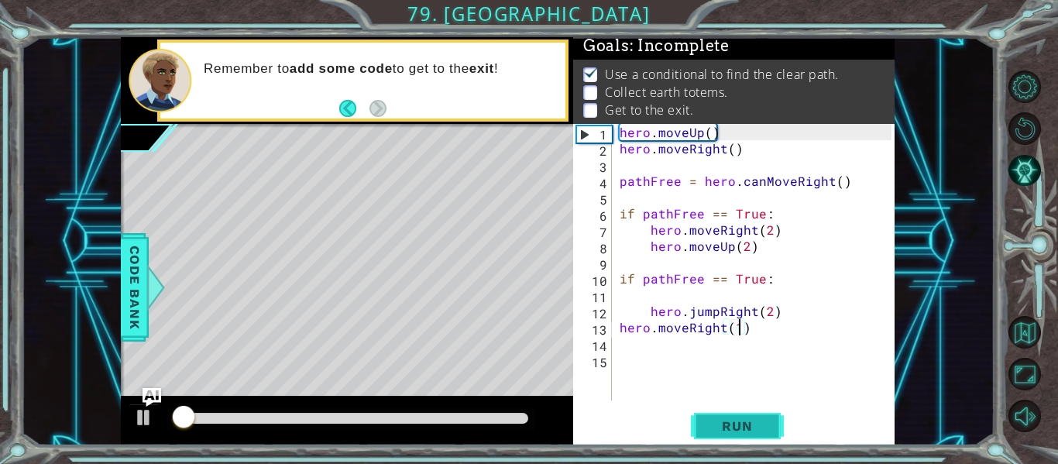
click at [761, 430] on span "Run" at bounding box center [736, 425] width 61 height 15
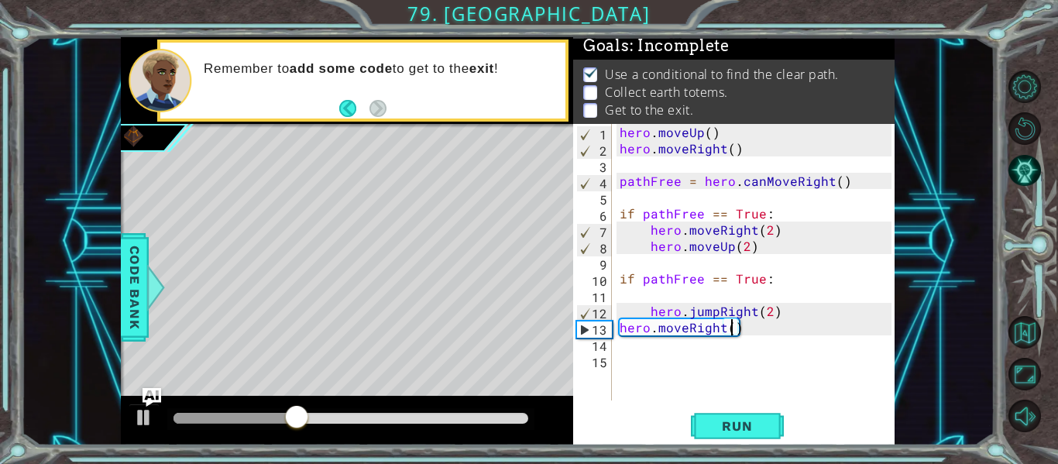
click at [723, 328] on div "hero . moveUp ( ) hero . moveRight ( ) pathFree = hero . canMoveRight ( ) if pa…" at bounding box center [758, 278] width 283 height 309
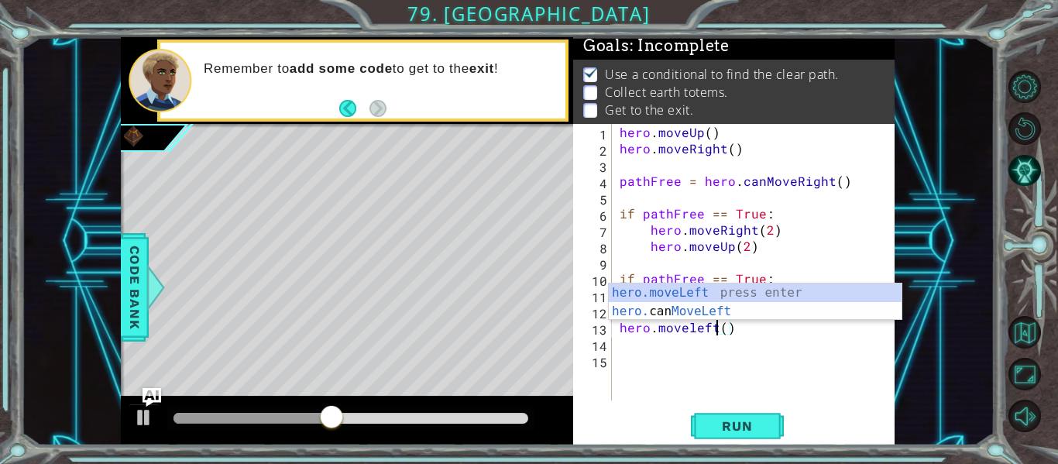
scroll to position [0, 6]
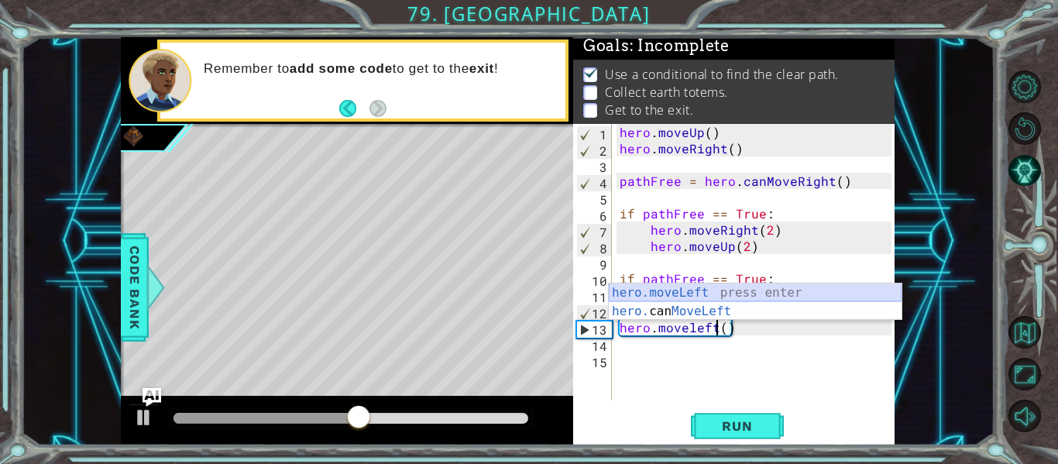
click at [740, 283] on div "hero.moveLeft press enter hero. can MoveLeft press enter" at bounding box center [755, 320] width 293 height 74
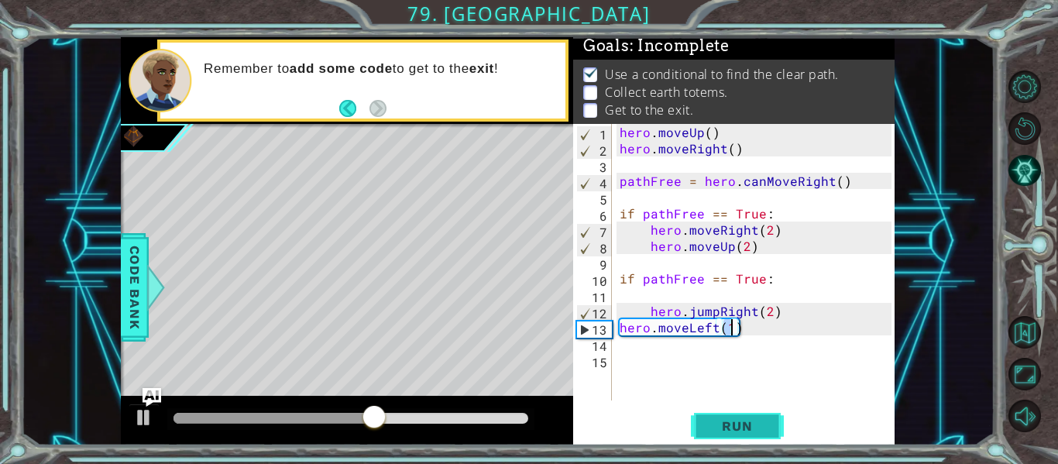
click at [719, 436] on button "Run" at bounding box center [737, 427] width 93 height 32
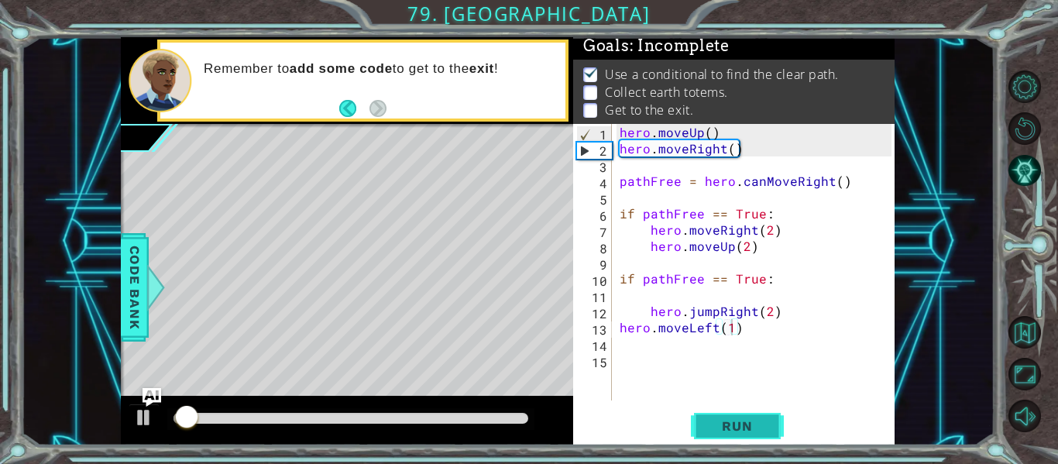
click at [719, 436] on button "Run" at bounding box center [737, 427] width 93 height 32
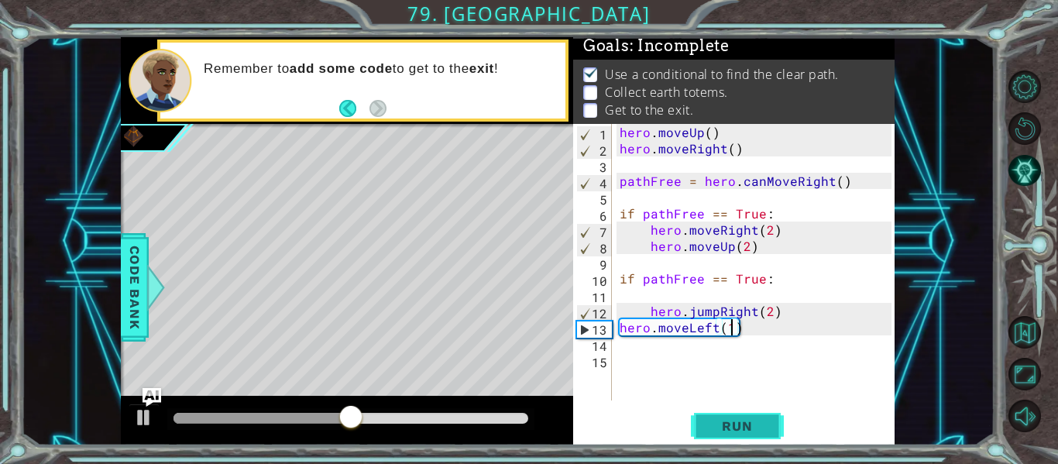
click at [719, 436] on button "Run" at bounding box center [737, 427] width 93 height 32
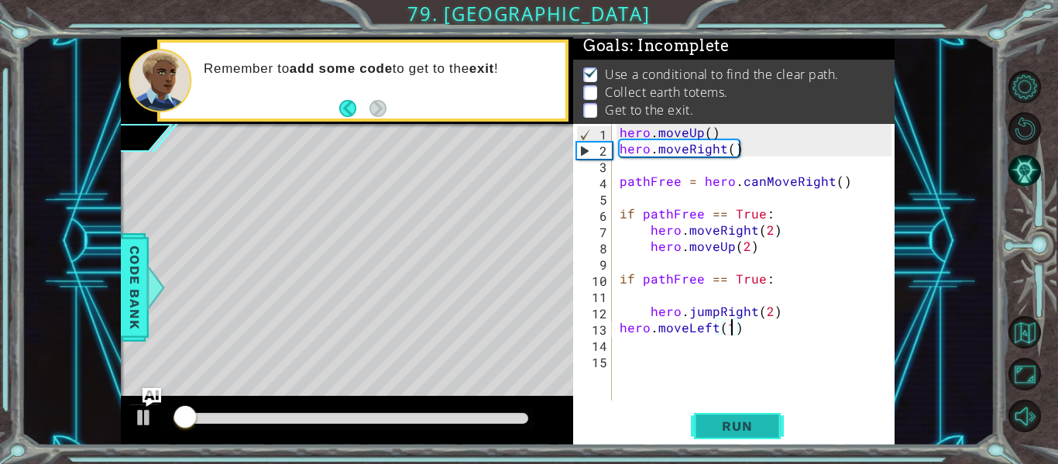
click at [719, 436] on button "Run" at bounding box center [737, 427] width 93 height 32
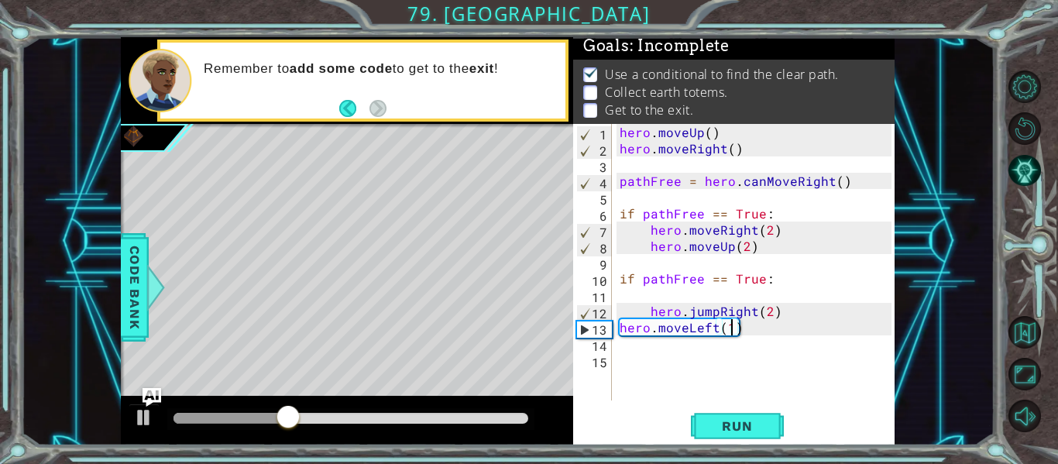
click at [775, 314] on div "hero . moveUp ( ) hero . moveRight ( ) pathFree = hero . canMoveRight ( ) if pa…" at bounding box center [758, 278] width 283 height 309
click at [771, 314] on div "hero . moveUp ( ) hero . moveRight ( ) pathFree = hero . canMoveRight ( ) if pa…" at bounding box center [758, 278] width 283 height 309
click at [758, 335] on div "hero . moveUp ( ) hero . moveRight ( ) pathFree = hero . canMoveRight ( ) if pa…" at bounding box center [758, 278] width 283 height 309
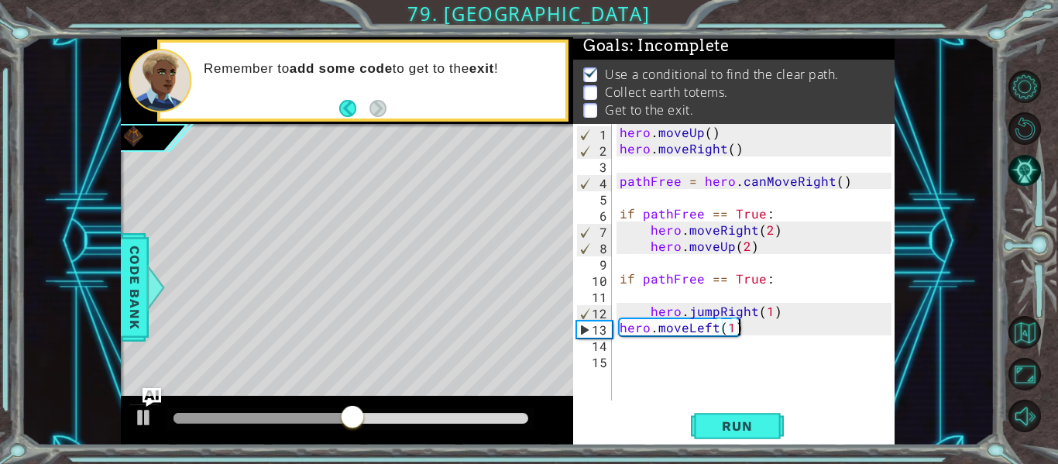
click at [758, 335] on div "hero . moveUp ( ) hero . moveRight ( ) pathFree = hero . canMoveRight ( ) if pa…" at bounding box center [758, 278] width 283 height 309
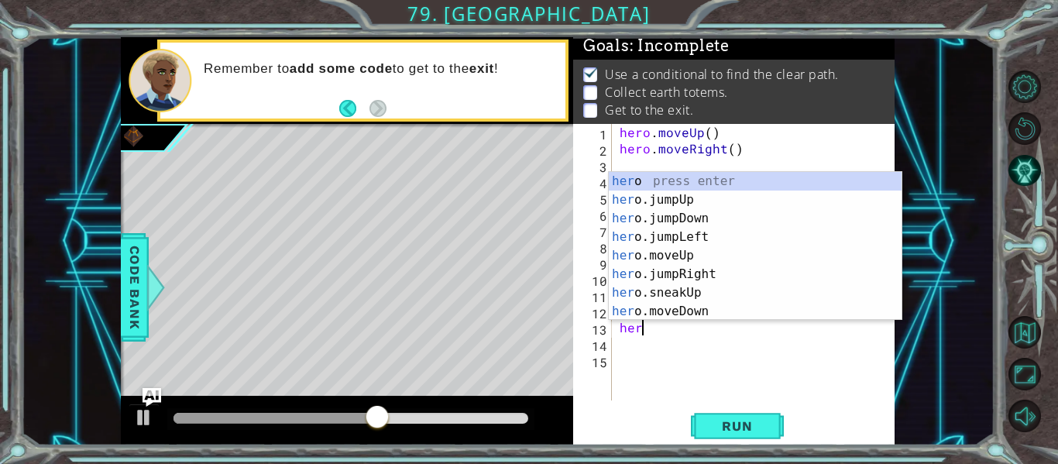
scroll to position [0, 0]
type textarea "h"
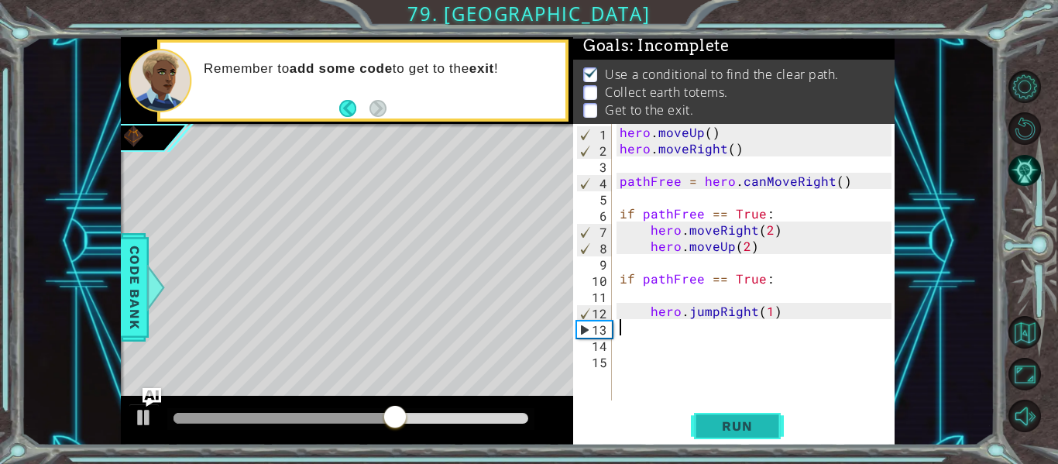
click at [738, 433] on span "Run" at bounding box center [736, 425] width 61 height 15
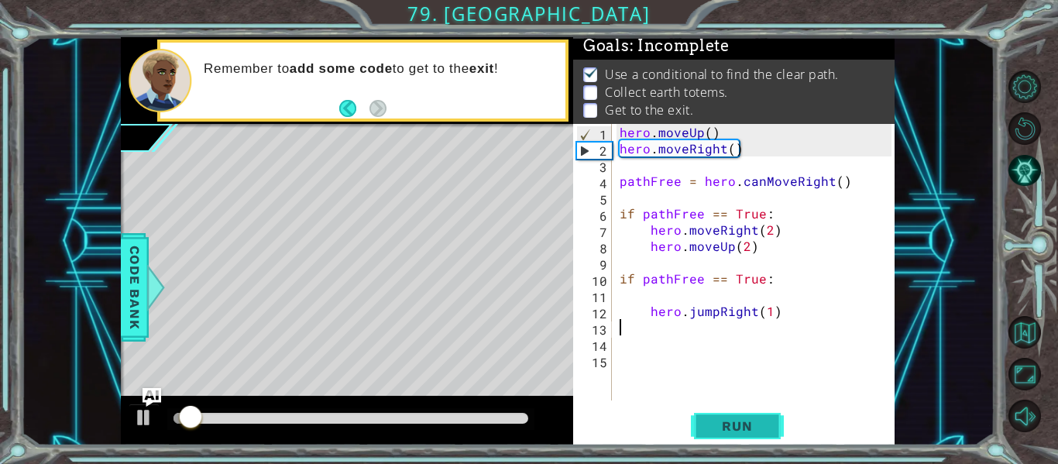
click at [738, 433] on span "Run" at bounding box center [736, 425] width 61 height 15
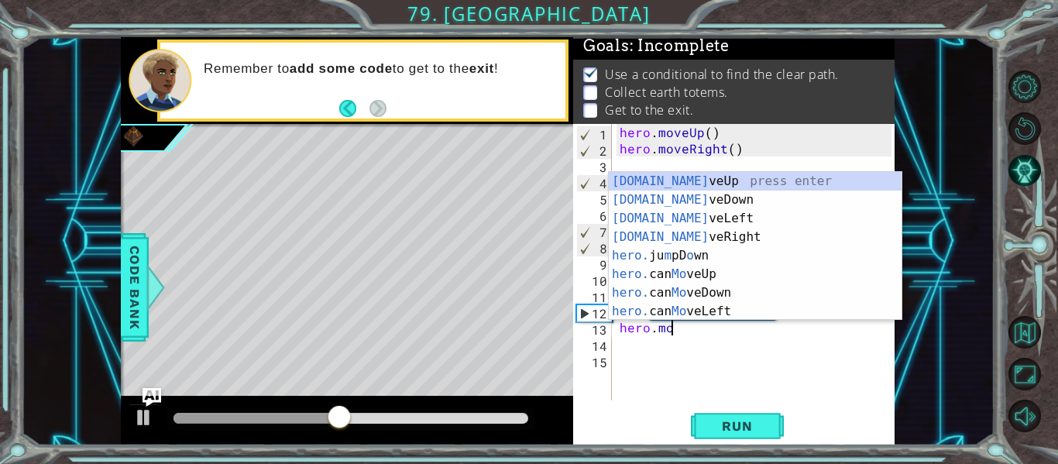
scroll to position [0, 3]
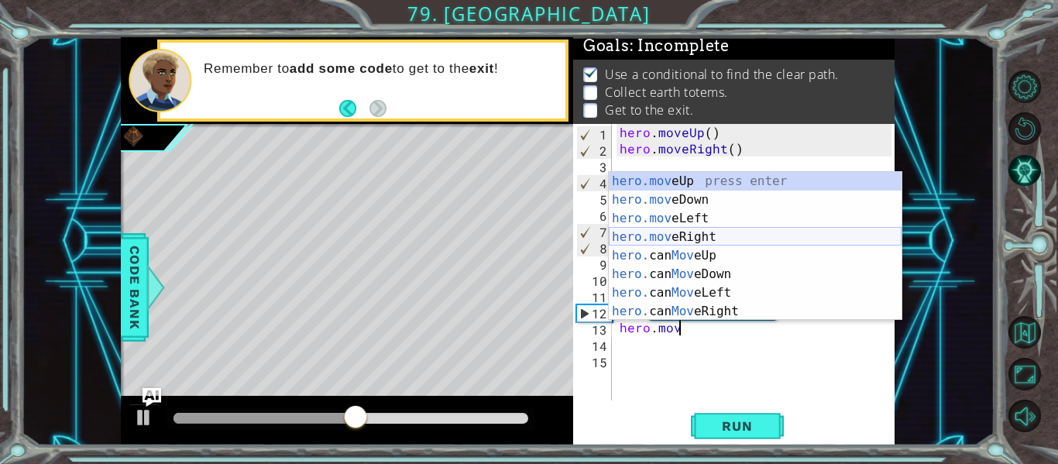
click at [720, 235] on div "hero.mov eUp press enter hero.mov eDown press enter hero.mov eLeft press enter …" at bounding box center [755, 265] width 293 height 186
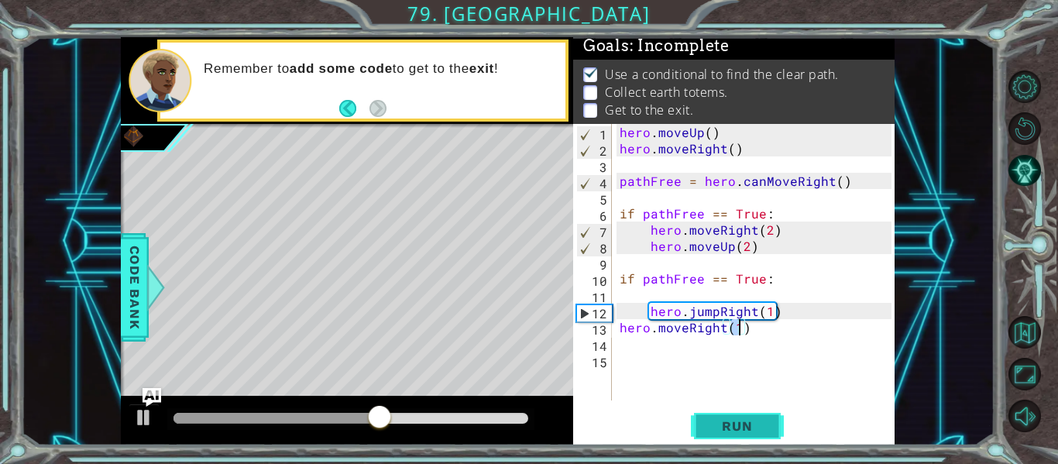
type textarea "hero.moveRight(1)"
click at [743, 424] on span "Run" at bounding box center [736, 425] width 61 height 15
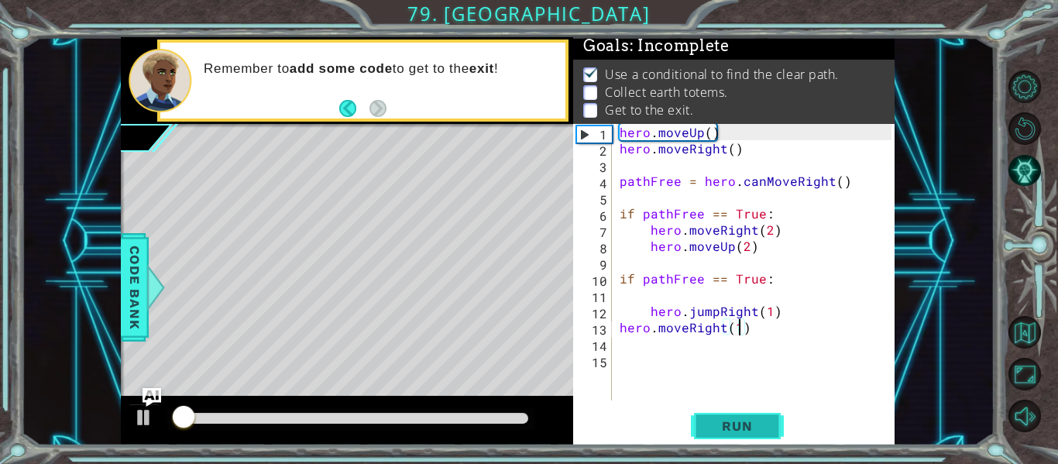
click at [743, 424] on span "Run" at bounding box center [736, 425] width 61 height 15
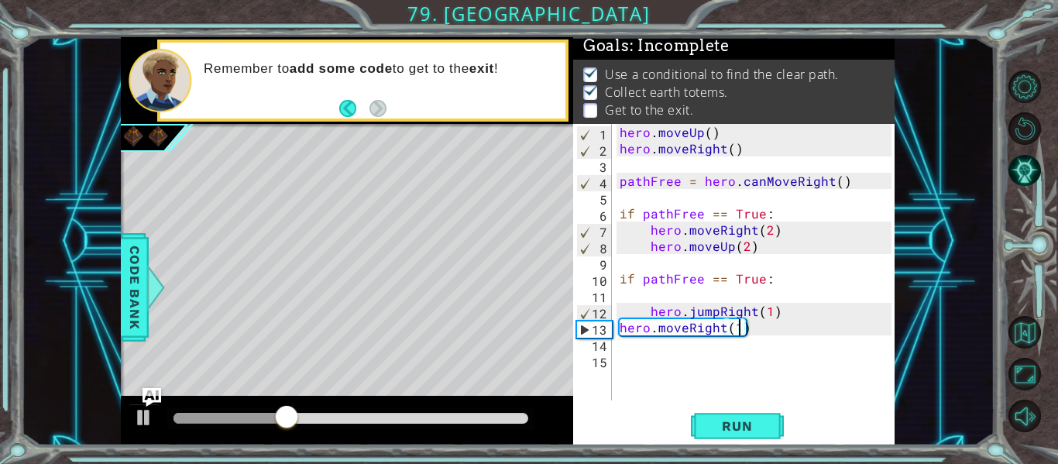
click at [644, 358] on div "hero . moveUp ( ) hero . moveRight ( ) pathFree = hero . canMoveRight ( ) if pa…" at bounding box center [758, 278] width 283 height 309
click at [622, 349] on div "hero . moveUp ( ) hero . moveRight ( ) pathFree = hero . canMoveRight ( ) if pa…" at bounding box center [758, 278] width 283 height 309
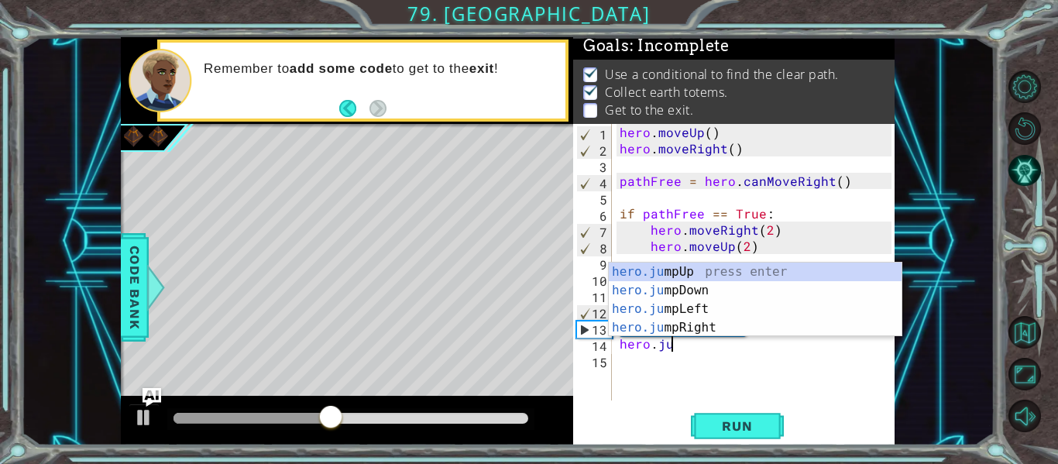
scroll to position [0, 3]
type textarea "hero.jump"
click at [761, 297] on div "hero.jump Up press enter hero.jump Down press enter hero.jump Left press enter …" at bounding box center [755, 319] width 293 height 112
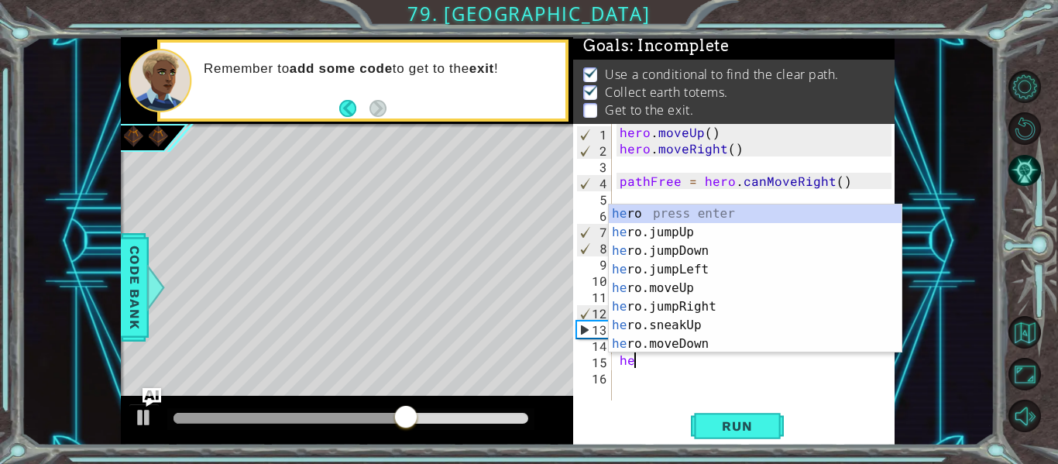
scroll to position [0, 1]
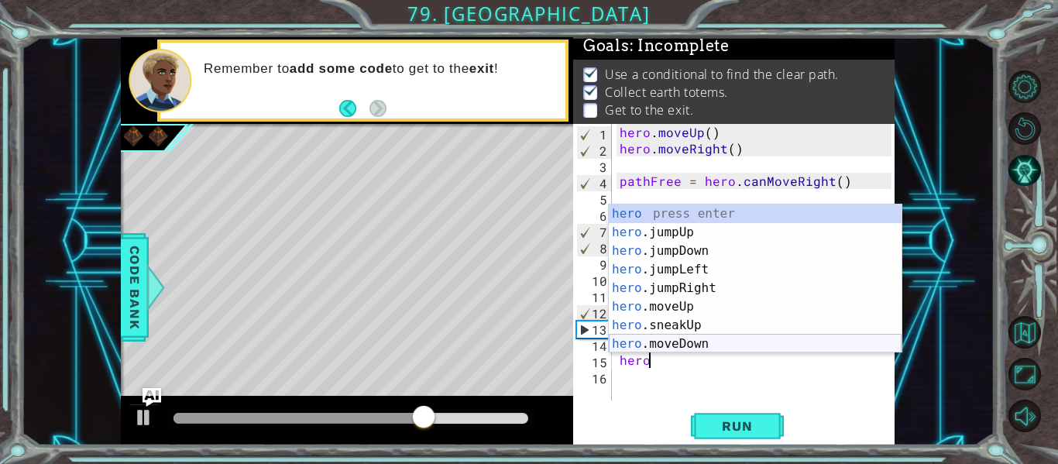
click at [744, 342] on div "hero press enter hero .jumpUp press enter hero .jumpDown press enter hero .jump…" at bounding box center [755, 297] width 293 height 186
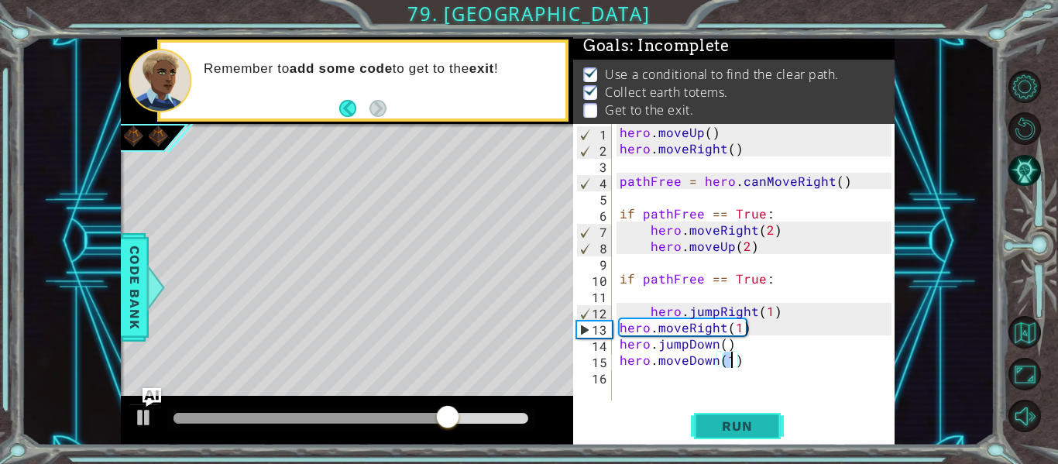
type textarea "hero.moveDown(1)"
click at [740, 413] on button "Run" at bounding box center [737, 427] width 93 height 32
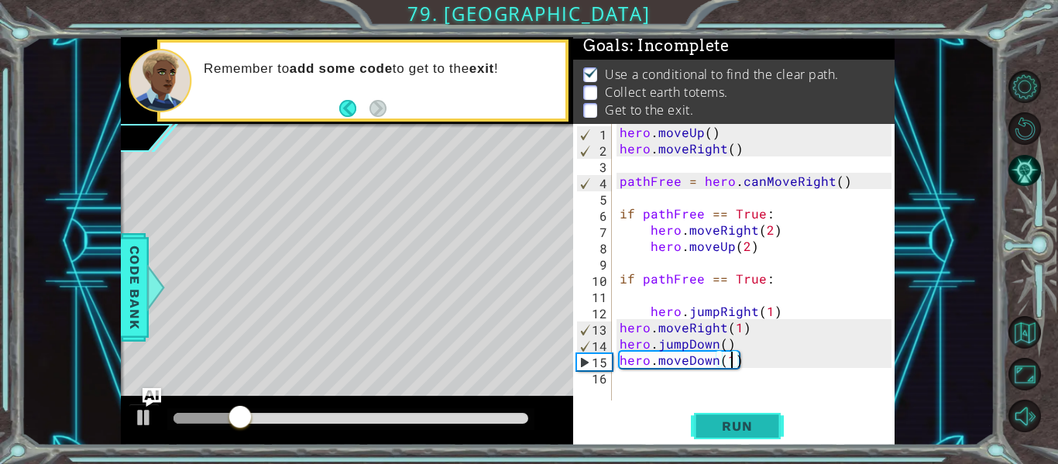
click at [740, 413] on button "Run" at bounding box center [737, 427] width 93 height 32
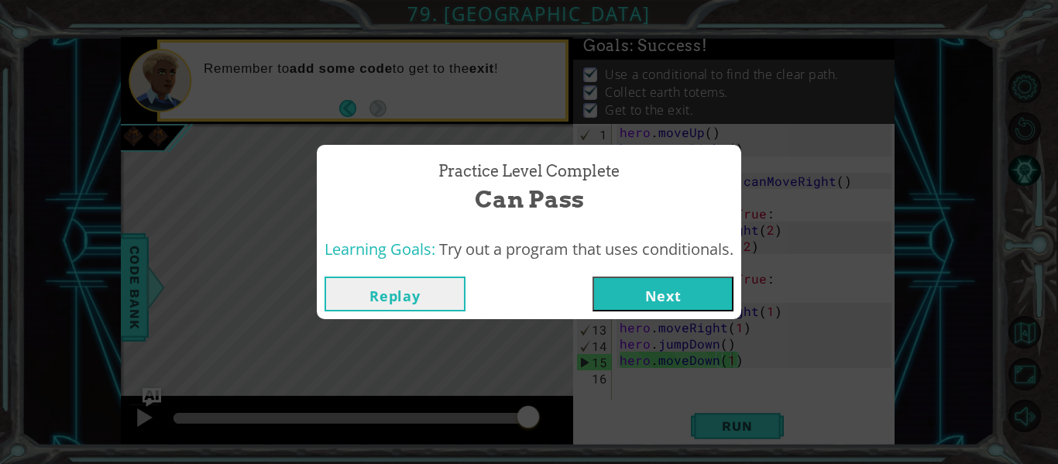
click at [655, 281] on button "Next" at bounding box center [663, 294] width 141 height 35
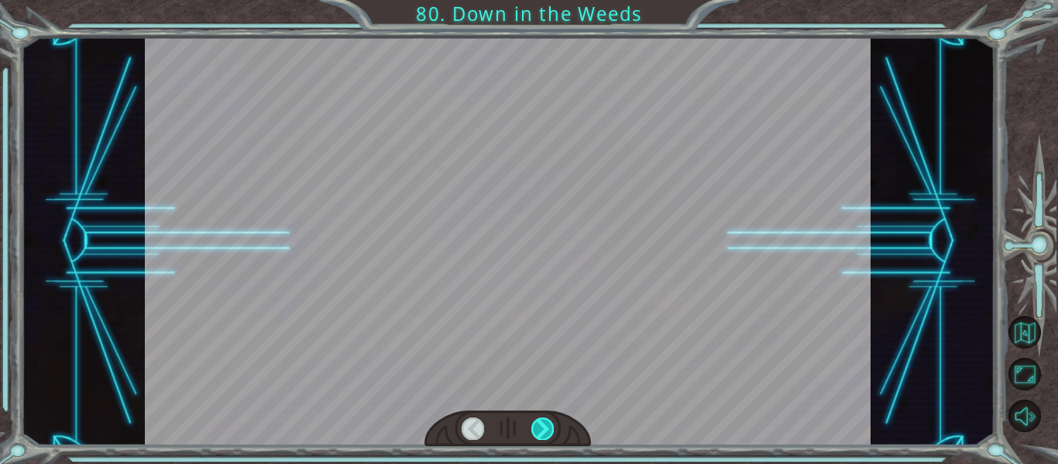
click at [547, 426] on div at bounding box center [542, 428] width 22 height 22
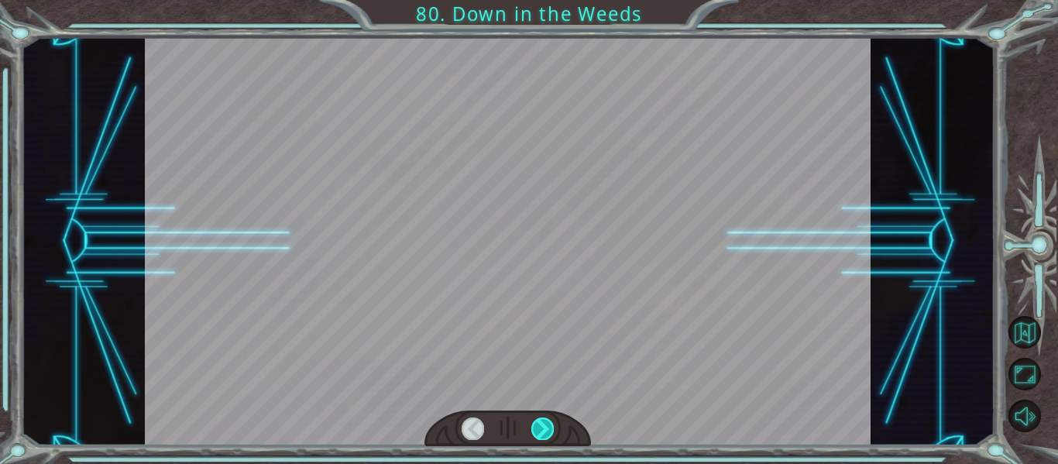
click at [547, 426] on div at bounding box center [542, 428] width 22 height 22
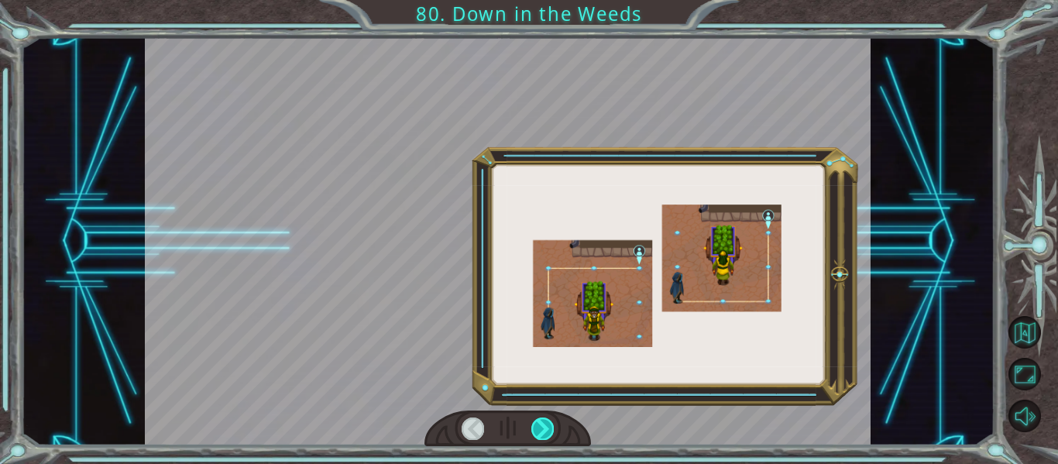
click at [547, 426] on div at bounding box center [542, 428] width 22 height 22
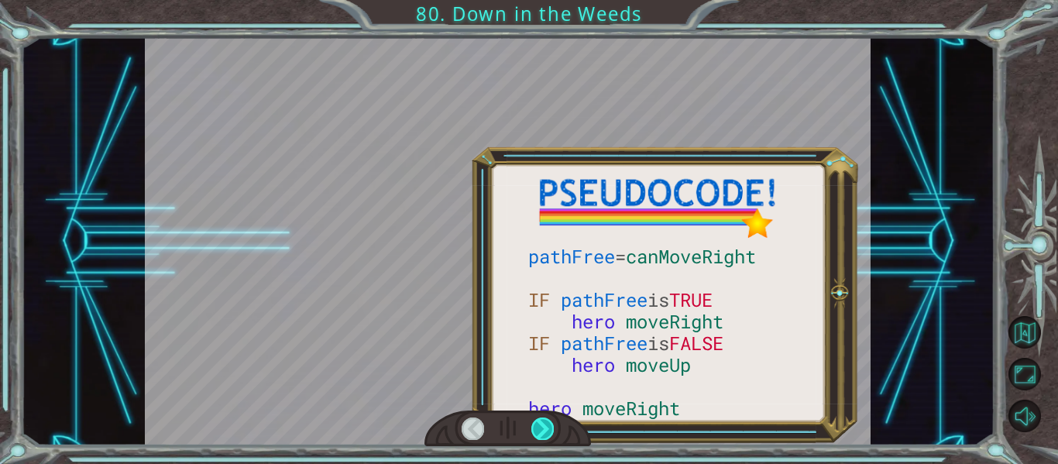
click at [547, 426] on div at bounding box center [542, 428] width 22 height 22
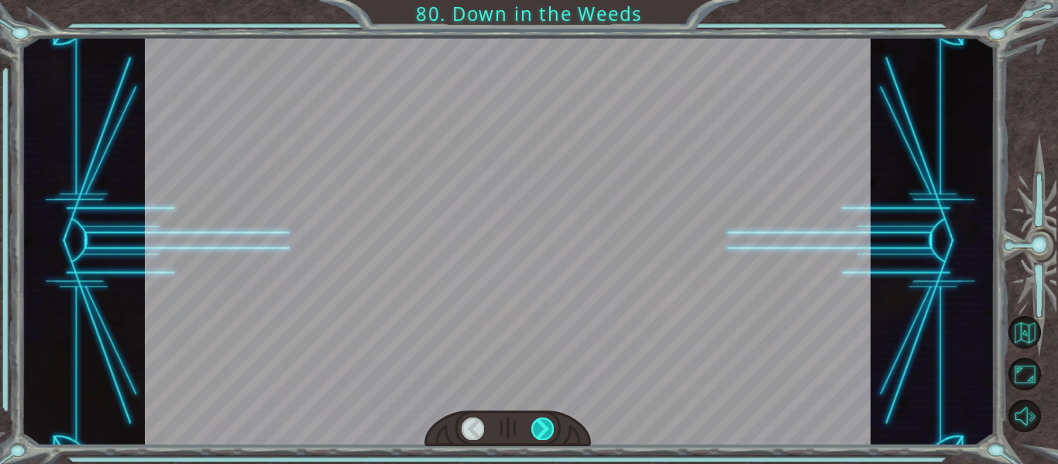
click at [547, 426] on div at bounding box center [542, 428] width 22 height 22
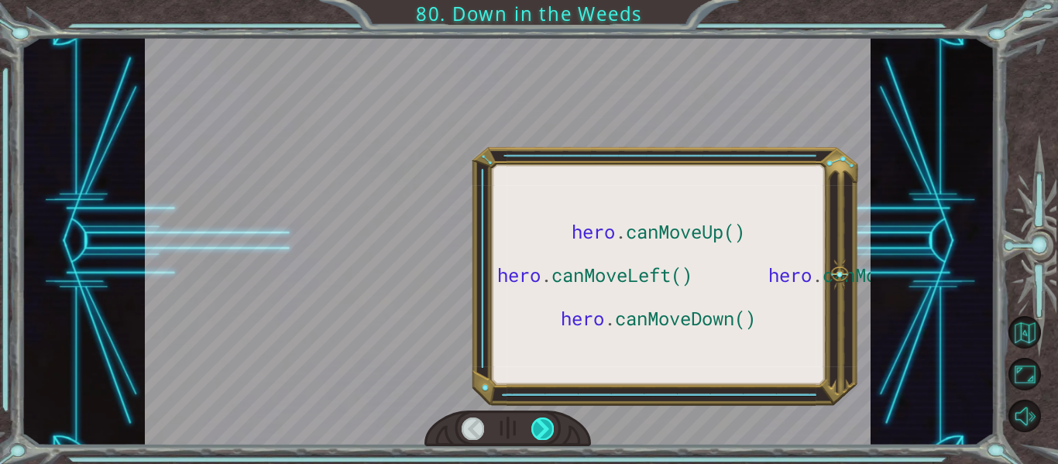
click at [547, 426] on div at bounding box center [542, 428] width 22 height 22
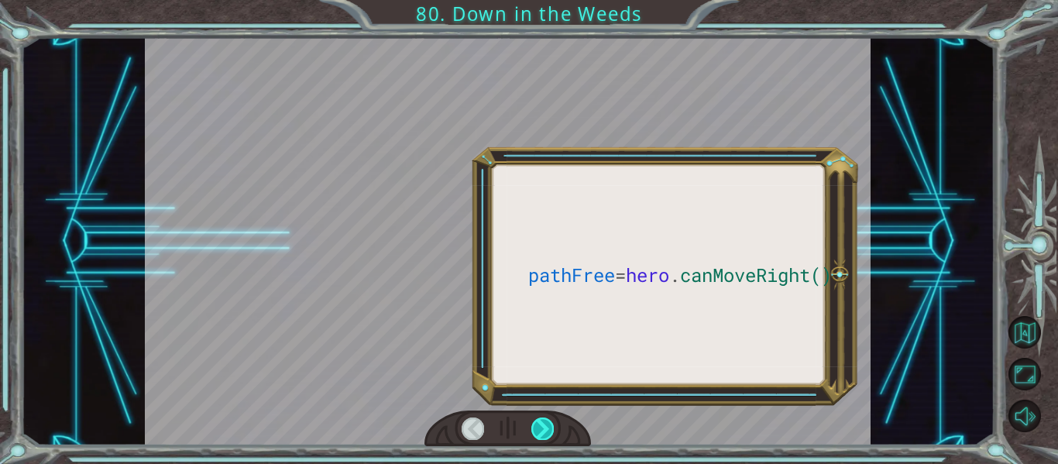
click at [547, 426] on div at bounding box center [542, 428] width 22 height 22
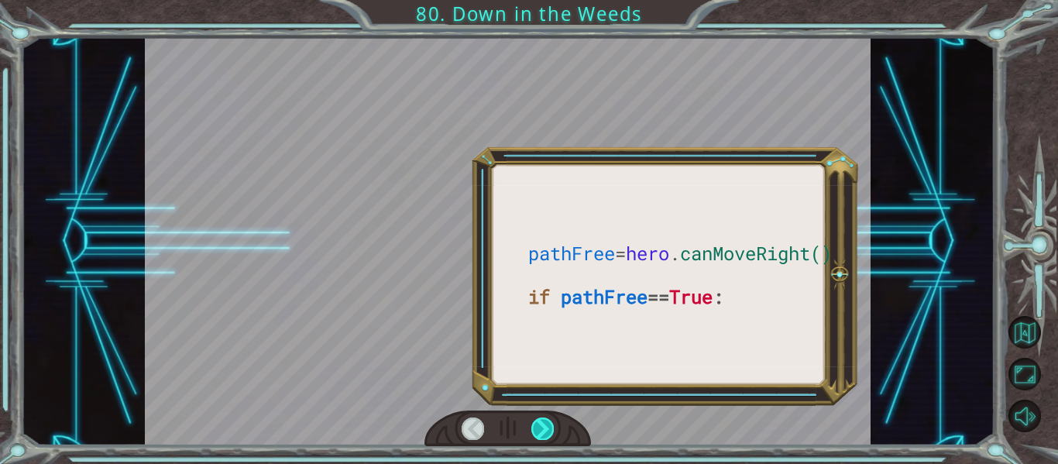
click at [547, 426] on div at bounding box center [542, 428] width 22 height 22
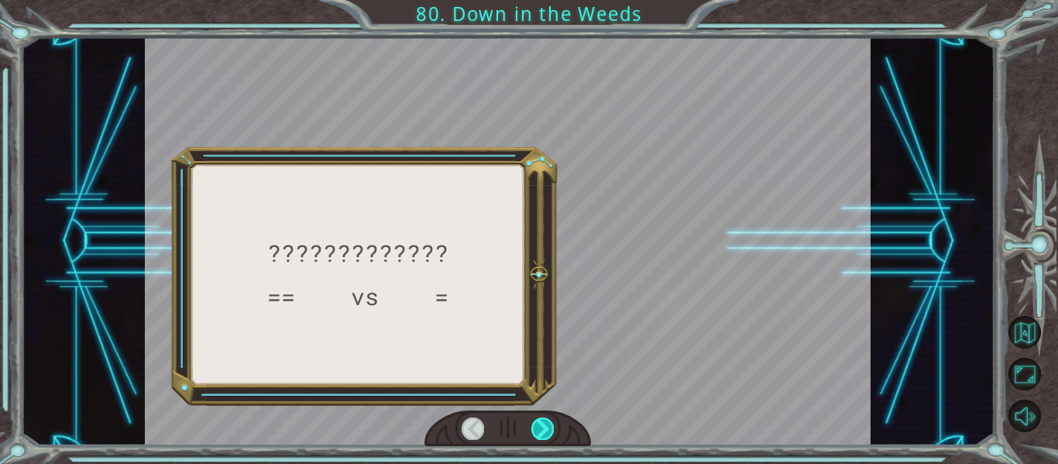
click at [547, 426] on div at bounding box center [542, 428] width 22 height 22
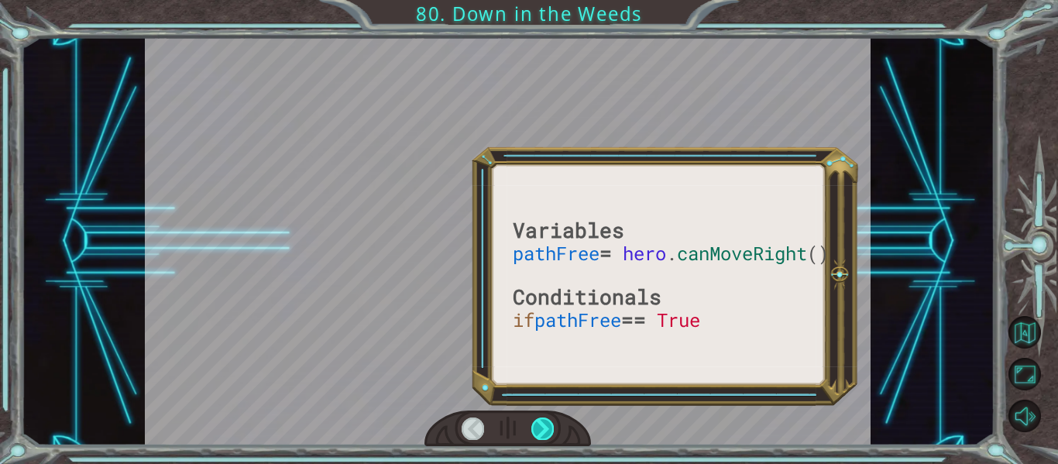
click at [547, 426] on div at bounding box center [542, 428] width 22 height 22
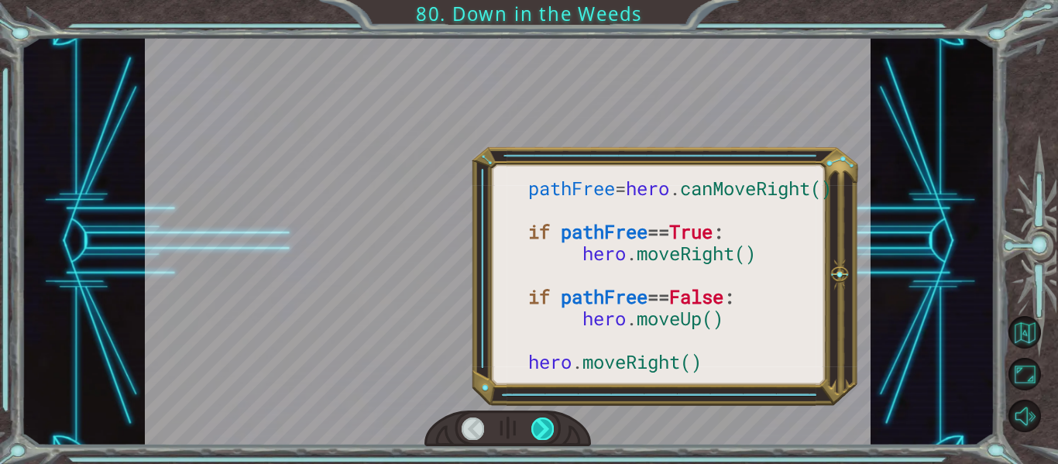
click at [547, 426] on div at bounding box center [542, 428] width 22 height 22
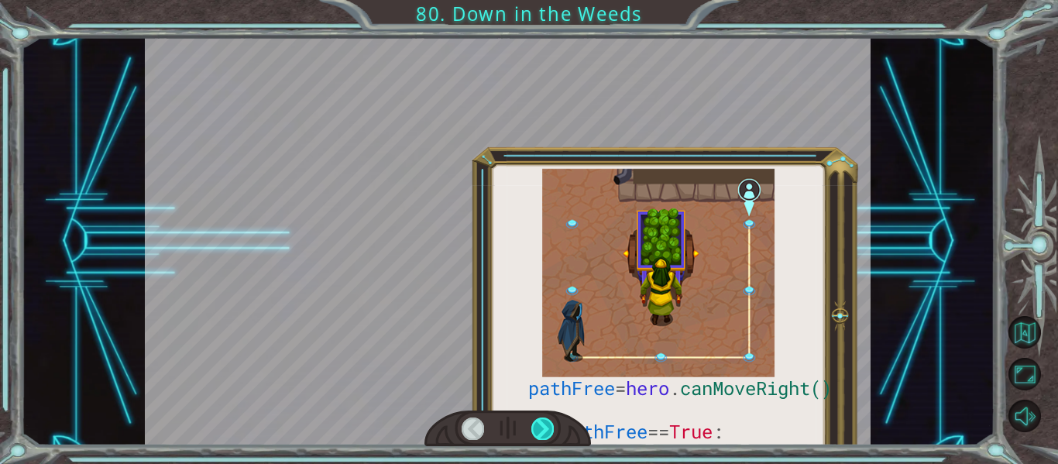
click at [547, 426] on div at bounding box center [542, 428] width 22 height 22
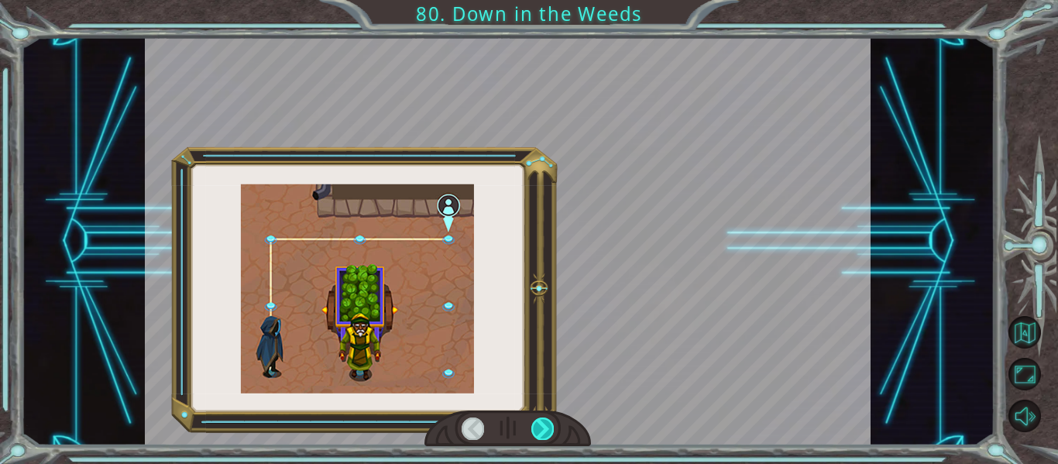
click at [547, 426] on div at bounding box center [542, 428] width 22 height 22
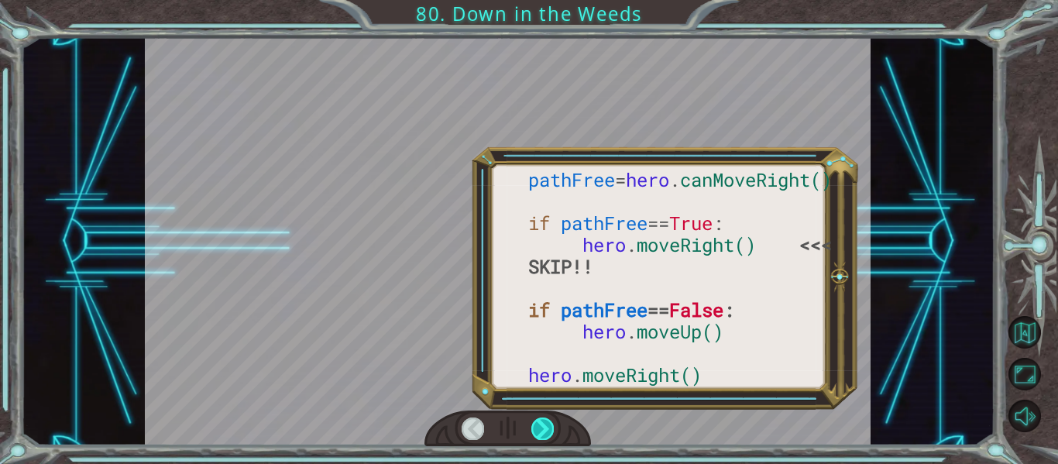
click at [547, 426] on div at bounding box center [542, 428] width 22 height 22
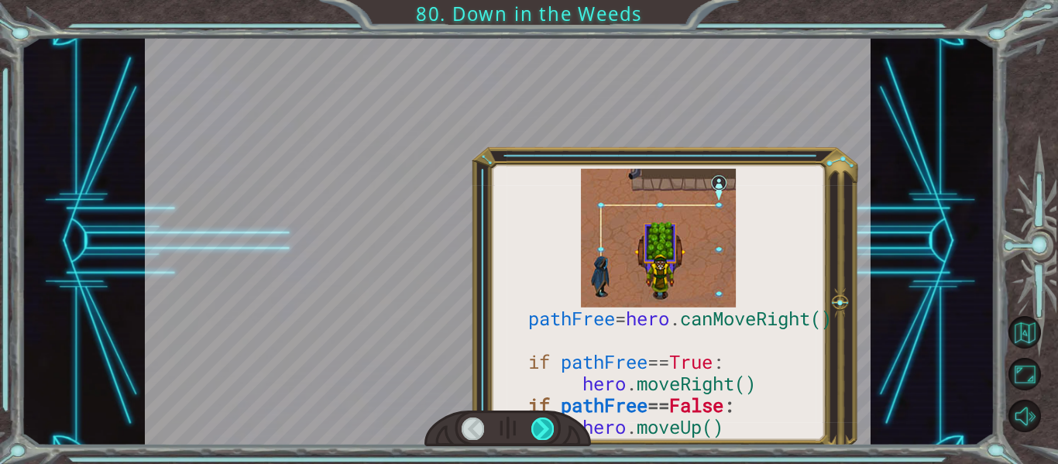
click at [547, 426] on div at bounding box center [542, 428] width 22 height 22
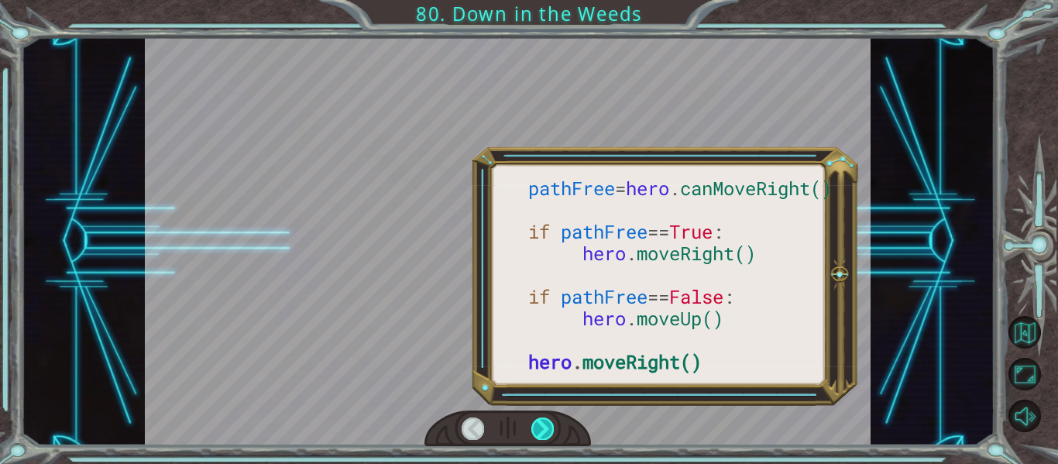
click at [547, 426] on div at bounding box center [542, 428] width 22 height 22
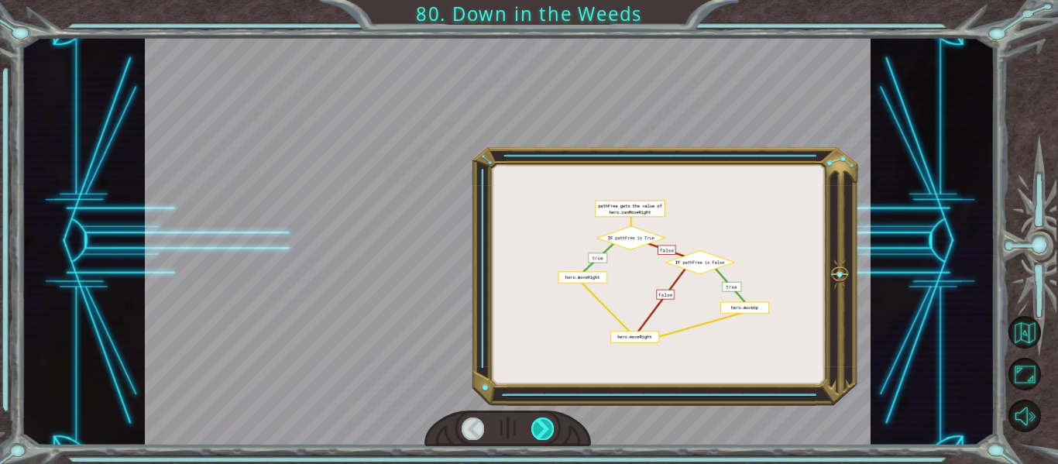
click at [547, 426] on div at bounding box center [542, 428] width 22 height 22
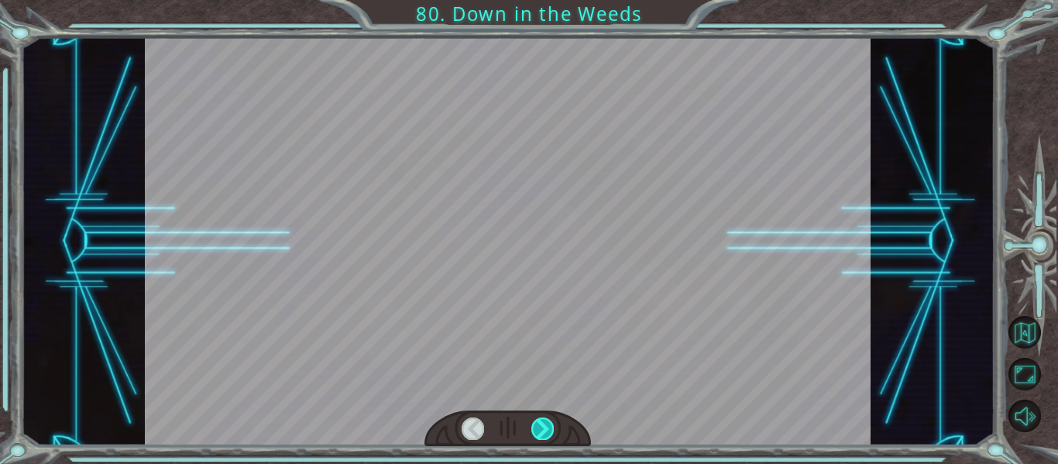
click at [547, 426] on div at bounding box center [542, 428] width 22 height 22
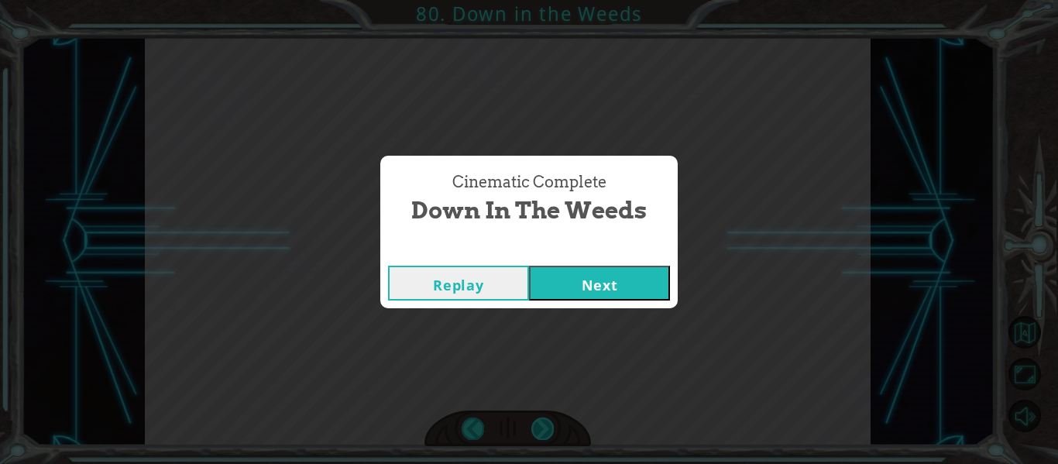
click at [547, 426] on div "Cinematic Complete Down in the Weeds Replay Next" at bounding box center [529, 232] width 1058 height 464
click at [637, 294] on button "Next" at bounding box center [599, 283] width 141 height 35
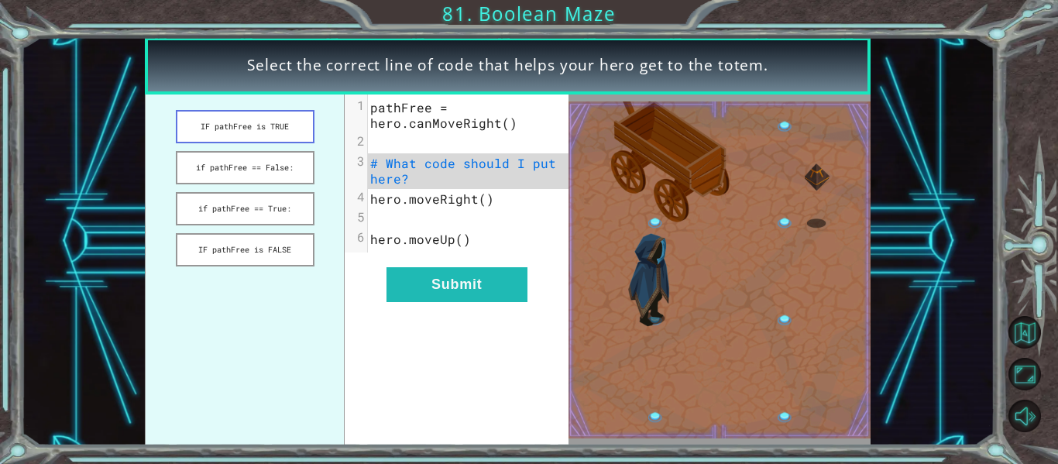
click at [235, 142] on button "IF pathFree is TRUE" at bounding box center [245, 126] width 139 height 33
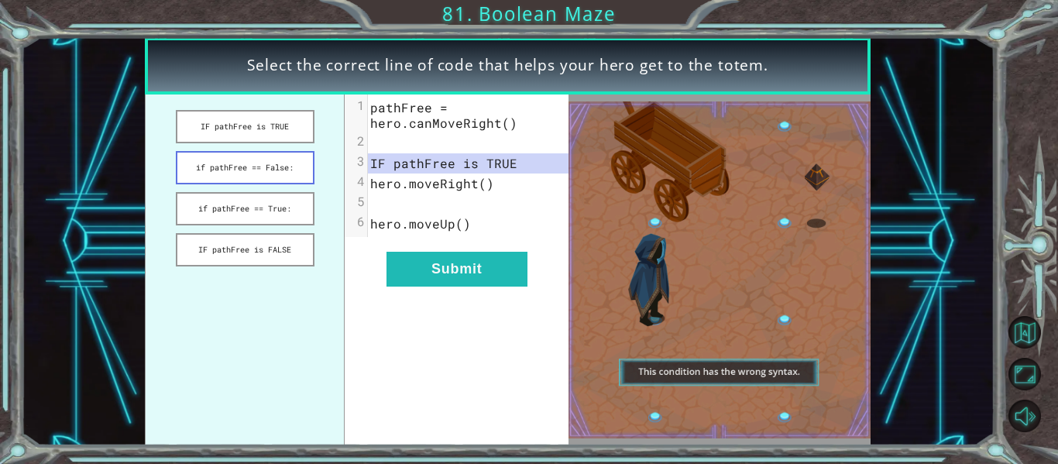
click at [274, 167] on button "if pathFree == False:" at bounding box center [245, 167] width 139 height 33
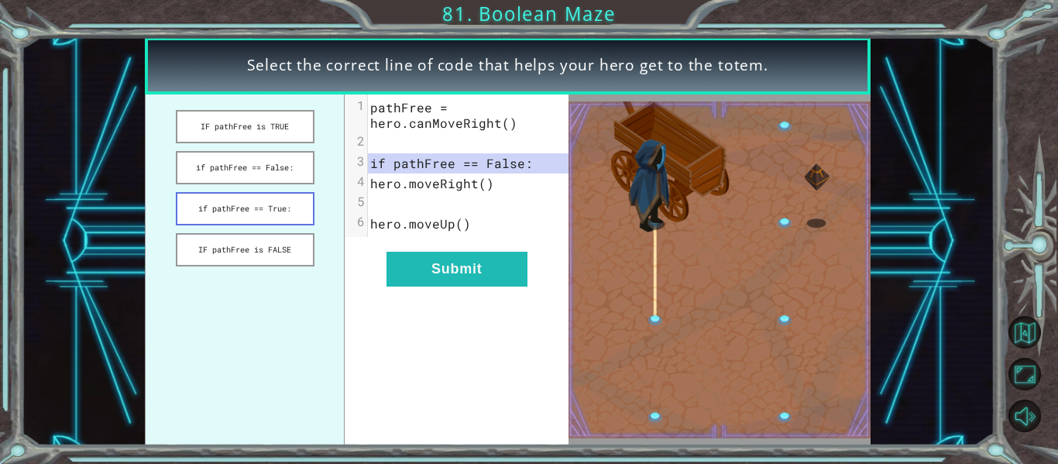
click at [283, 203] on button "if pathFree == True:" at bounding box center [245, 208] width 139 height 33
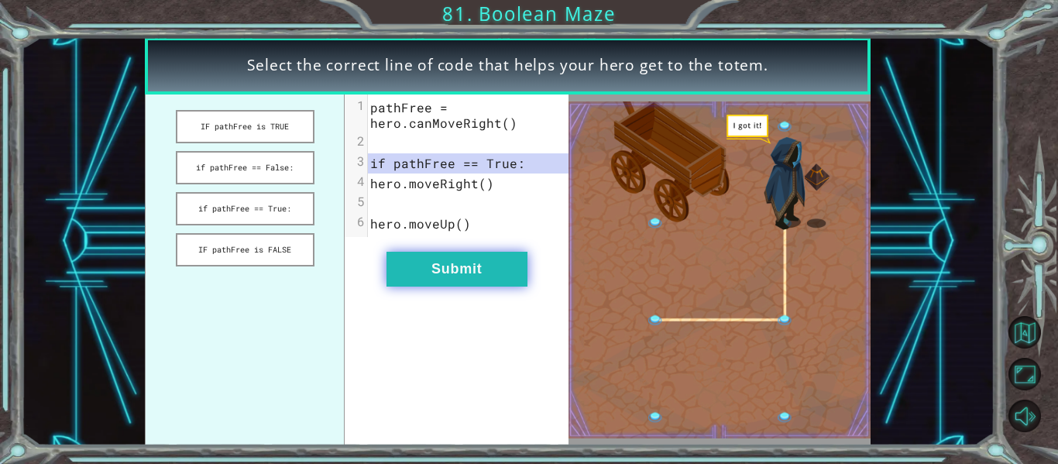
click at [424, 266] on button "Submit" at bounding box center [457, 269] width 141 height 35
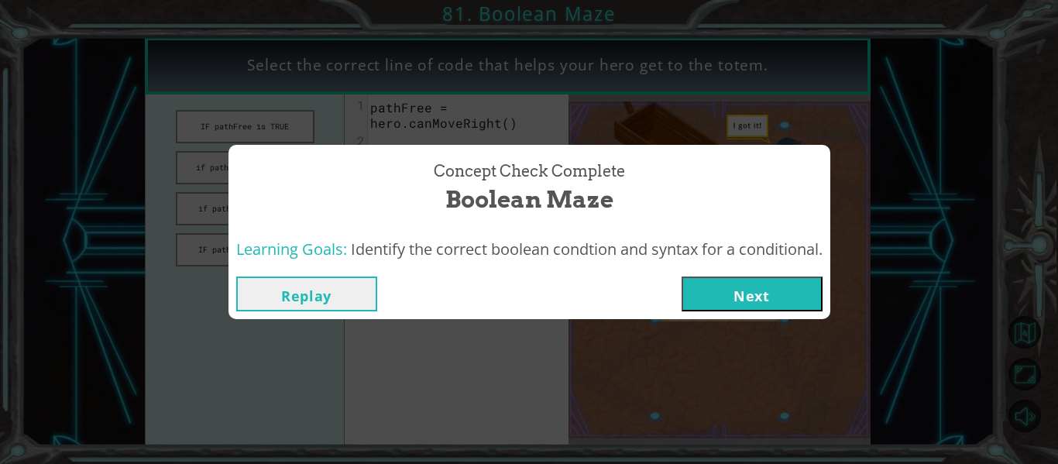
click at [734, 296] on button "Next" at bounding box center [752, 294] width 141 height 35
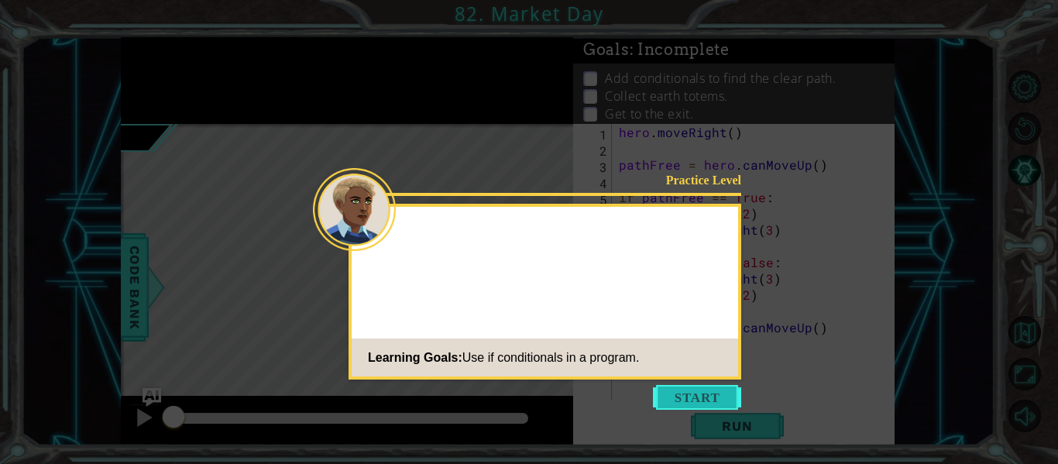
click at [701, 397] on button "Start" at bounding box center [697, 397] width 88 height 25
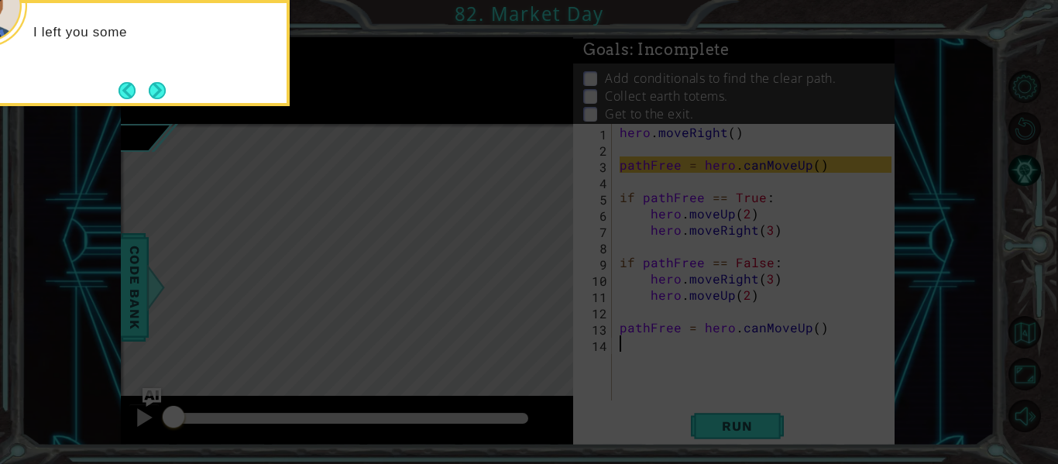
click at [163, 107] on icon at bounding box center [529, 69] width 1058 height 789
click at [163, 76] on div "I left you some code that chec" at bounding box center [135, 53] width 310 height 106
click at [158, 85] on button "Next" at bounding box center [158, 90] width 18 height 18
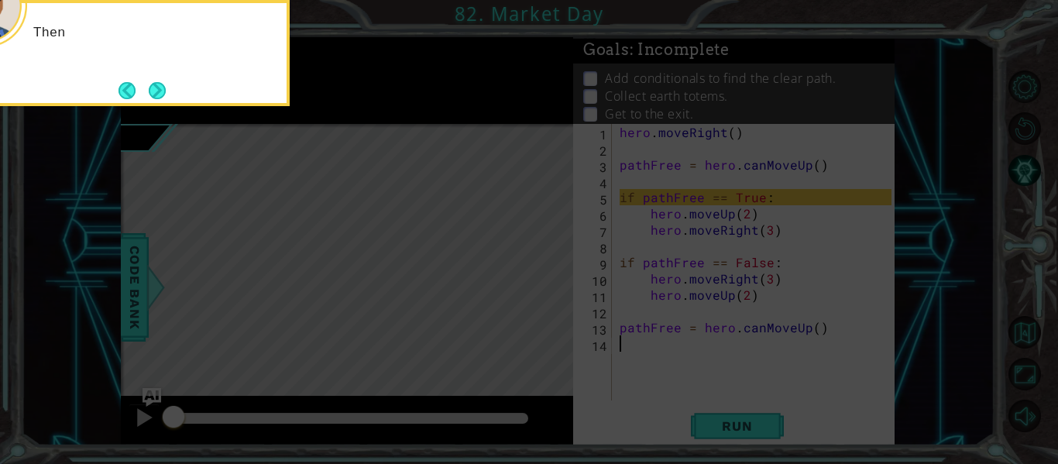
click at [158, 85] on button "Next" at bounding box center [157, 90] width 18 height 18
click at [158, 85] on button "Next" at bounding box center [158, 90] width 18 height 18
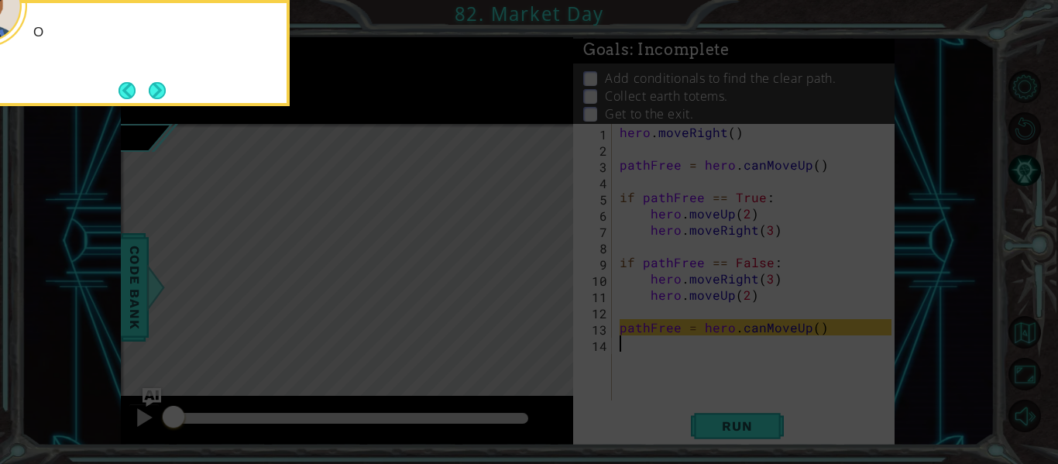
click at [158, 85] on button "Next" at bounding box center [158, 90] width 18 height 18
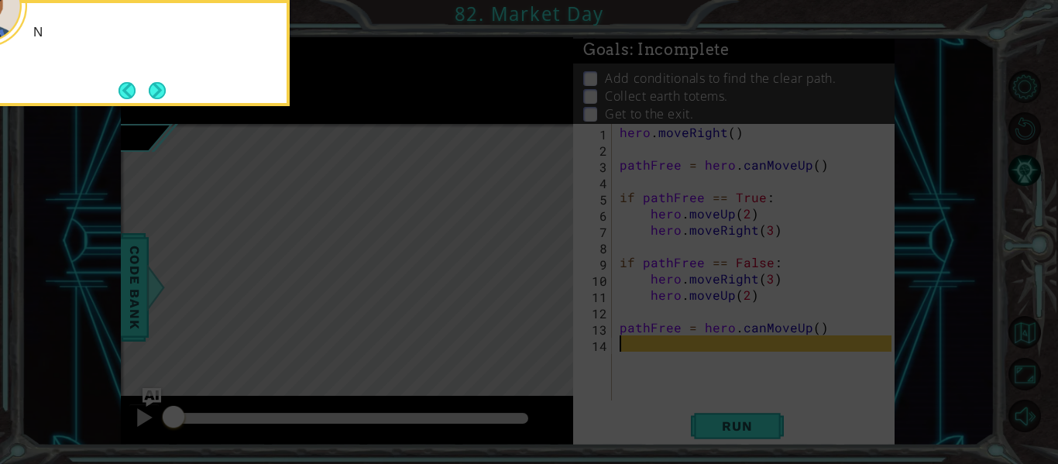
click at [158, 85] on button "Next" at bounding box center [157, 91] width 22 height 22
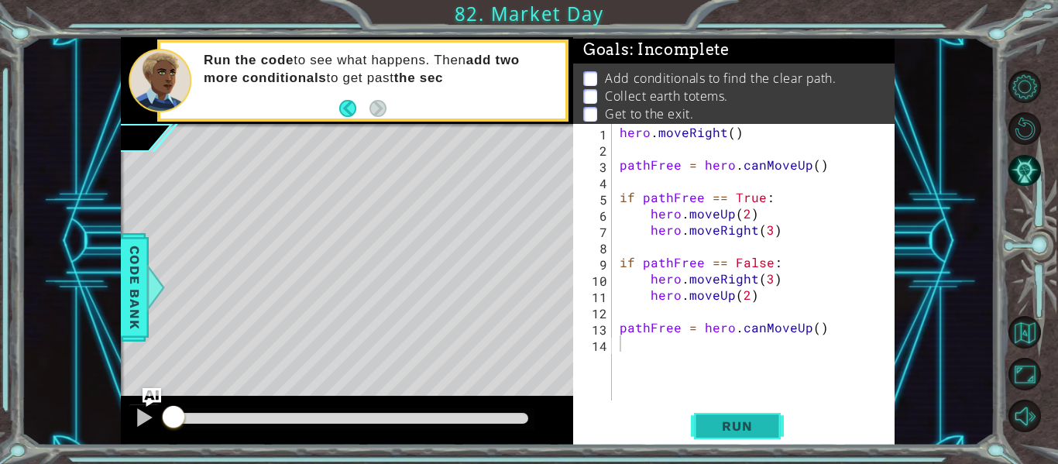
click at [742, 437] on button "Run" at bounding box center [737, 427] width 93 height 32
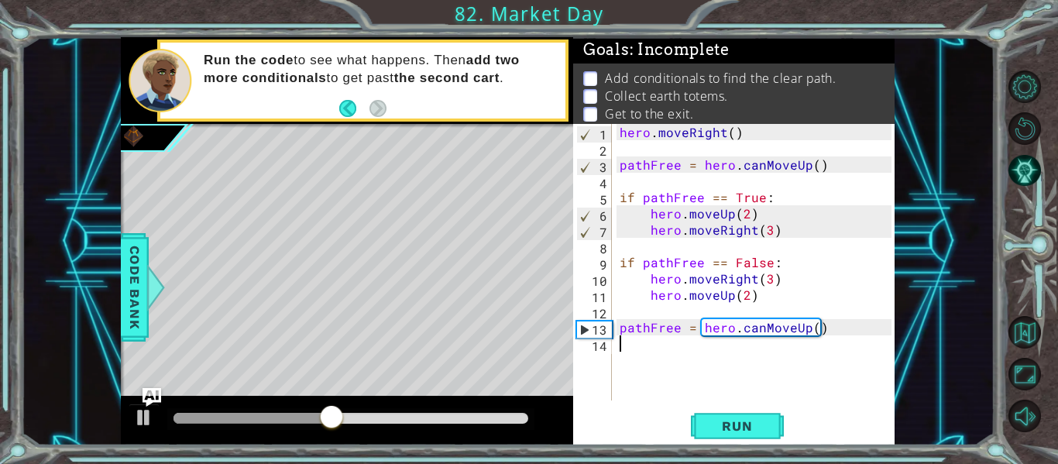
click at [778, 284] on div "hero . moveRight ( ) pathFree = hero . canMoveUp ( ) if pathFree == True : hero…" at bounding box center [758, 278] width 283 height 309
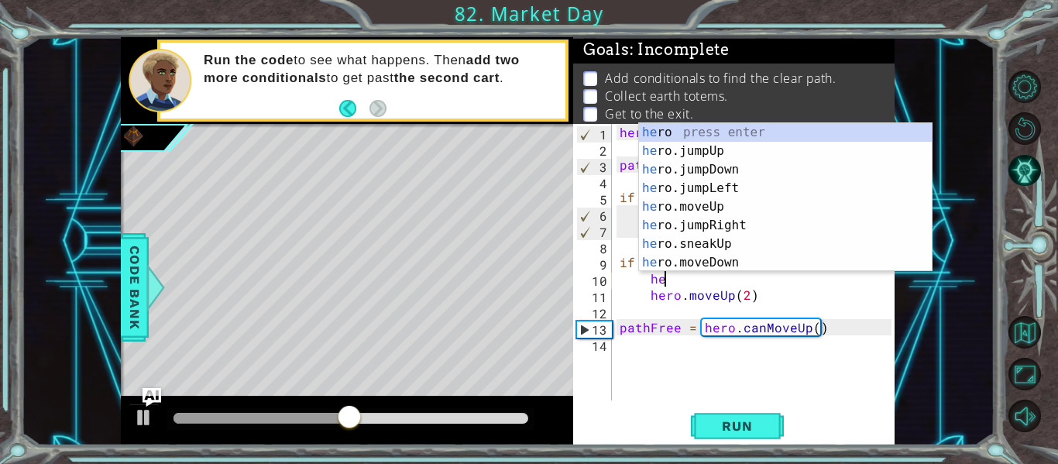
type textarea "h"
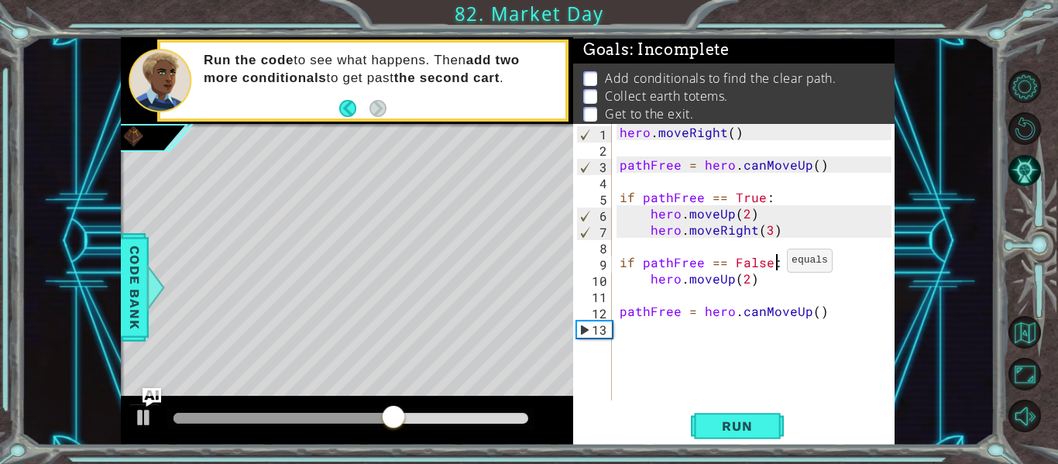
click at [768, 264] on div "hero . moveRight ( ) pathFree = hero . canMoveUp ( ) if pathFree == True : hero…" at bounding box center [758, 278] width 283 height 309
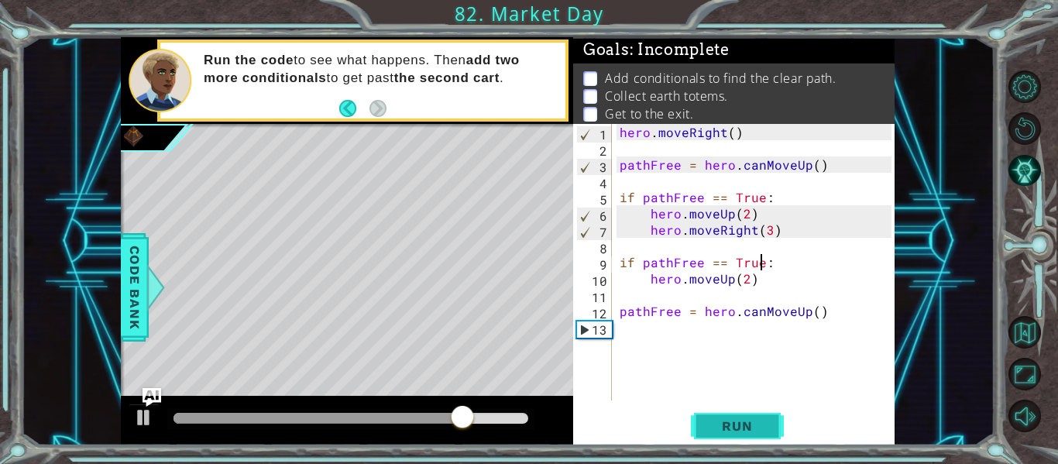
click at [753, 415] on button "Run" at bounding box center [737, 427] width 93 height 32
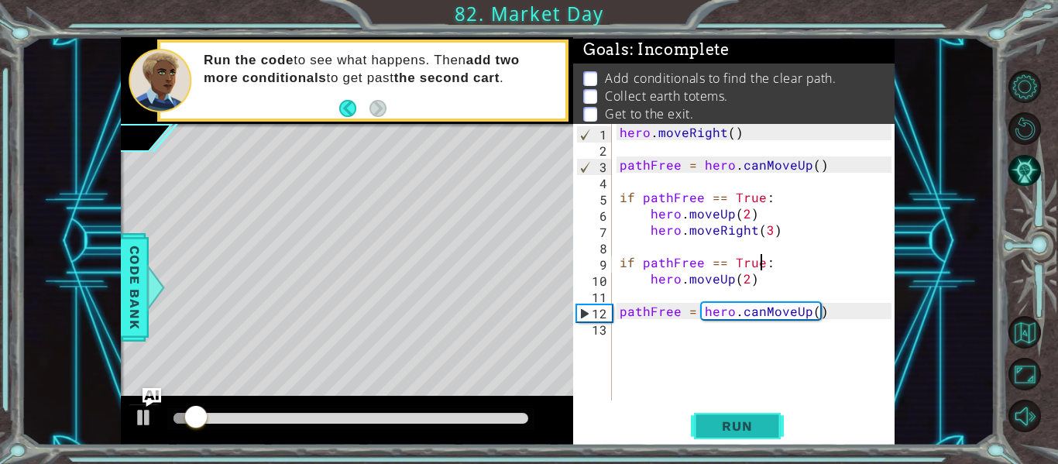
click at [753, 415] on button "Run" at bounding box center [737, 427] width 93 height 32
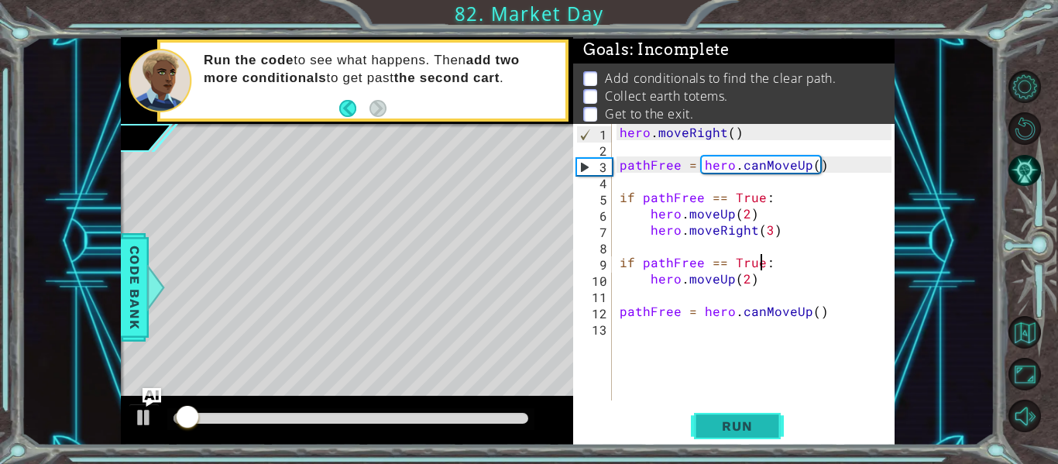
click at [753, 415] on button "Run" at bounding box center [737, 427] width 93 height 32
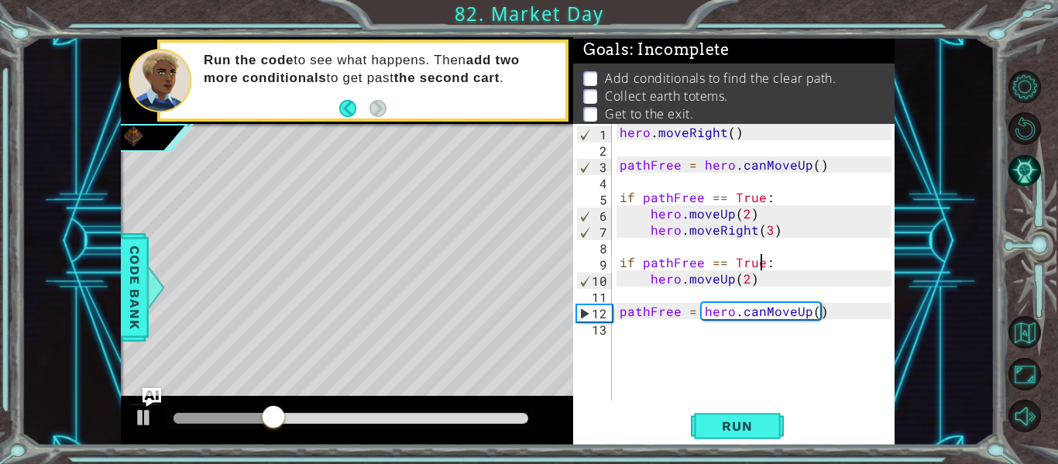
click at [730, 278] on div "hero . moveRight ( ) pathFree = hero . canMoveUp ( ) if pathFree == True : hero…" at bounding box center [758, 278] width 283 height 309
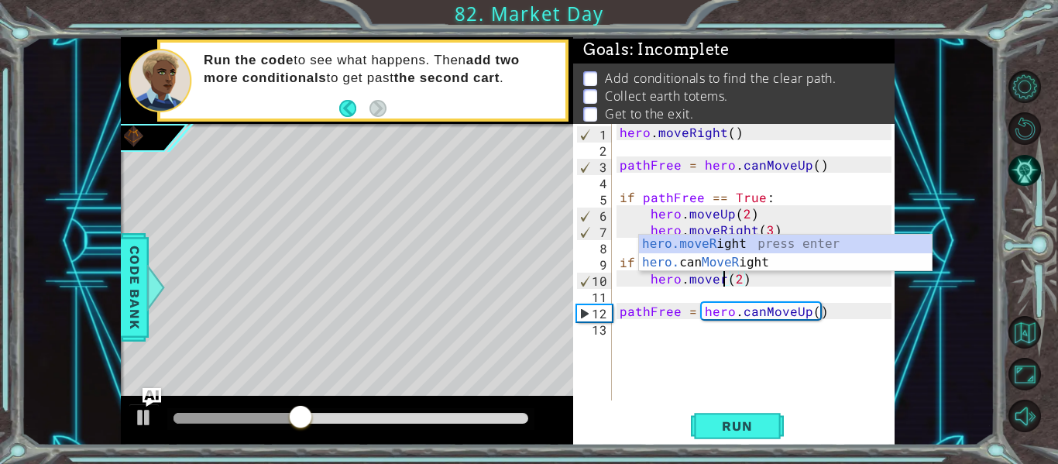
scroll to position [0, 8]
click at [734, 237] on div "hero.moveRi ght press enter hero. can MoveRi ght press enter" at bounding box center [785, 272] width 293 height 74
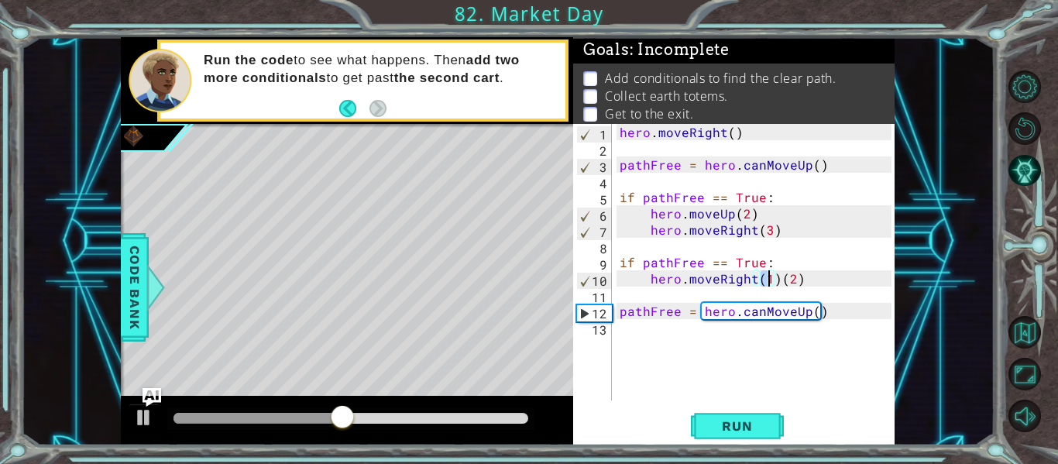
click at [799, 279] on div "hero . moveRight ( ) pathFree = hero . canMoveUp ( ) if pathFree == True : hero…" at bounding box center [758, 278] width 283 height 309
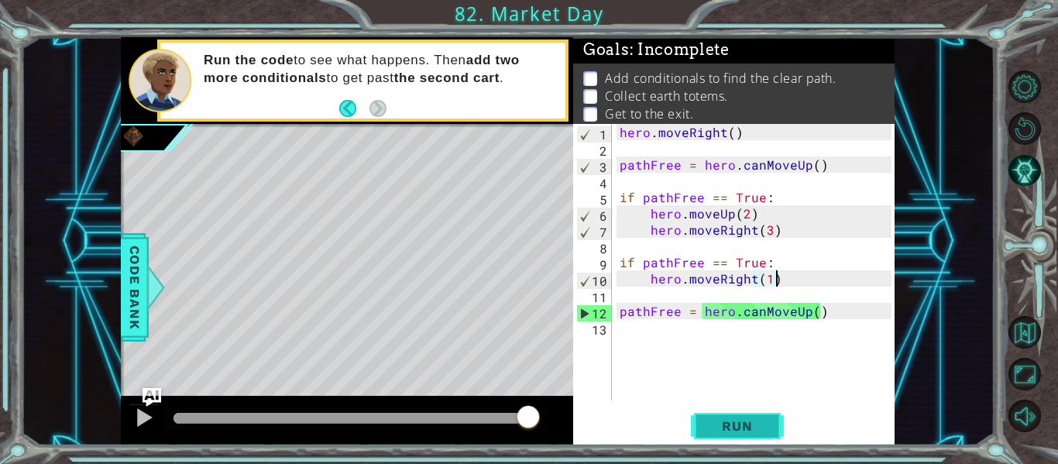
click at [736, 422] on span "Run" at bounding box center [736, 425] width 61 height 15
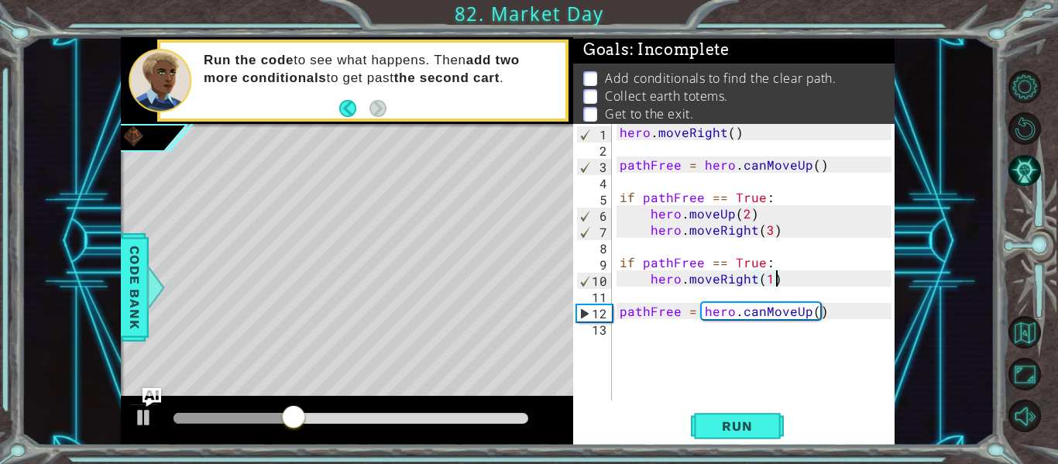
click at [766, 281] on div "hero . moveRight ( ) pathFree = hero . canMoveUp ( ) if pathFree == True : hero…" at bounding box center [758, 278] width 283 height 309
click at [747, 435] on button "Run" at bounding box center [737, 427] width 93 height 32
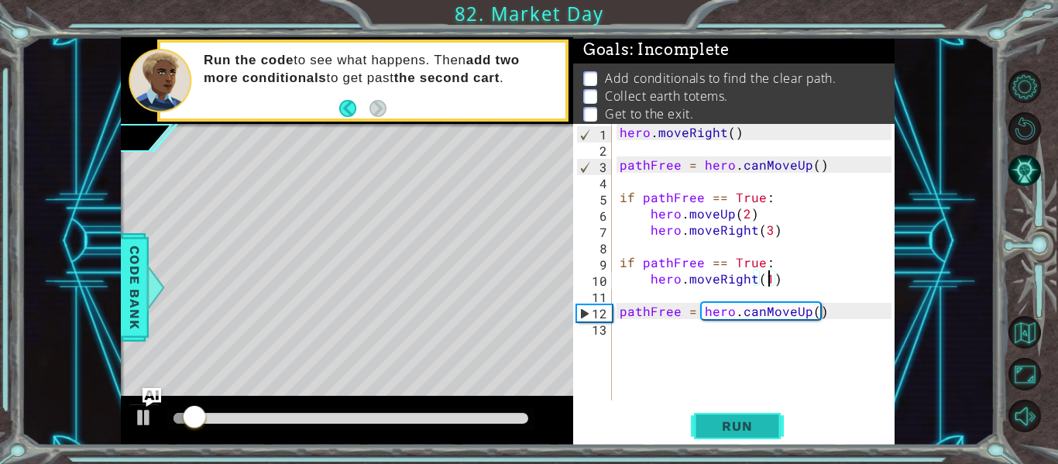
click at [747, 435] on button "Run" at bounding box center [737, 427] width 93 height 32
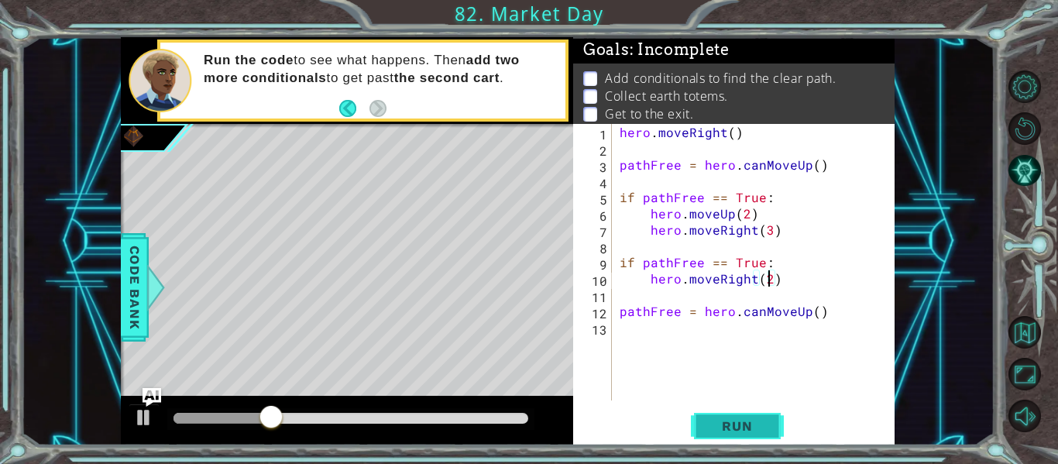
scroll to position [0, 9]
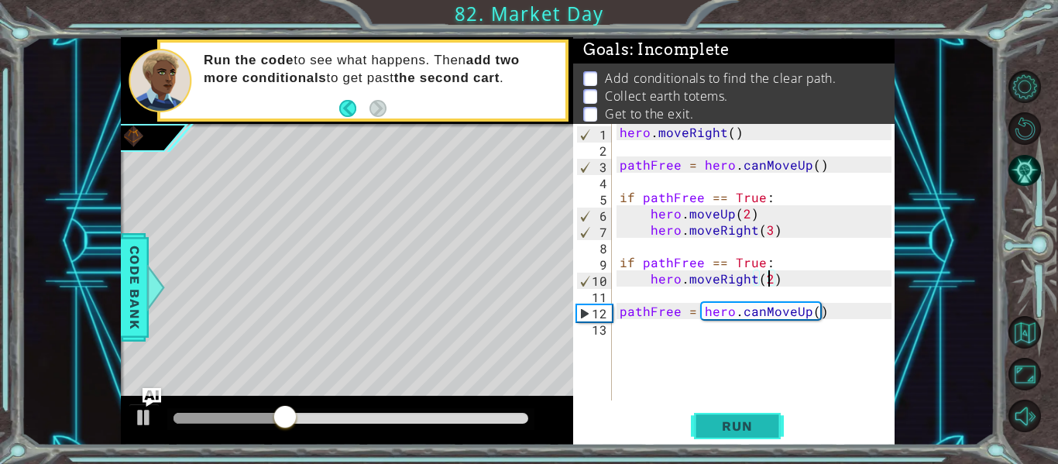
type textarea "hero.moveRight(2)"
click at [744, 430] on span "Run" at bounding box center [736, 425] width 61 height 15
